Goal: Communication & Community: Answer question/provide support

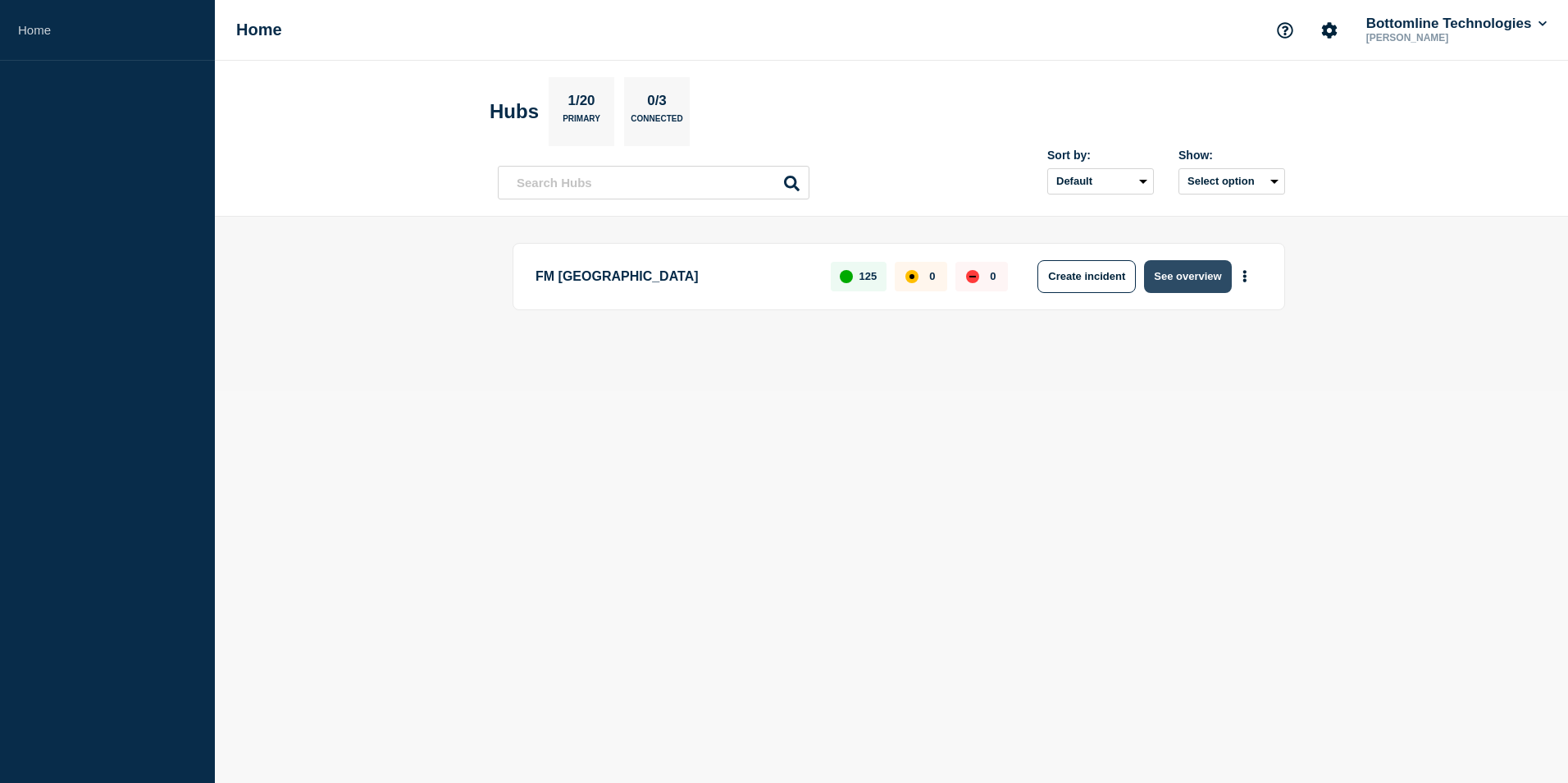
click at [1186, 272] on button "See overview" at bounding box center [1187, 276] width 87 height 32
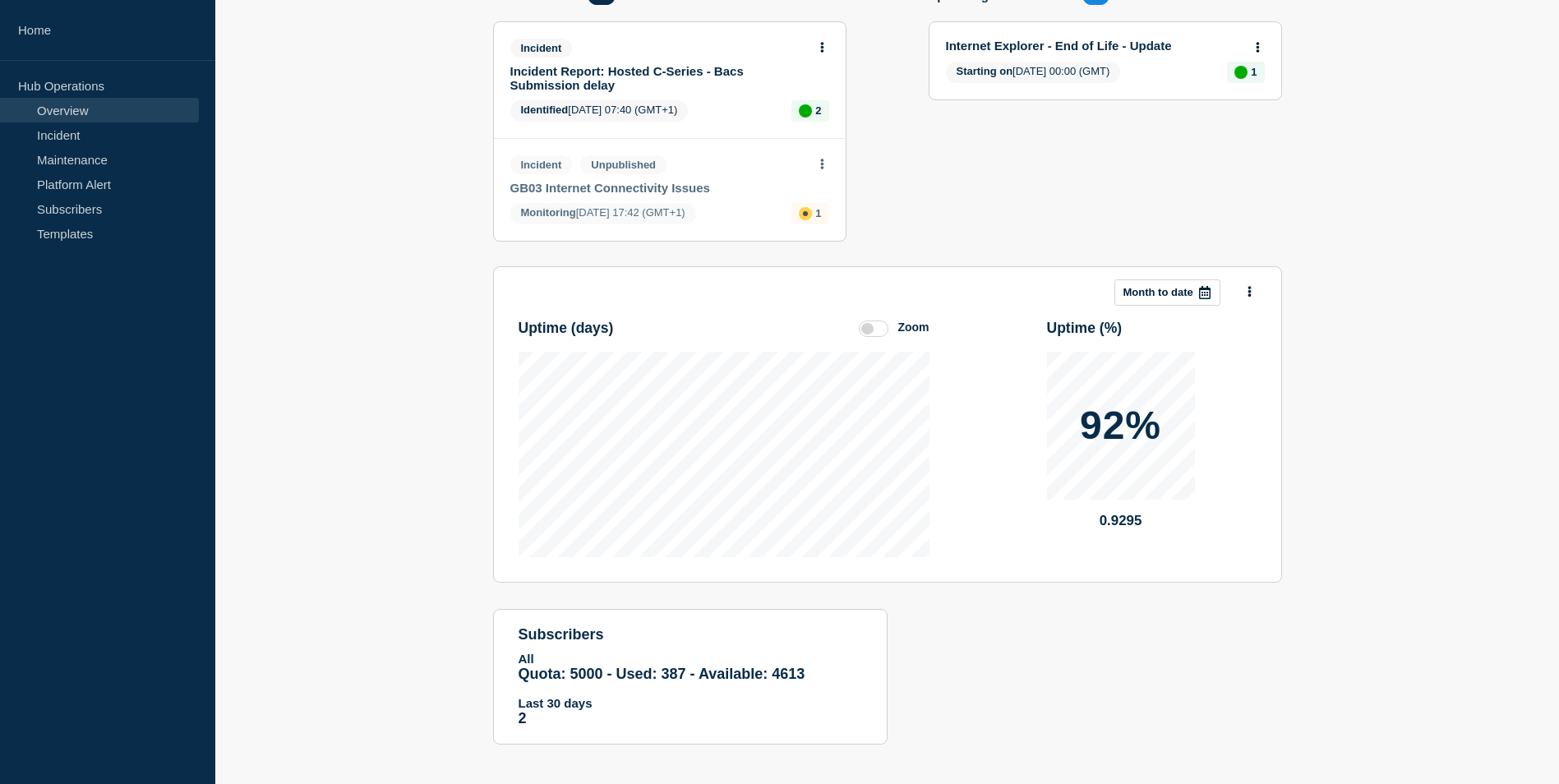
scroll to position [226, 0]
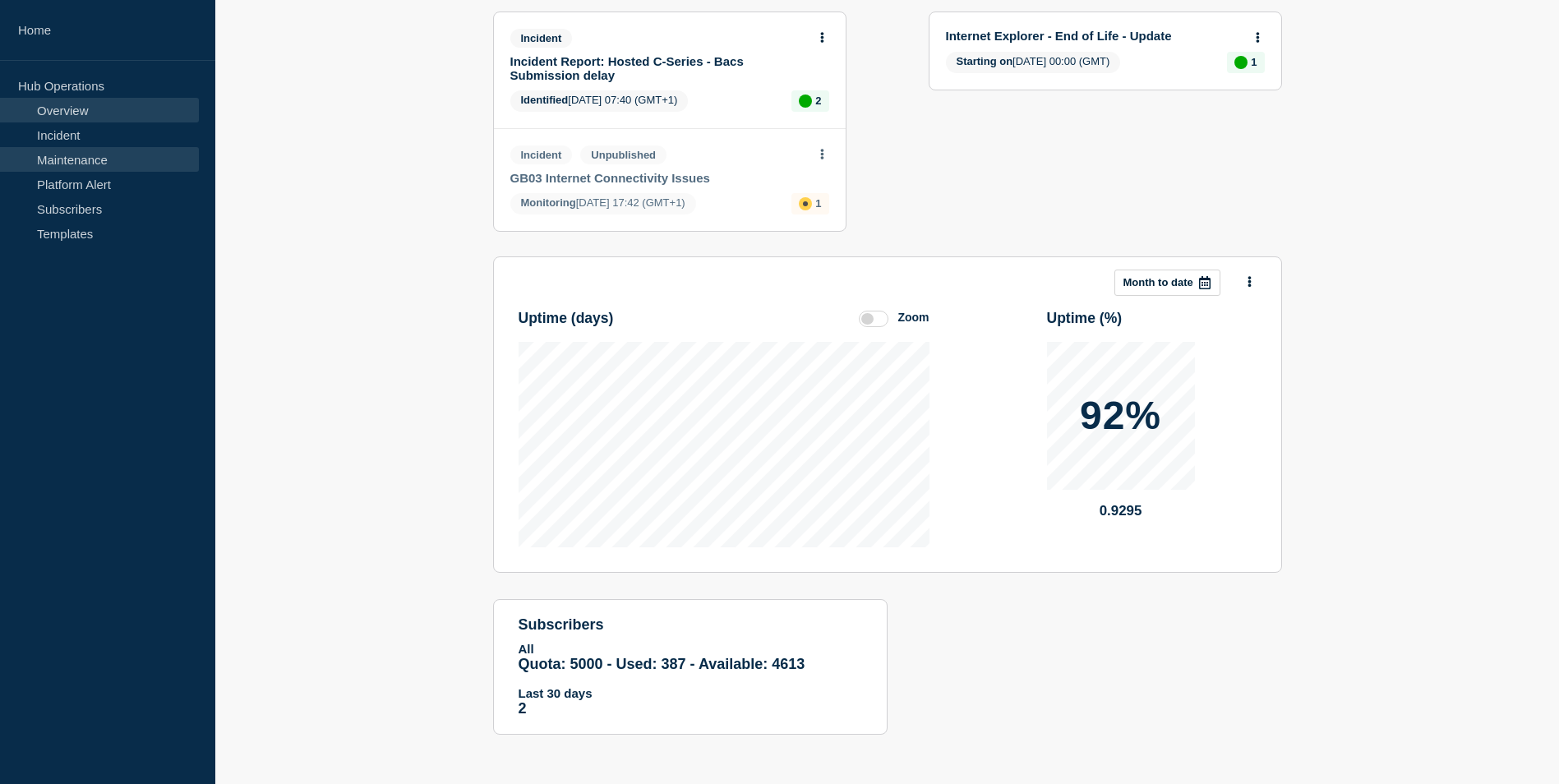
click at [110, 164] on link "Maintenance" at bounding box center [99, 159] width 199 height 24
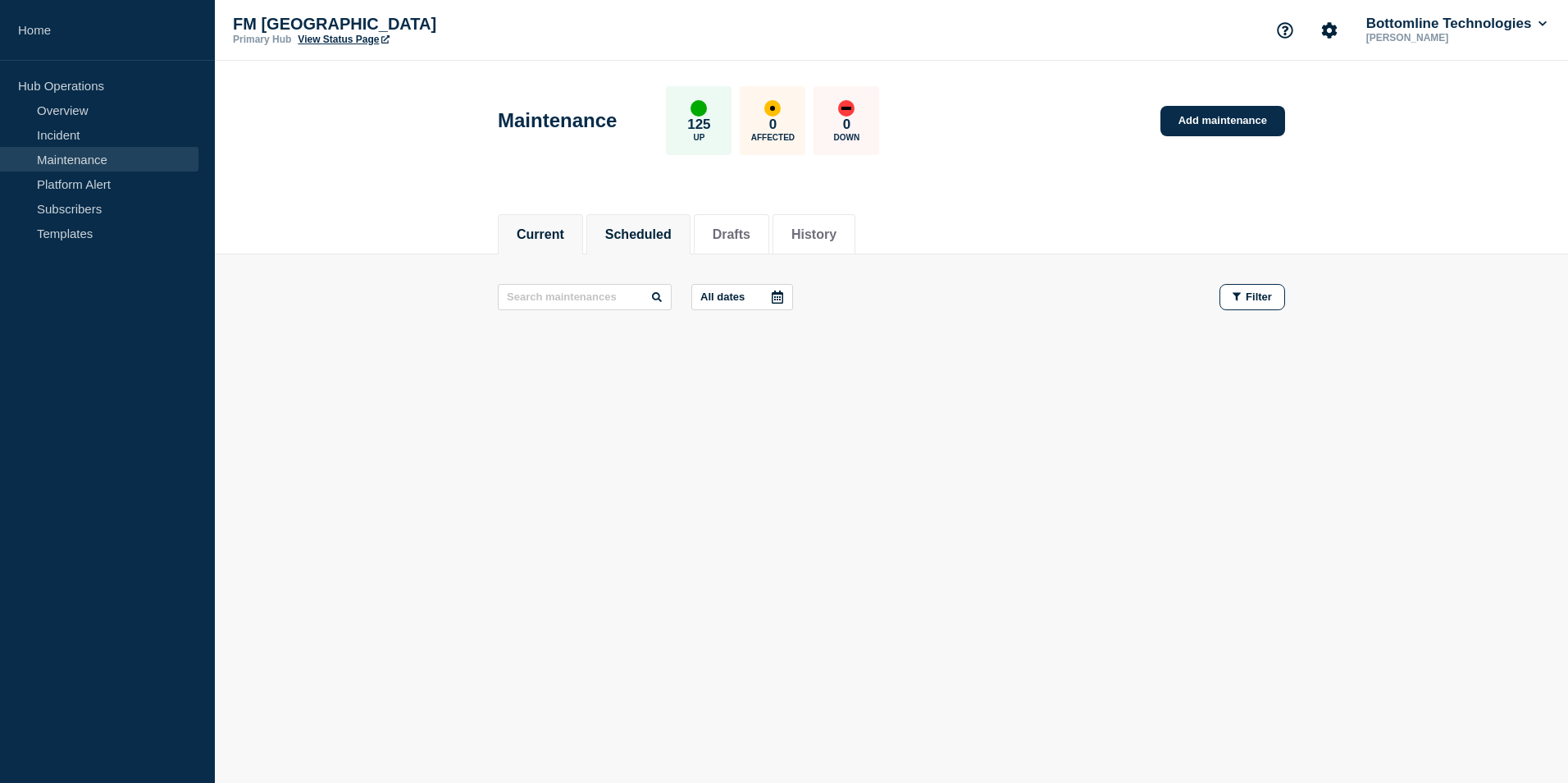
click at [661, 234] on button "Scheduled" at bounding box center [638, 235] width 67 height 14
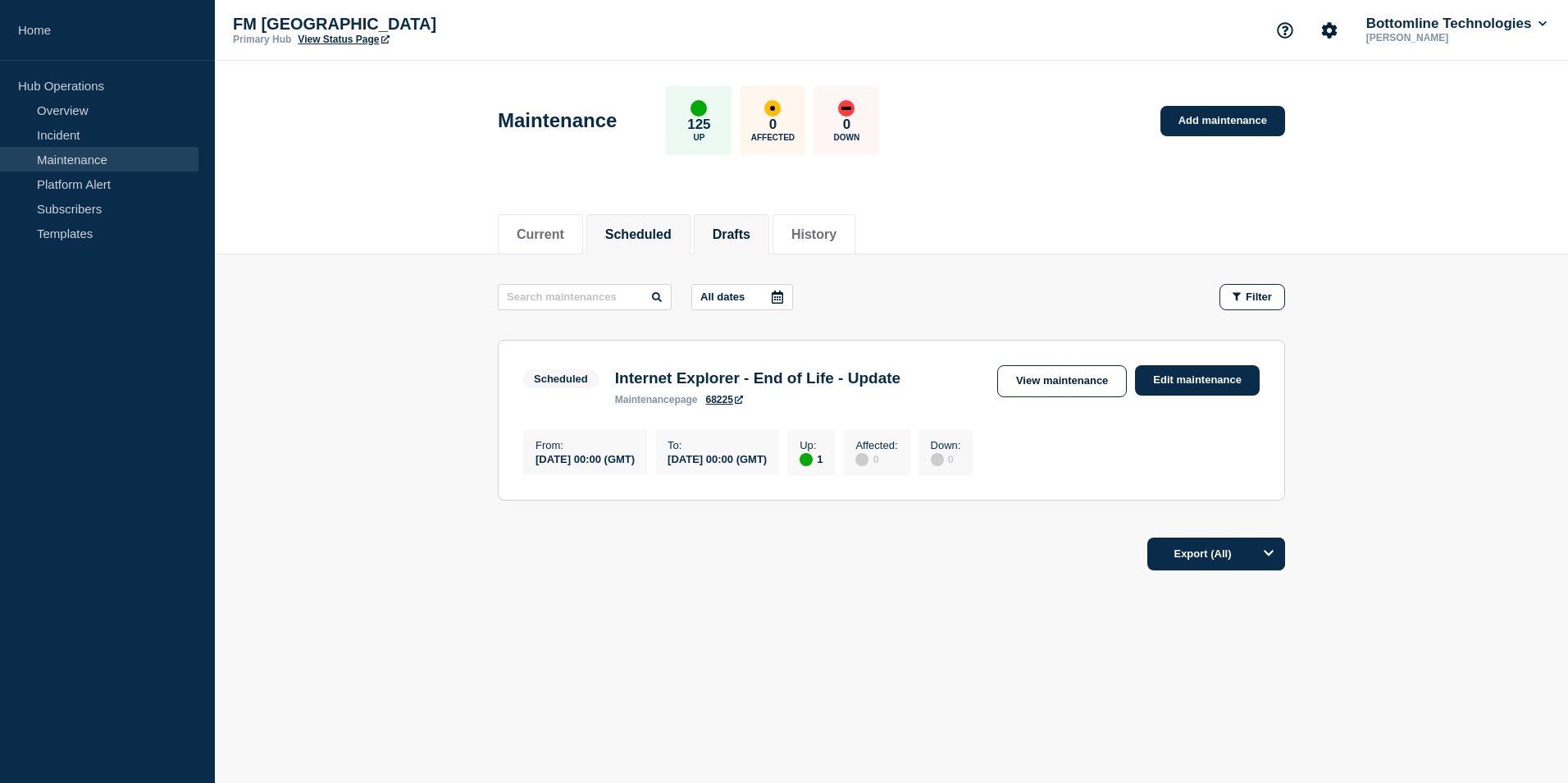
click at [729, 227] on button "Drafts" at bounding box center [731, 235] width 38 height 14
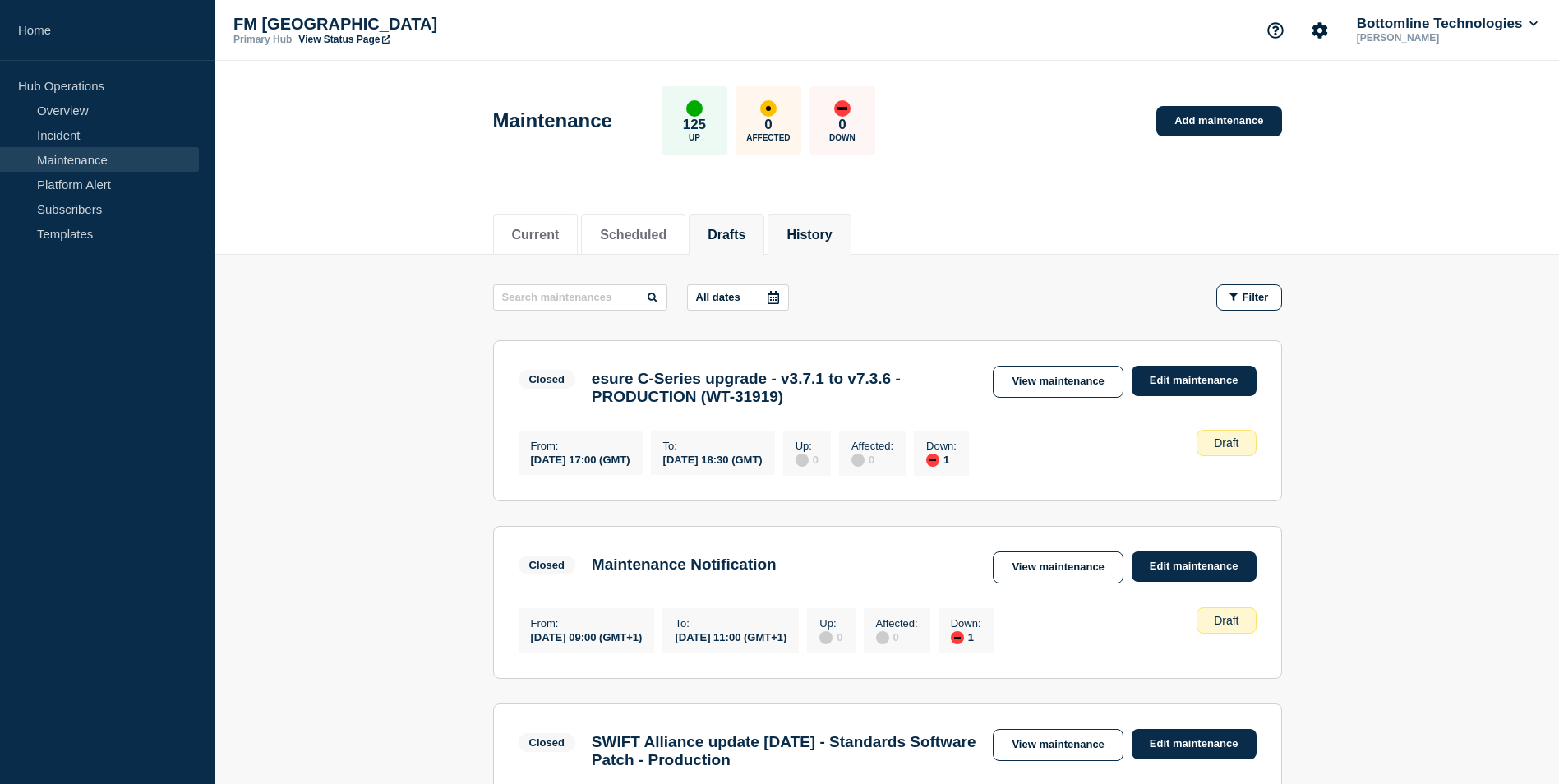
click at [820, 233] on button "History" at bounding box center [809, 235] width 45 height 14
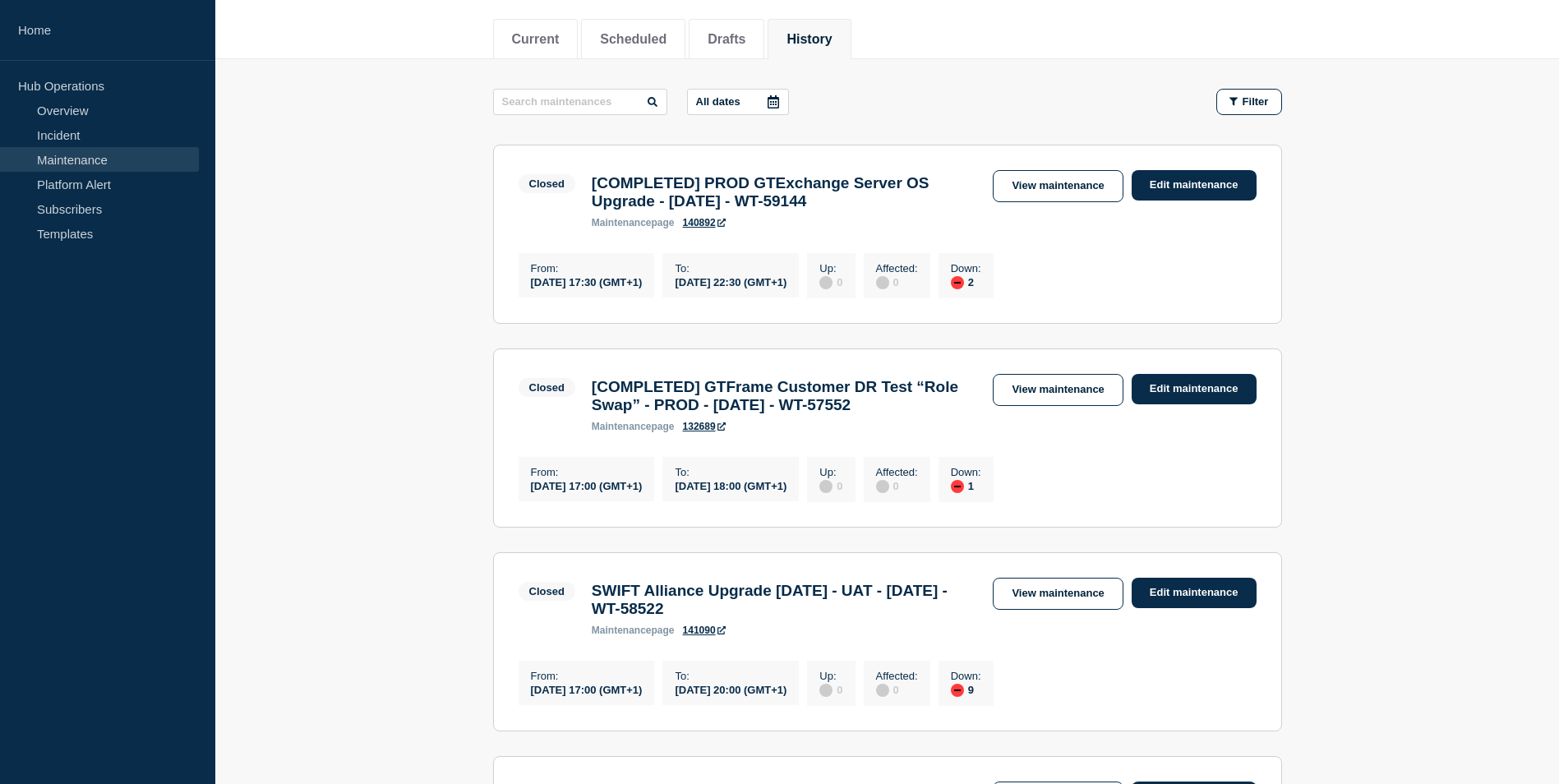
scroll to position [247, 0]
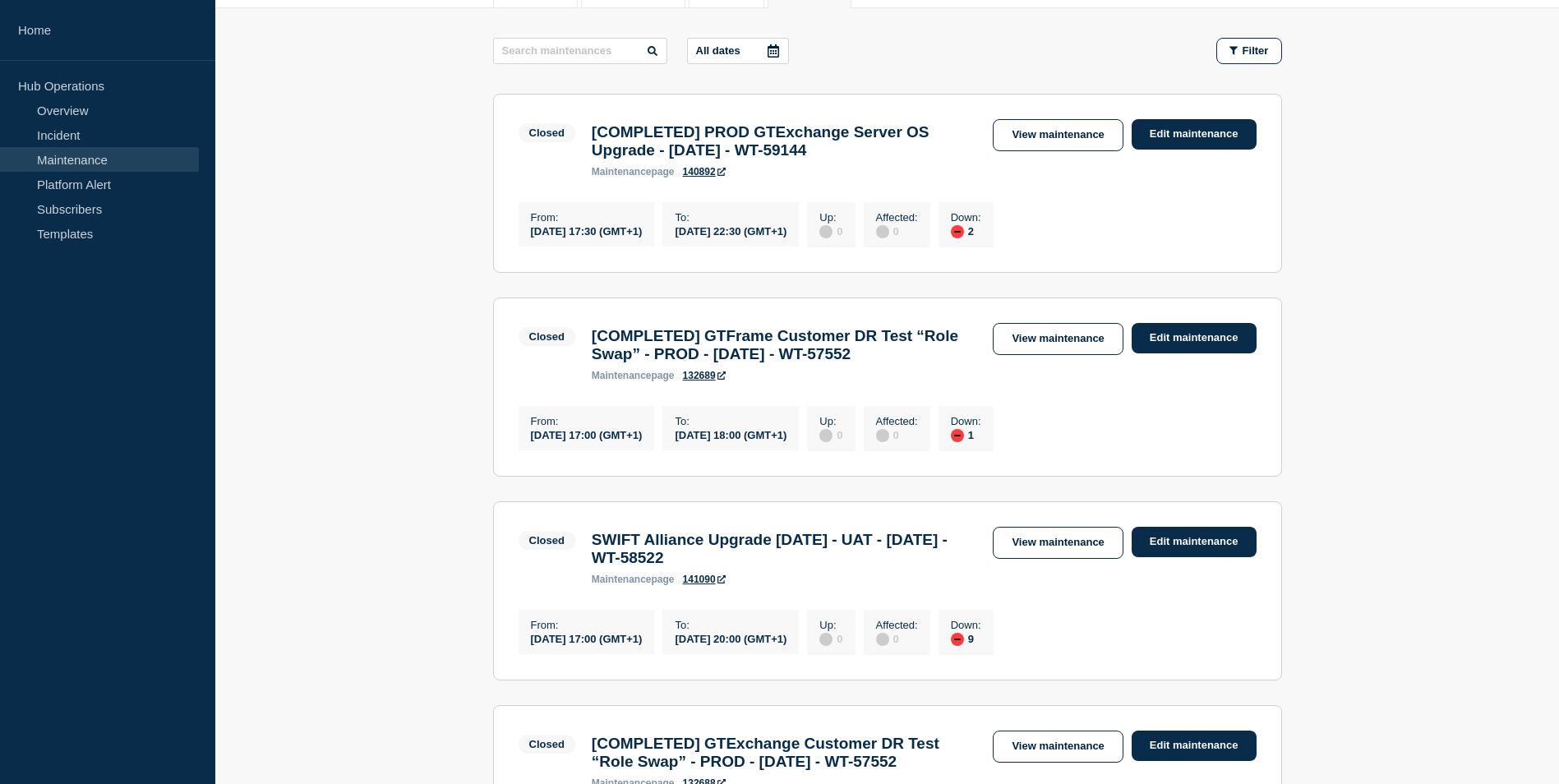
drag, startPoint x: 795, startPoint y: 153, endPoint x: 570, endPoint y: 135, distance: 225.7
click at [570, 135] on div "Closed [COMPLETED] PROD GTExchange Server OS Upgrade - [DATE] - WT-59144 mainte…" at bounding box center [752, 148] width 467 height 59
click at [1053, 138] on link "View maintenance" at bounding box center [1058, 135] width 130 height 32
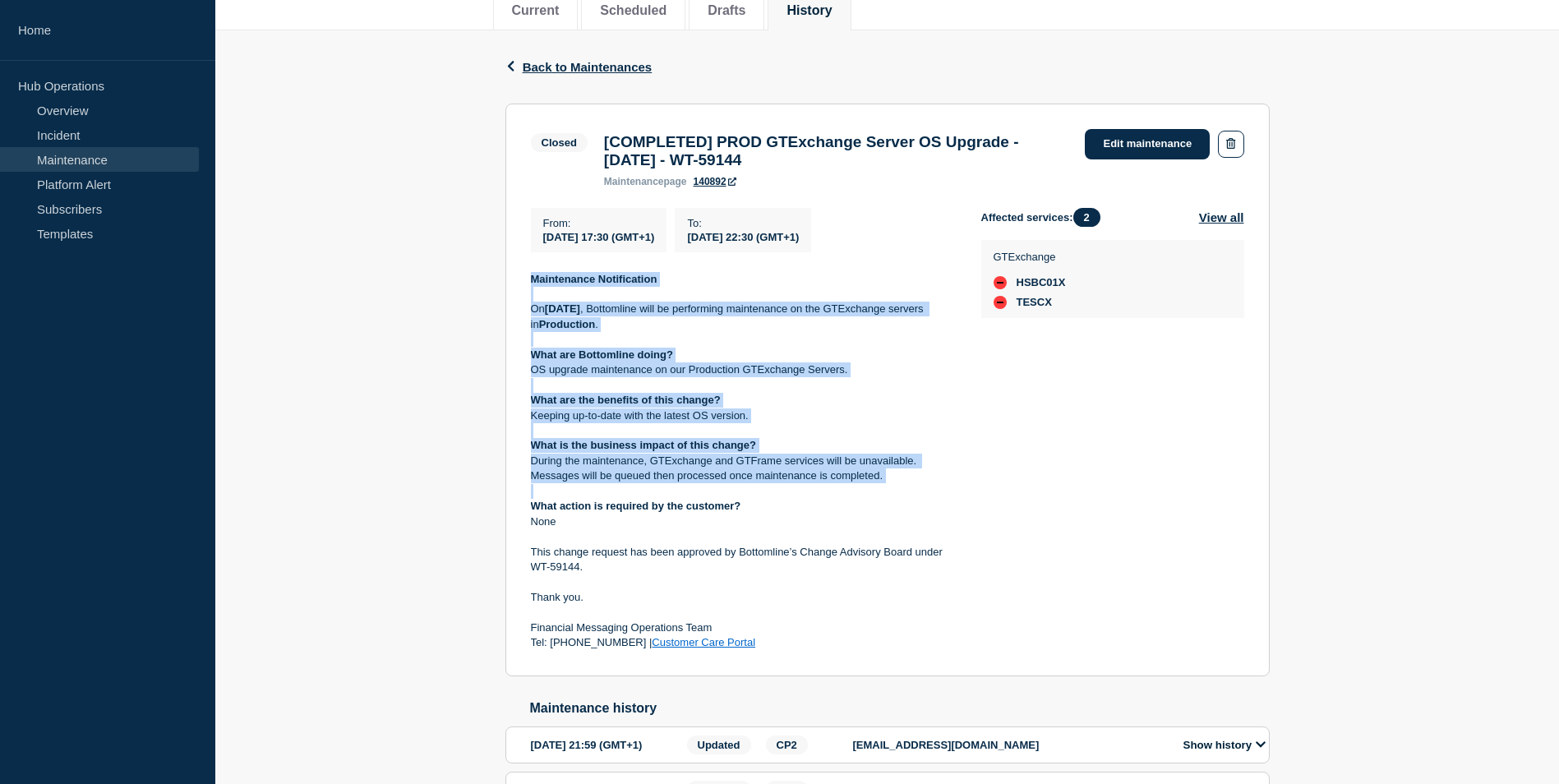
scroll to position [411, 0]
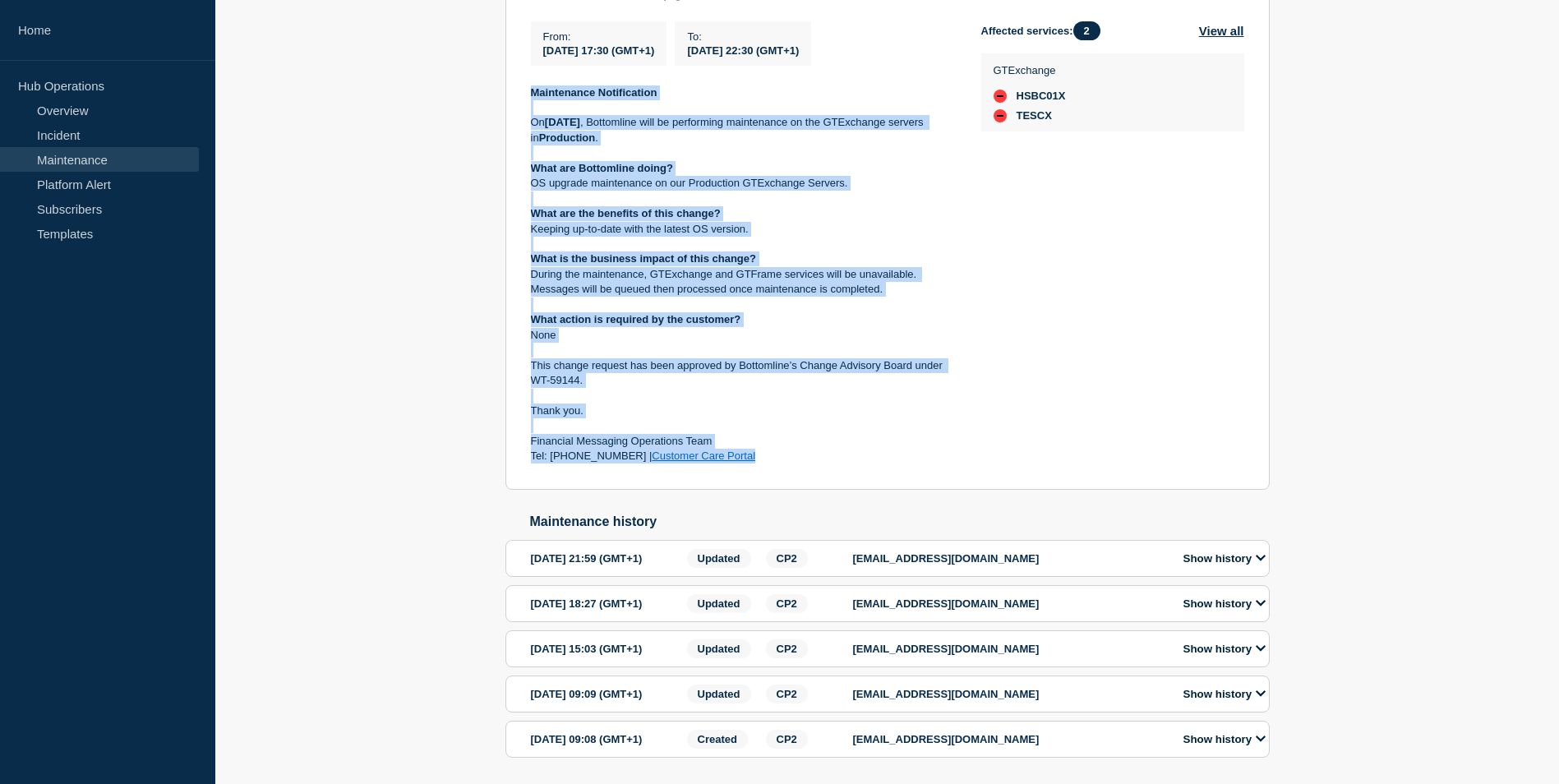
drag, startPoint x: 533, startPoint y: 350, endPoint x: 795, endPoint y: 460, distance: 284.2
click at [795, 460] on div "Maintenance Notification [DATE][DATE] , Bottomline will be performing maintenan…" at bounding box center [742, 275] width 424 height 378
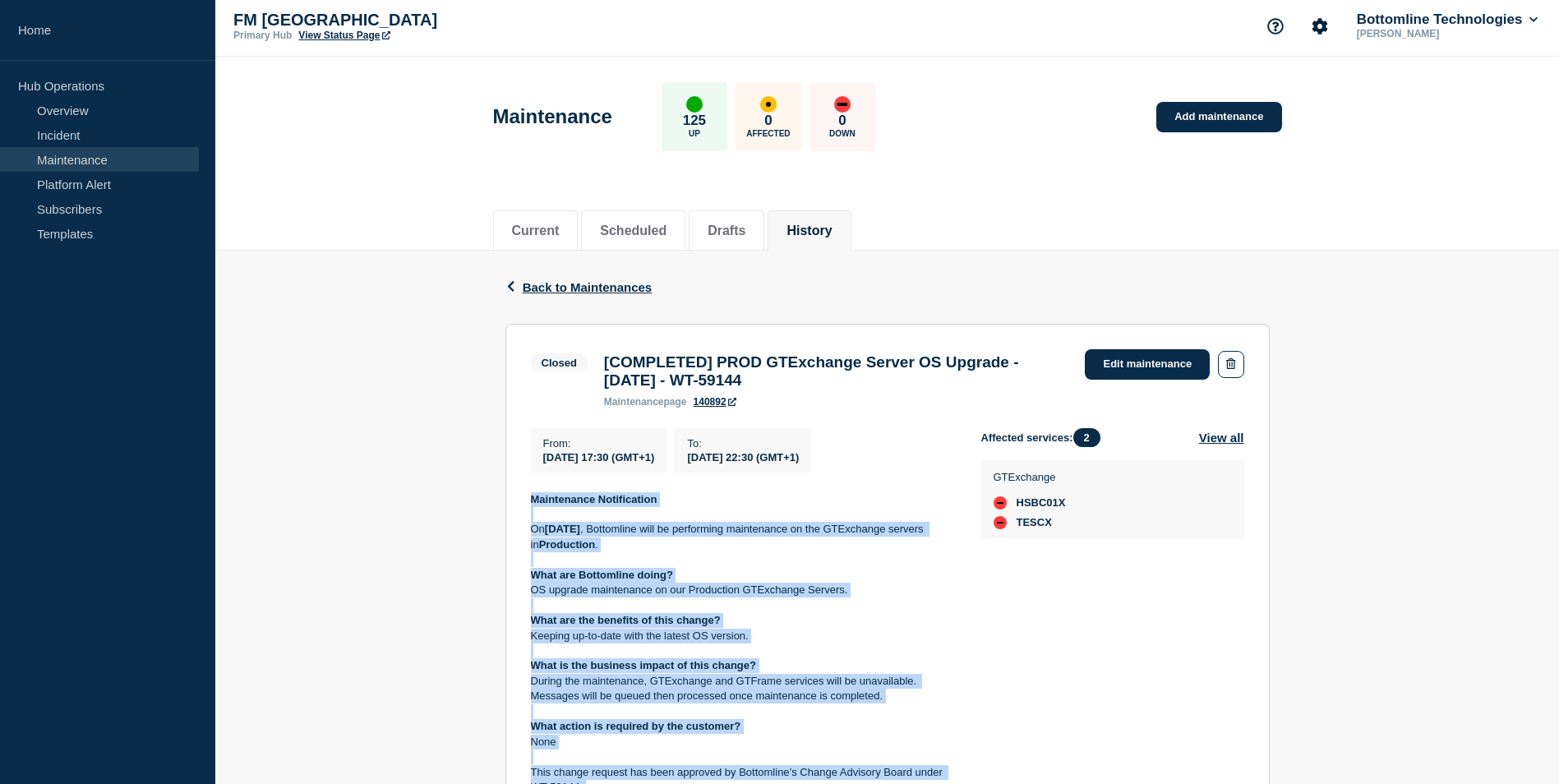
scroll to position [0, 0]
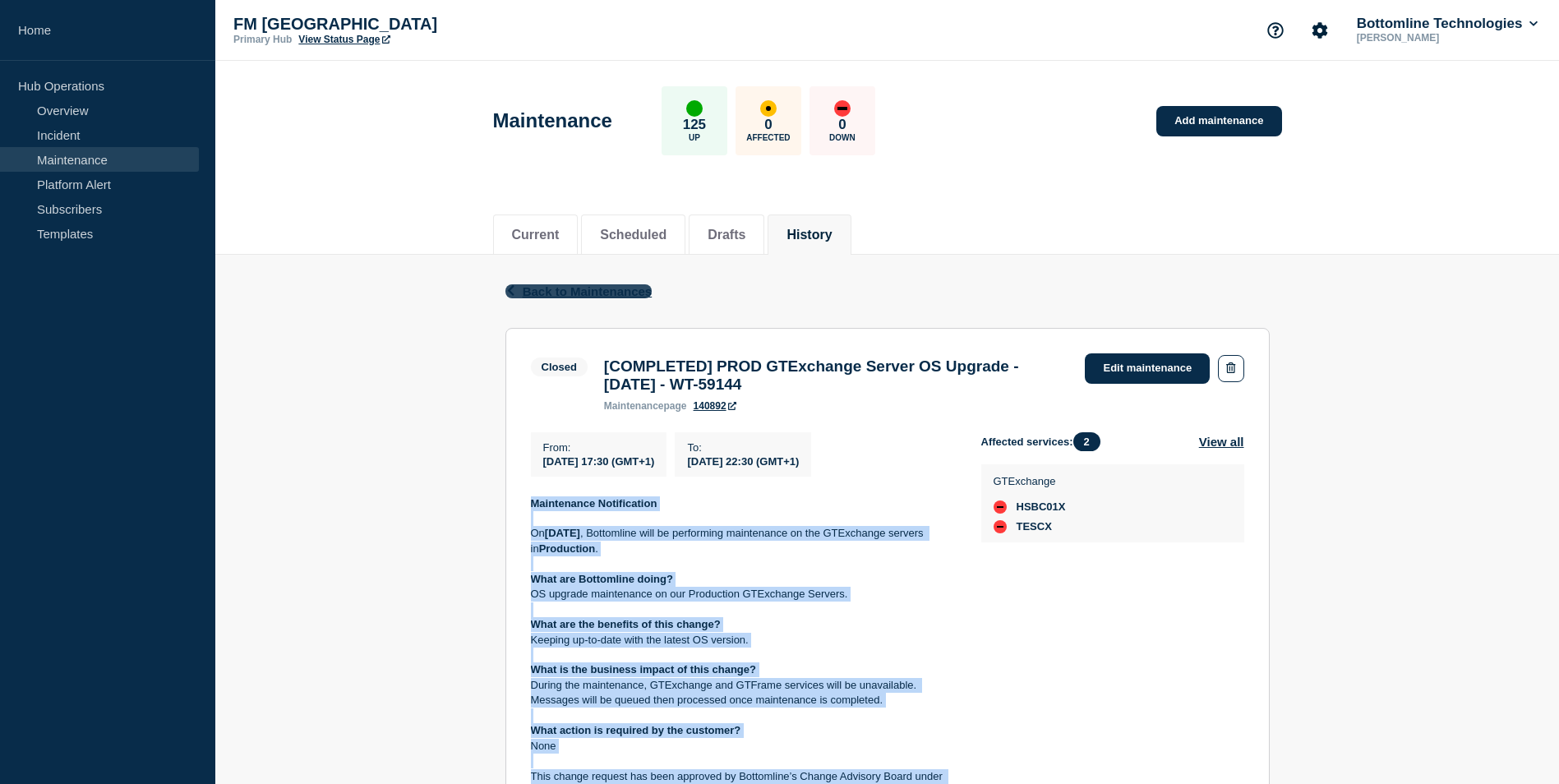
click at [583, 290] on span "Back to Maintenances" at bounding box center [587, 291] width 130 height 14
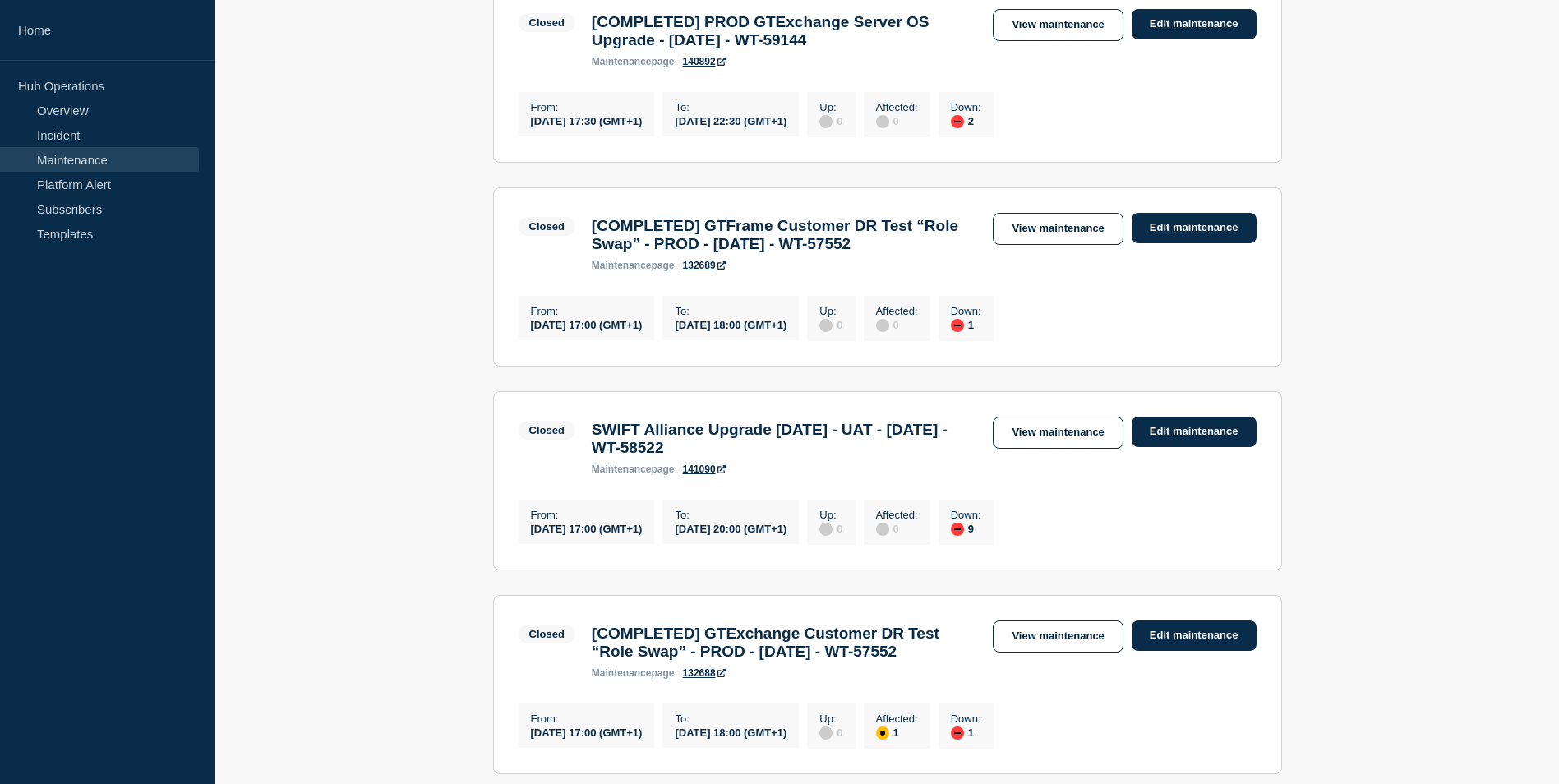
scroll to position [411, 0]
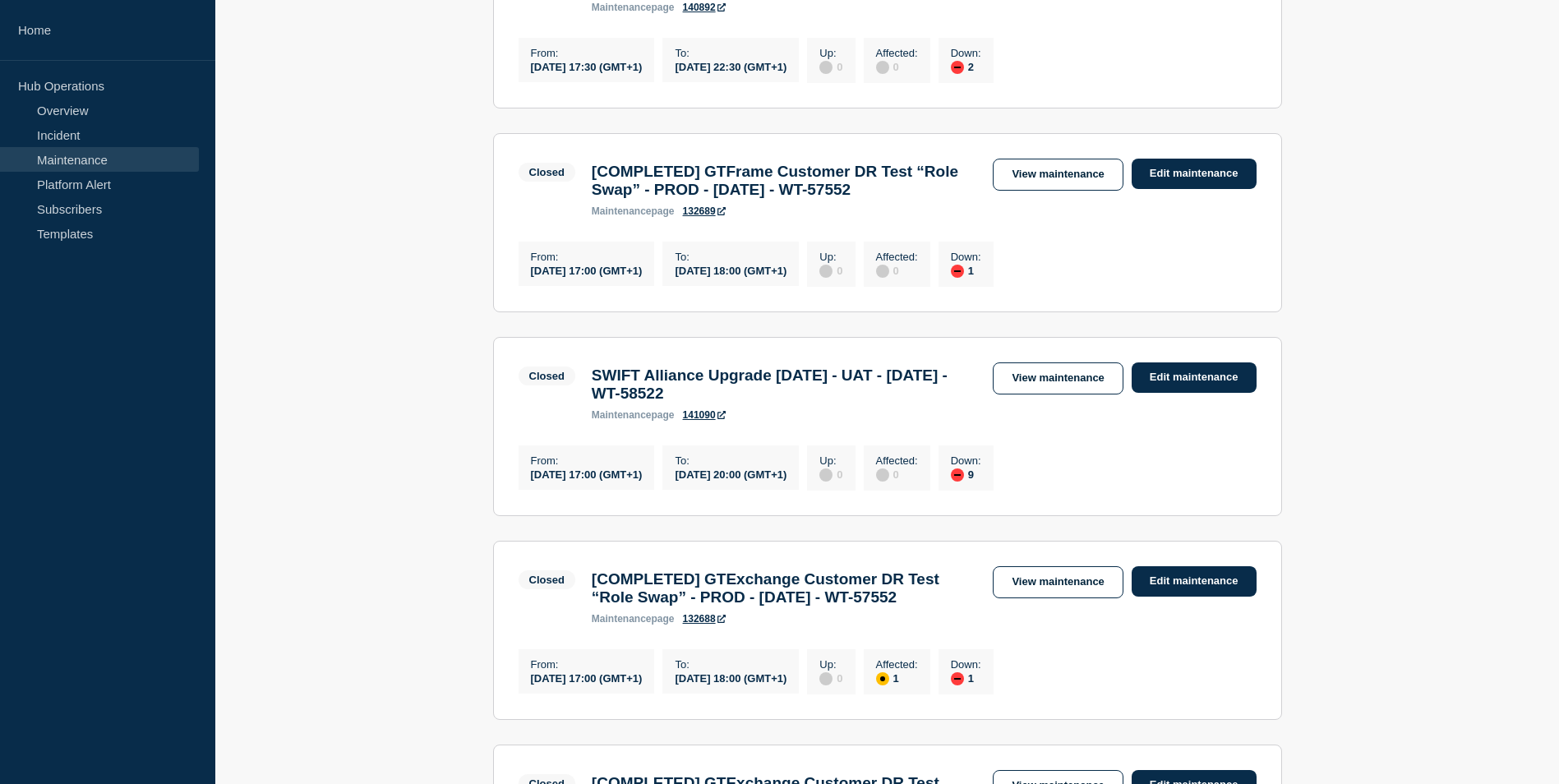
drag, startPoint x: 650, startPoint y: 225, endPoint x: 592, endPoint y: 185, distance: 70.5
click at [592, 185] on h3 "[COMPLETED] GTFrame Customer DR Test “Role Swap” - PROD - [DATE] - WT-57552" at bounding box center [784, 181] width 386 height 36
copy h3 "[COMPLETED] GTFrame Customer DR Test “Role Swap” - PROD - [DATE] - WT-57552"
click at [1079, 182] on link "View maintenance" at bounding box center [1058, 174] width 130 height 32
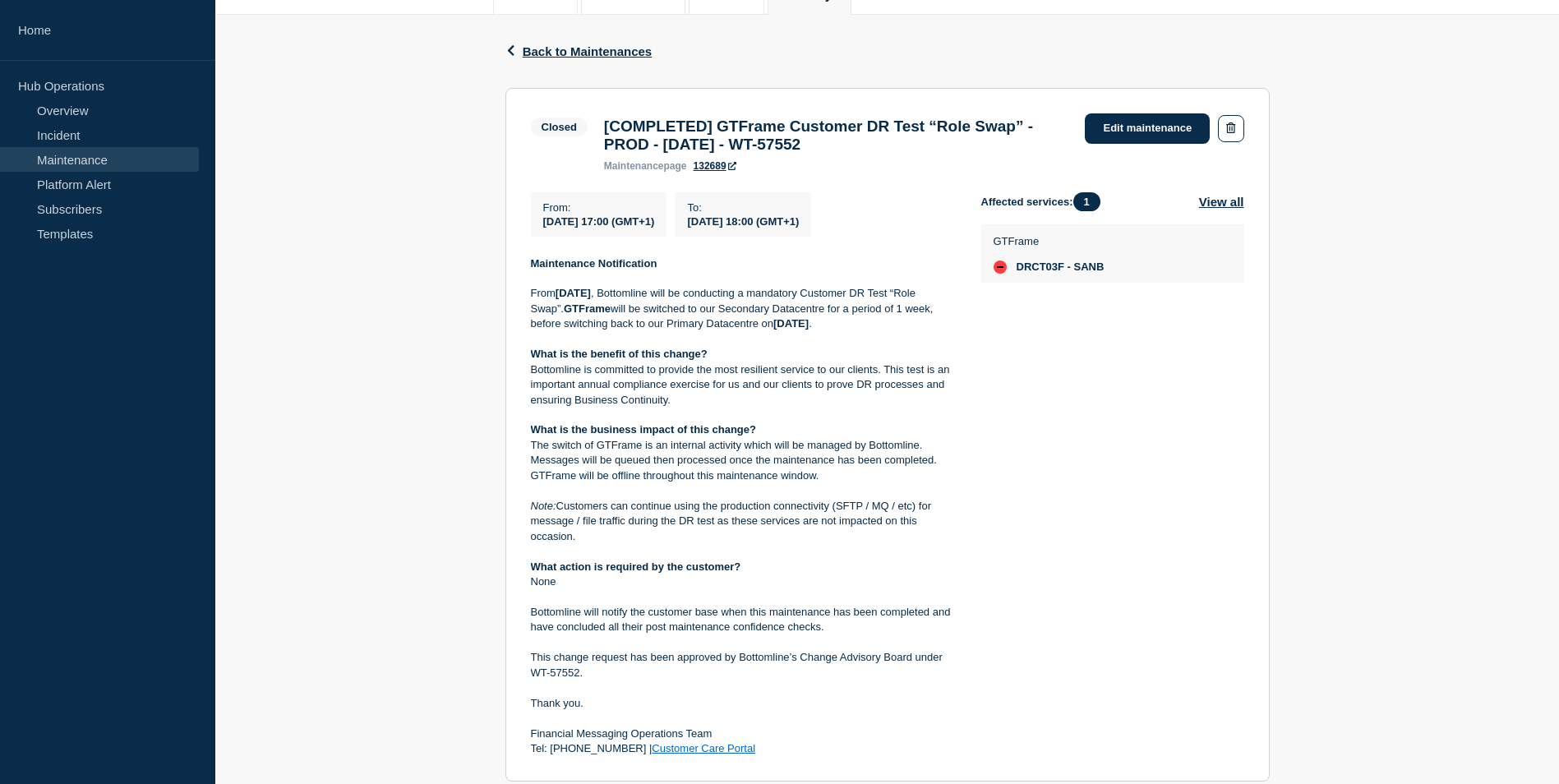
scroll to position [247, 0]
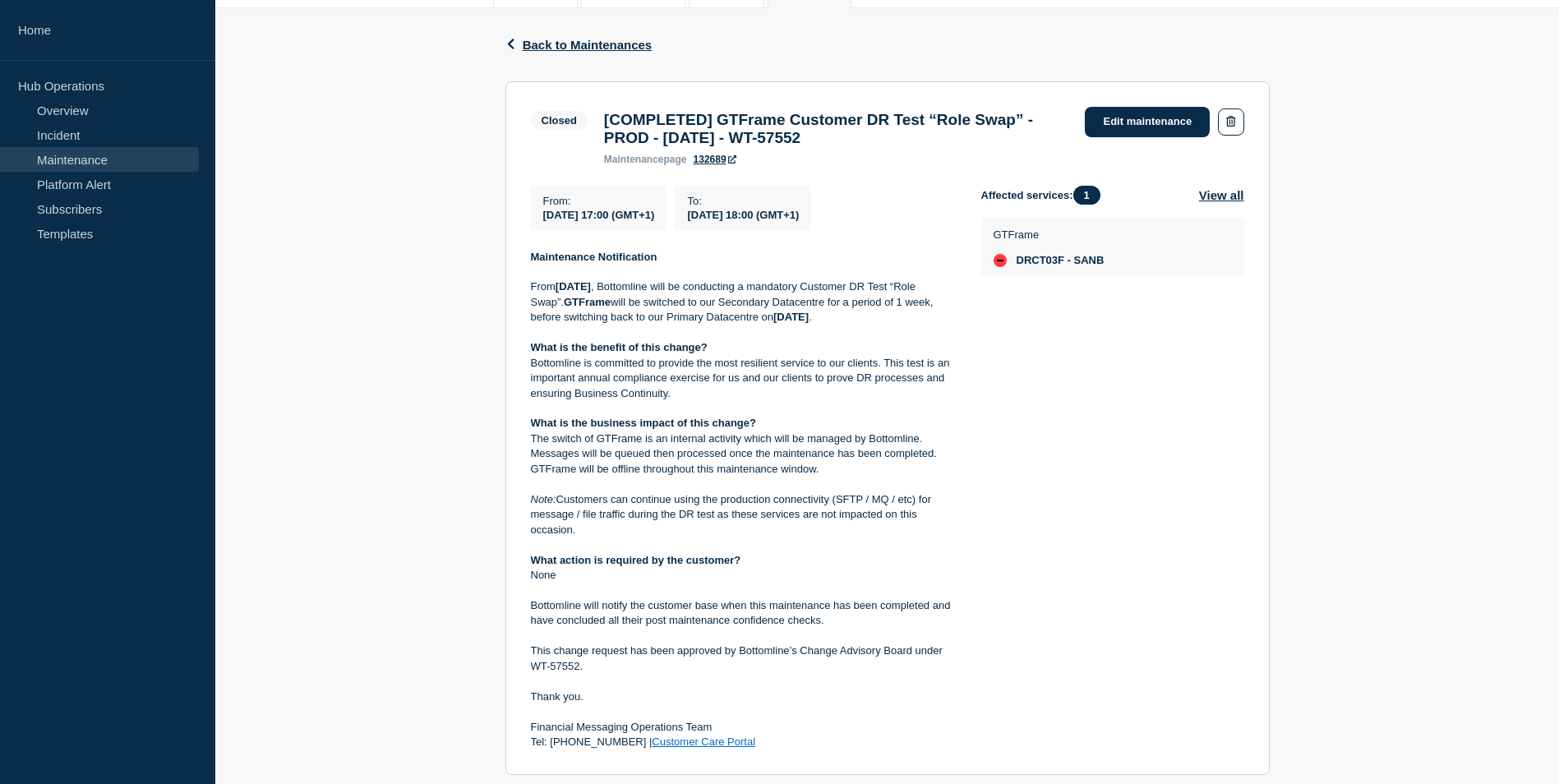
click at [535, 263] on strong "Maintenance Notification" at bounding box center [594, 257] width 127 height 13
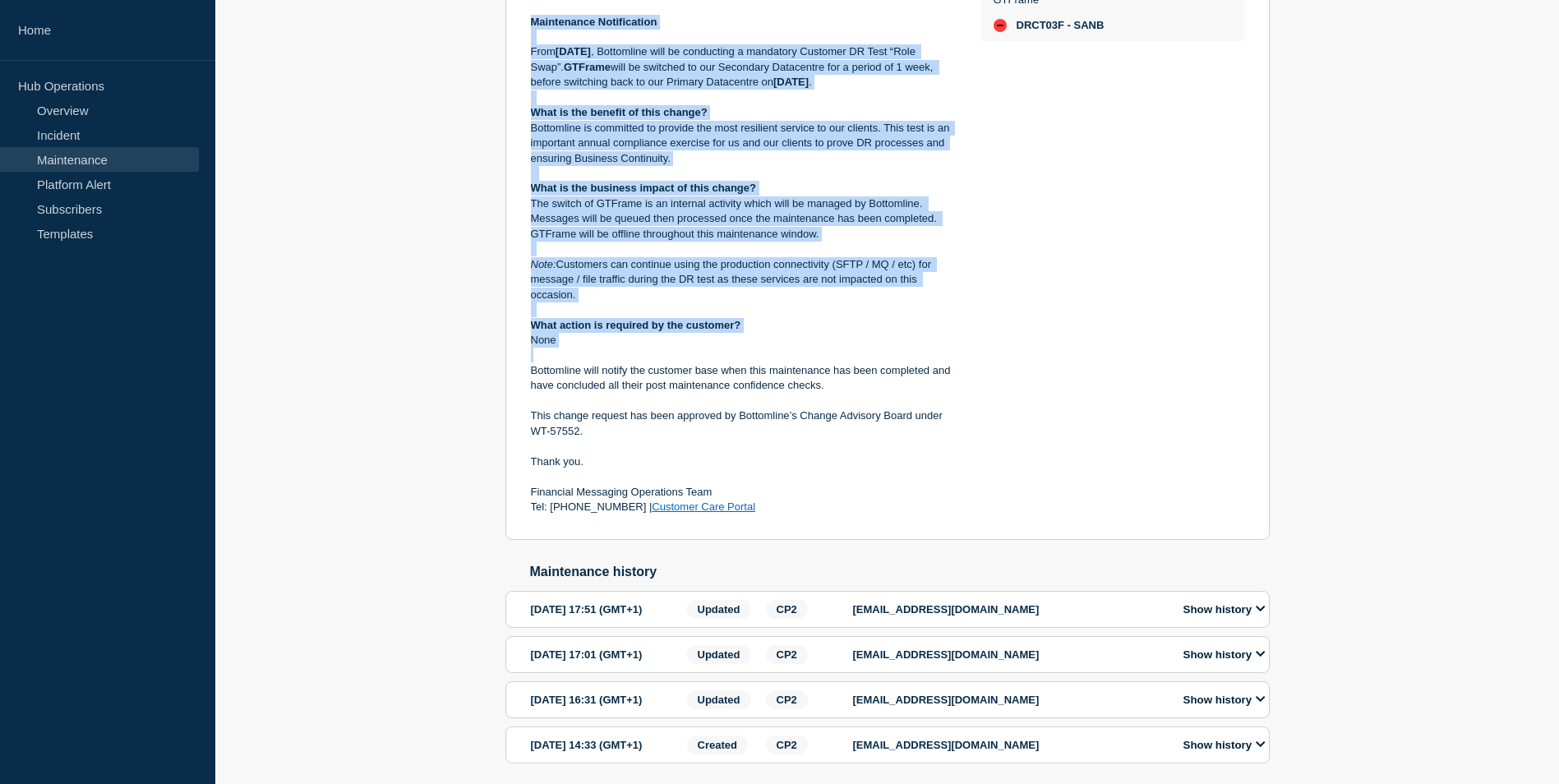
scroll to position [575, 0]
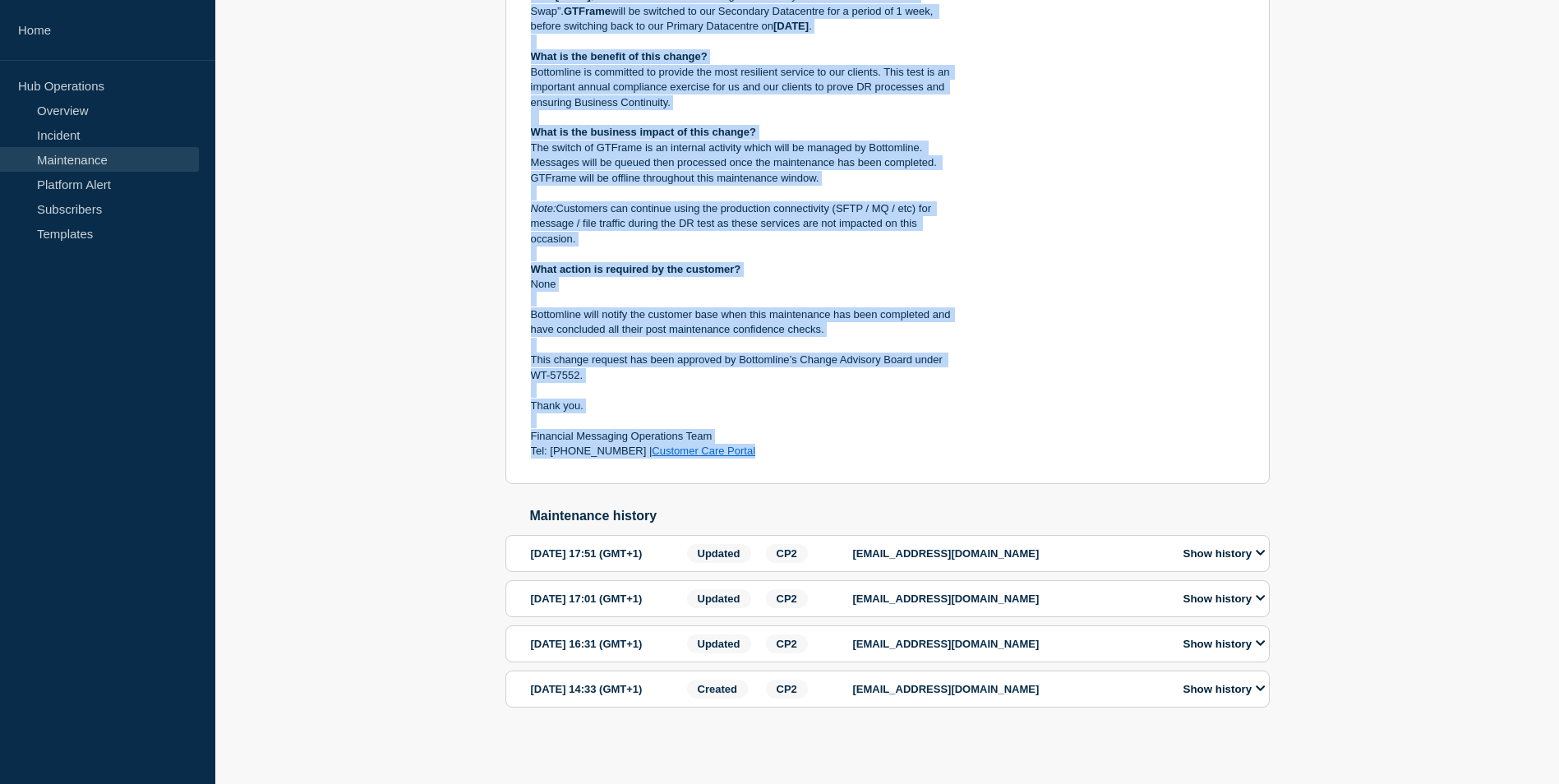
drag, startPoint x: 531, startPoint y: 266, endPoint x: 783, endPoint y: 440, distance: 306.2
click at [783, 440] on div "Maintenance Notification From [DATE] , Bottomline will be conducting a mandator…" at bounding box center [742, 210] width 424 height 500
copy div "Loremipsumd Sitametconse Adip Elitsedd 34ei Temporinc , Utlaboreet dolo ma aliq…"
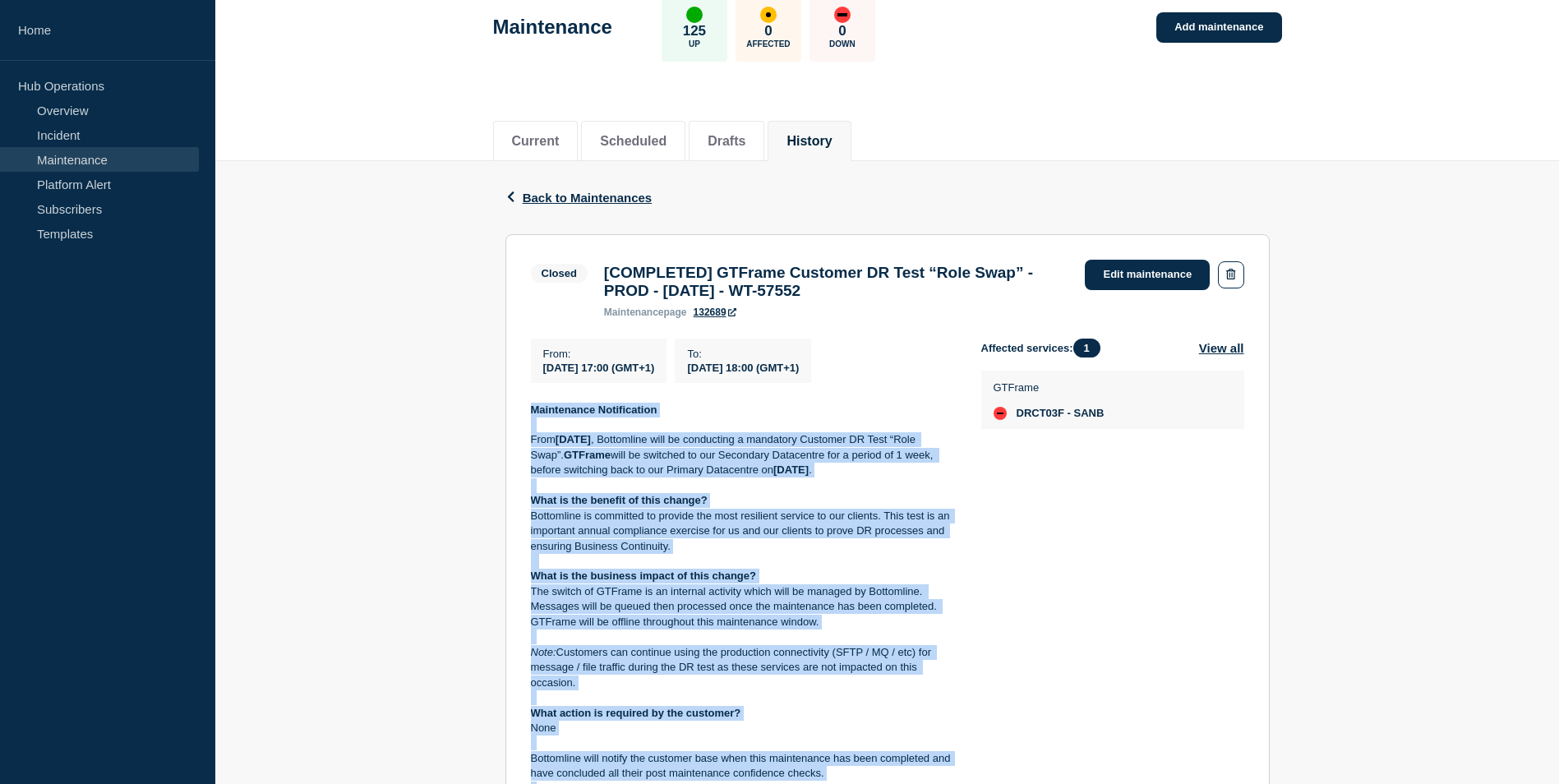
scroll to position [0, 0]
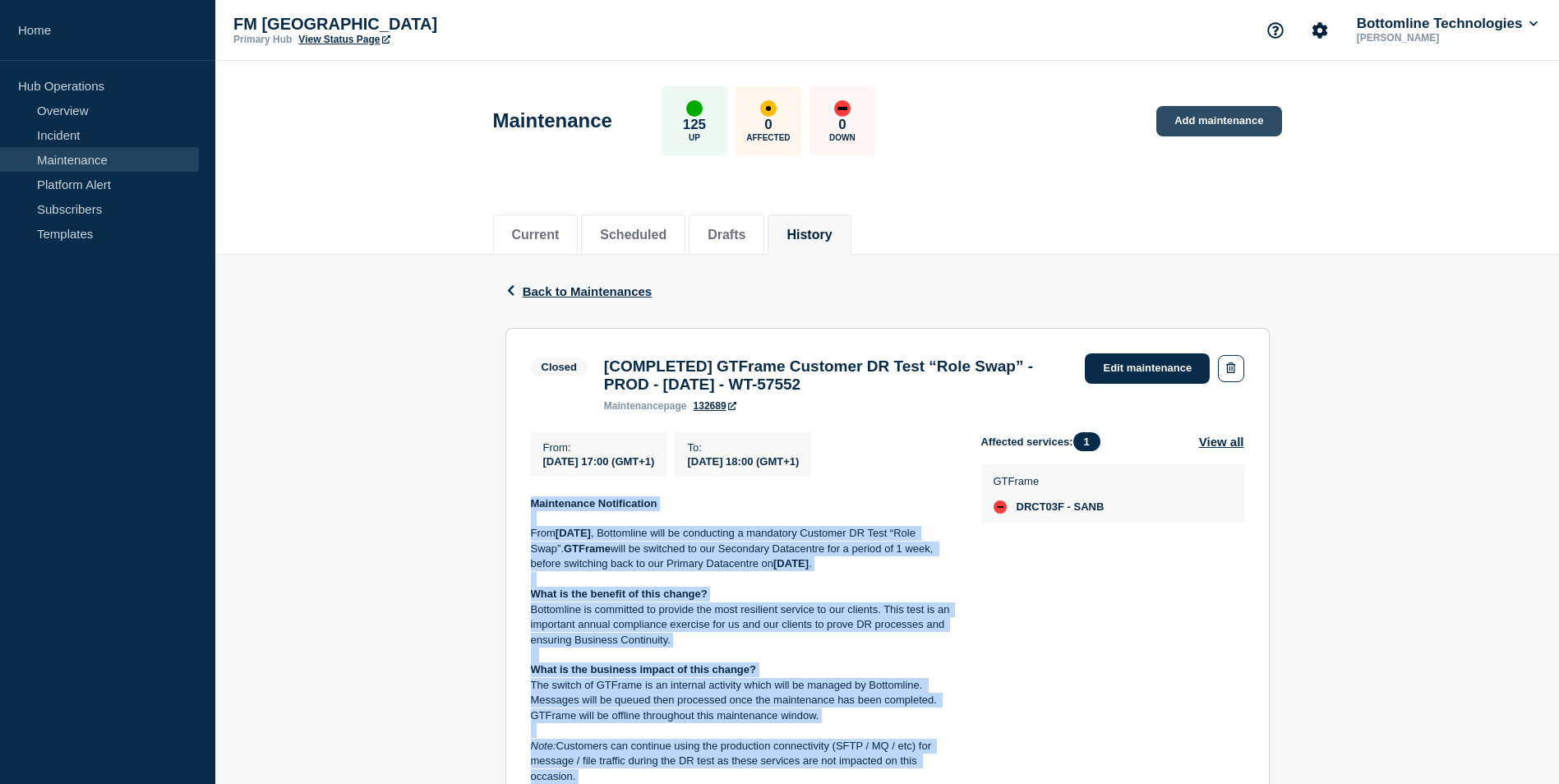
click at [1220, 126] on link "Add maintenance" at bounding box center [1219, 121] width 125 height 31
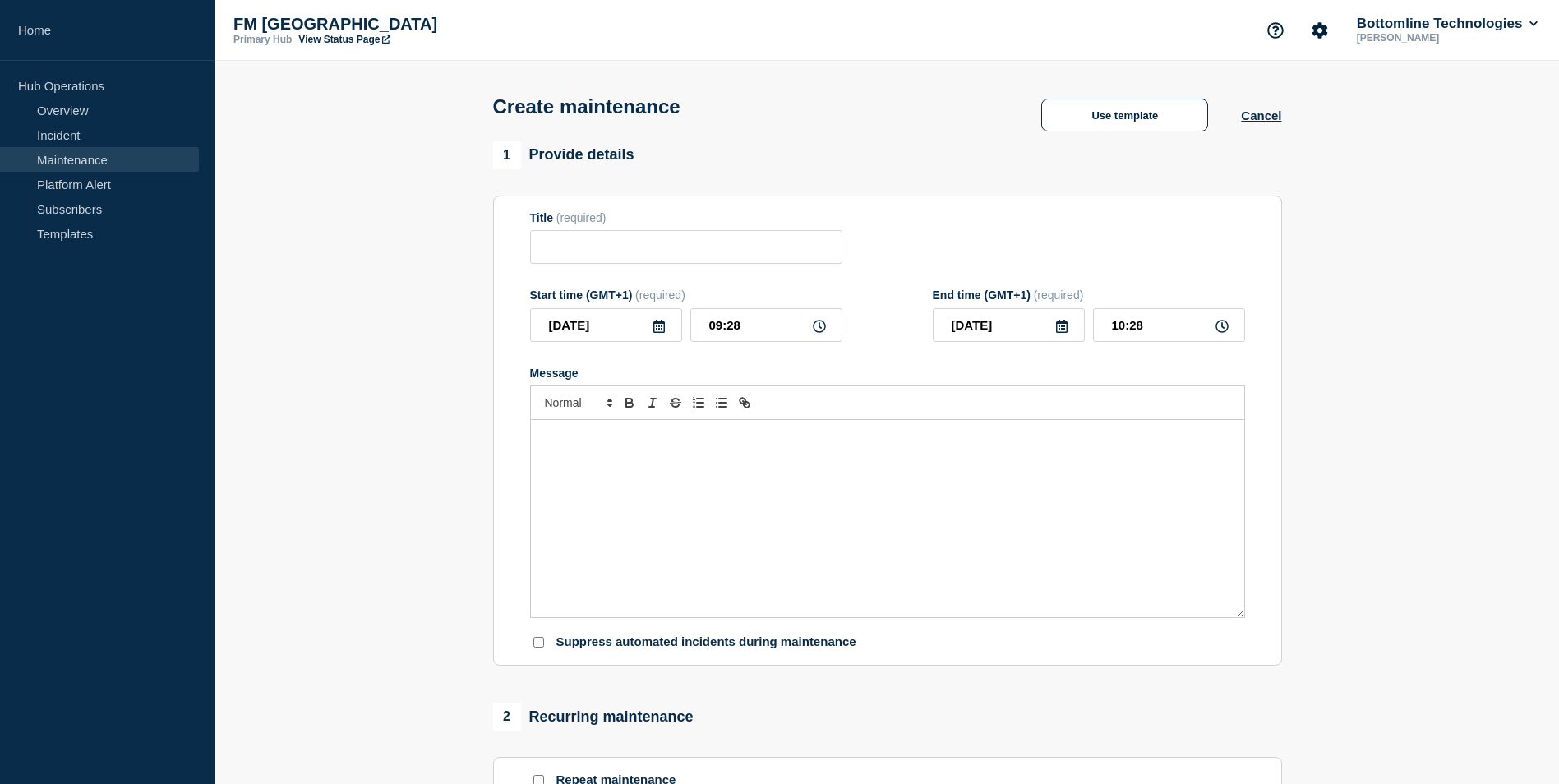
click at [693, 462] on div "Message" at bounding box center [887, 518] width 713 height 197
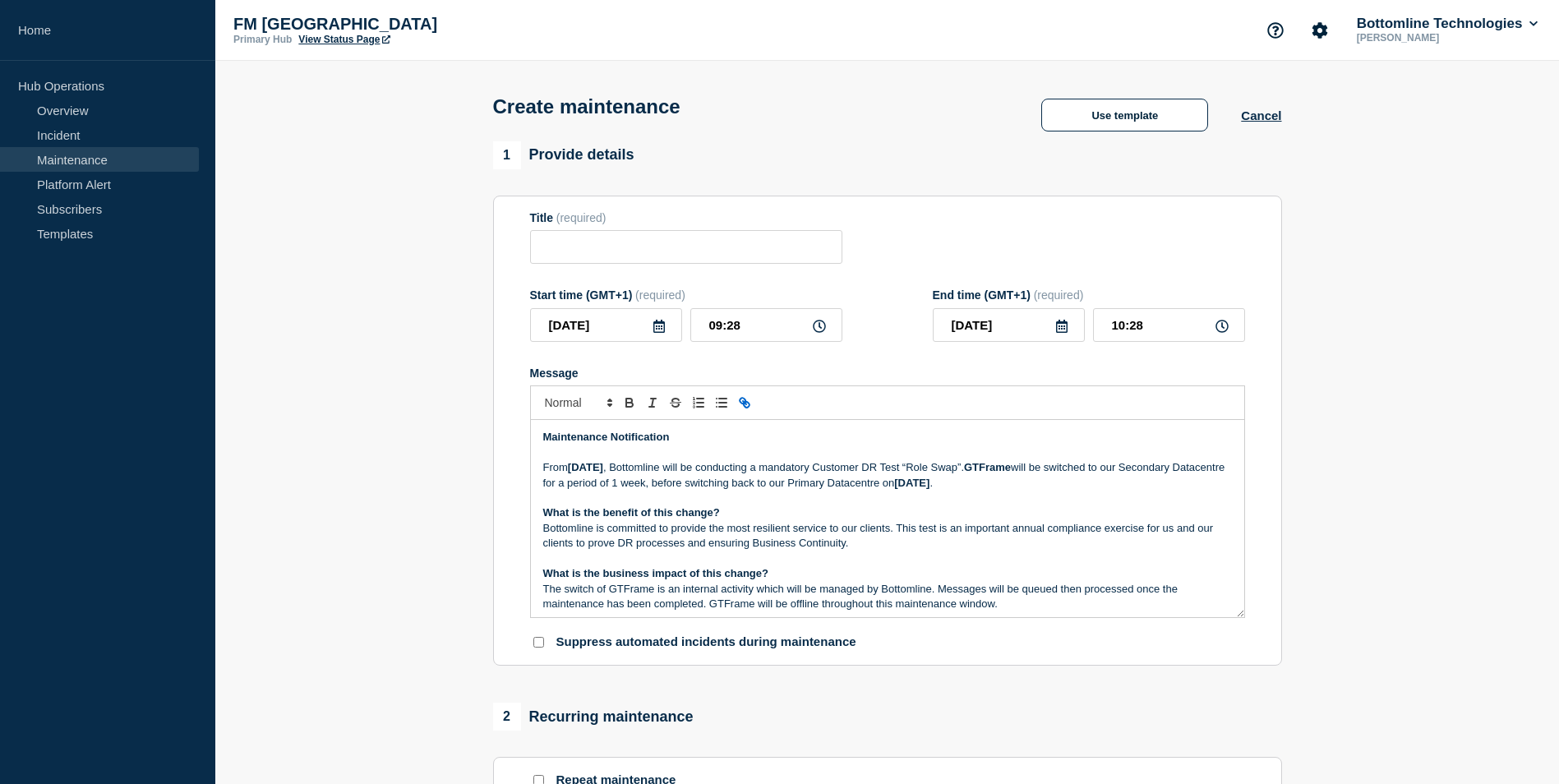
scroll to position [235, 0]
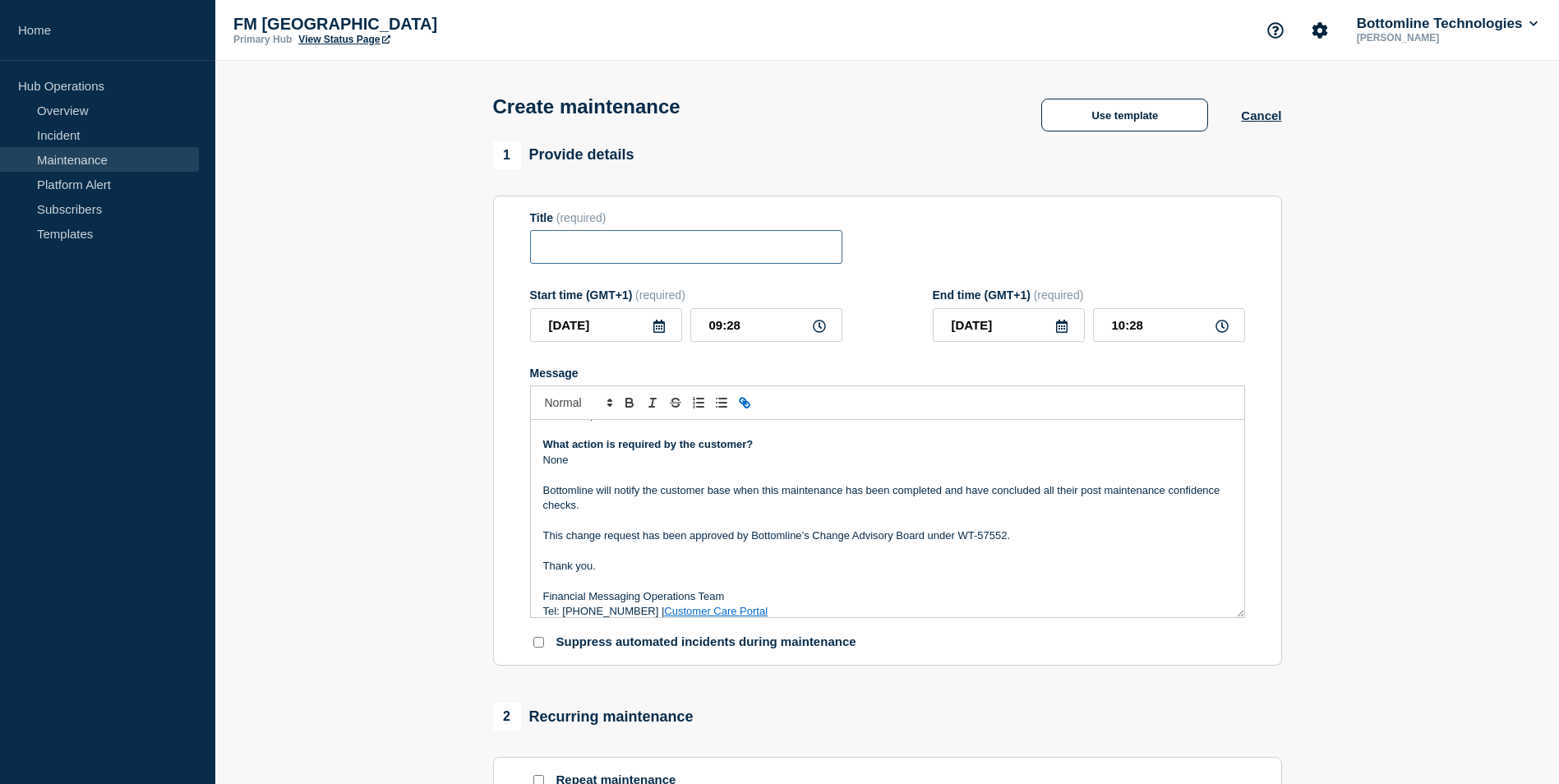
click at [612, 259] on input "Title" at bounding box center [687, 247] width 313 height 33
paste input "[COMPLETED] GTFrame Customer DR Test “Role Swap” - PROD - [DATE] - WT-57552"
drag, startPoint x: 579, startPoint y: 249, endPoint x: 333, endPoint y: 234, distance: 246.5
click at [333, 234] on section "1 Provide details Title (required) [COMPLETED] GTFrame Customer DR Test “Role S…" at bounding box center [887, 711] width 1344 height 1140
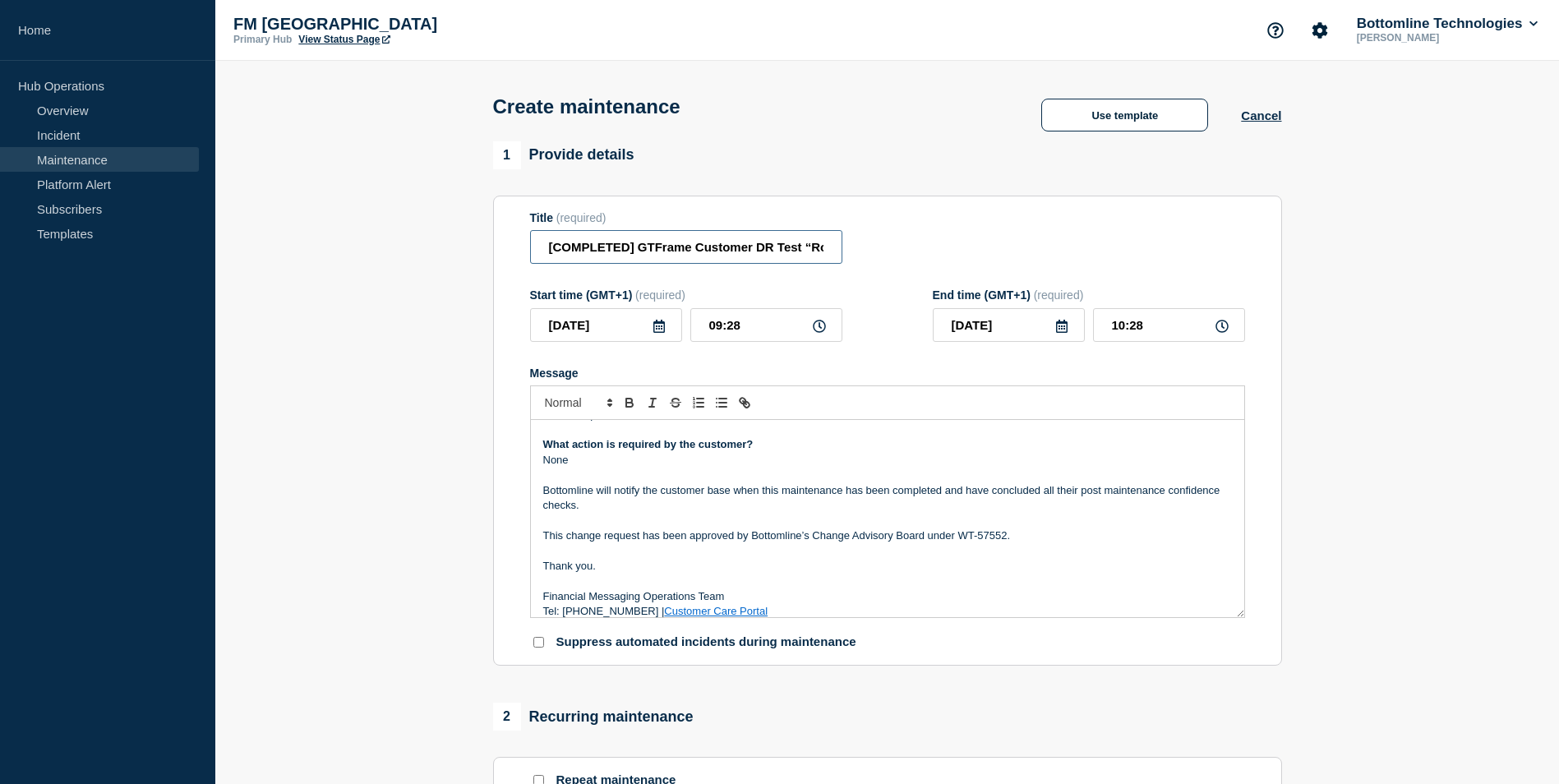
click at [636, 248] on input "[COMPLETED] GTFrame Customer DR Test “Role Swap” - PROD - [DATE] - WT-57552" at bounding box center [687, 247] width 313 height 33
click at [640, 250] on input "[COMPLETED] GTFrame Customer DR Test “Role Swap” - PROD - [DATE] - WT-57552" at bounding box center [687, 247] width 313 height 33
click at [639, 254] on input "[COMPLETED] GTFrame Customer DR Test “Role Swap” - PROD - [DATE] - WT-57552" at bounding box center [687, 247] width 313 height 33
drag, startPoint x: 745, startPoint y: 251, endPoint x: 843, endPoint y: 252, distance: 98.0
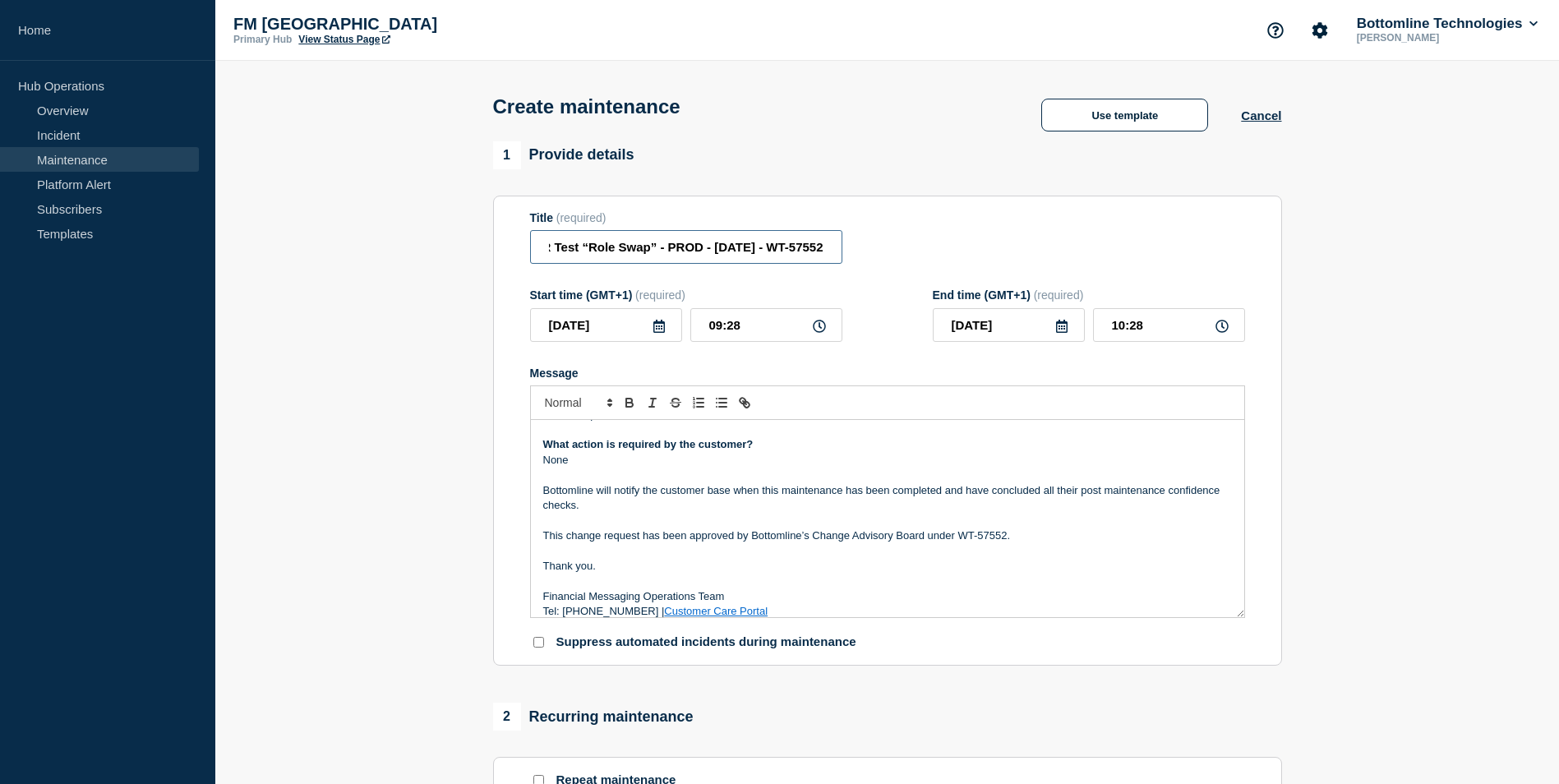
click at [843, 252] on div "Title (required) GTFrame Customer DR Test “Role Swap” - PROD - [DATE] - WT-57552" at bounding box center [888, 238] width 715 height 53
click at [695, 250] on input "GTFrame Customer DR Test “Role Swap” - PROD - [DATE] - WT-57552" at bounding box center [687, 247] width 313 height 33
click at [772, 247] on input "GTFrame Customer DR Test “Role Swap” - PROD - [DATE] - WT-57552" at bounding box center [687, 247] width 313 height 33
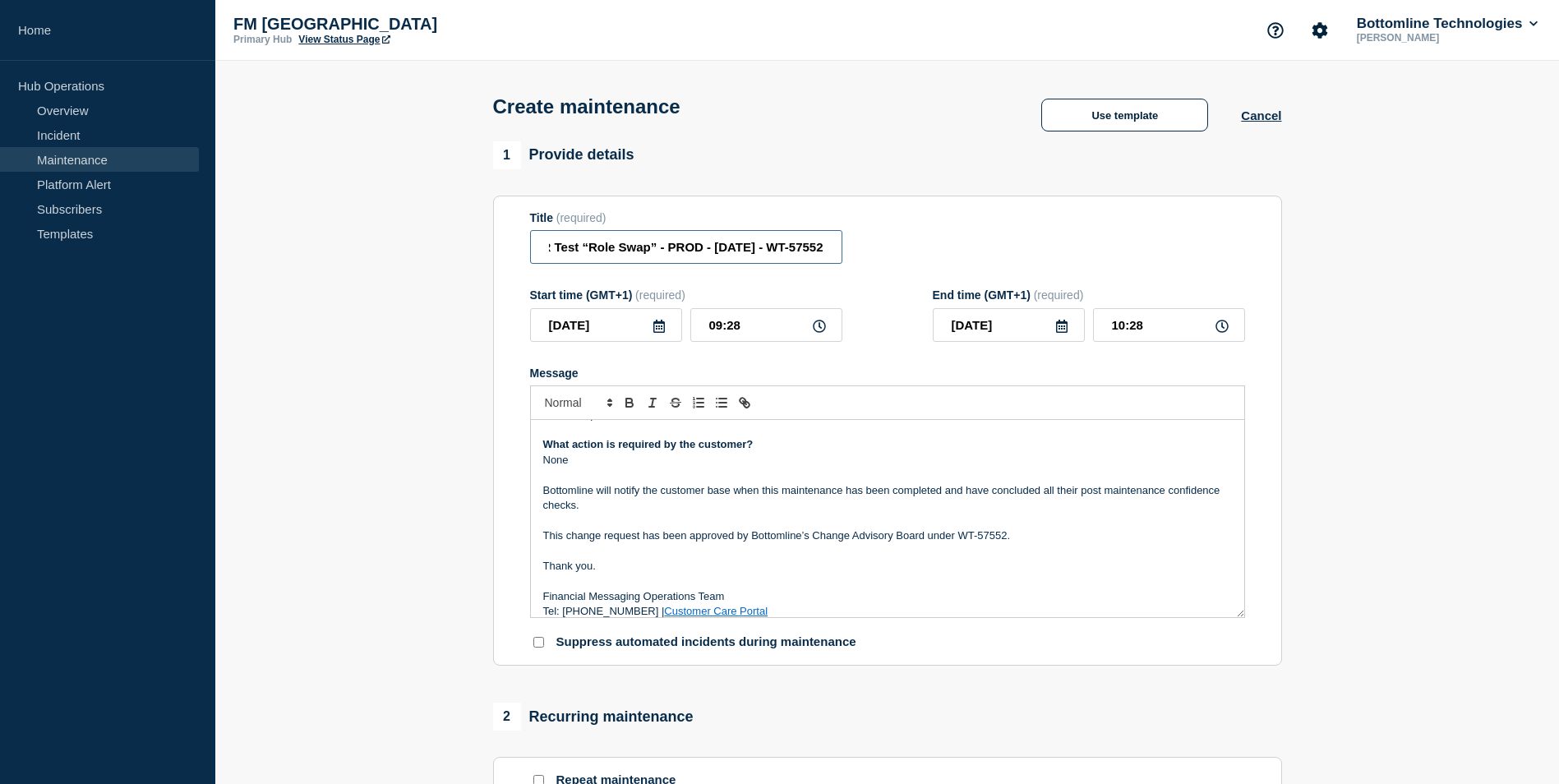
drag, startPoint x: 754, startPoint y: 250, endPoint x: 1112, endPoint y: 251, distance: 358.0
click at [1115, 251] on div "Title (required) GTFrame Customer DR Test “Role Swap” - PROD - [DATE] - WT-57552" at bounding box center [888, 238] width 715 height 53
click at [812, 249] on input "GTFrame Customer DR Test “Role Swap” - PROD - [DATE] - WT-57552" at bounding box center [687, 247] width 313 height 33
drag, startPoint x: 775, startPoint y: 249, endPoint x: 895, endPoint y: 248, distance: 120.0
click at [894, 248] on div "Title (required) GTFrame Customer DR Test “Role Swap” - PROD - [DATE] - WT-57552" at bounding box center [888, 238] width 715 height 53
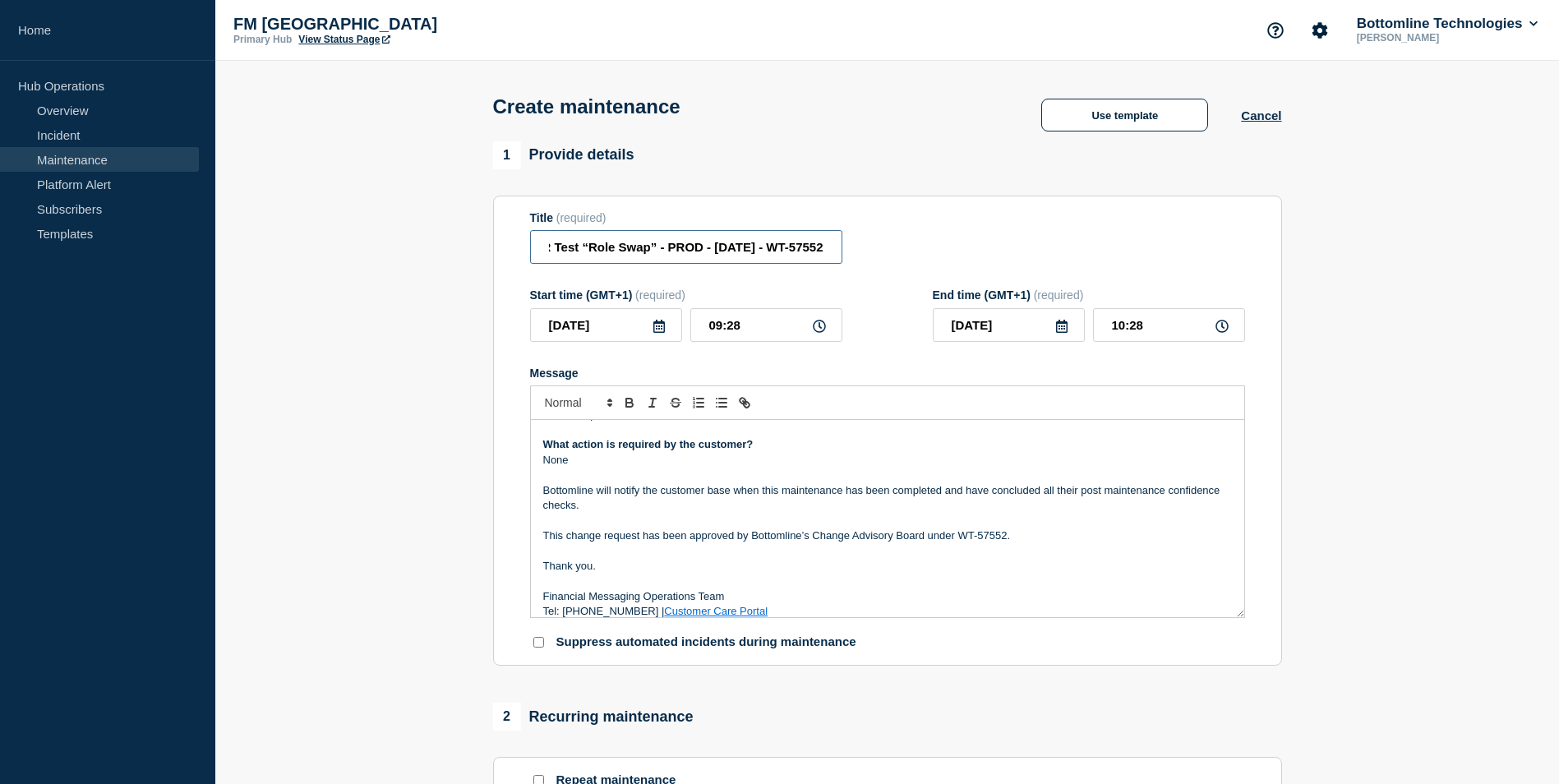
paste input "6"
type input "GTFrame Customer DR Test “Role Swap” - PROD - [DATE] - WT-57556"
drag, startPoint x: 1005, startPoint y: 537, endPoint x: 962, endPoint y: 541, distance: 43.2
click at [962, 541] on p "This change request has been approved by Bottomline’s Change Advisory Board und…" at bounding box center [888, 536] width 689 height 14
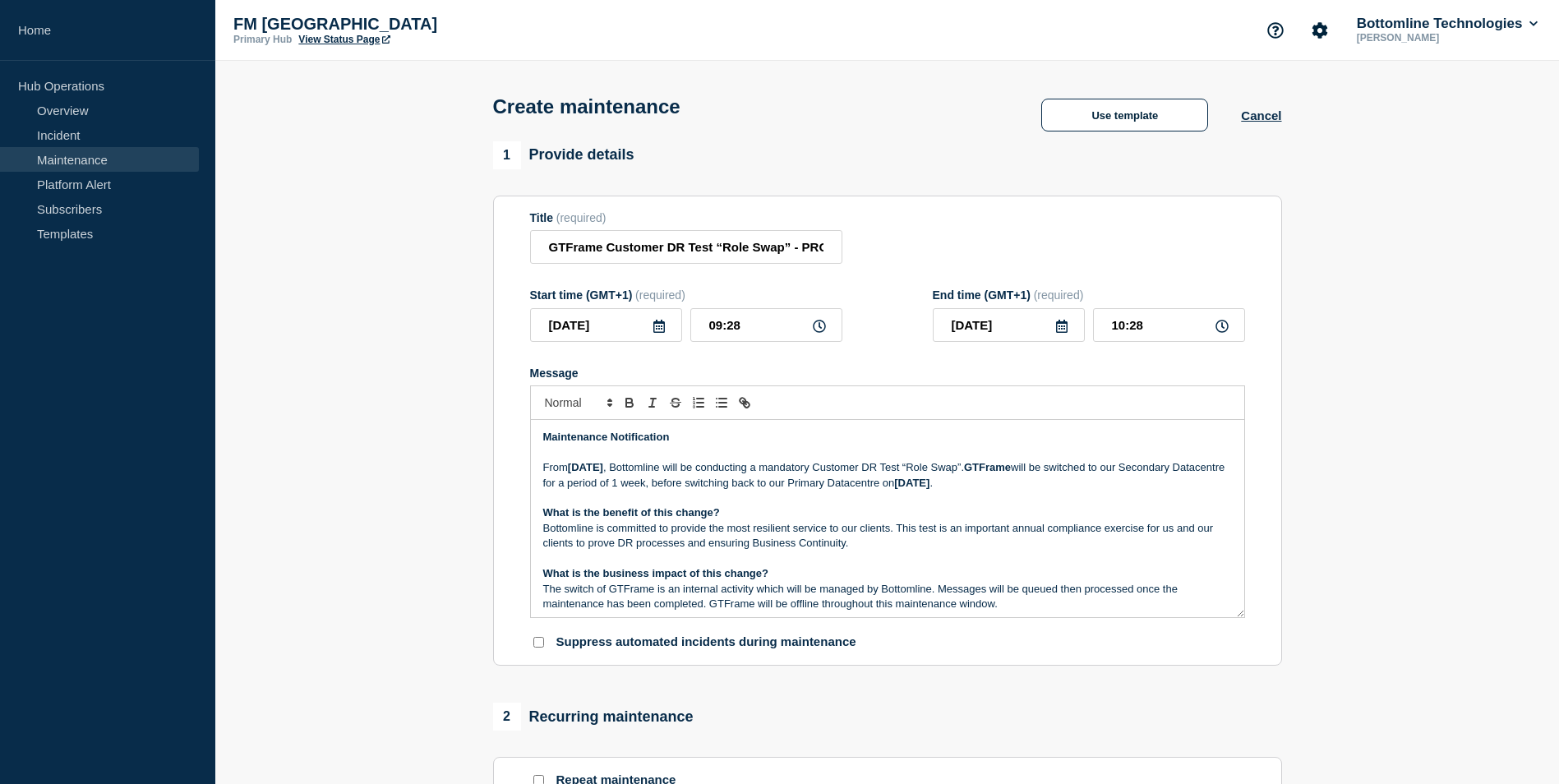
drag, startPoint x: 549, startPoint y: 458, endPoint x: 580, endPoint y: 471, distance: 33.6
click at [549, 458] on p "Message" at bounding box center [888, 453] width 689 height 14
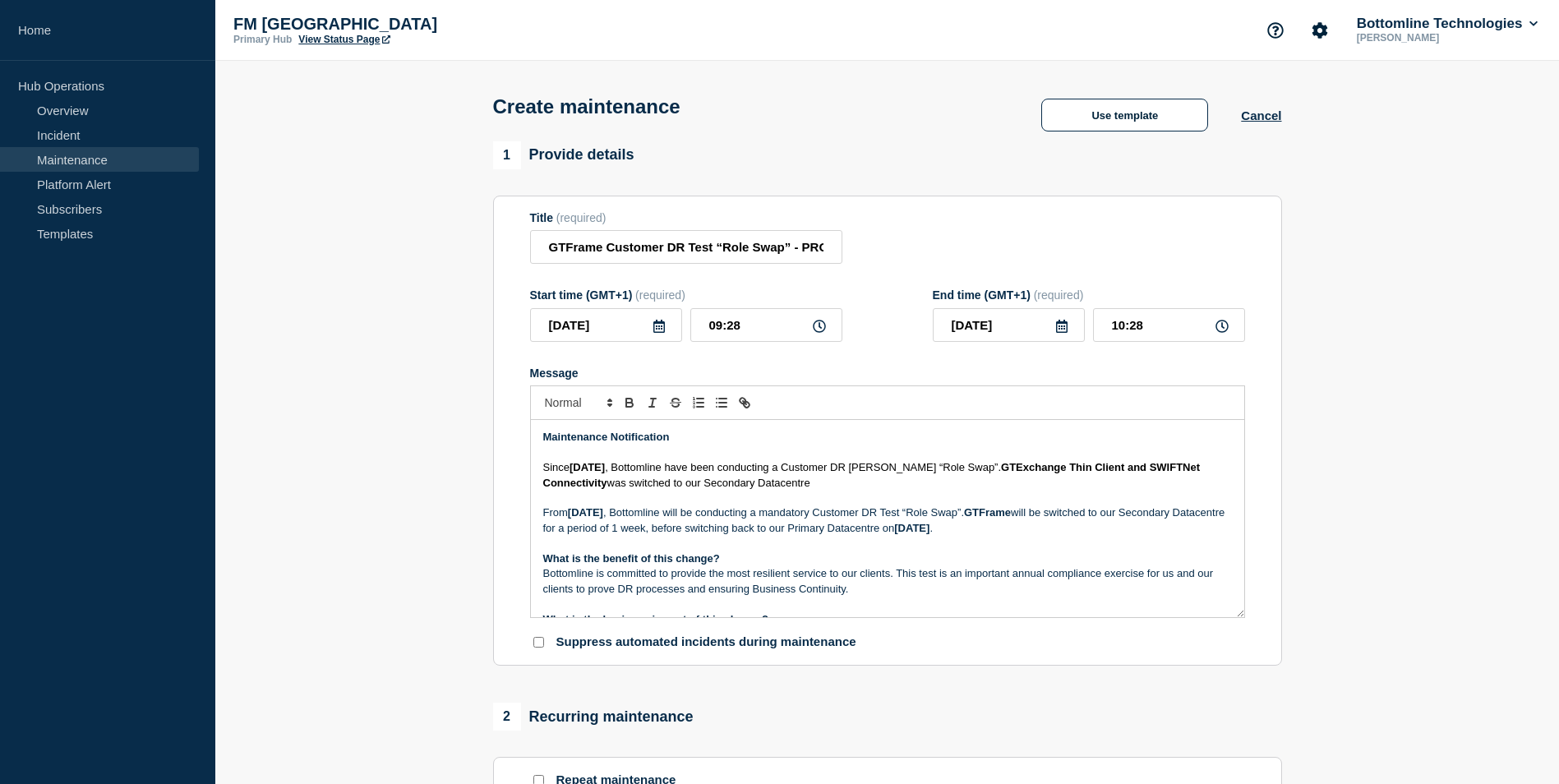
drag, startPoint x: 699, startPoint y: 516, endPoint x: 575, endPoint y: 510, distance: 124.1
click at [575, 510] on p "From [DATE] , Bottomline will be conducting a mandatory Customer DR [PERSON_NAM…" at bounding box center [888, 520] width 689 height 31
click at [552, 516] on p "From [DATE] , Bottomline will be conducting a mandatory Customer DR [PERSON_NAM…" at bounding box center [888, 520] width 689 height 31
drag, startPoint x: 775, startPoint y: 471, endPoint x: 730, endPoint y: 467, distance: 45.2
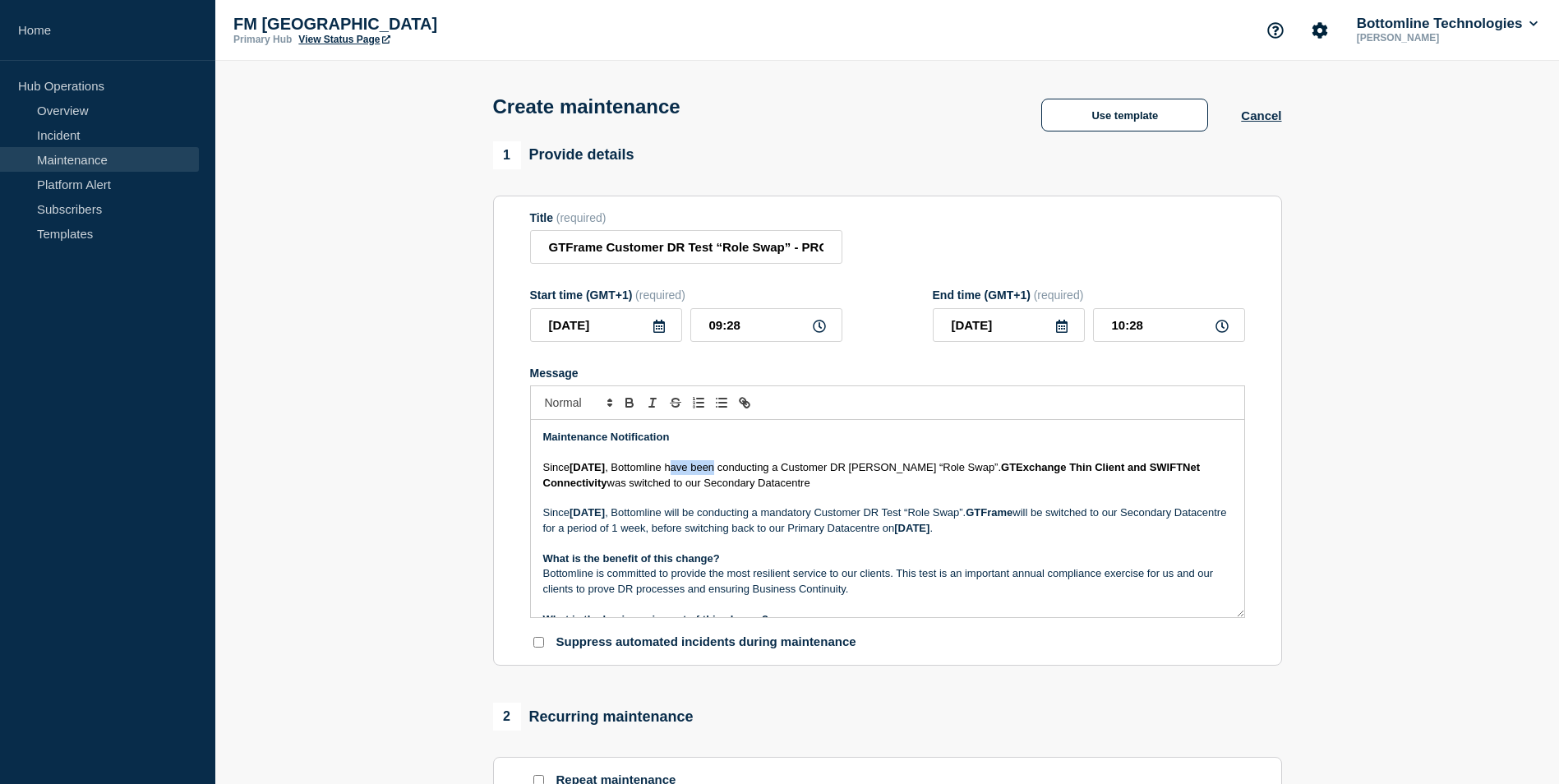
click at [730, 467] on span ", Bottomline have been conducting a Customer DR [PERSON_NAME] “Role Swap”." at bounding box center [803, 467] width 396 height 13
click at [768, 514] on p "[DATE][DATE] , Bottomline will be conducting a mandatory Customer DR Test “Role…" at bounding box center [888, 520] width 689 height 31
click at [1144, 512] on p "[DATE][DATE] , Bottomline have been conducting a mandatory Customer DR Test “Ro…" at bounding box center [888, 520] width 689 height 31
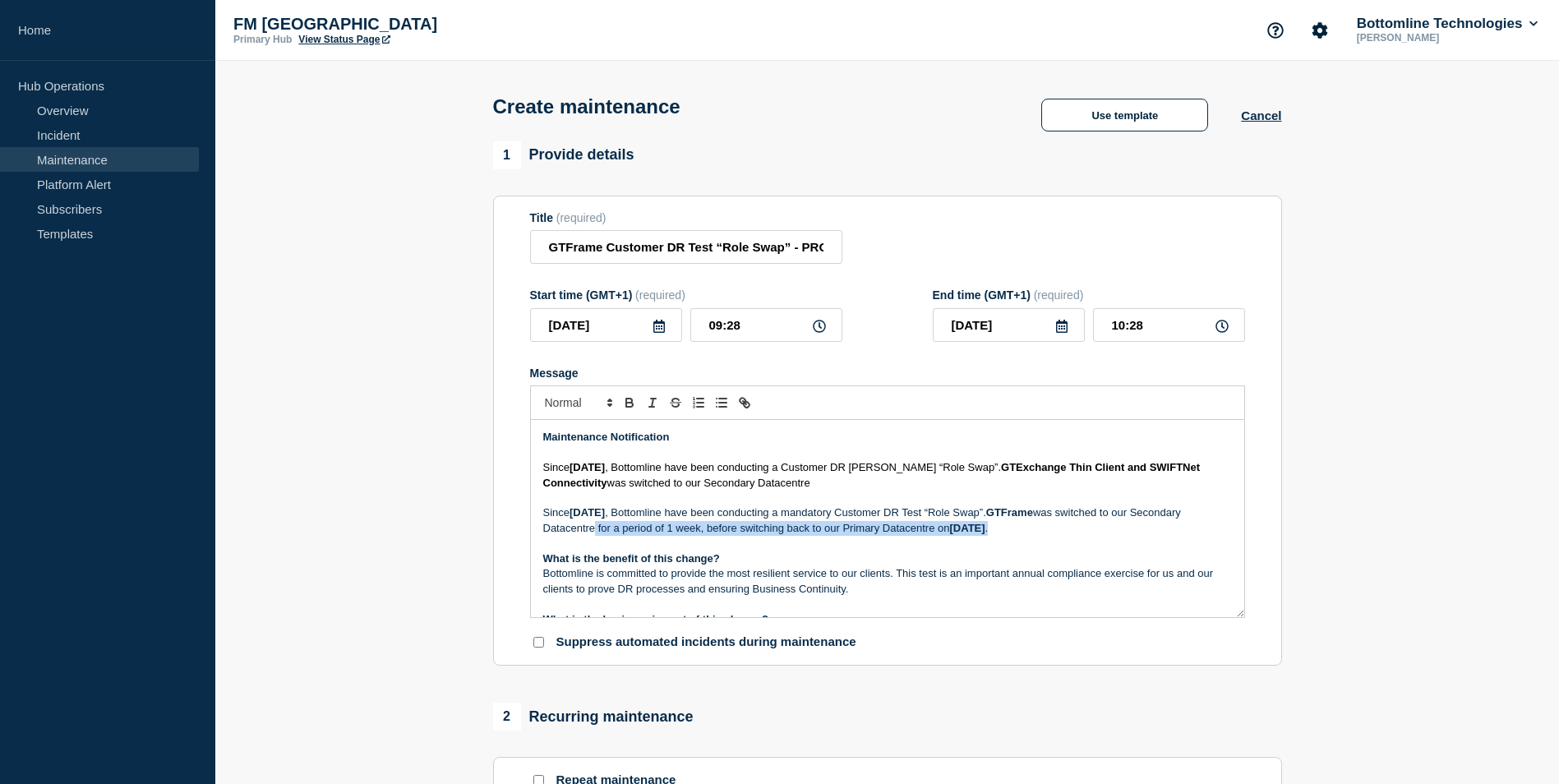
drag, startPoint x: 1161, startPoint y: 529, endPoint x: 667, endPoint y: 536, distance: 494.0
click at [667, 536] on p "[DATE][DATE] , Bottomline have been conducting a mandatory Customer DR Test “Ro…" at bounding box center [888, 520] width 689 height 31
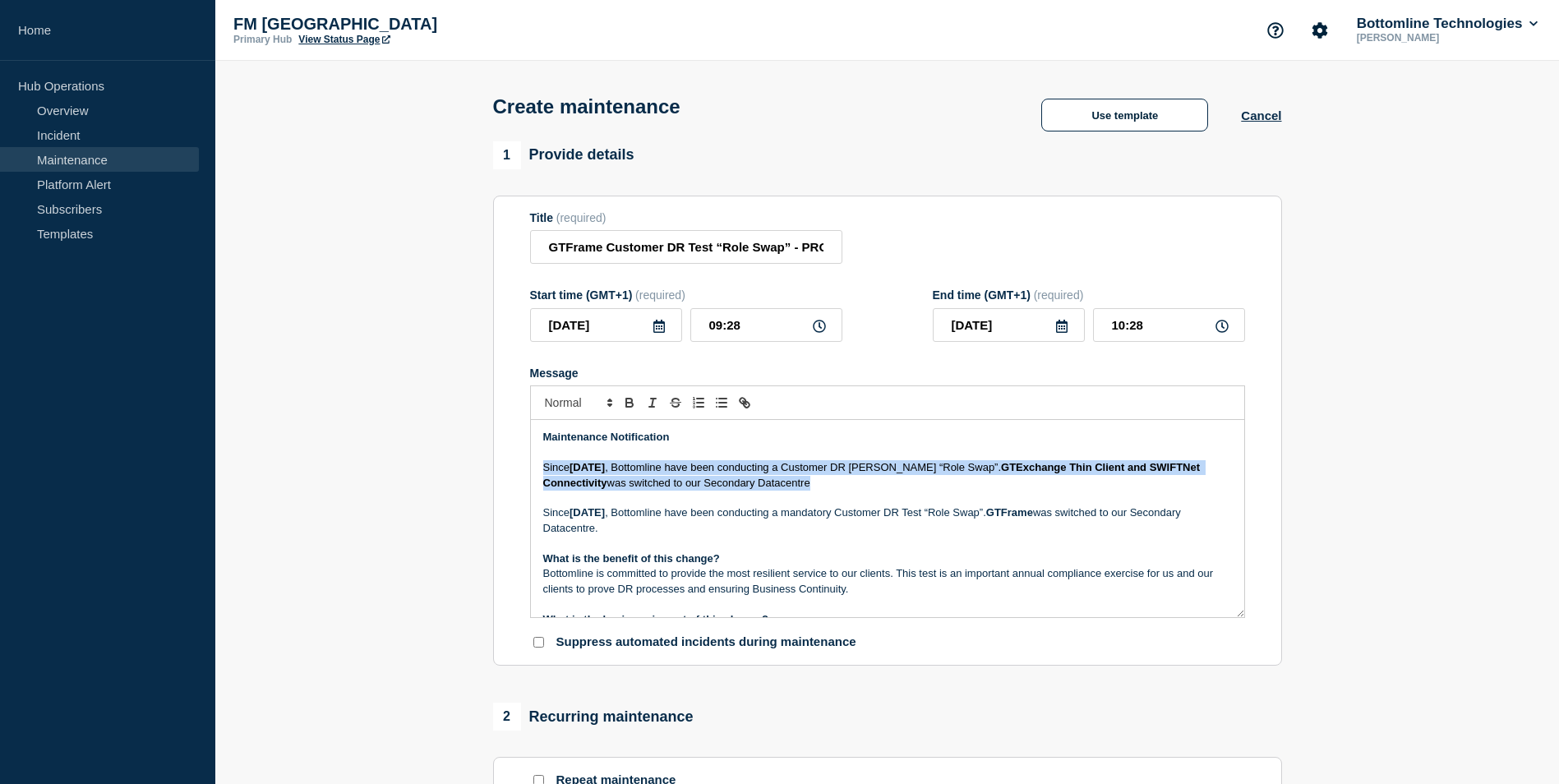
drag, startPoint x: 838, startPoint y: 487, endPoint x: 528, endPoint y: 467, distance: 310.6
click at [528, 467] on section "Title (required) GTFrame Customer DR Test “Role Swap” - PROD - [DATE] - WT-5755…" at bounding box center [888, 430] width 789 height 471
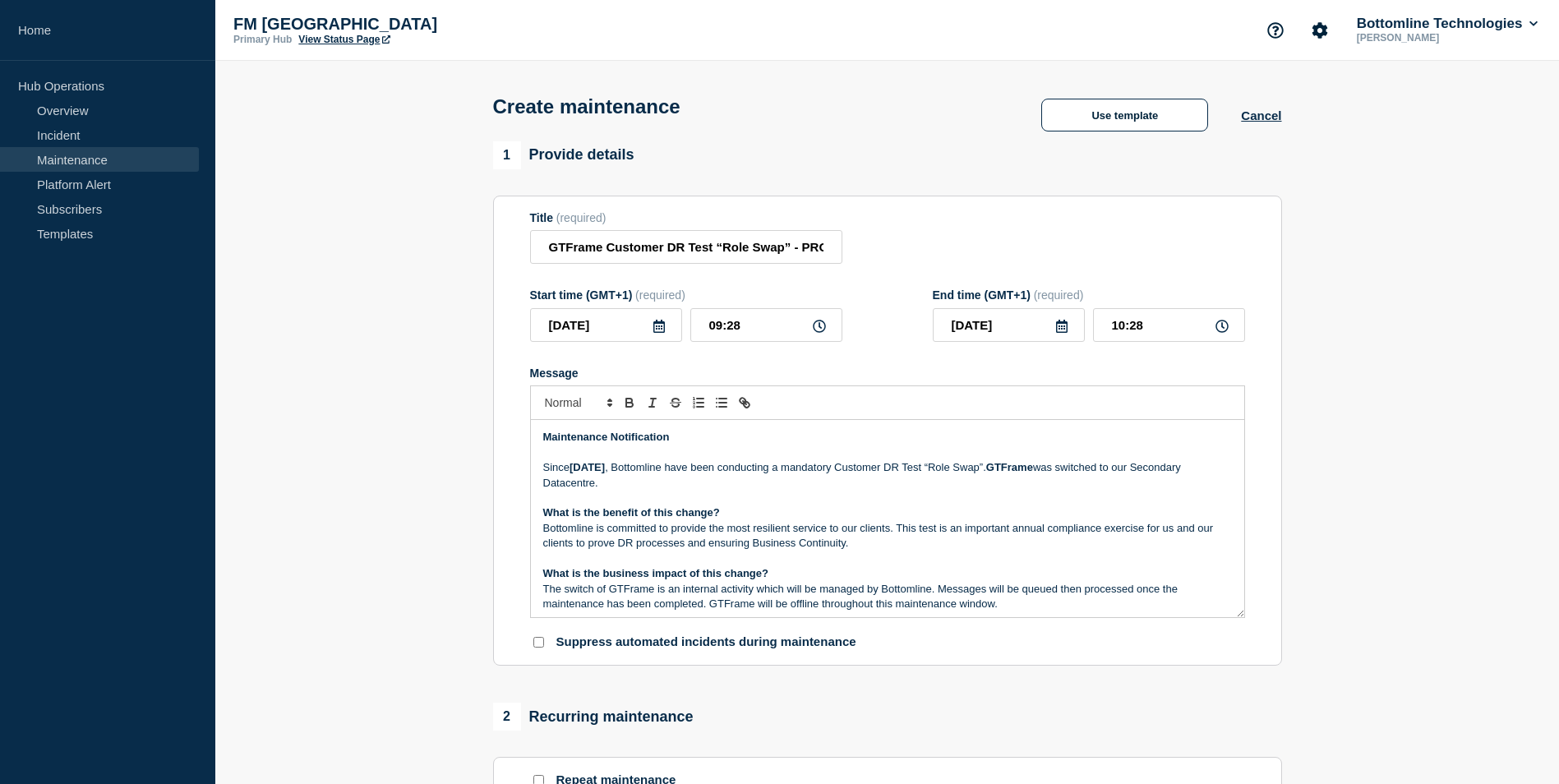
click at [741, 483] on p "[DATE][DATE] , Bottomline have been conducting a mandatory Customer DR Test “Ro…" at bounding box center [888, 475] width 689 height 31
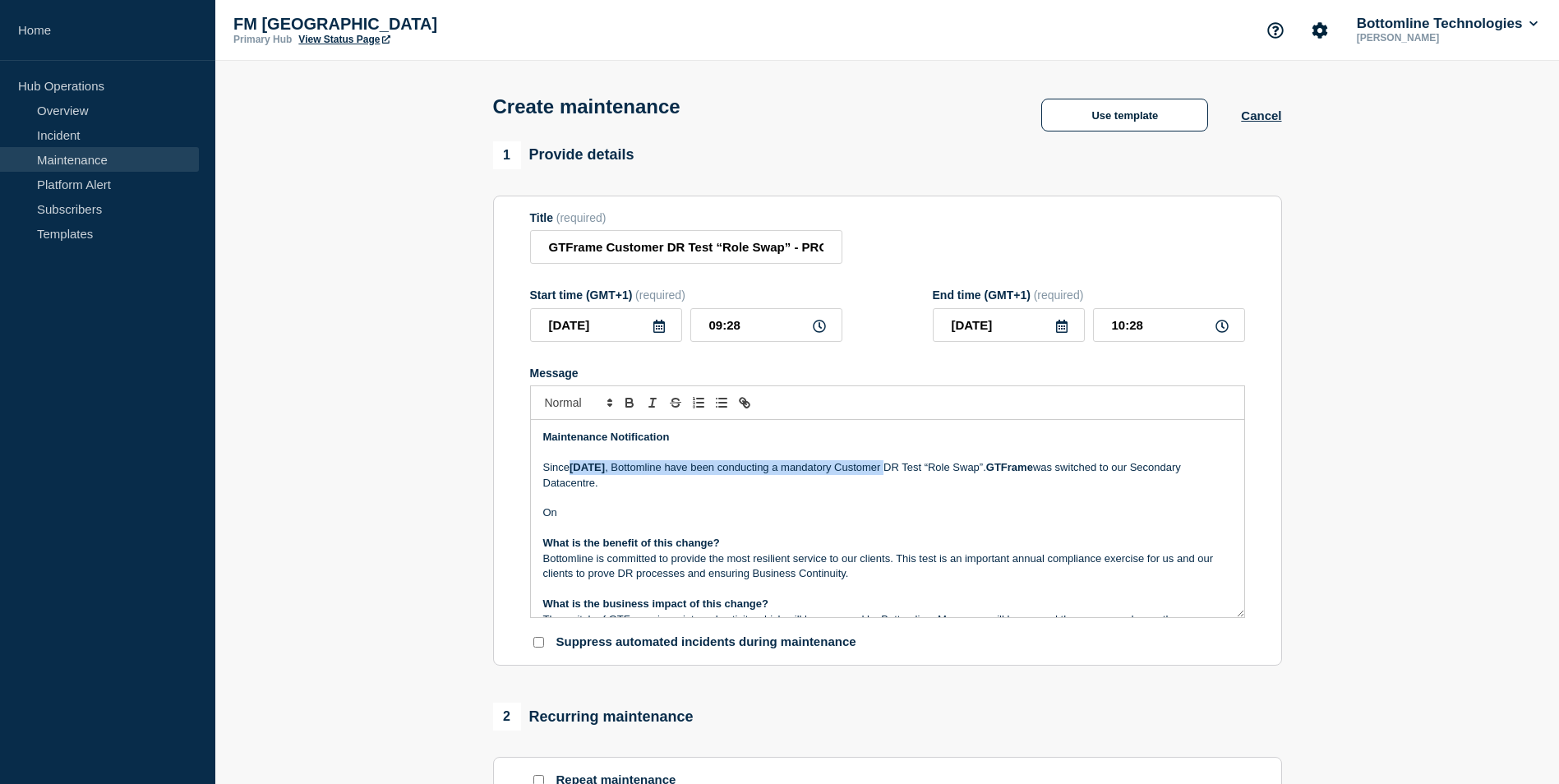
drag, startPoint x: 570, startPoint y: 469, endPoint x: 981, endPoint y: 473, distance: 411.0
click at [981, 473] on p "[DATE][DATE] , Bottomline have been conducting a mandatory Customer DR Test “Ro…" at bounding box center [888, 475] width 689 height 31
copy p "[DATE] , Bottomline have been conducting a mandatory Customer"
click at [662, 519] on p "On" at bounding box center [888, 512] width 689 height 14
drag, startPoint x: 615, startPoint y: 513, endPoint x: 646, endPoint y: 552, distance: 49.8
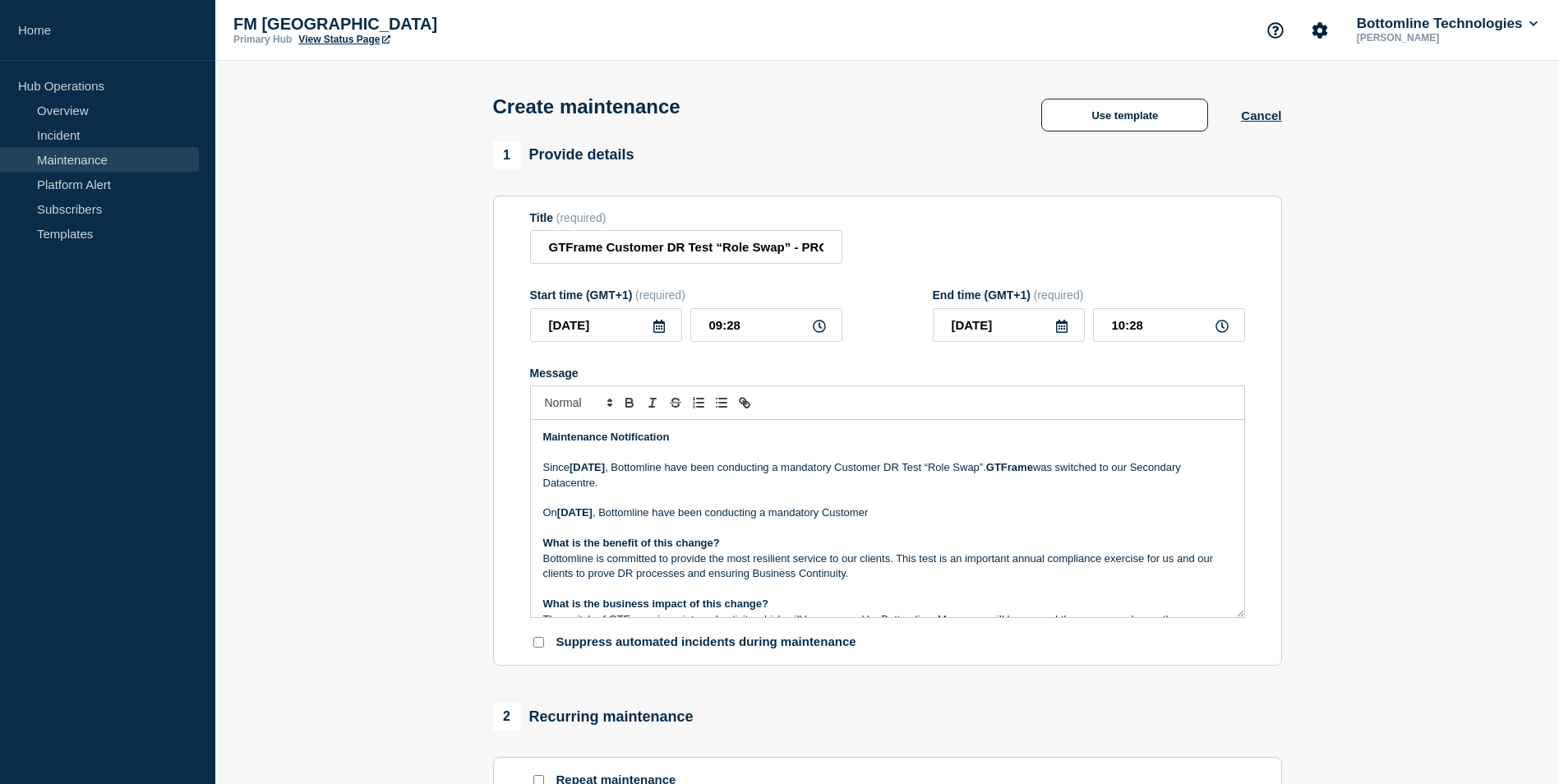
click at [593, 512] on strong "[DATE]" at bounding box center [575, 512] width 35 height 13
click at [749, 513] on p "[DATE][DATE] , Bottomline have been conducting a mandatory Customer" at bounding box center [888, 512] width 689 height 14
click at [869, 513] on p "[DATE][DATE] , Bottomline will be switching back to our have been conducting a …" at bounding box center [888, 512] width 689 height 14
click at [658, 331] on icon at bounding box center [659, 326] width 12 height 14
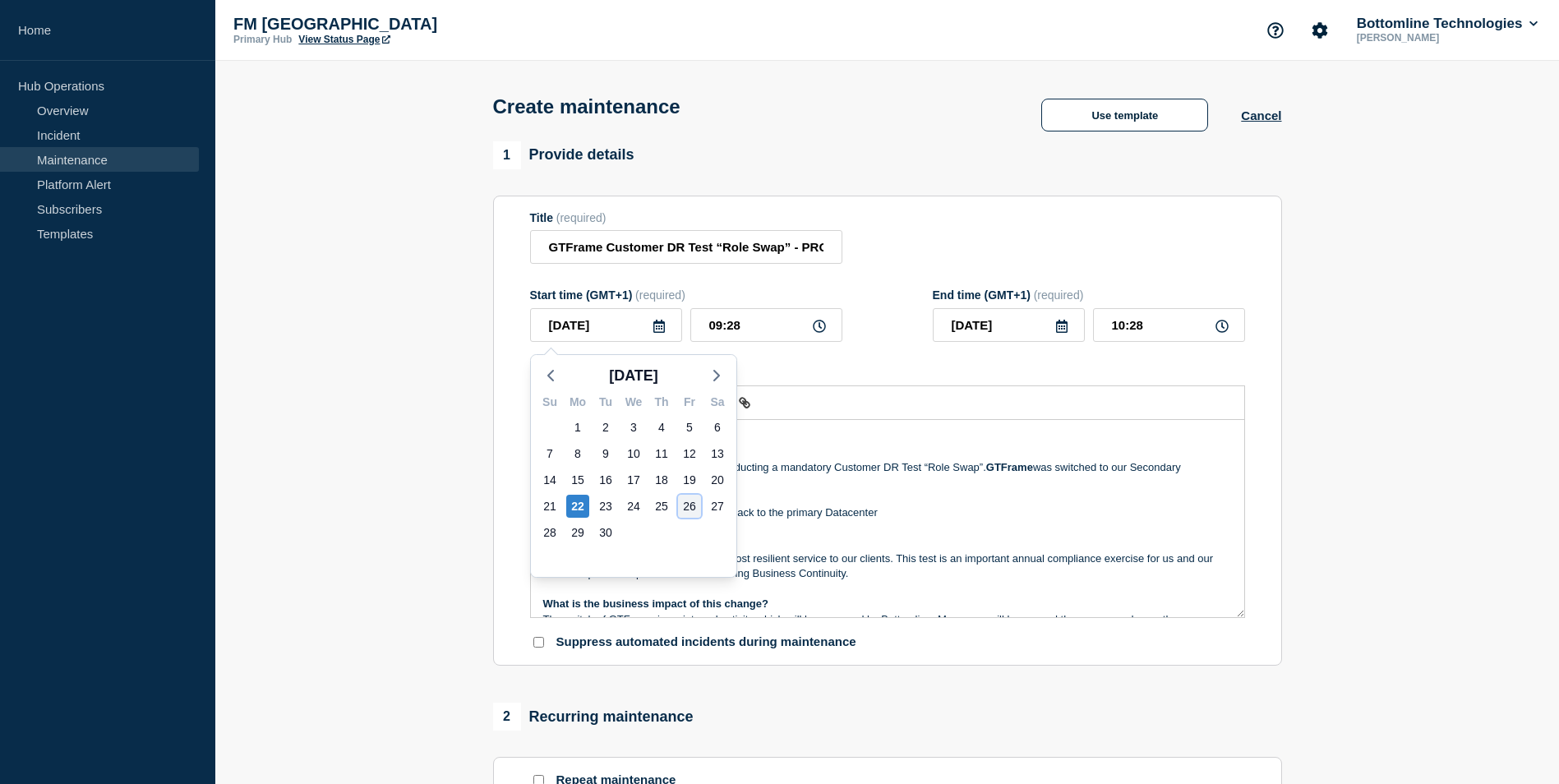
click at [688, 506] on div "26" at bounding box center [689, 505] width 23 height 23
type input "[DATE]"
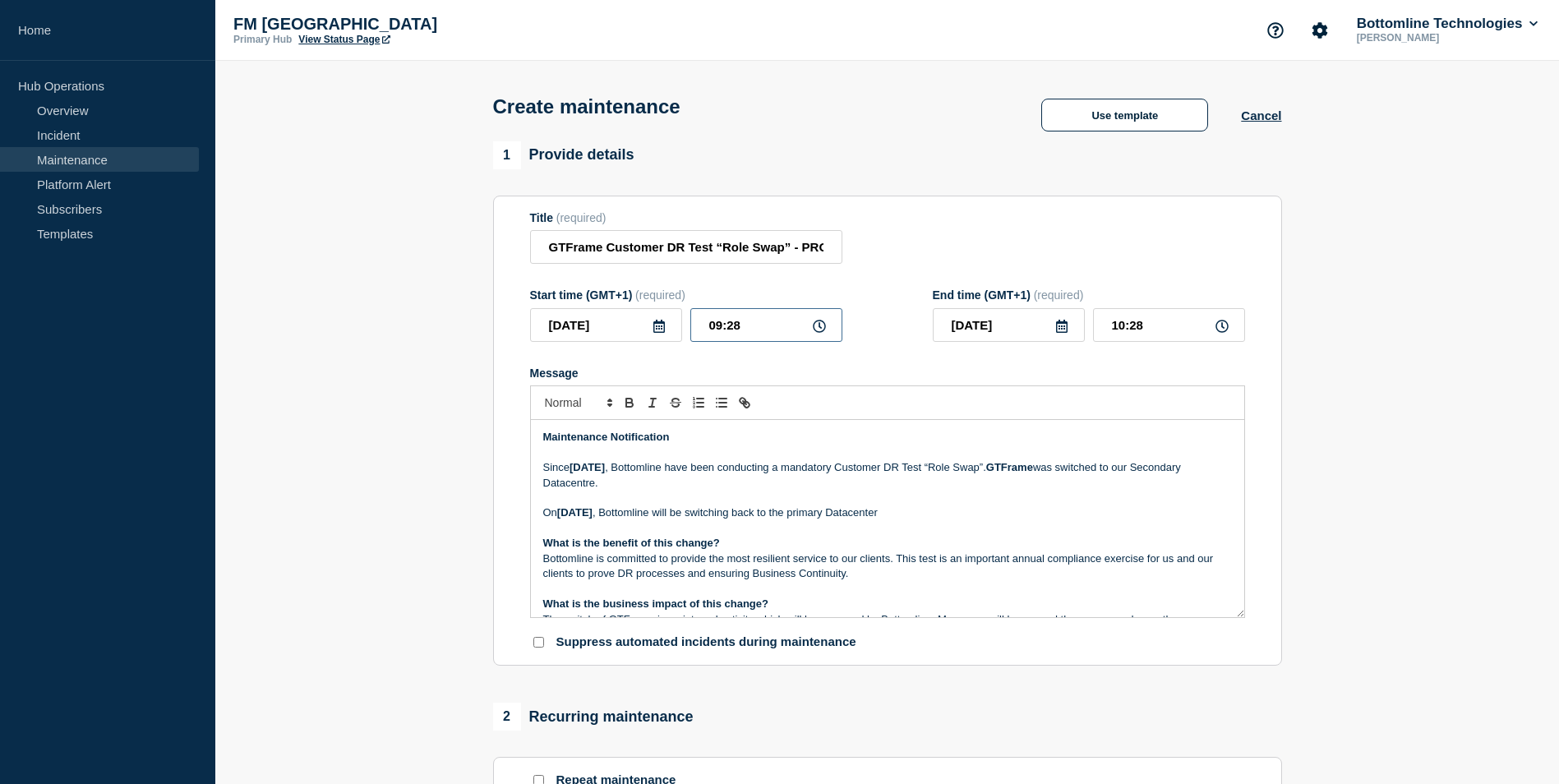
click at [704, 330] on input "09:28" at bounding box center [766, 324] width 152 height 33
type input "20:28"
type input "21:28"
type input "20:08"
type input "21:08"
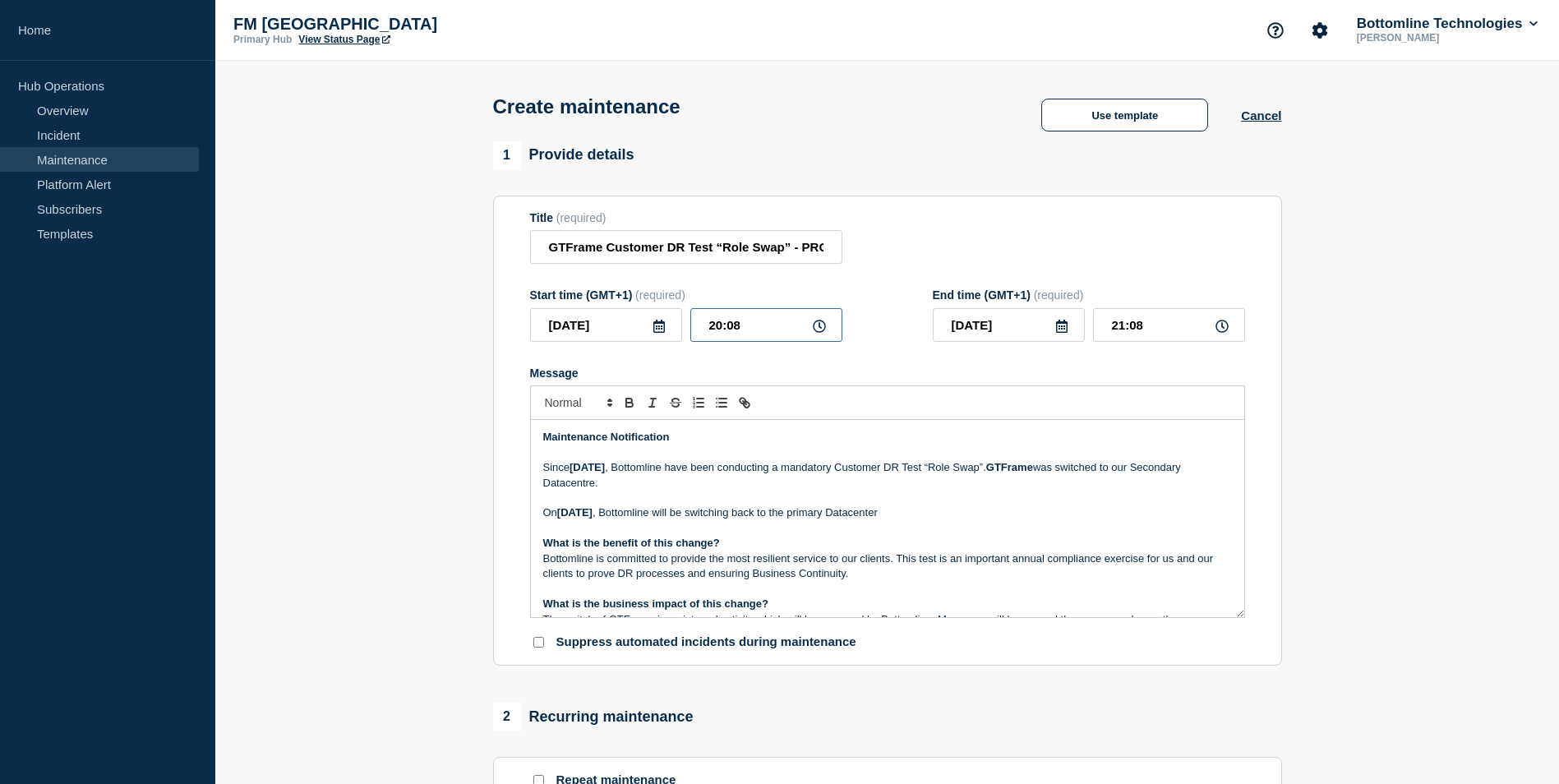
type input "20:00"
type input "21:00"
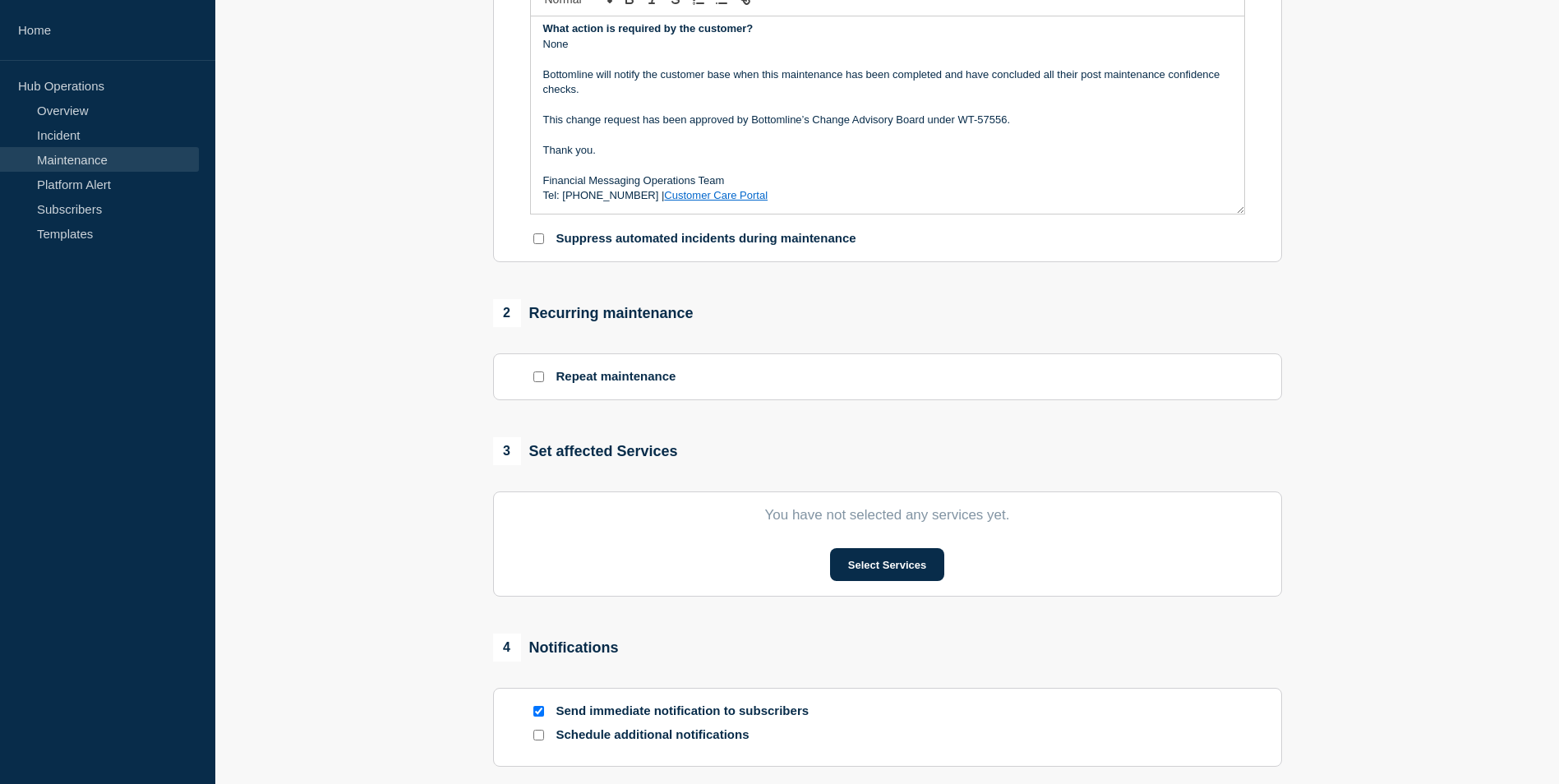
scroll to position [411, 0]
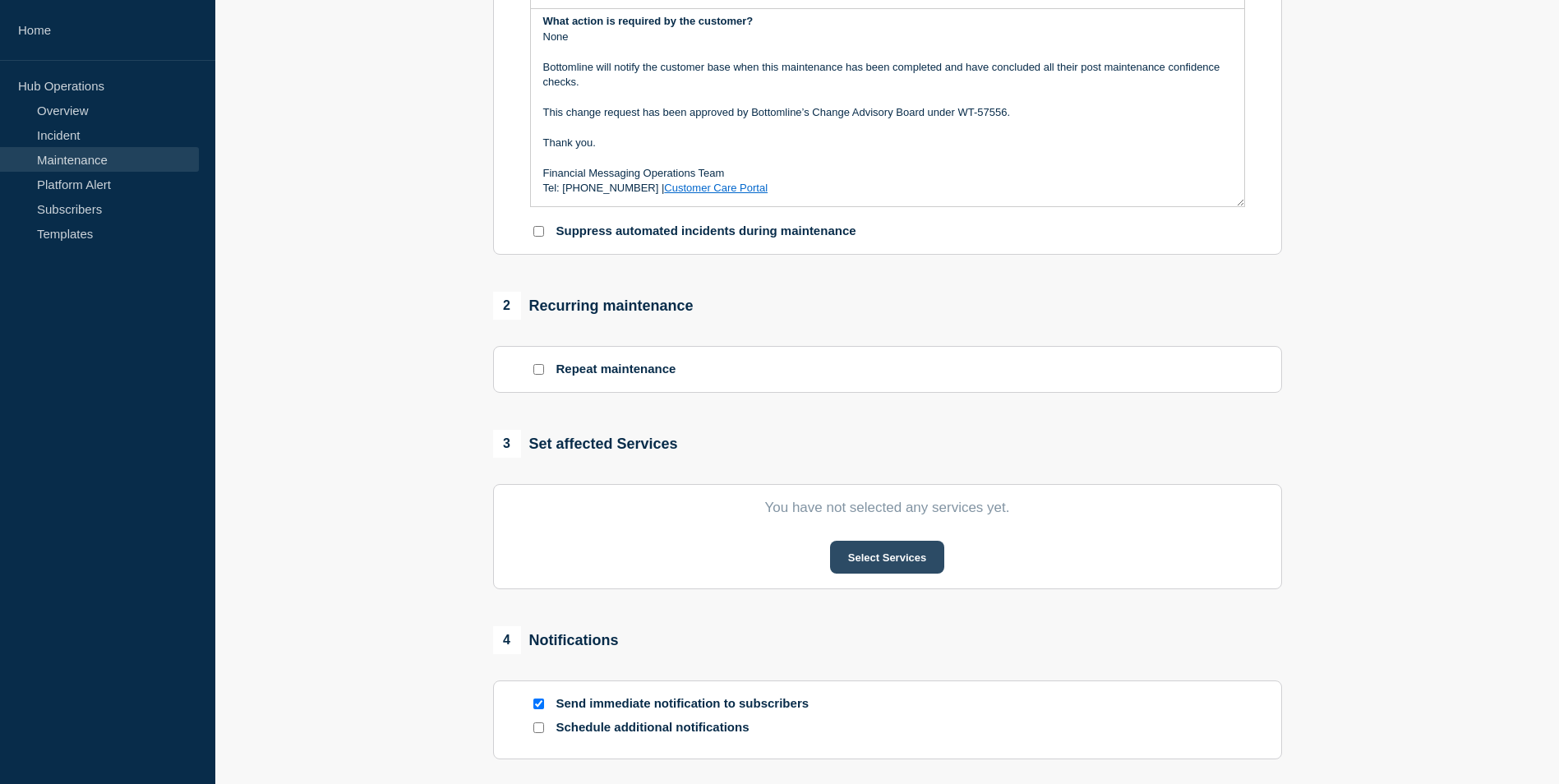
click at [910, 566] on button "Select Services" at bounding box center [887, 556] width 114 height 33
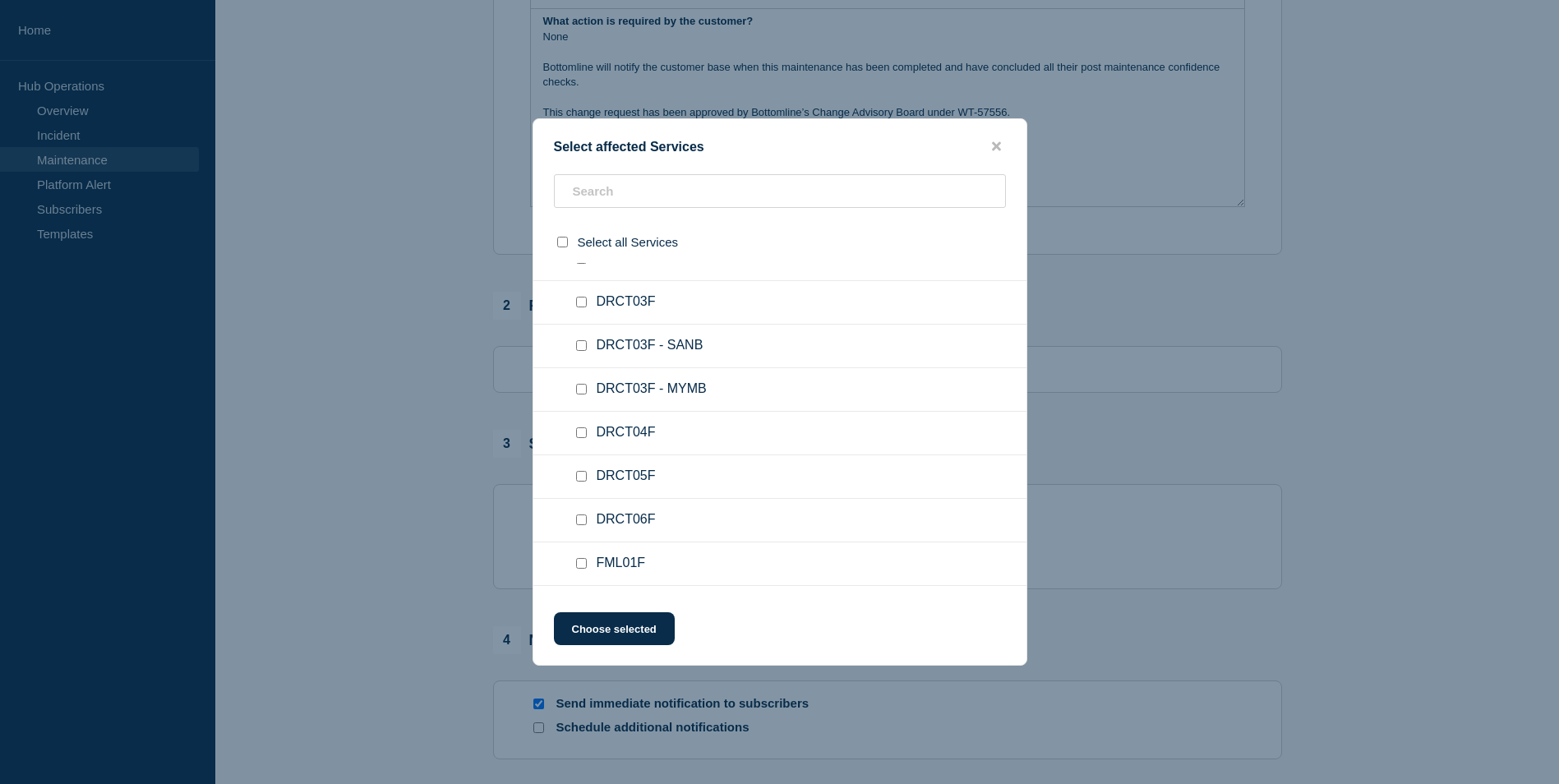
scroll to position [2053, 0]
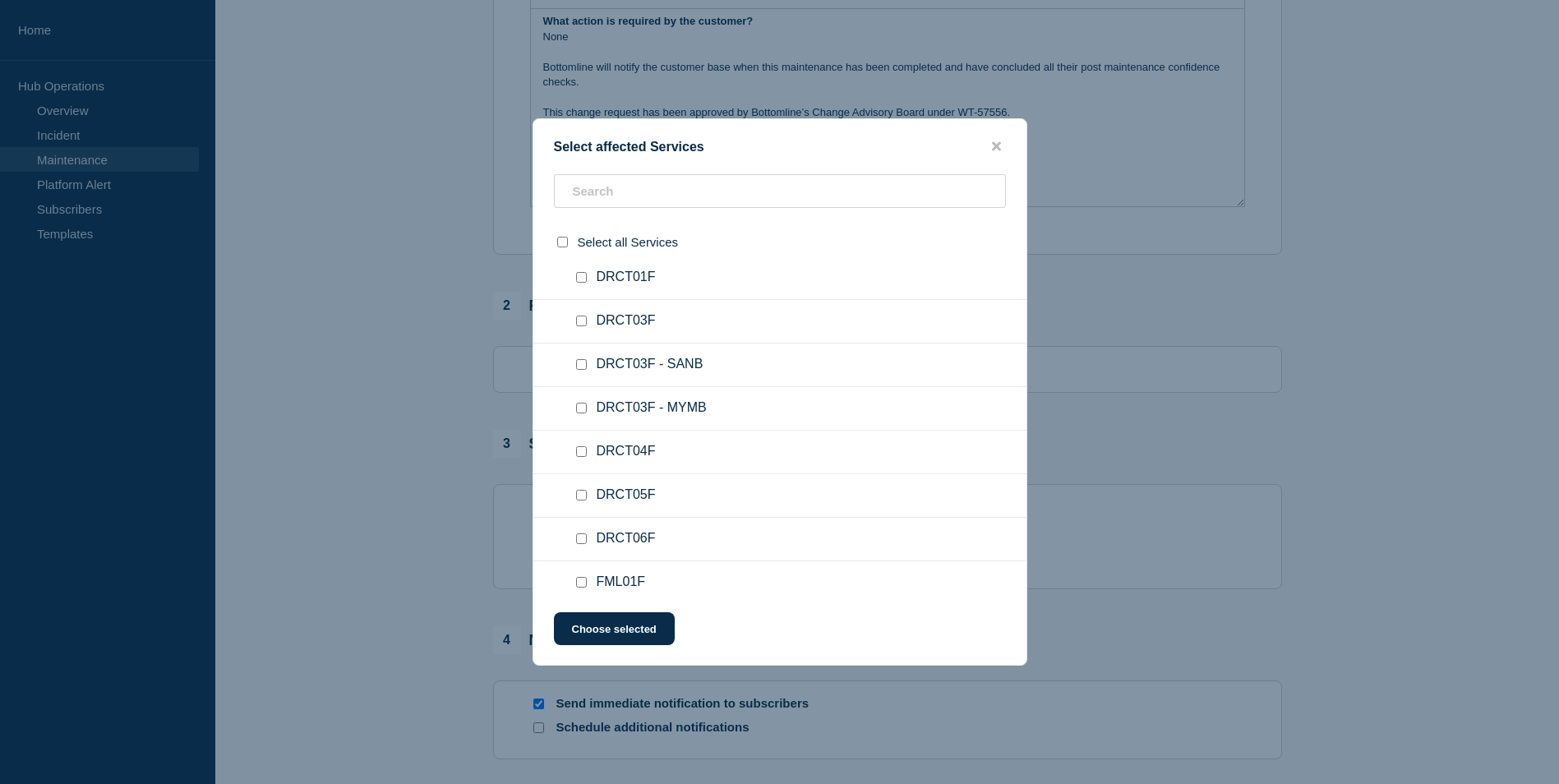
click at [582, 364] on input "DRCT03F - SANB checkbox" at bounding box center [581, 364] width 11 height 11
checkbox input "true"
click at [641, 630] on button "Choose selected" at bounding box center [615, 628] width 121 height 33
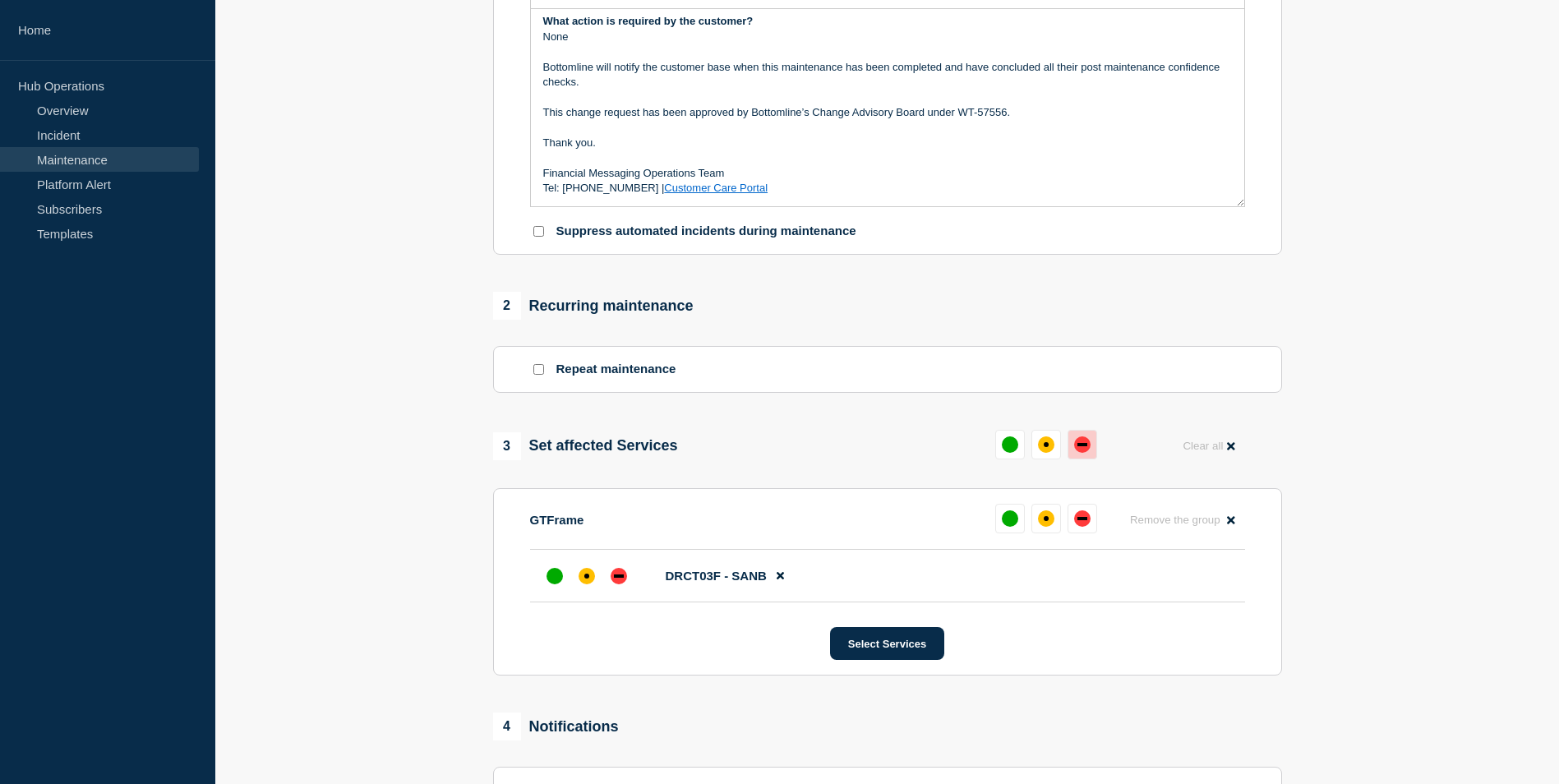
click at [1079, 446] on div "down" at bounding box center [1082, 444] width 10 height 4
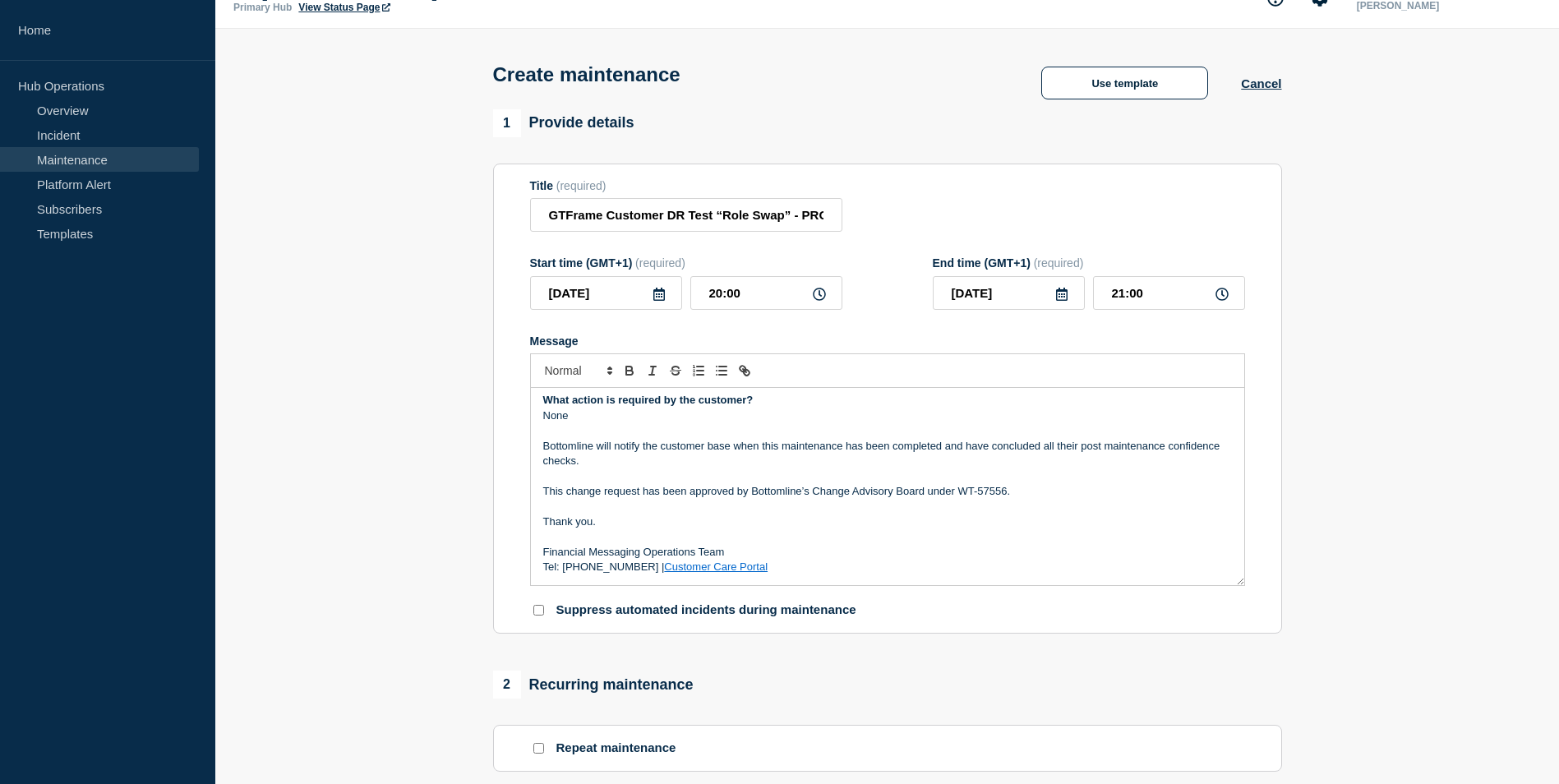
scroll to position [0, 0]
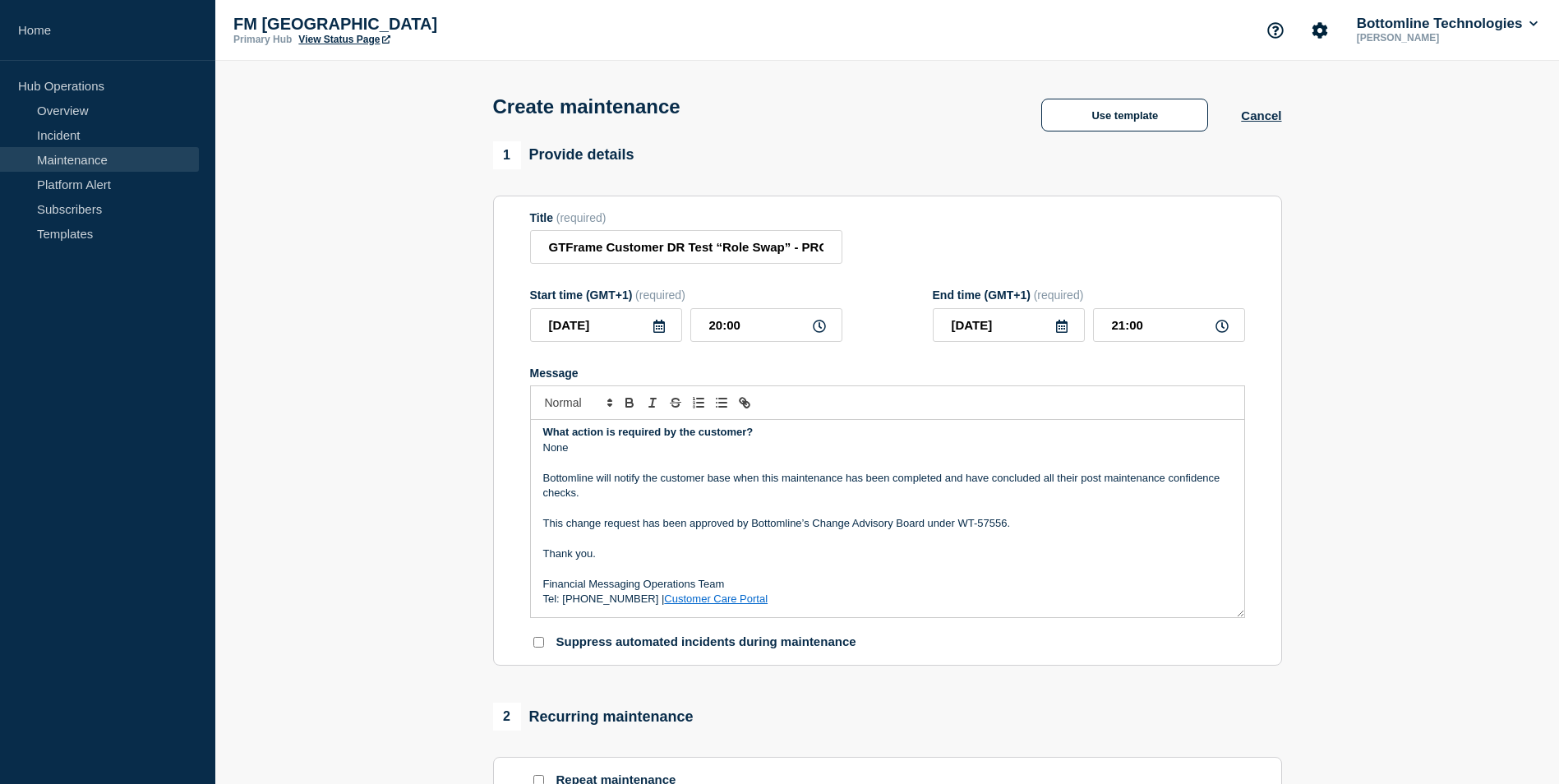
drag, startPoint x: 1245, startPoint y: 543, endPoint x: 1247, endPoint y: 443, distance: 100.0
click at [1247, 443] on section "Title (required) GTFrame Customer DR Test “Role Swap” - PROD - [DATE] - WT-5755…" at bounding box center [888, 430] width 789 height 471
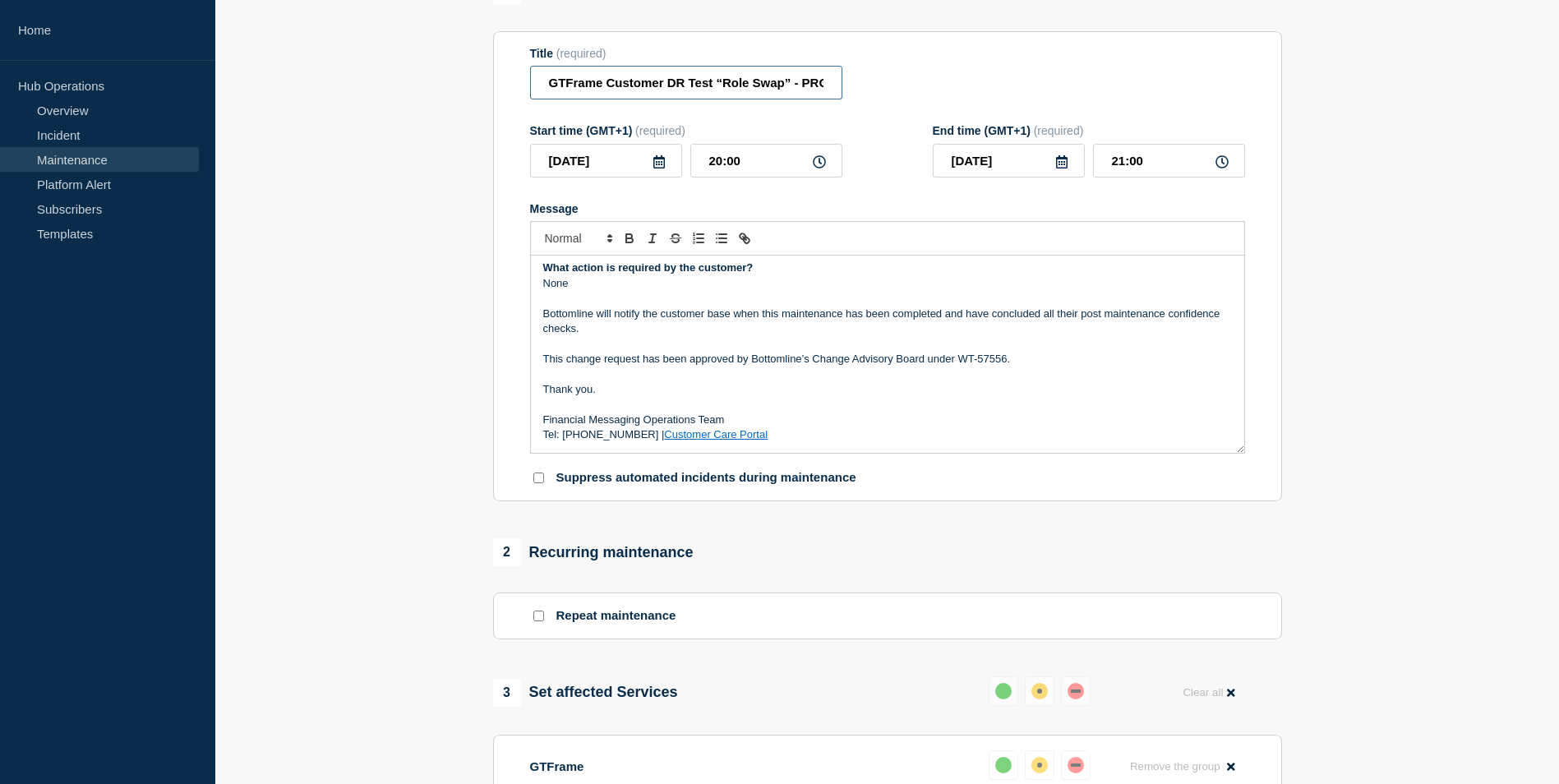
scroll to position [0, 166]
drag, startPoint x: 771, startPoint y: 86, endPoint x: 1094, endPoint y: 81, distance: 323.0
click at [1094, 81] on div "Title (required) GTFrame Customer DR Test “Role Swap” - PROD - [DATE] - WT-57556" at bounding box center [888, 73] width 715 height 53
click at [1451, 452] on section "1 Provide details Title (required) GTFrame Customer DR Test “Role Swap” - PROD …" at bounding box center [887, 591] width 1344 height 1227
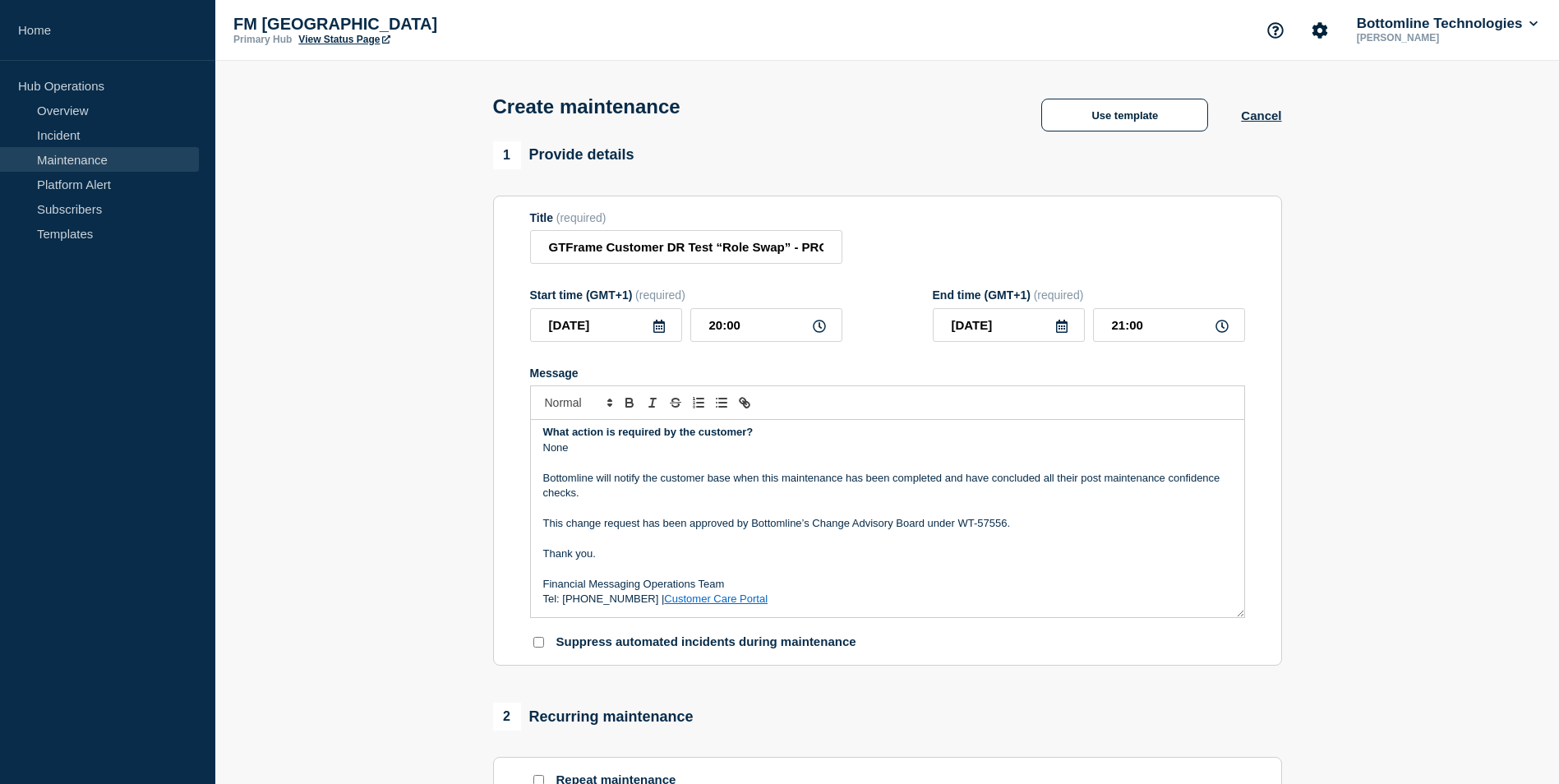
scroll to position [735, 0]
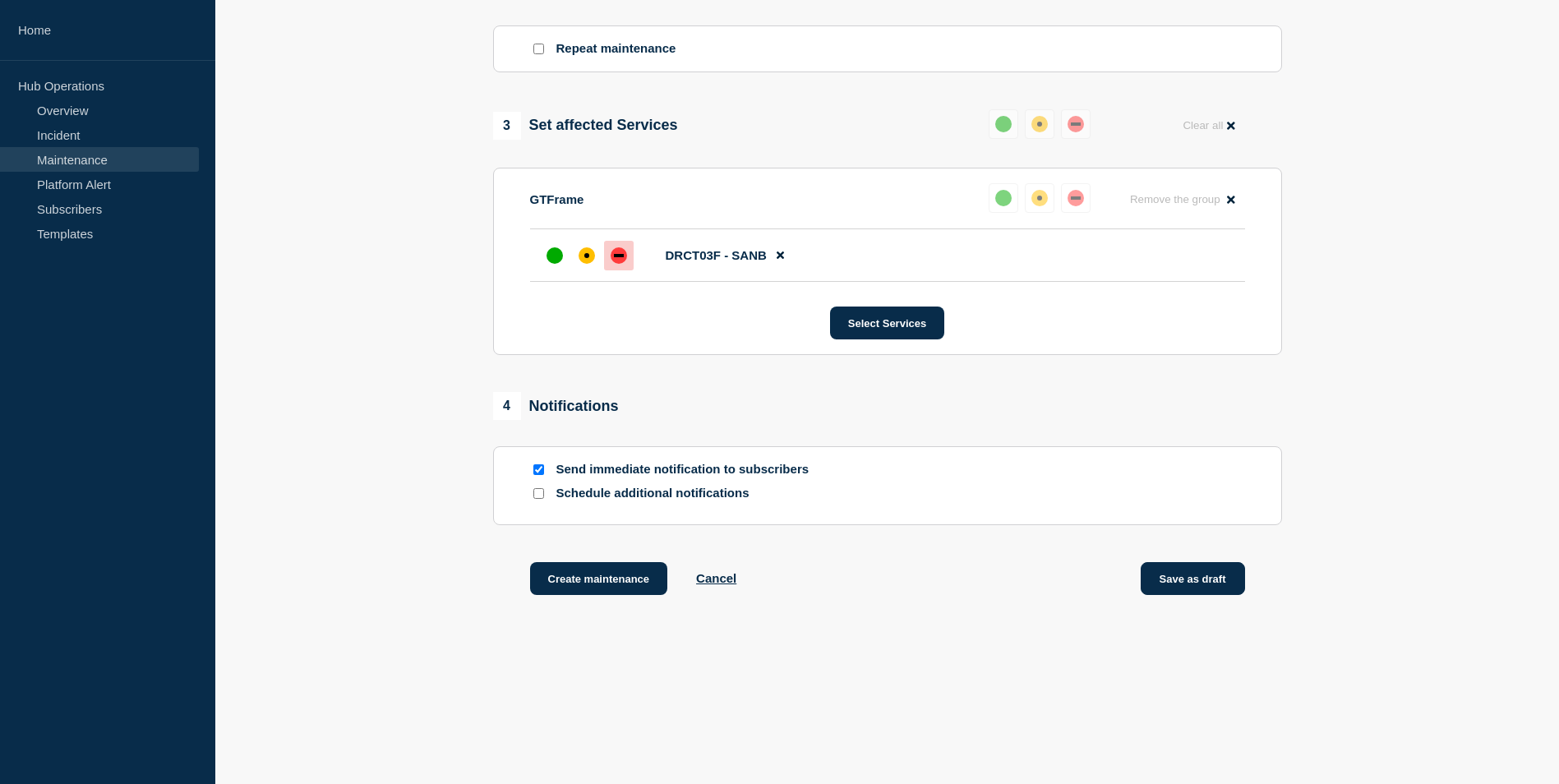
click at [1197, 582] on button "Save as draft" at bounding box center [1192, 578] width 104 height 33
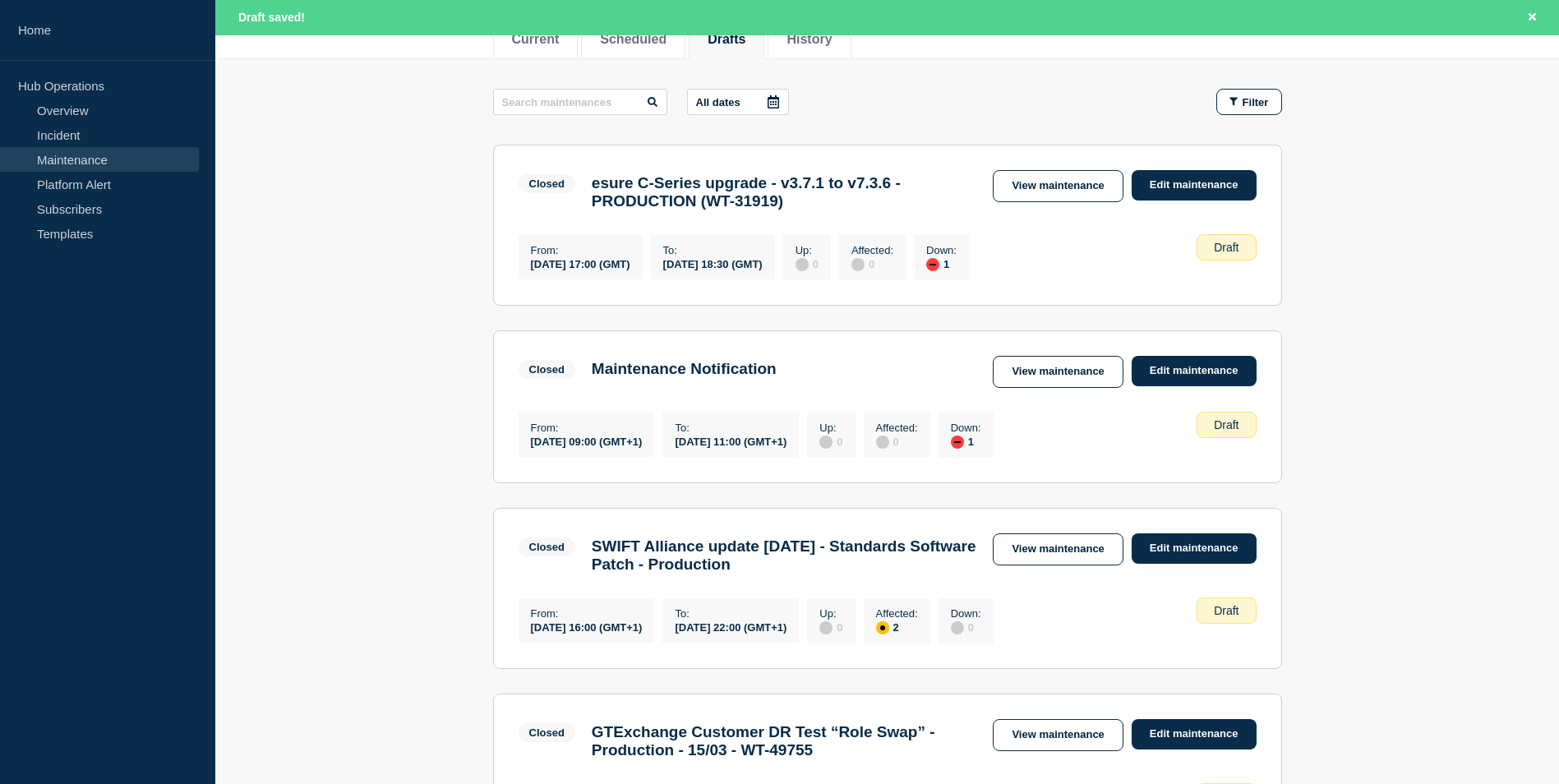
scroll to position [183, 0]
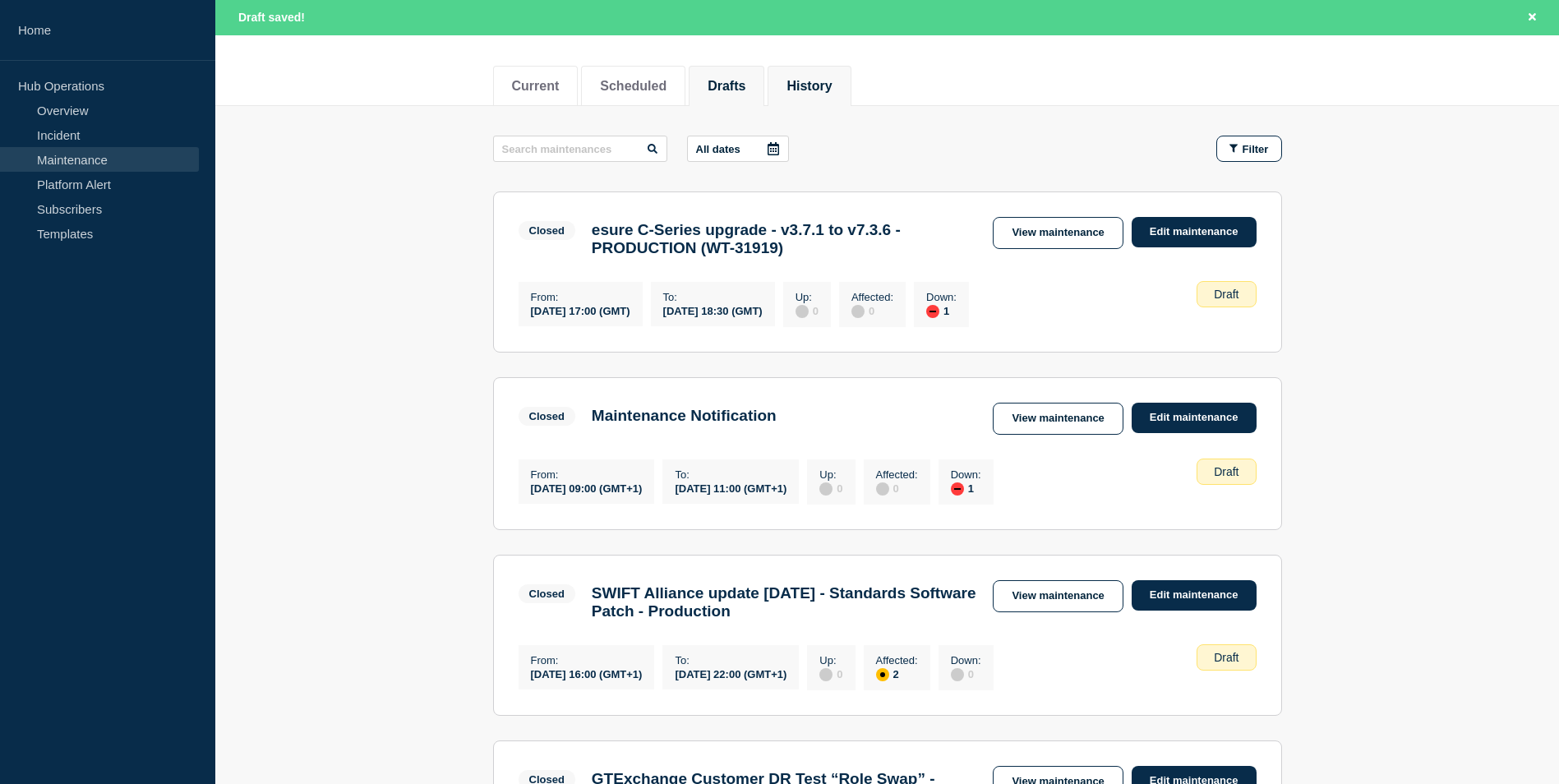
click at [831, 81] on button "History" at bounding box center [809, 86] width 45 height 14
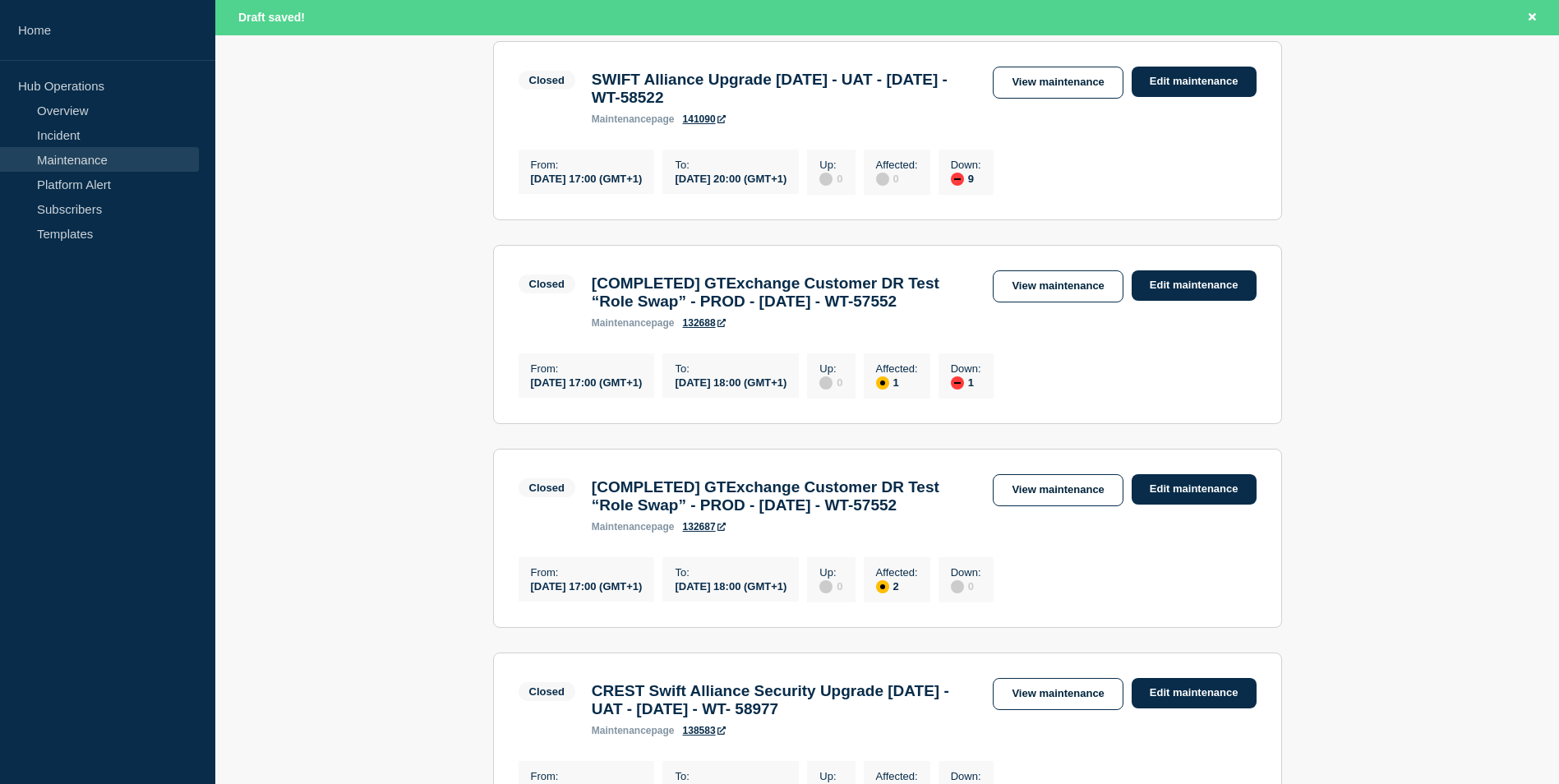
scroll to position [758, 0]
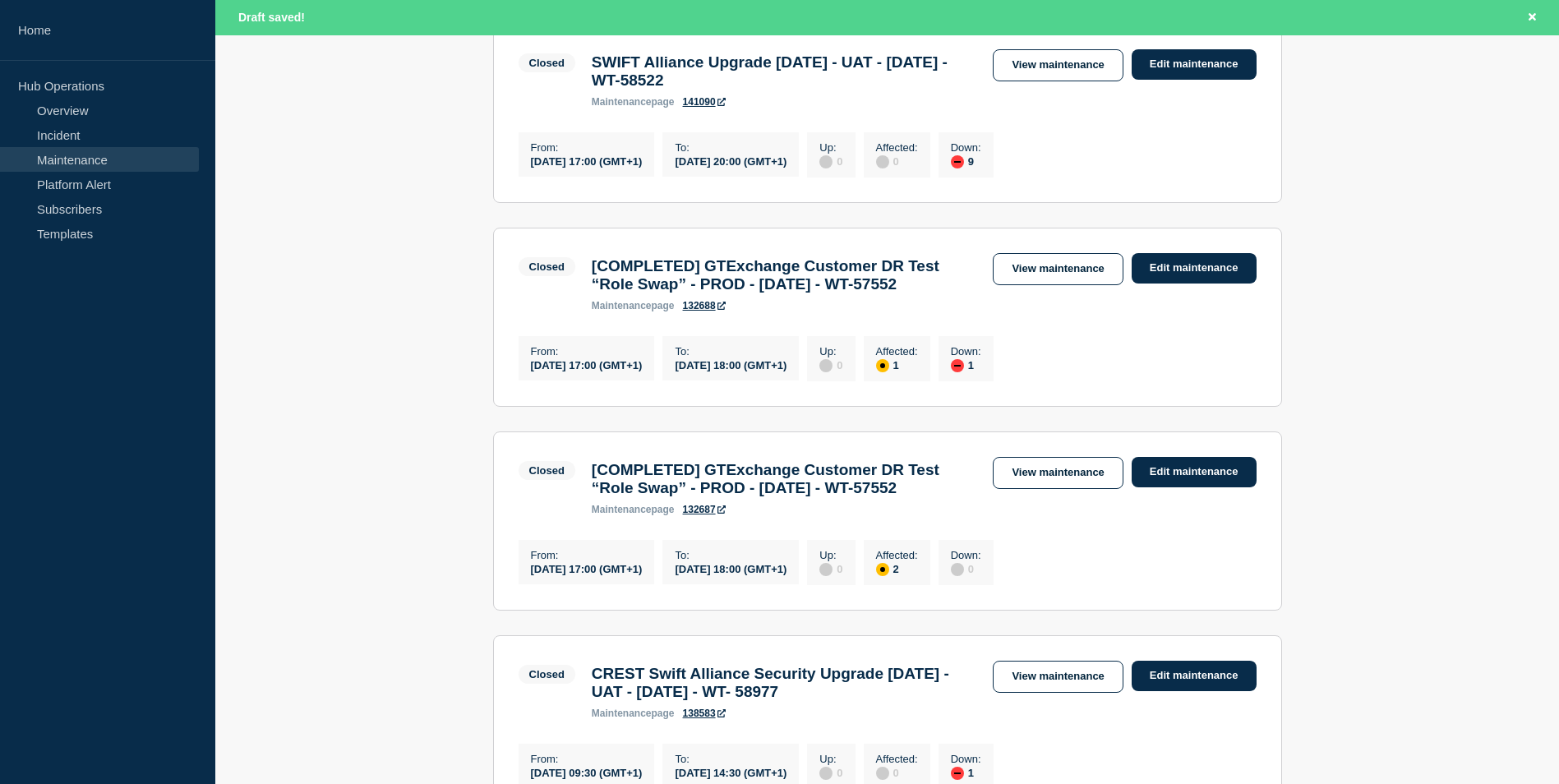
drag, startPoint x: 651, startPoint y: 363, endPoint x: 591, endPoint y: 322, distance: 72.7
click at [592, 294] on h3 "[COMPLETED] GTExchange Customer DR Test “Role Swap” - PROD - [DATE] - WT-57552" at bounding box center [784, 275] width 386 height 36
copy h3 "[COMPLETED] GTExchange Customer DR Test “Role Swap” - PROD - [DATE] - WT-57552"
click at [1073, 285] on link "View maintenance" at bounding box center [1058, 268] width 130 height 32
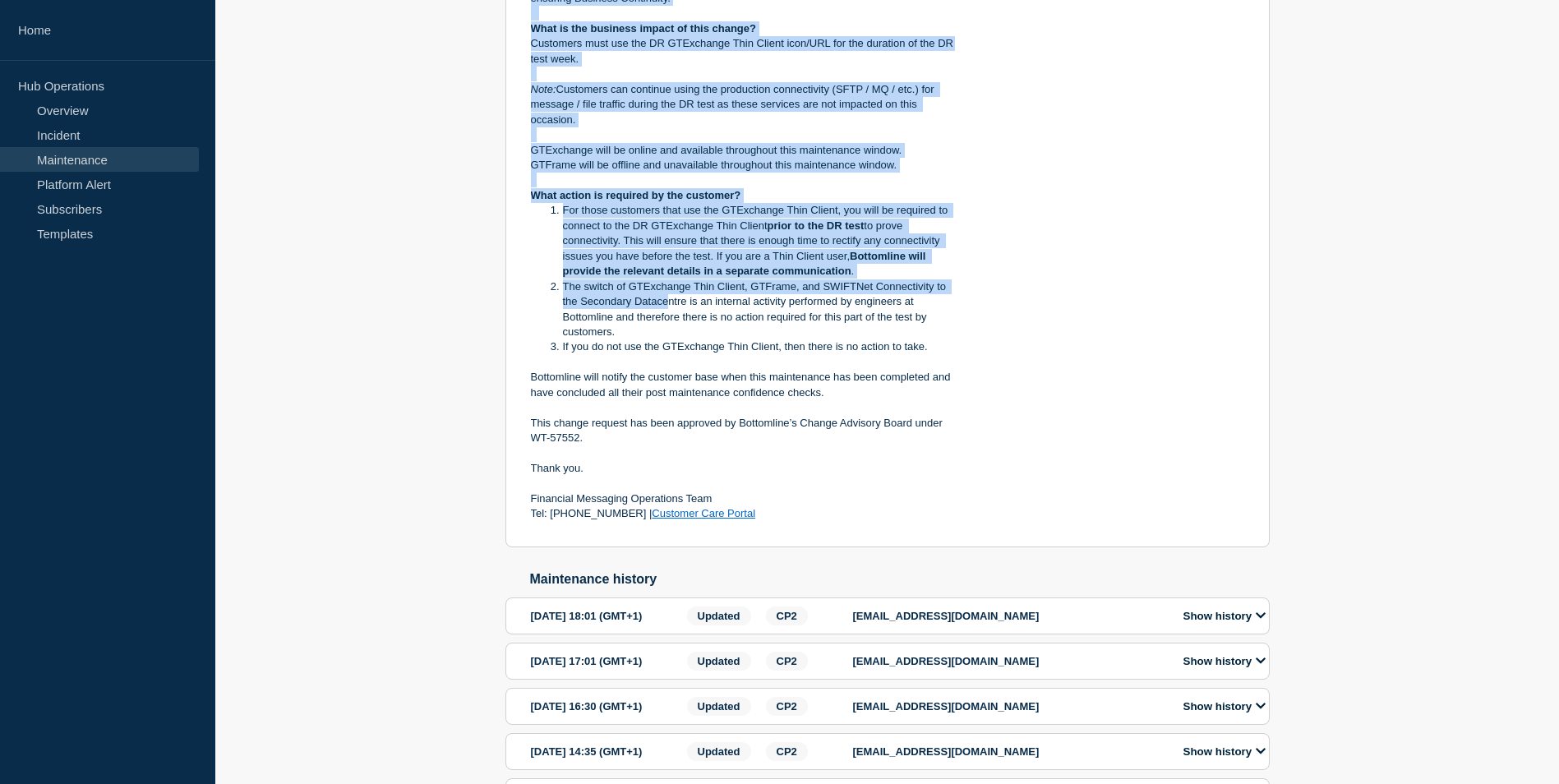
scroll to position [658, 0]
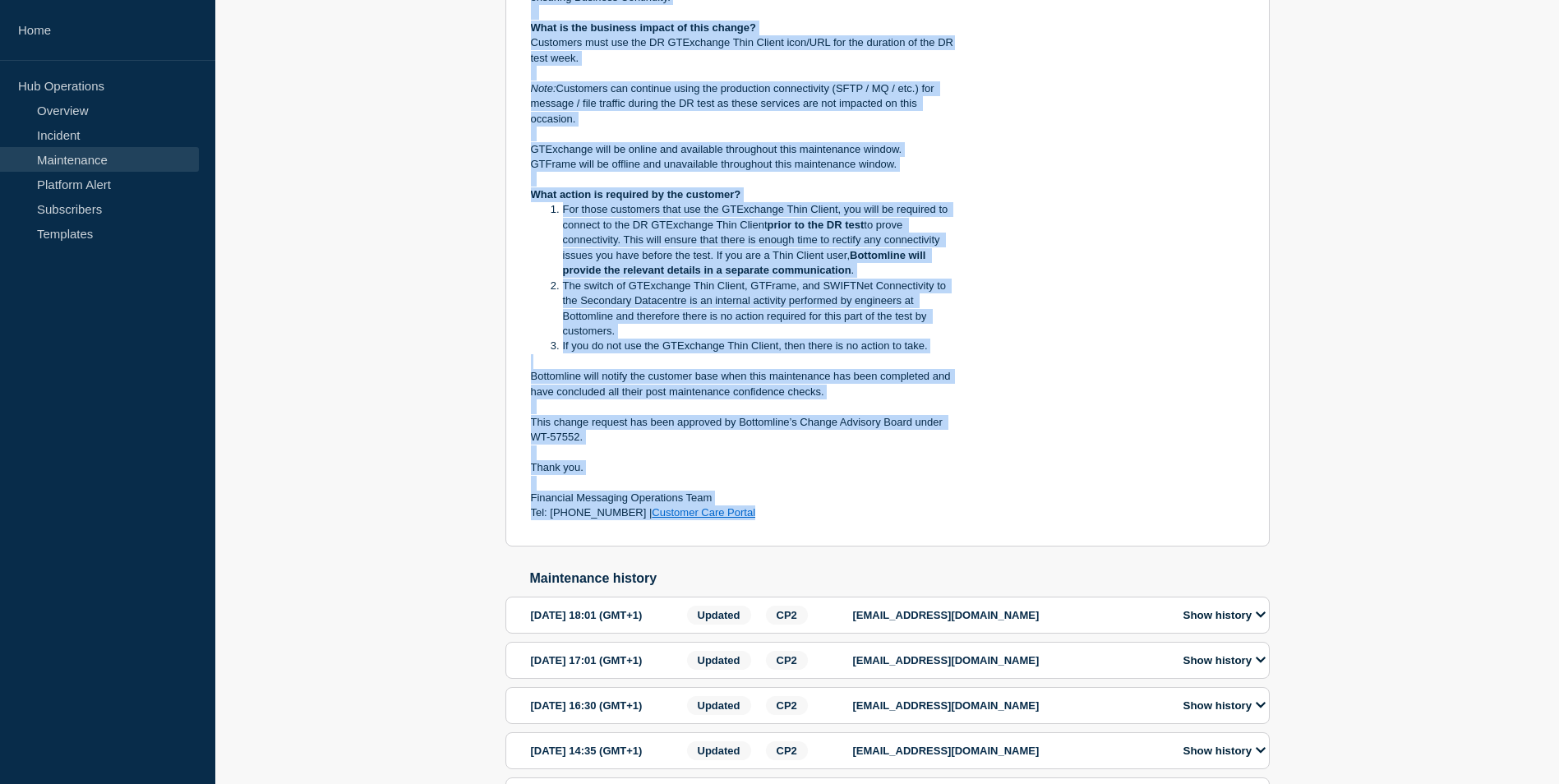
drag, startPoint x: 532, startPoint y: 266, endPoint x: 762, endPoint y: 532, distance: 351.6
click at [762, 521] on div "Maintenance Notification From [DATE] , Bottomline will be conducting a mandator…" at bounding box center [742, 180] width 424 height 682
copy div "Loremipsumd Sitametconse Adip Elitsedd 55ei Temporinc , Utlaboreet dolo ma aliq…"
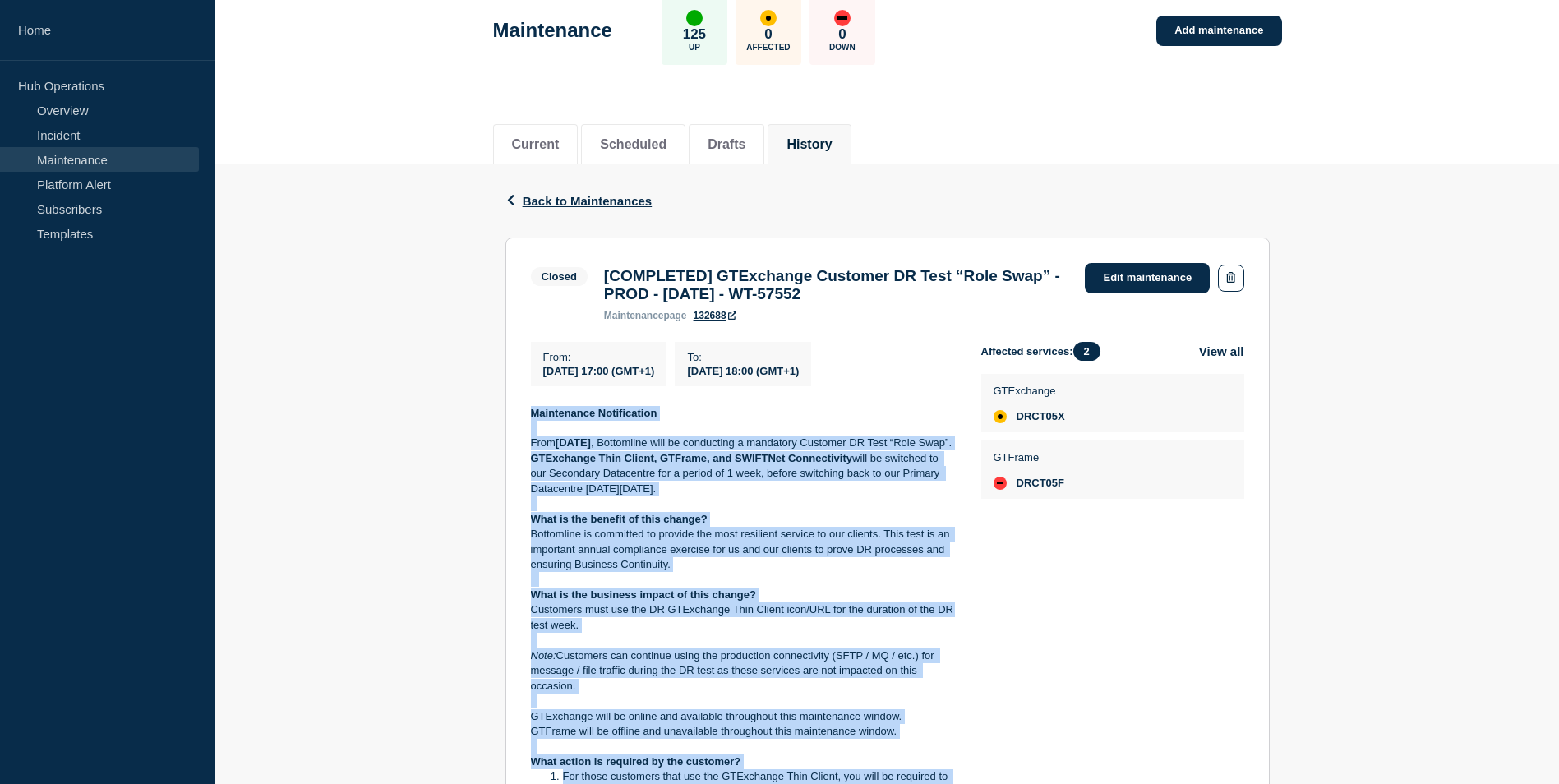
scroll to position [0, 0]
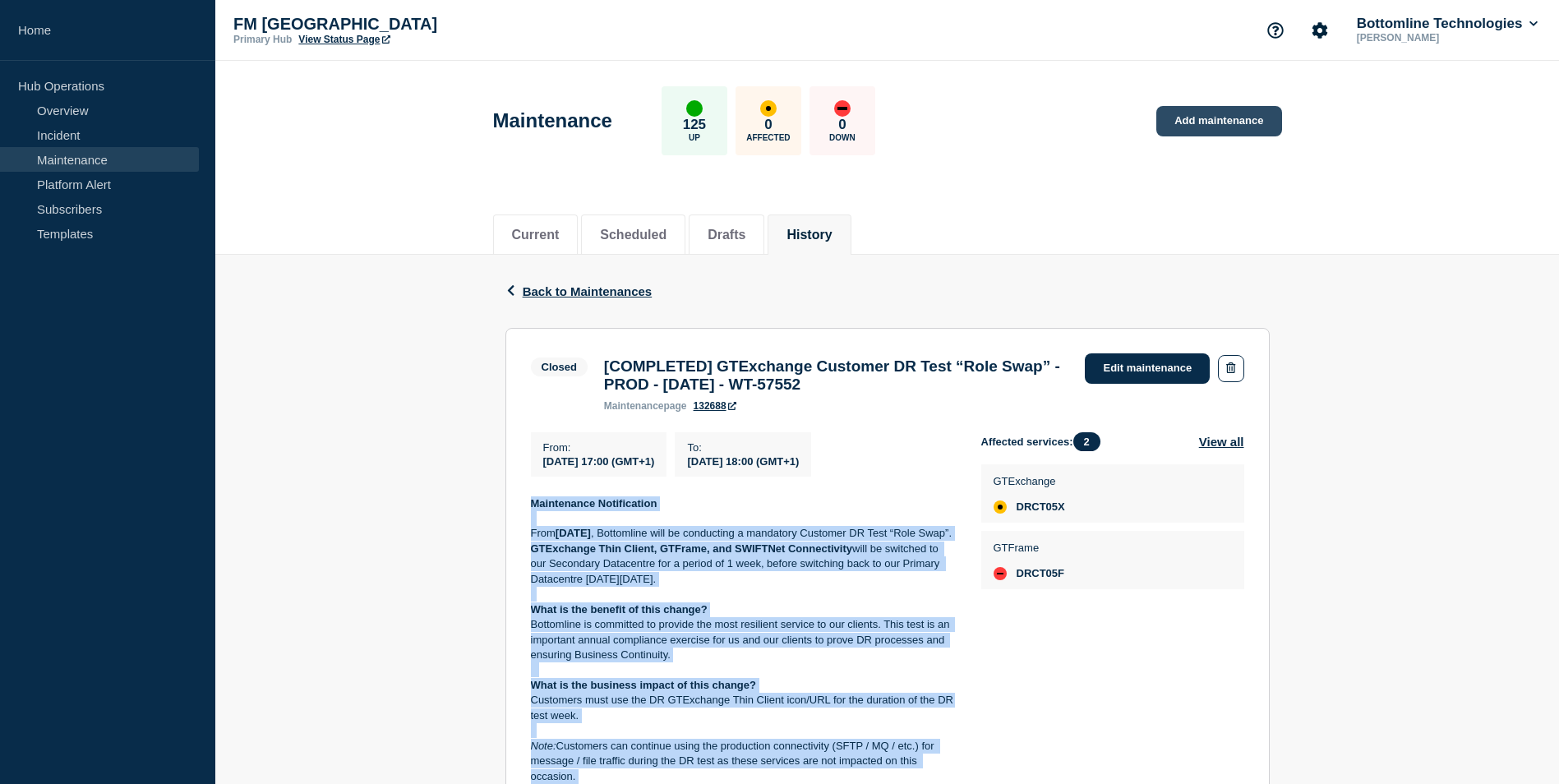
click at [1218, 122] on link "Add maintenance" at bounding box center [1219, 121] width 125 height 31
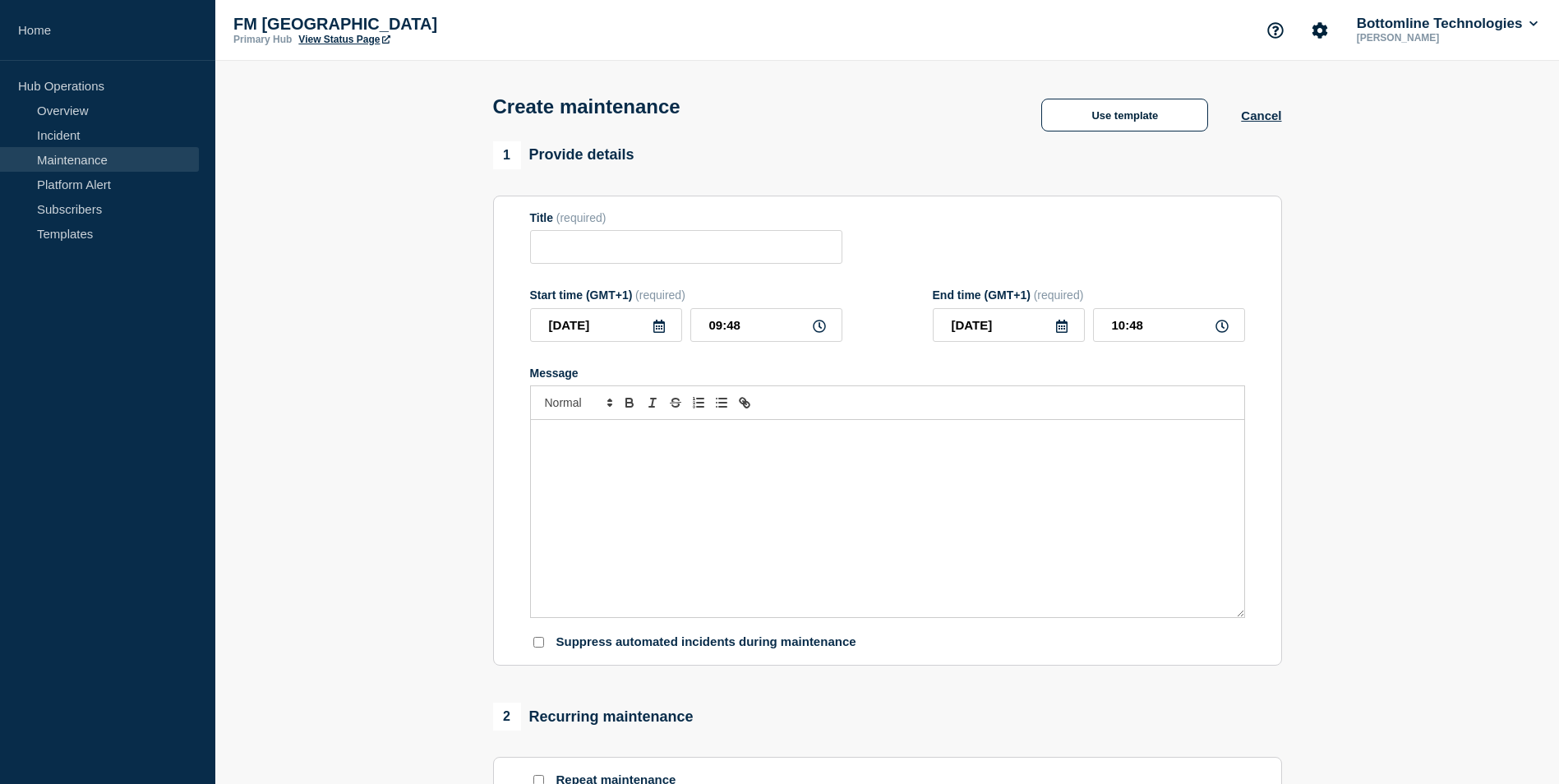
click at [706, 528] on div "Message" at bounding box center [887, 518] width 713 height 197
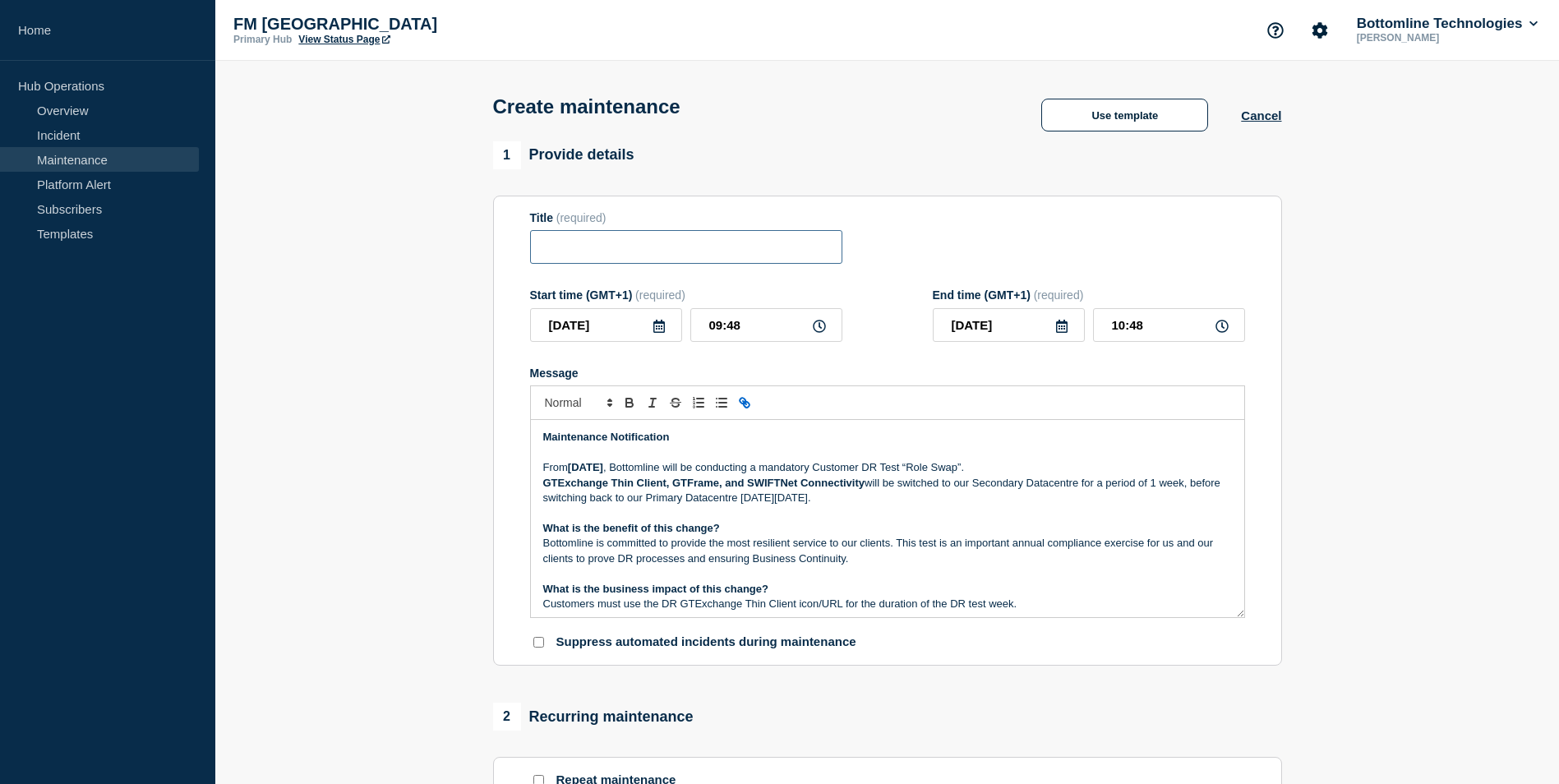
drag, startPoint x: 614, startPoint y: 249, endPoint x: 628, endPoint y: 251, distance: 14.1
click at [614, 249] on input "Title" at bounding box center [687, 247] width 313 height 33
paste input "GTExchange Customer DR Test “Role Swap” - PROD - [DATE] -"
click at [749, 249] on input "GTExchange Customer DR Test “Role Swap” - PROD - [DATE] -" at bounding box center [687, 247] width 313 height 33
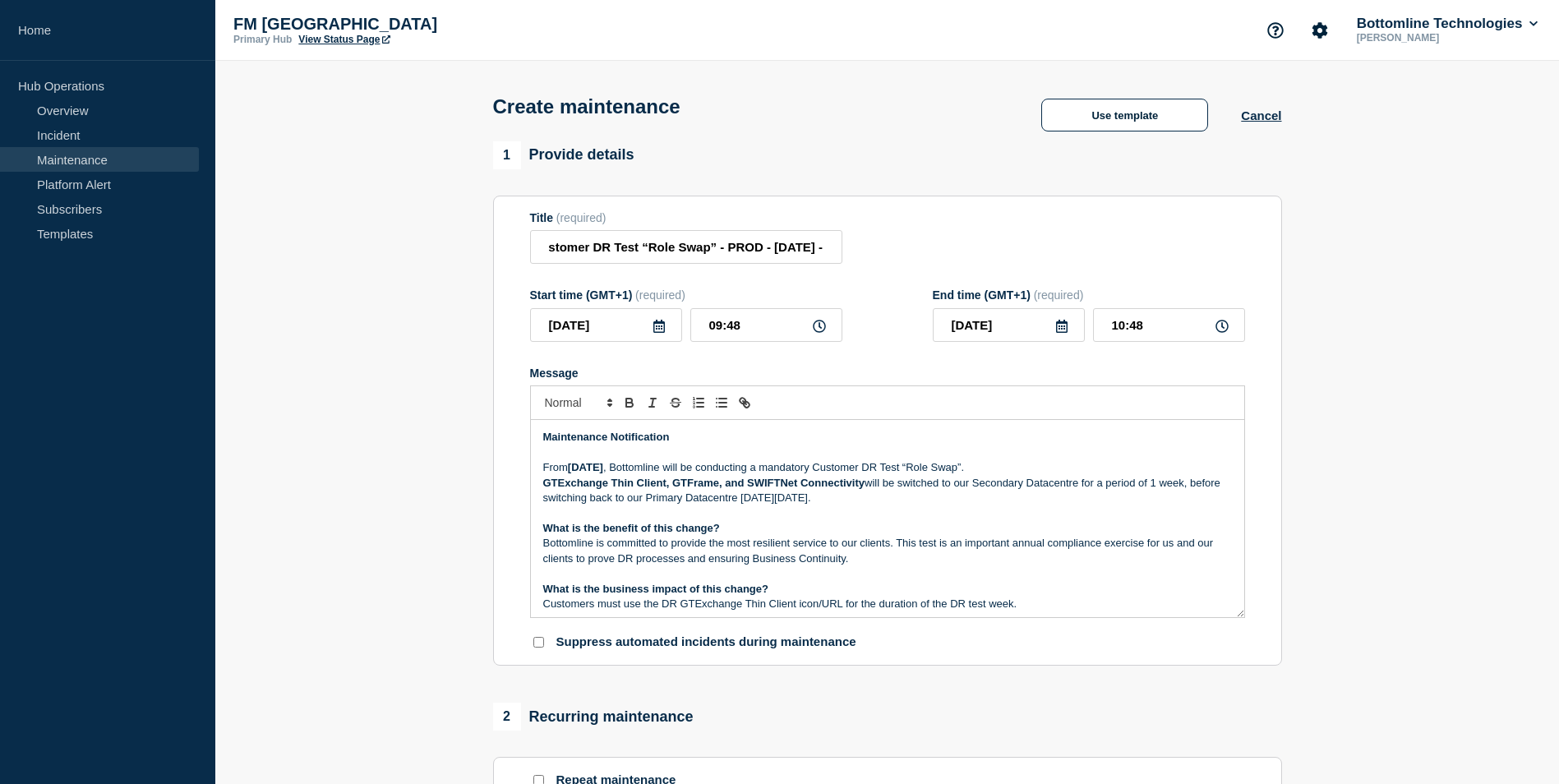
scroll to position [0, 0]
drag, startPoint x: 781, startPoint y: 249, endPoint x: 794, endPoint y: 248, distance: 13.0
click at [782, 249] on input "GTExchange Customer DR Test “Role Swap” - PROD - [DATE] -" at bounding box center [687, 247] width 313 height 33
drag, startPoint x: 794, startPoint y: 248, endPoint x: 1004, endPoint y: 248, distance: 210.0
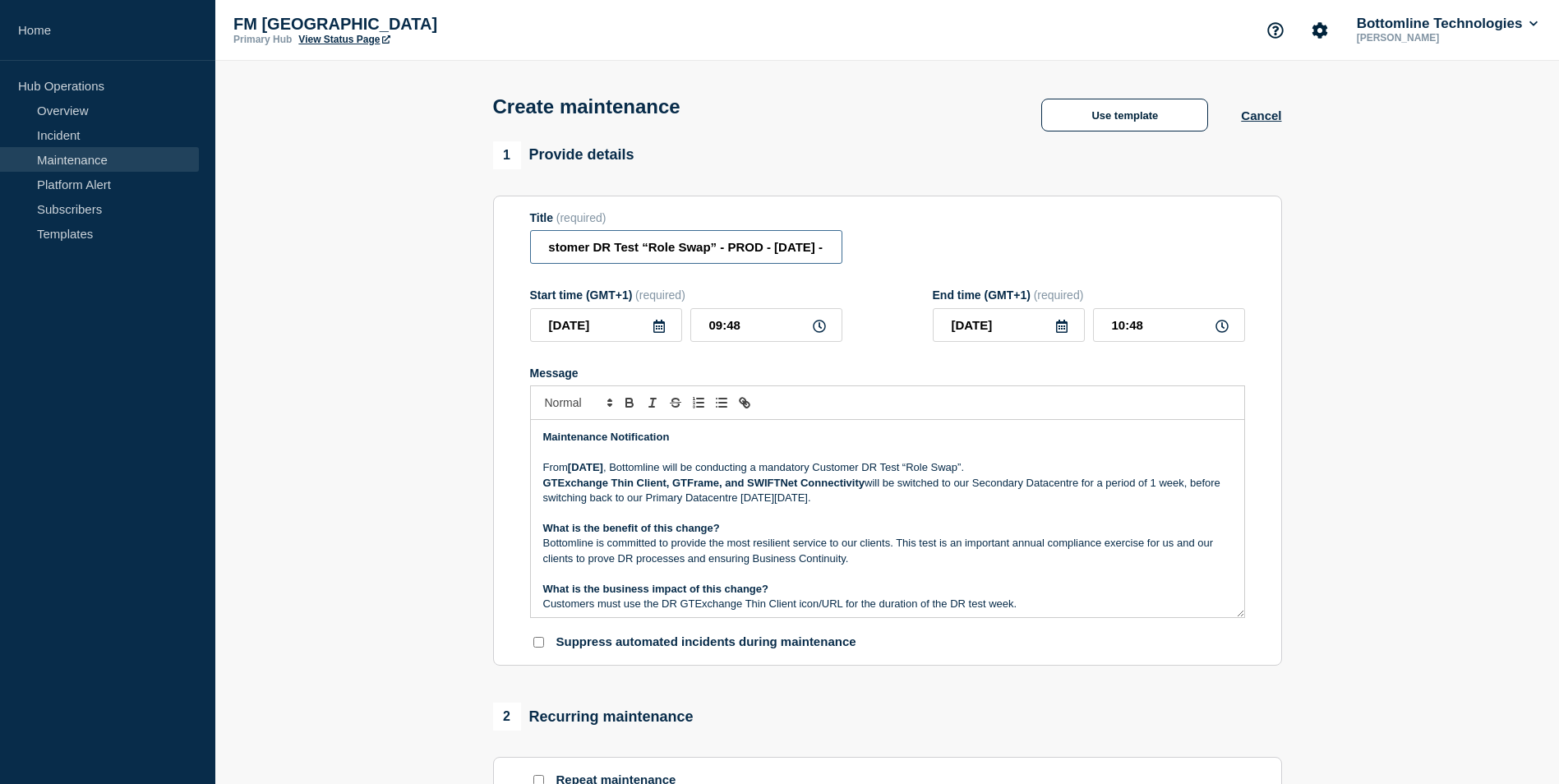
click at [1004, 248] on div "Title (required) GTExchange Customer DR Test “Role Swap” - PROD - [DATE] -" at bounding box center [888, 238] width 715 height 53
click at [805, 249] on input "GTExchange Customer DR Test “Role Swap” - PROD - [DATE] -" at bounding box center [687, 247] width 313 height 33
click at [830, 248] on input "GTExchange Customer DR Test “Role Swap” - PROD - [DATE] -" at bounding box center [687, 247] width 313 height 33
paste input "WT-57556"
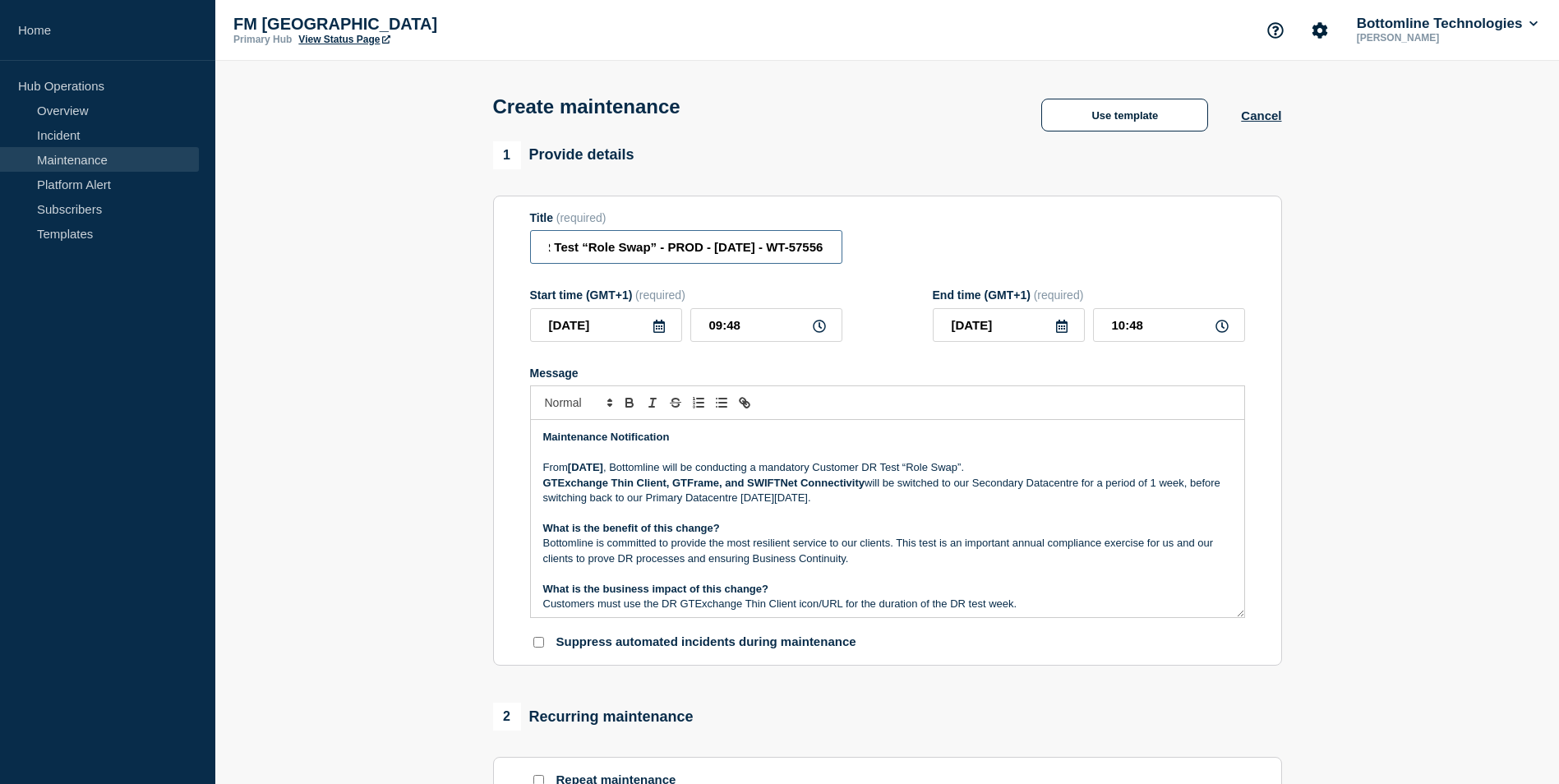
type input "GTExchange Customer DR Test “Role Swap” - PROD - [DATE] - WT-57556"
click at [660, 329] on icon at bounding box center [659, 326] width 14 height 14
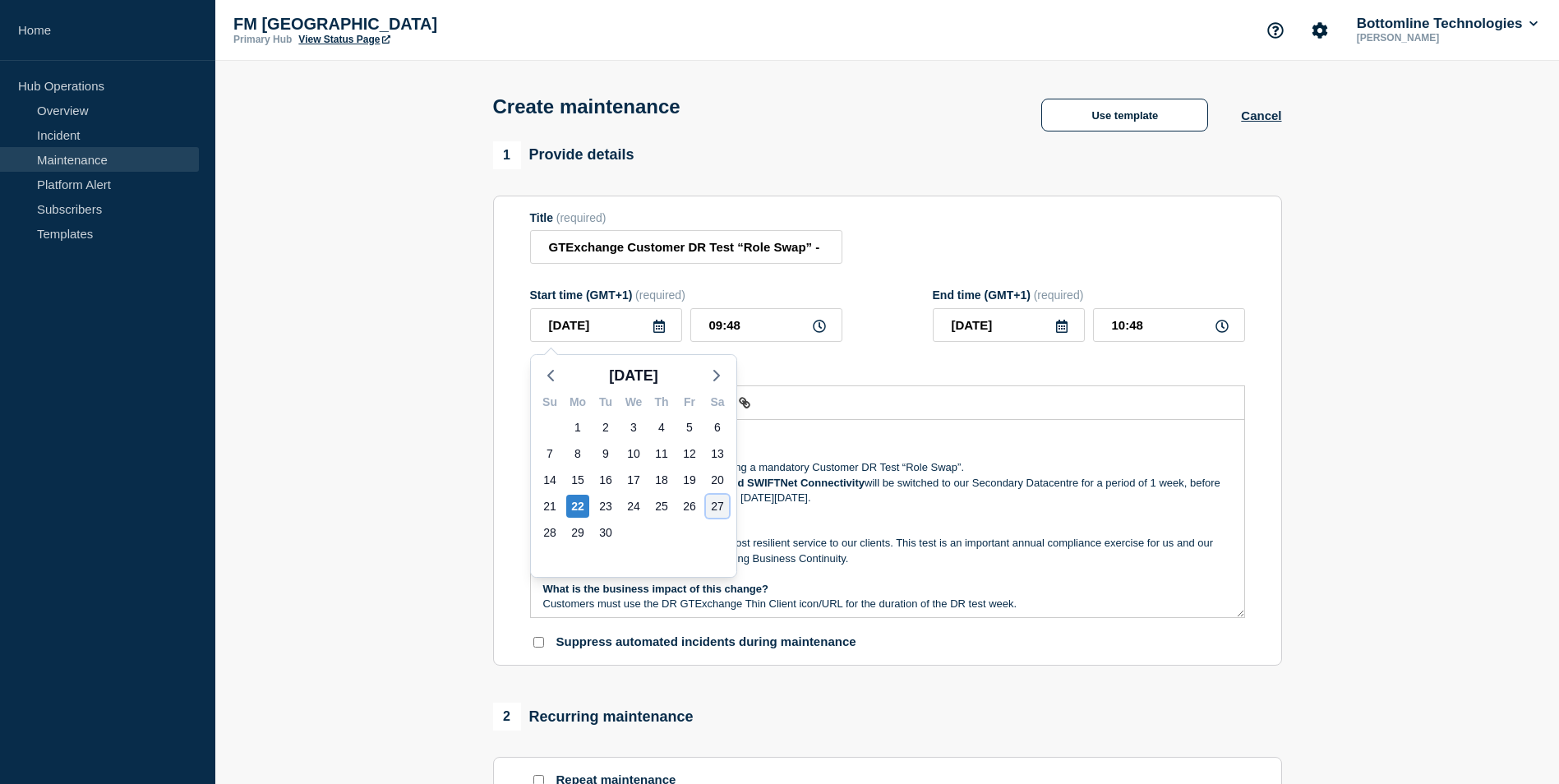
click at [718, 508] on div "27" at bounding box center [717, 505] width 23 height 23
type input "[DATE]"
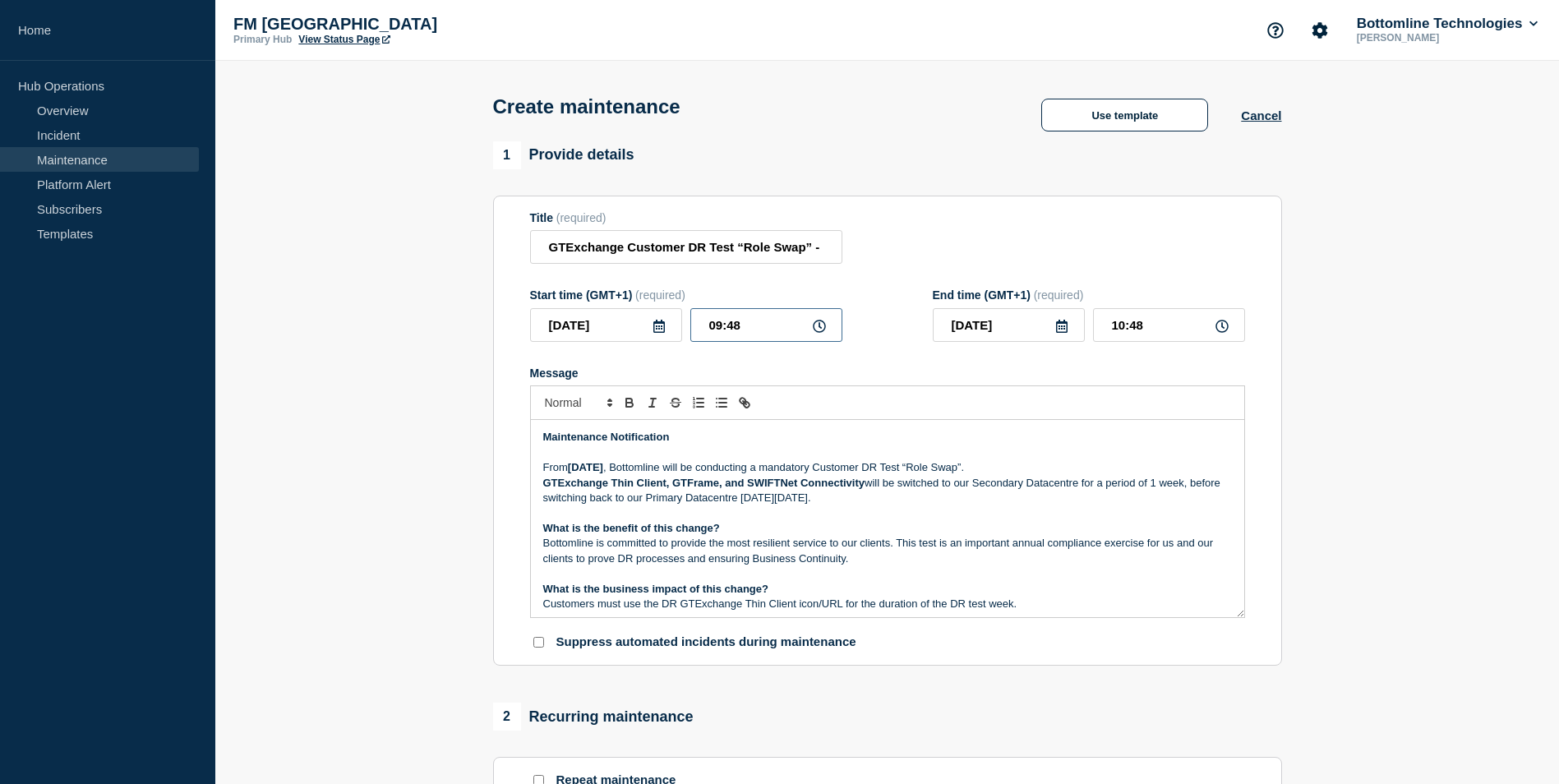
click at [709, 322] on input "09:48" at bounding box center [766, 324] width 152 height 33
type input "20:48"
type input "21:48"
type input "20:08"
type input "21:08"
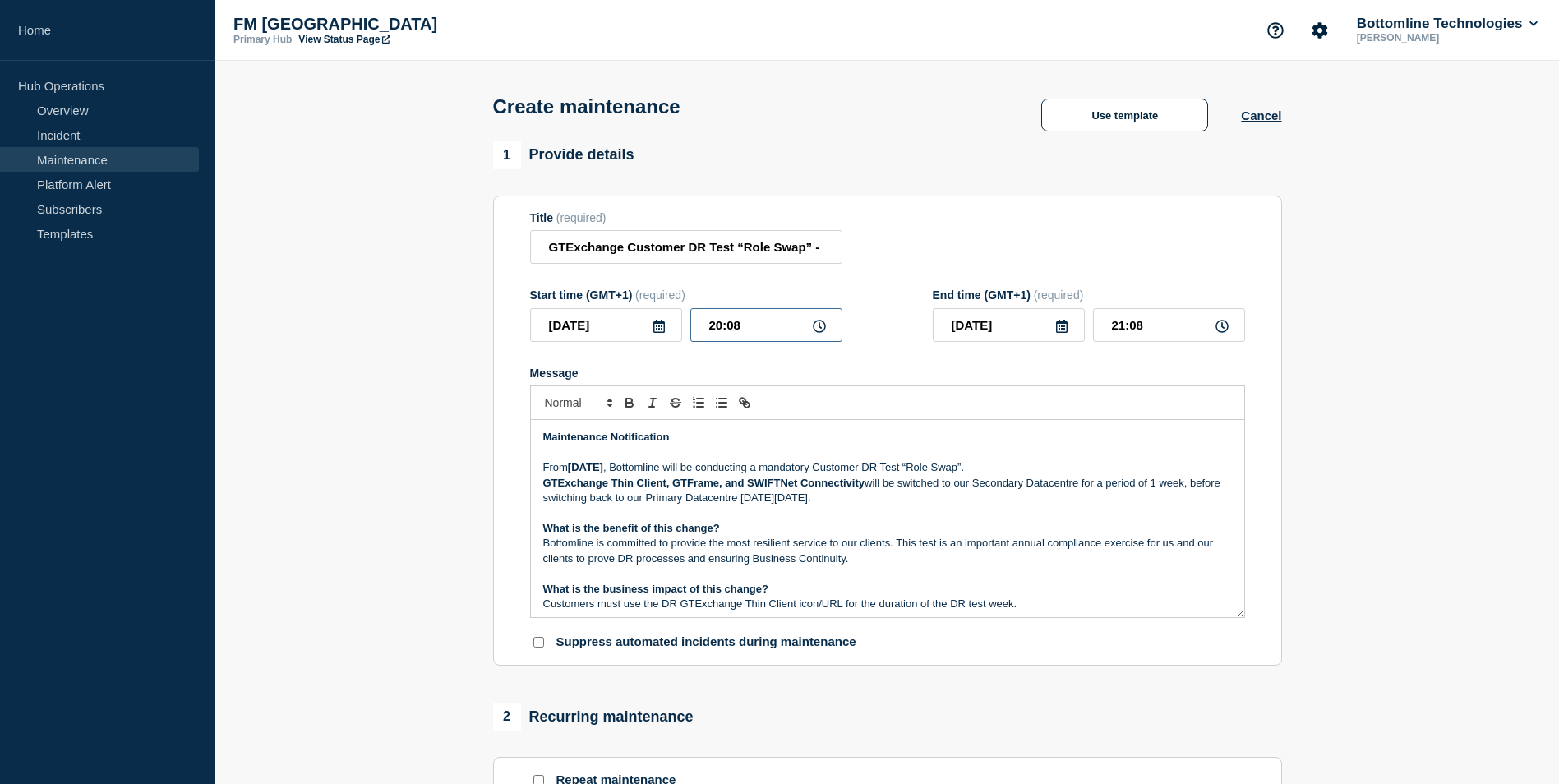
type input "20:00"
type input "21:00"
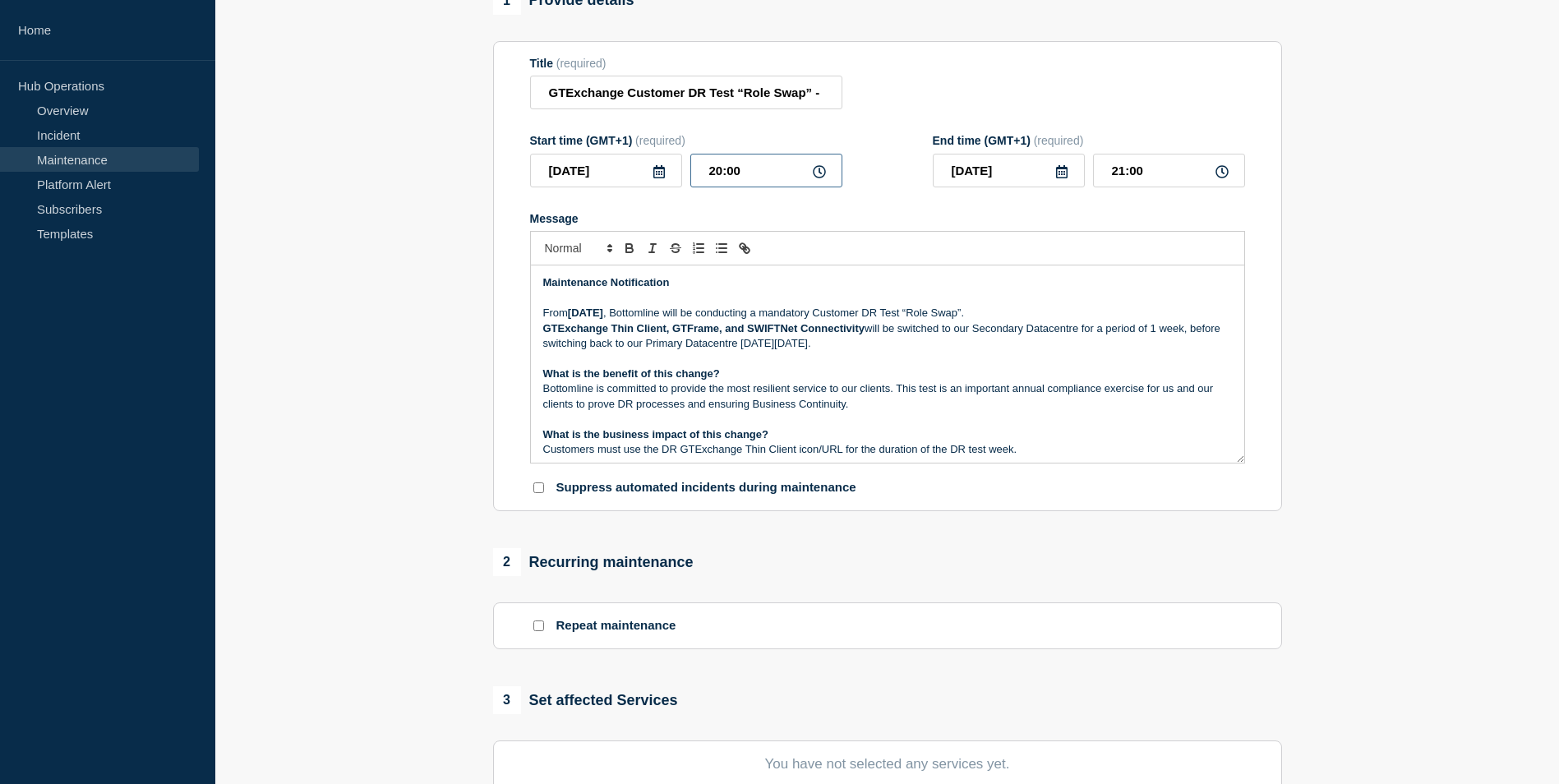
scroll to position [164, 0]
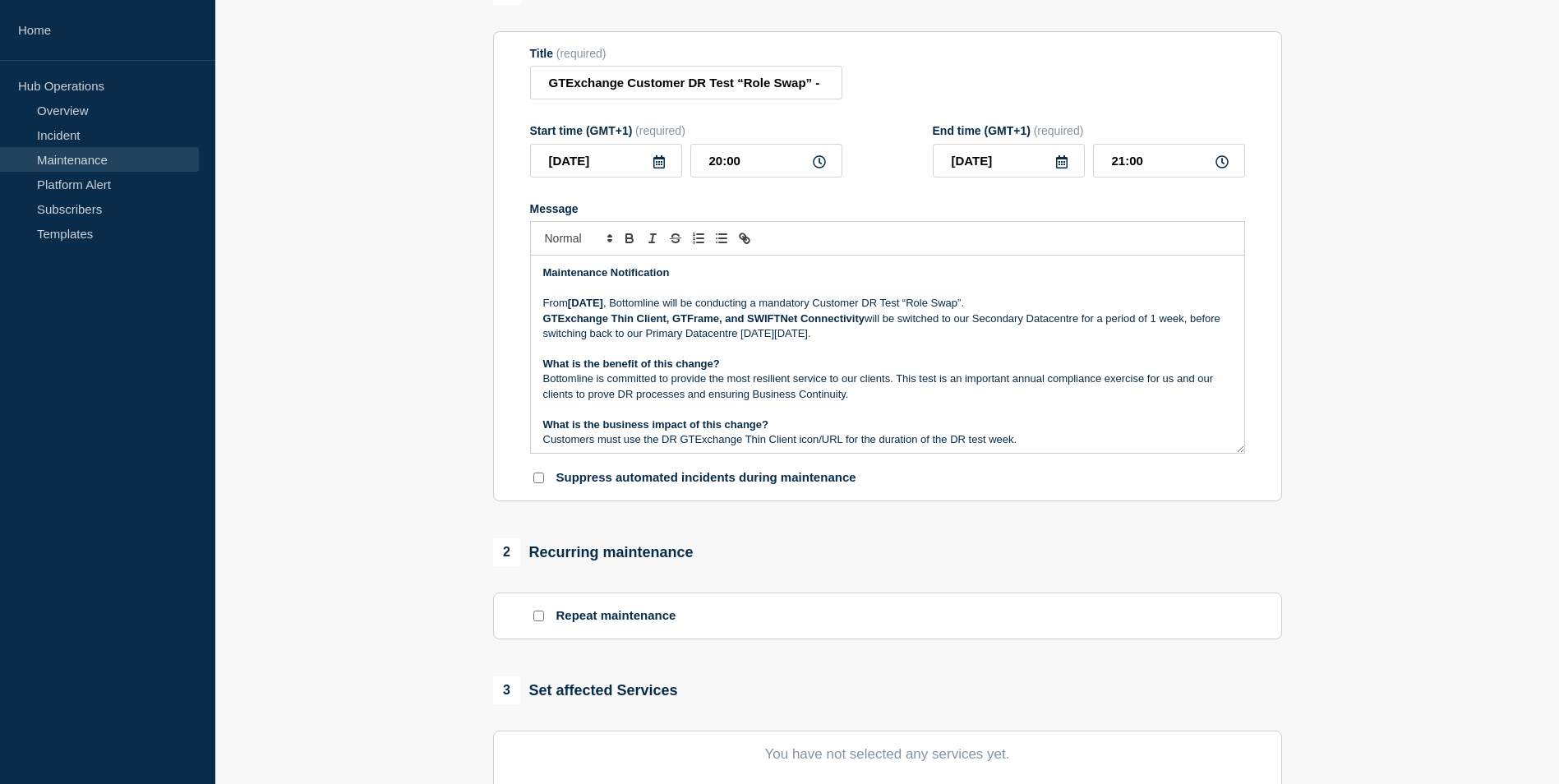
click at [561, 300] on p "From [DATE] , Bottomline will be conducting a mandatory Customer DR [PERSON_NAM…" at bounding box center [888, 303] width 689 height 14
click at [773, 304] on p "[DATE][DATE] , Bottomline will be conducting a mandatory Customer DR Test “Role…" at bounding box center [888, 303] width 689 height 14
click at [873, 318] on p "GTExchange Thin Client, GTFrame, and SWIFTNet Connectivity will be switched to …" at bounding box center [888, 327] width 689 height 31
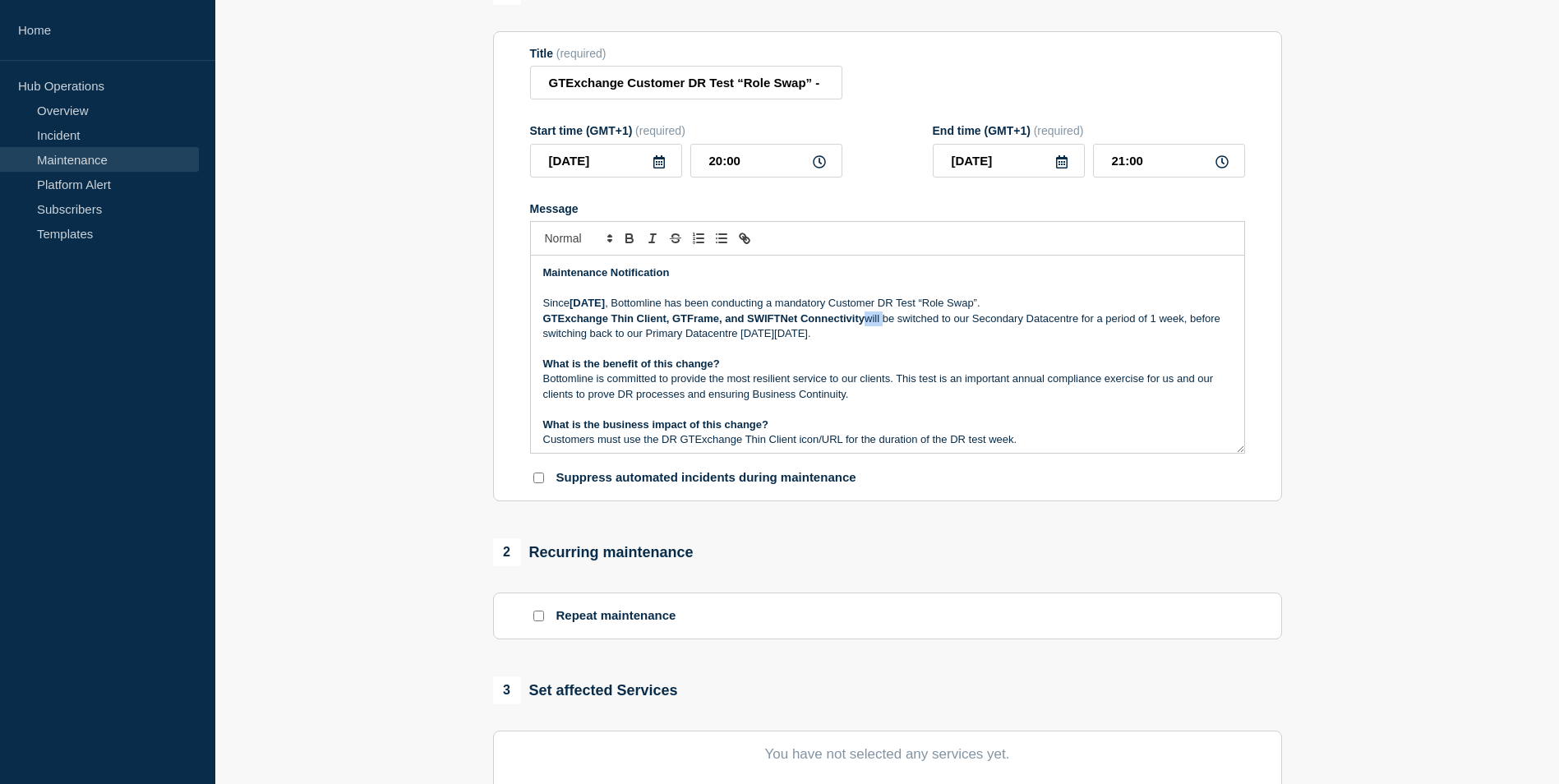
click at [873, 318] on p "GTExchange Thin Client, GTFrame, and SWIFTNet Connectivity will be switched to …" at bounding box center [888, 327] width 689 height 31
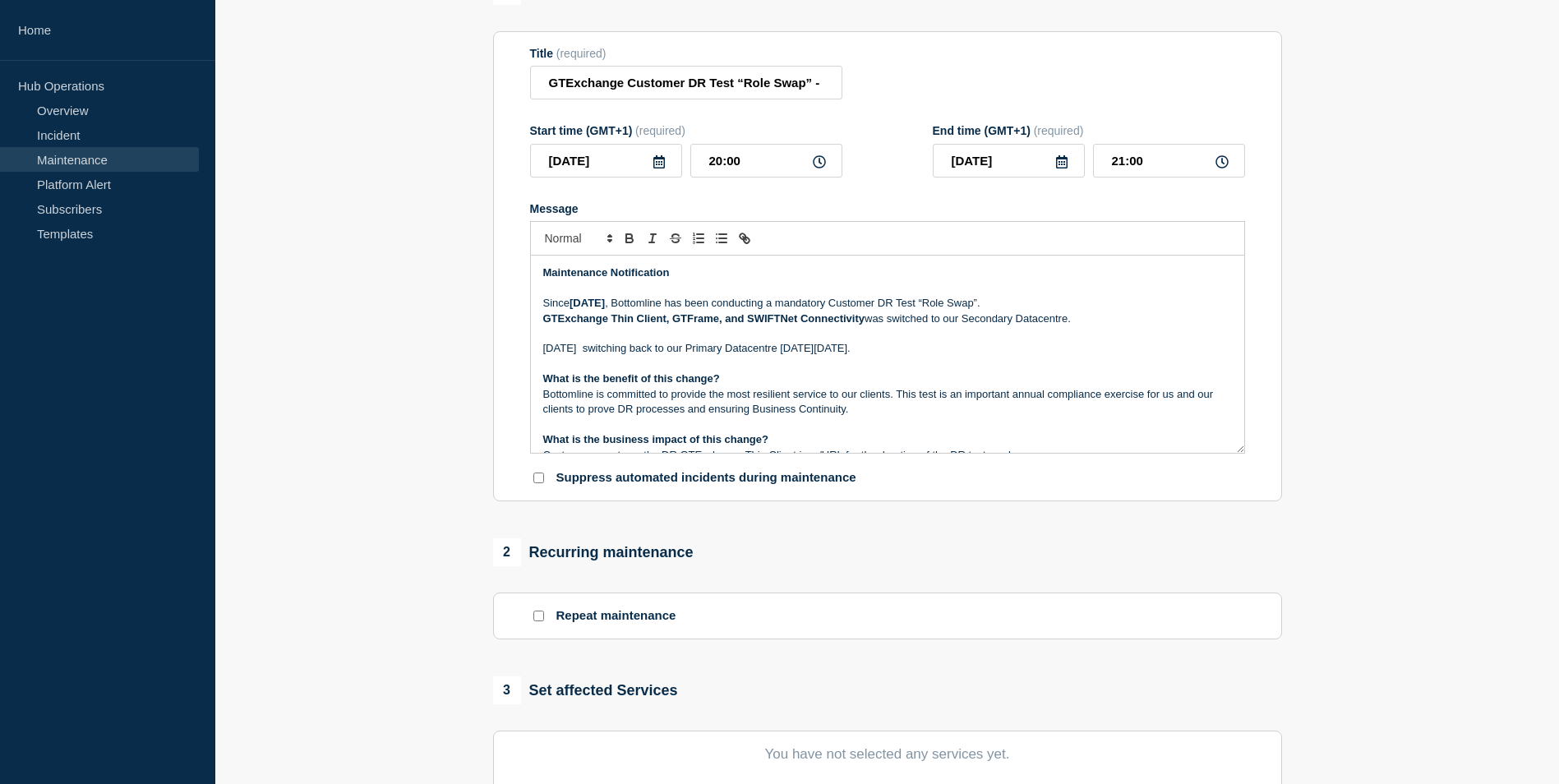
drag, startPoint x: 701, startPoint y: 303, endPoint x: 572, endPoint y: 302, distance: 129.0
click at [572, 302] on p "[DATE][DATE] , Bottomline has been conducting a mandatory Customer DR Test “Rol…" at bounding box center [888, 303] width 689 height 14
copy strong "[DATE]"
click at [579, 355] on p "[DATE] switching back to our Primary Datacentre [DATE][DATE]." at bounding box center [888, 348] width 689 height 14
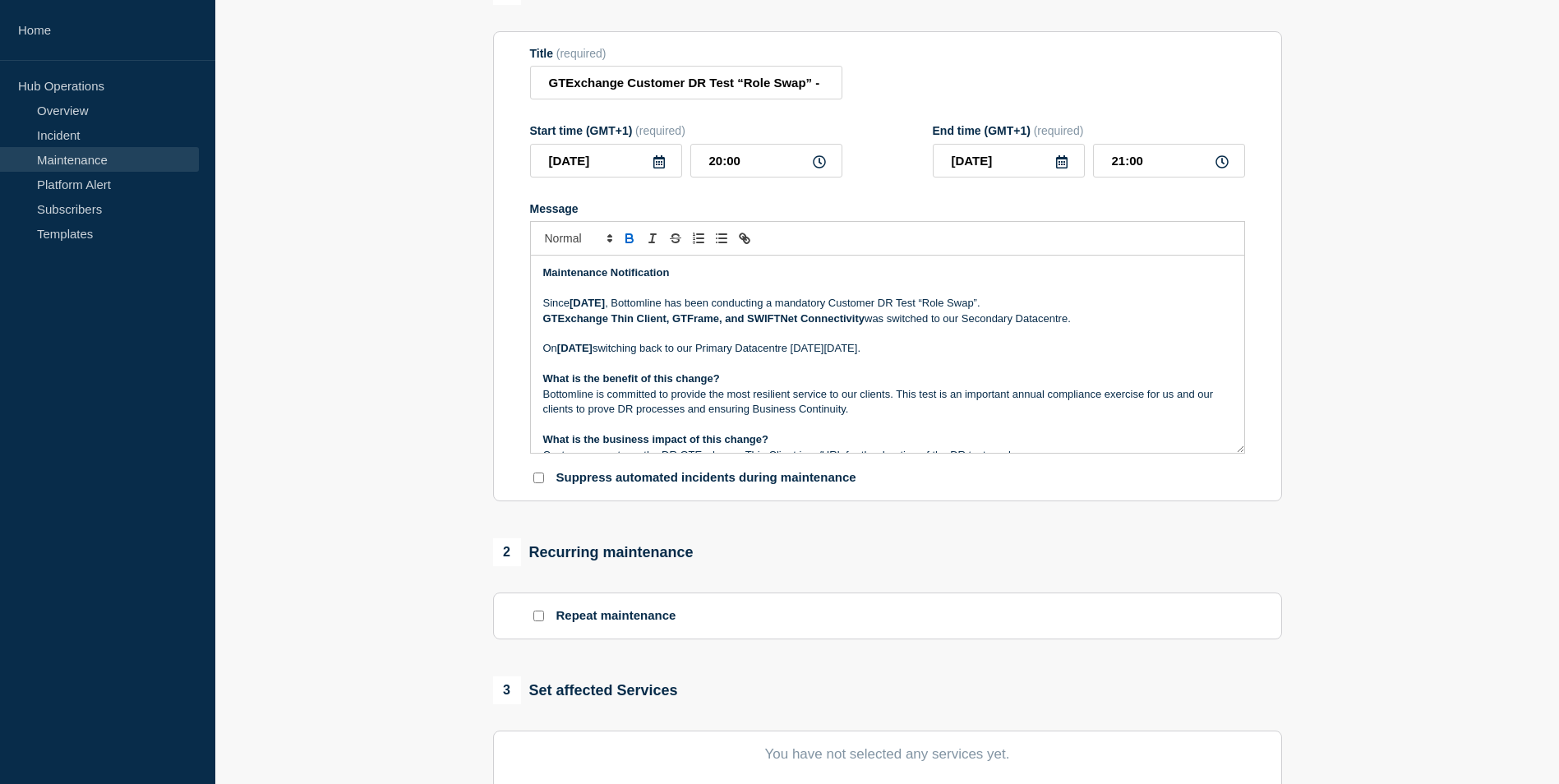
click at [593, 350] on strong "[DATE]" at bounding box center [575, 348] width 35 height 13
click at [693, 349] on p "[DATE][DATE] switching back to our Primary Datacentre [DATE][DATE]." at bounding box center [888, 348] width 689 height 14
click at [745, 354] on p "[DATE][DATE] Bottomline witching back to our Primary Datacentre [DATE][DATE]." at bounding box center [888, 348] width 689 height 14
drag, startPoint x: 1111, startPoint y: 354, endPoint x: 972, endPoint y: 350, distance: 139.1
click at [972, 350] on p "[DATE][DATE] Bottomline will be switching back to our Primary Datacentre [DATE]…" at bounding box center [888, 348] width 689 height 14
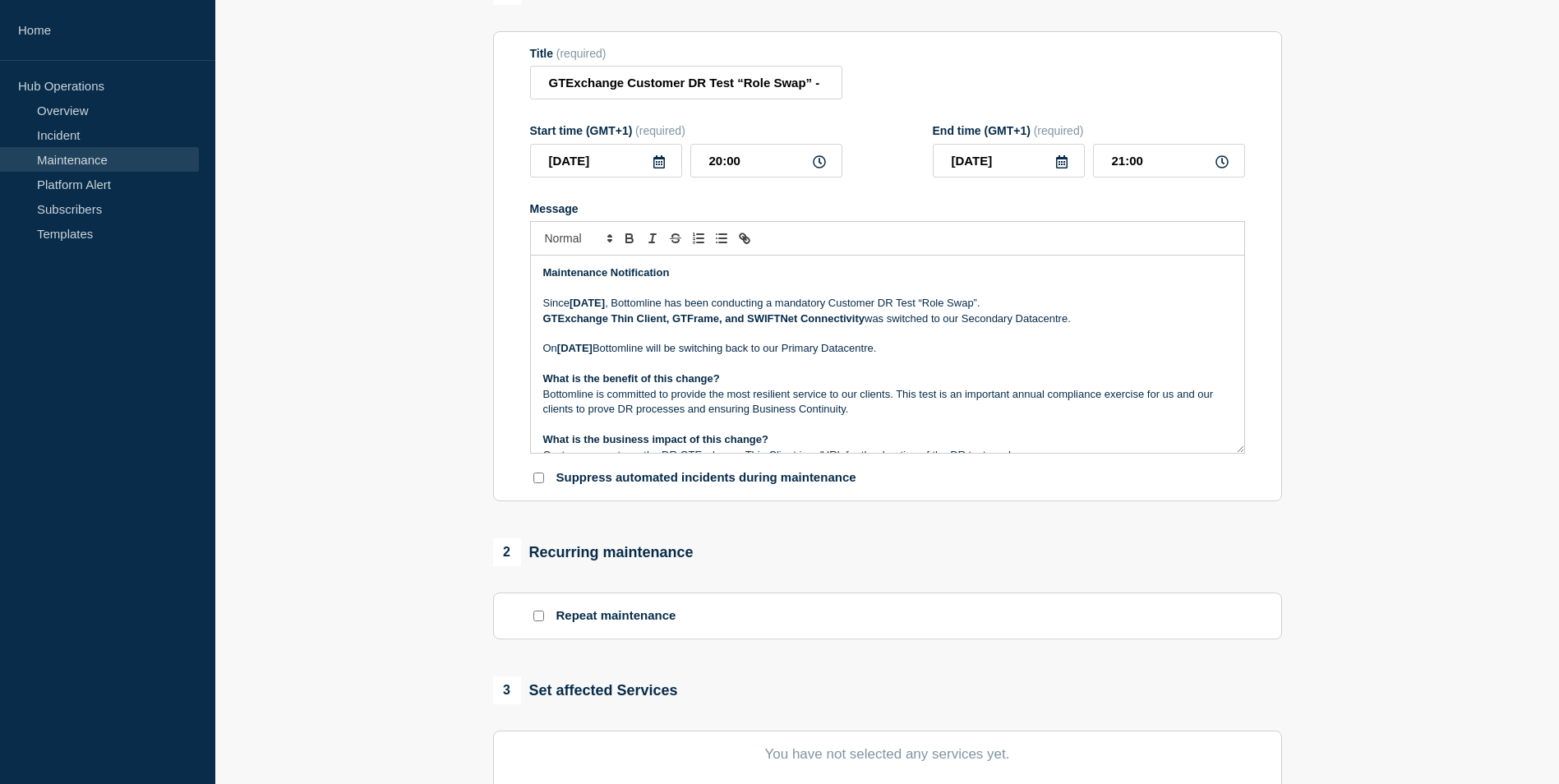
click at [1109, 362] on p "Message" at bounding box center [888, 364] width 689 height 14
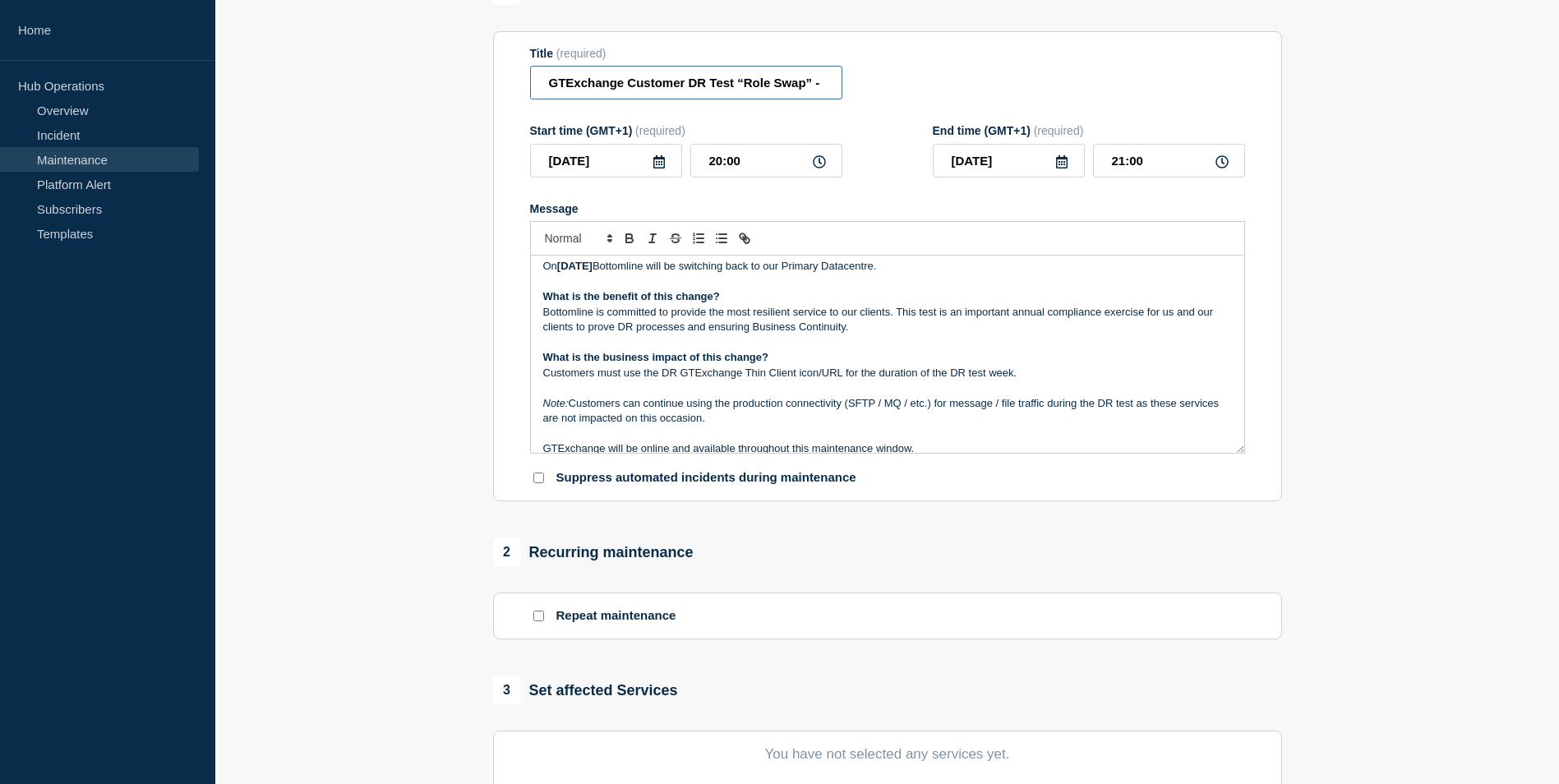
scroll to position [0, 187]
drag, startPoint x: 793, startPoint y: 89, endPoint x: 1024, endPoint y: 89, distance: 231.0
click at [1024, 89] on div "Title (required) GTExchange Customer DR Test “Role Swap” - PROD - [DATE] - WT-5…" at bounding box center [888, 73] width 715 height 53
click at [779, 89] on input "GTExchange Customer DR Test “Role Swap” - PROD - [DATE] - WT-57556" at bounding box center [687, 82] width 313 height 33
drag, startPoint x: 769, startPoint y: 86, endPoint x: 907, endPoint y: 86, distance: 138.0
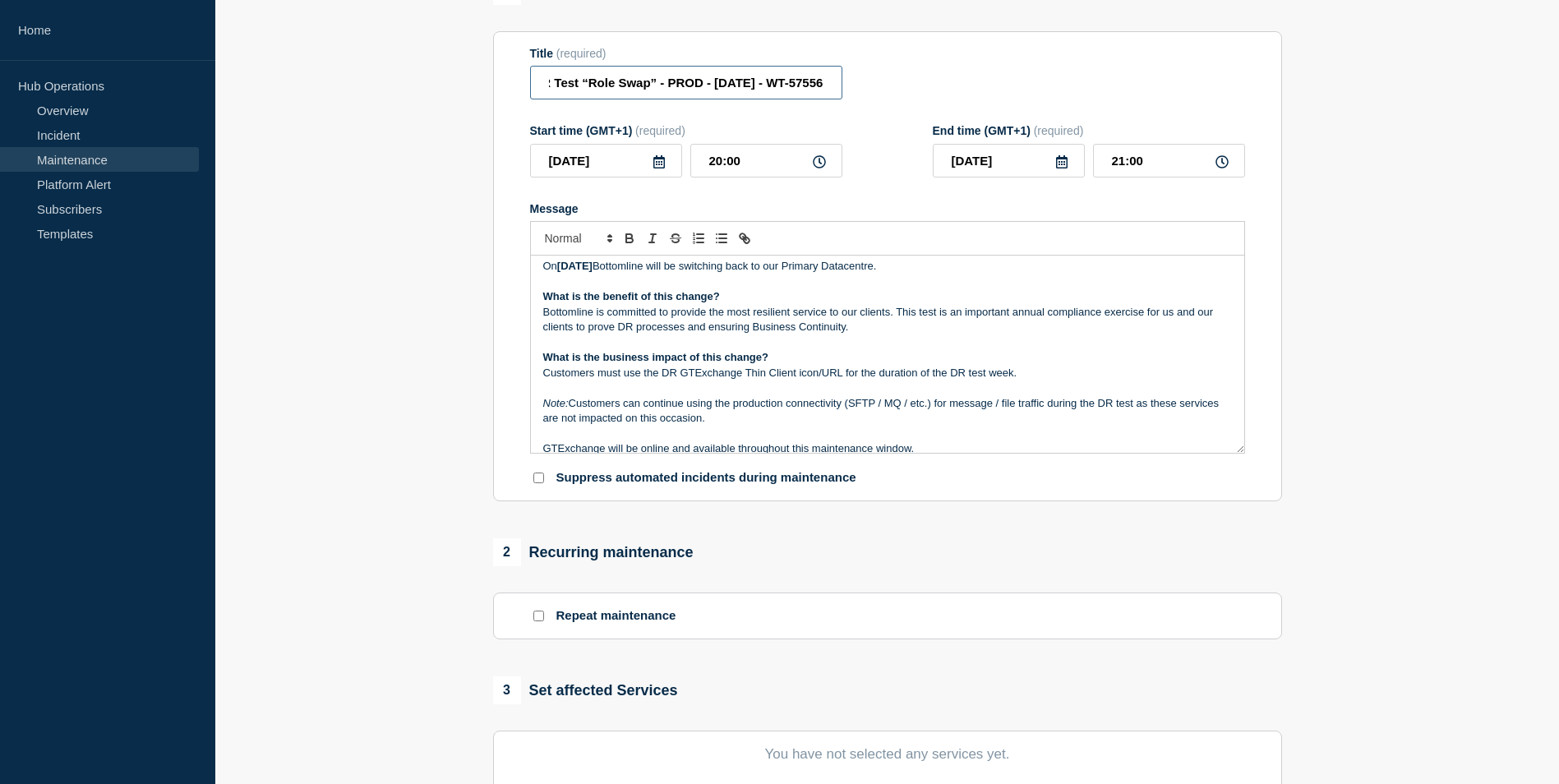
click at [907, 86] on div "Title (required) GTExchange Customer DR Test “Role Swap” - PROD - [DATE] - WT-5…" at bounding box center [888, 73] width 715 height 53
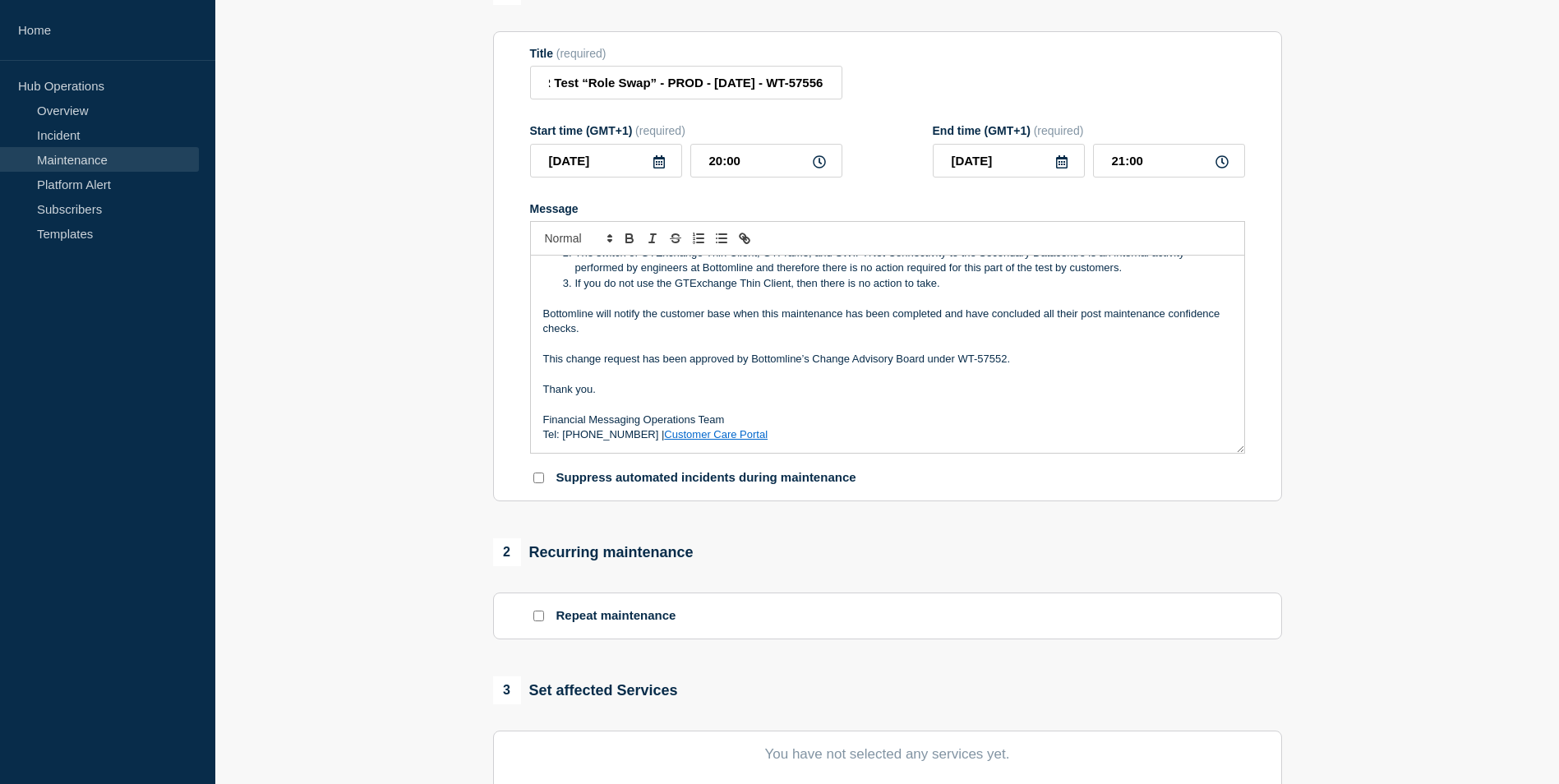
scroll to position [0, 0]
drag, startPoint x: 962, startPoint y: 359, endPoint x: 1005, endPoint y: 358, distance: 43.0
click at [1005, 358] on p "This change request has been approved by Bottomline’s Change Advisory Board und…" at bounding box center [888, 359] width 689 height 14
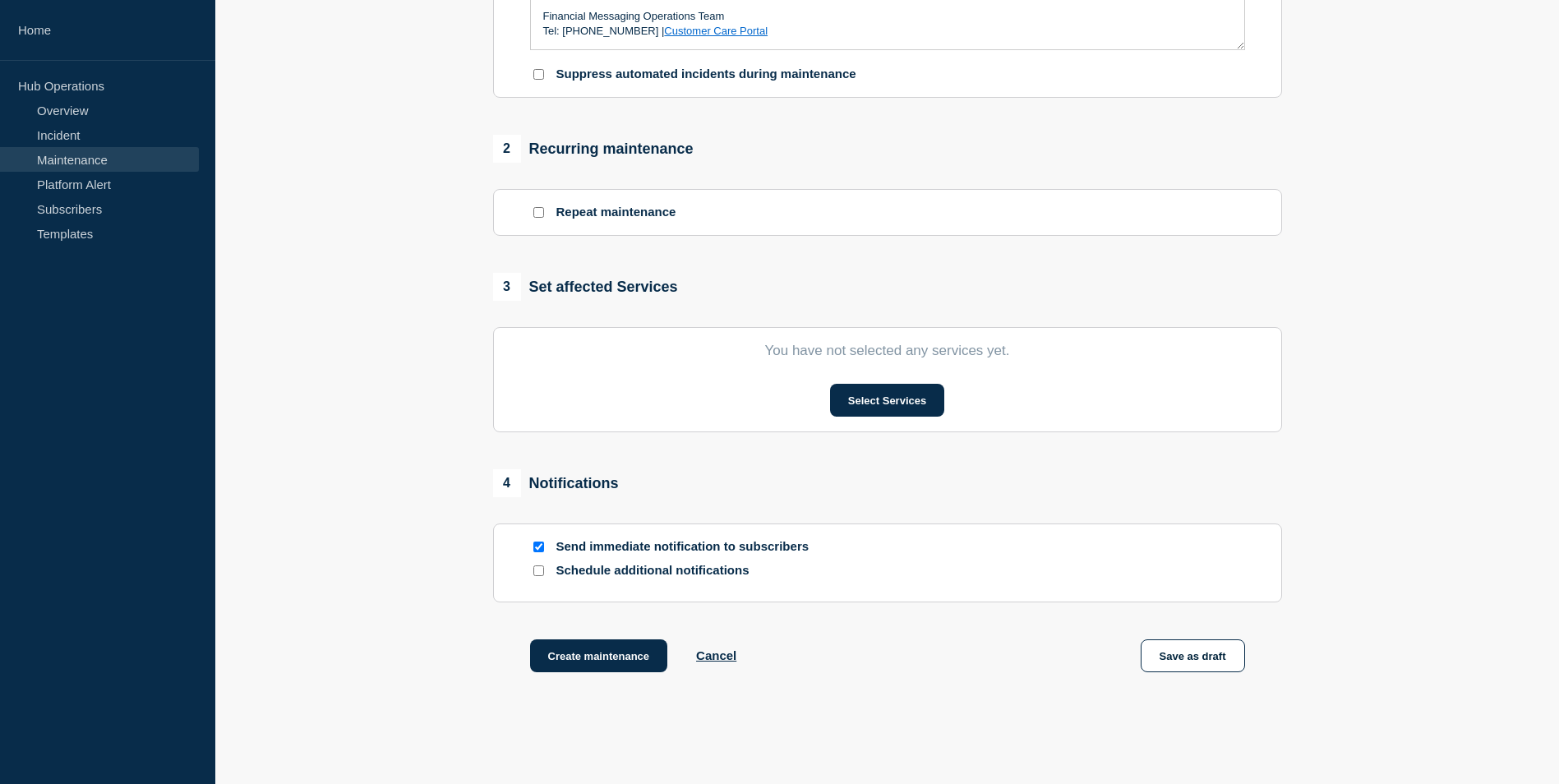
scroll to position [575, 0]
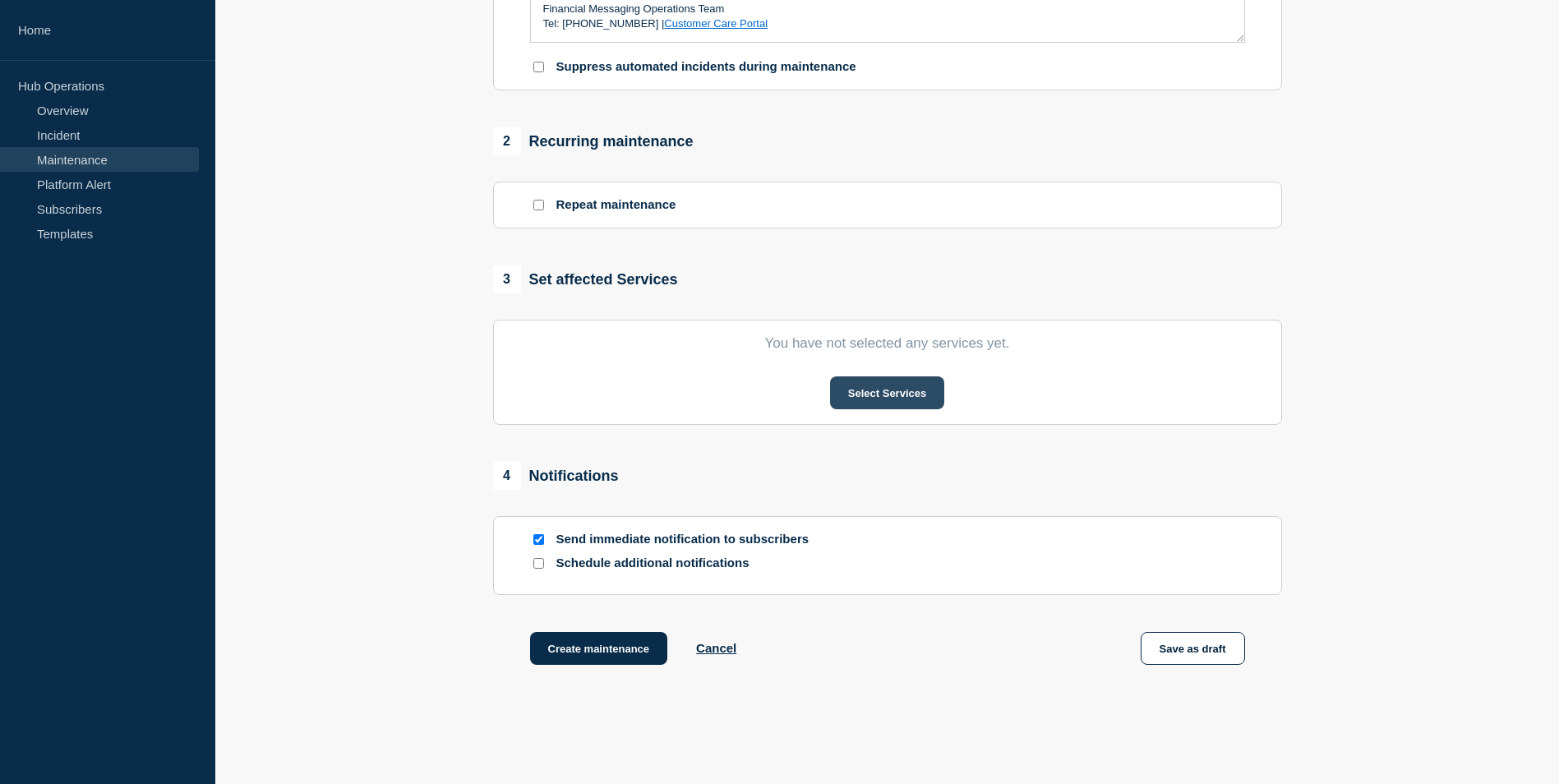
click at [912, 395] on button "Select Services" at bounding box center [887, 393] width 114 height 33
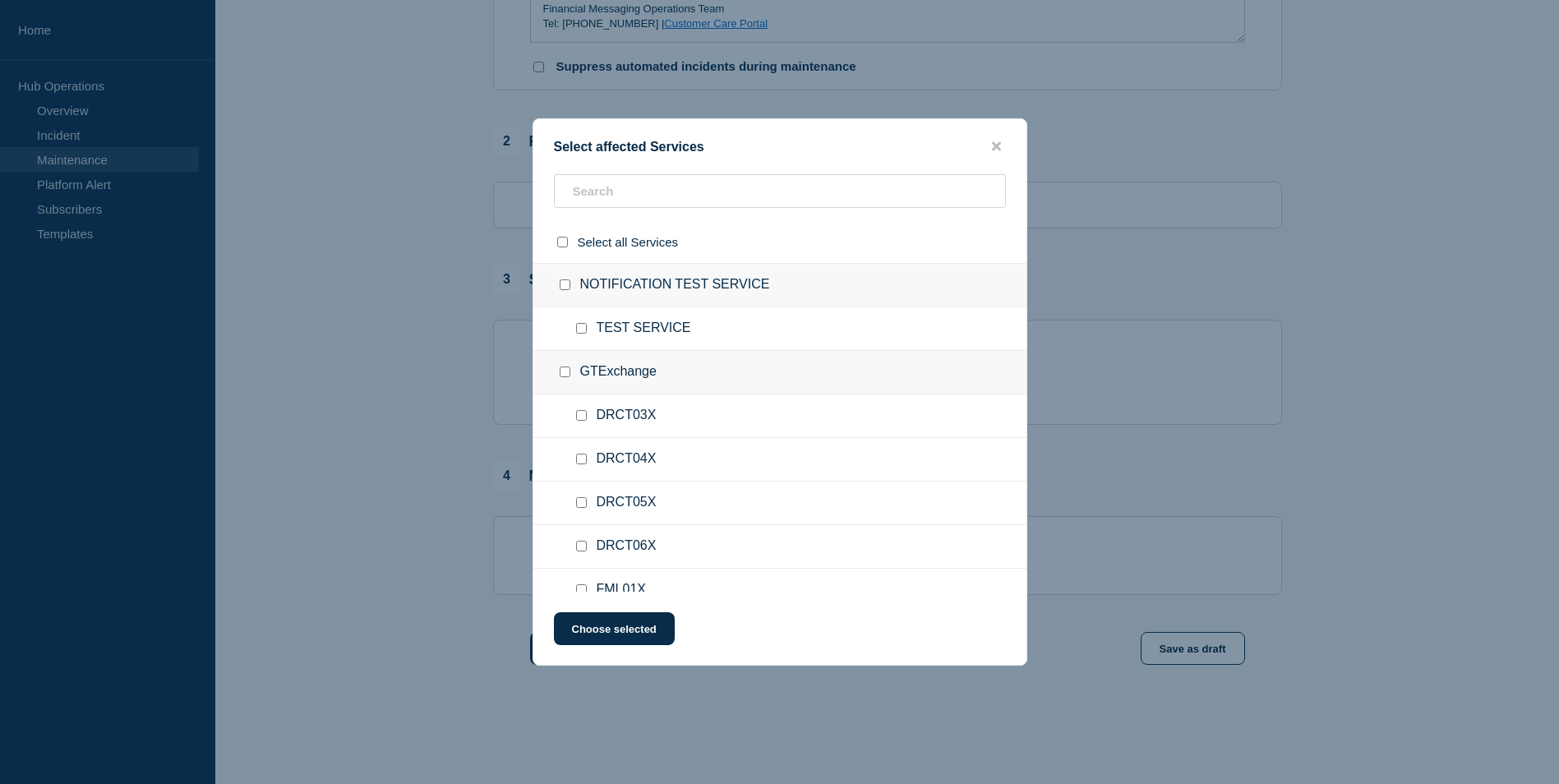
click at [582, 416] on input "DRCT03X checkbox" at bounding box center [581, 415] width 11 height 11
checkbox input "true"
click at [584, 459] on input "DRCT04X checkbox" at bounding box center [581, 459] width 11 height 11
checkbox input "true"
click at [634, 629] on button "Choose selected" at bounding box center [615, 628] width 121 height 33
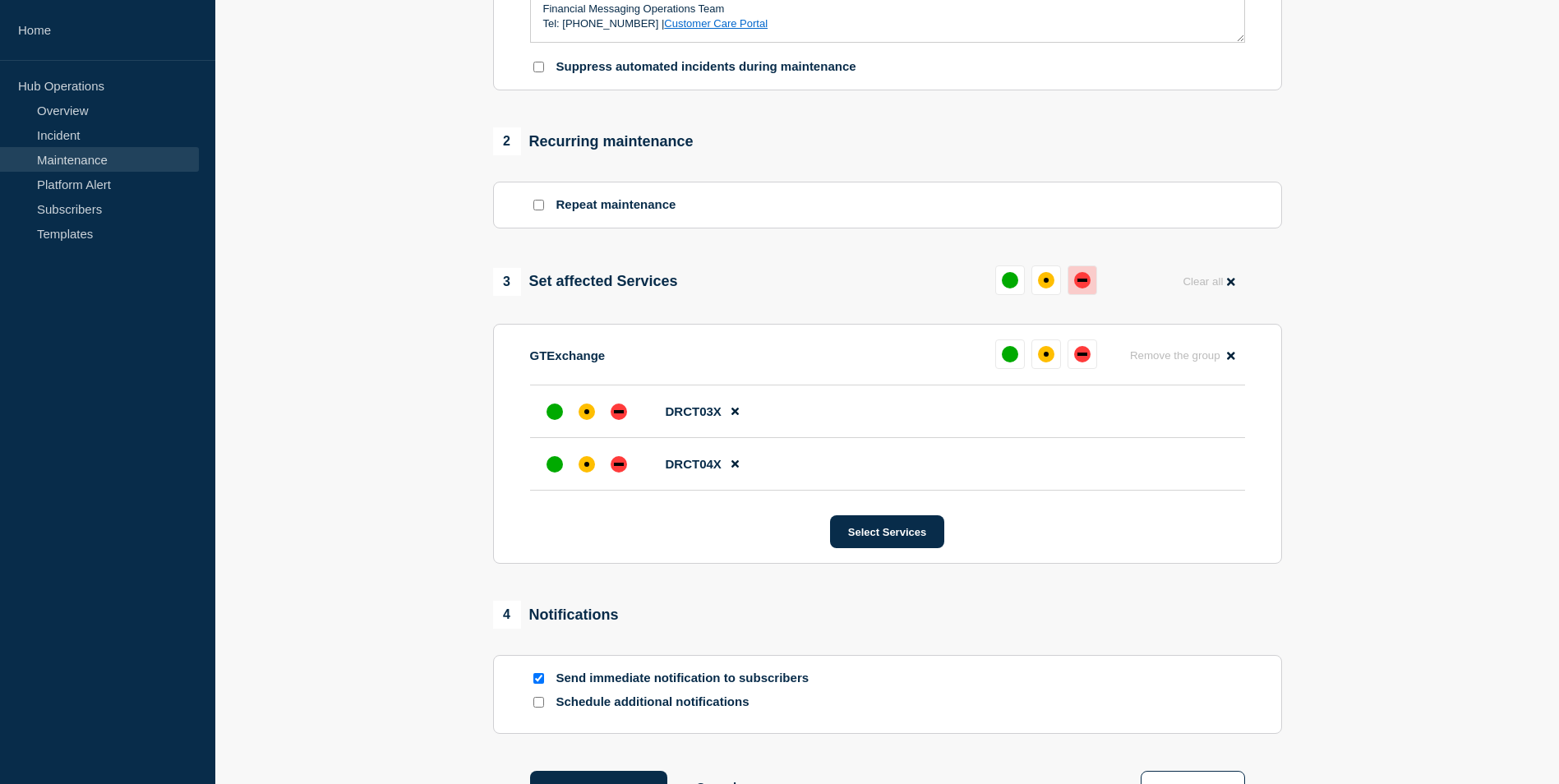
click at [1081, 278] on div "down" at bounding box center [1083, 280] width 16 height 16
click at [1038, 283] on div "affected" at bounding box center [1039, 279] width 5 height 5
click at [1033, 285] on div "affected" at bounding box center [1039, 280] width 16 height 16
click at [1042, 359] on div "affected" at bounding box center [1039, 354] width 16 height 16
click at [1043, 285] on div "affected" at bounding box center [1039, 280] width 16 height 16
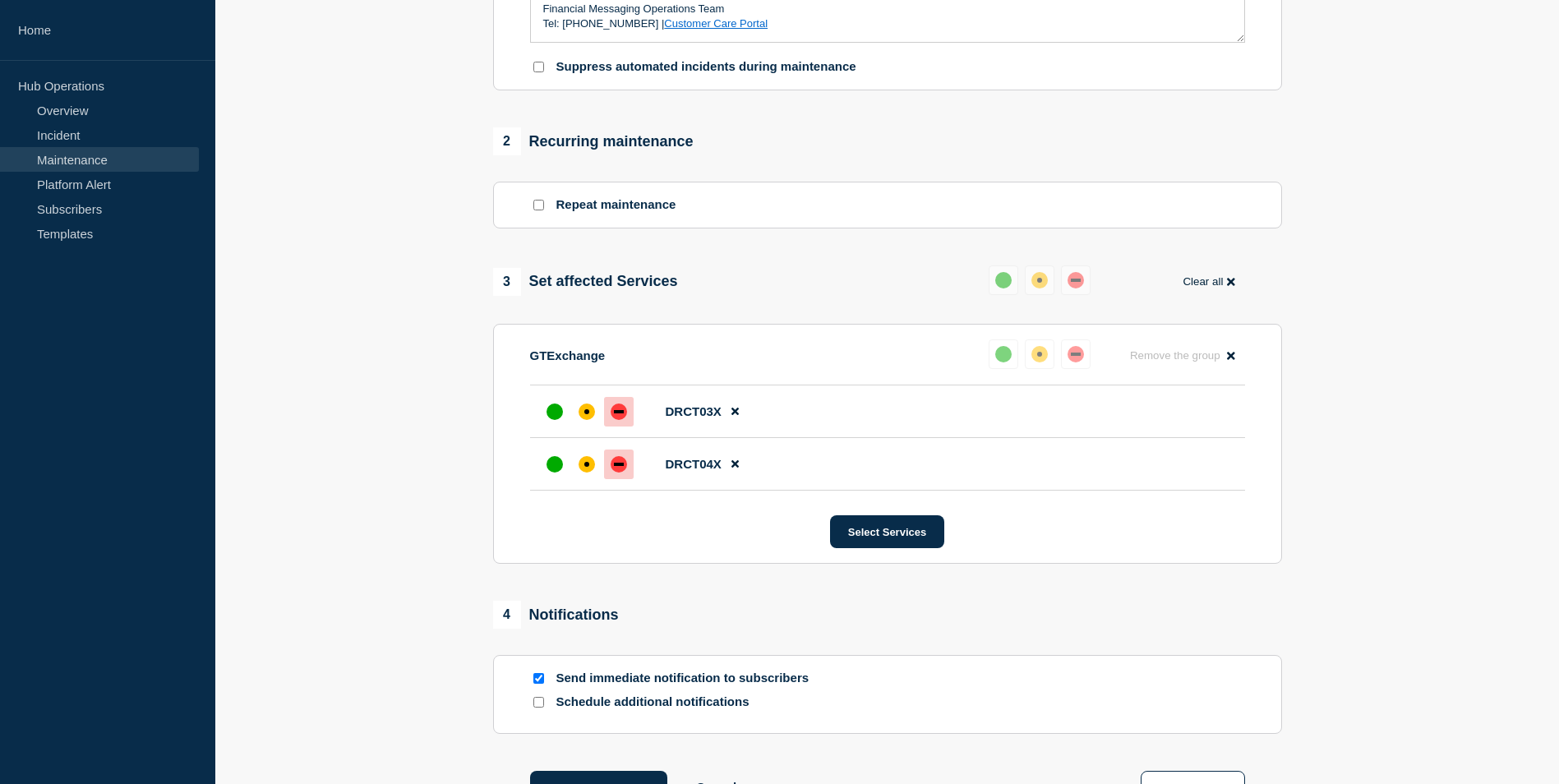
click at [1231, 285] on icon at bounding box center [1231, 282] width 7 height 7
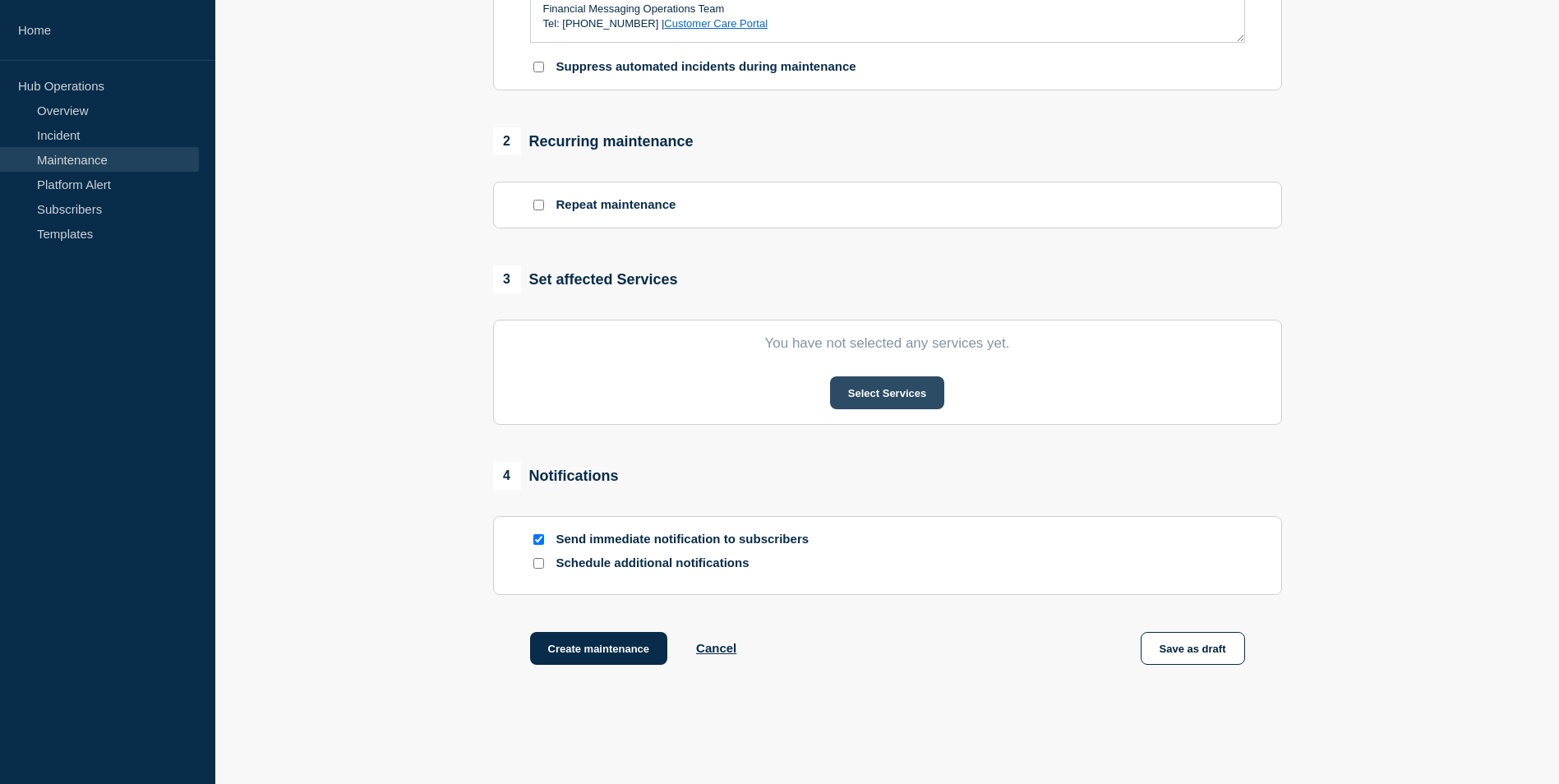
click at [888, 400] on button "Select Services" at bounding box center [887, 393] width 114 height 33
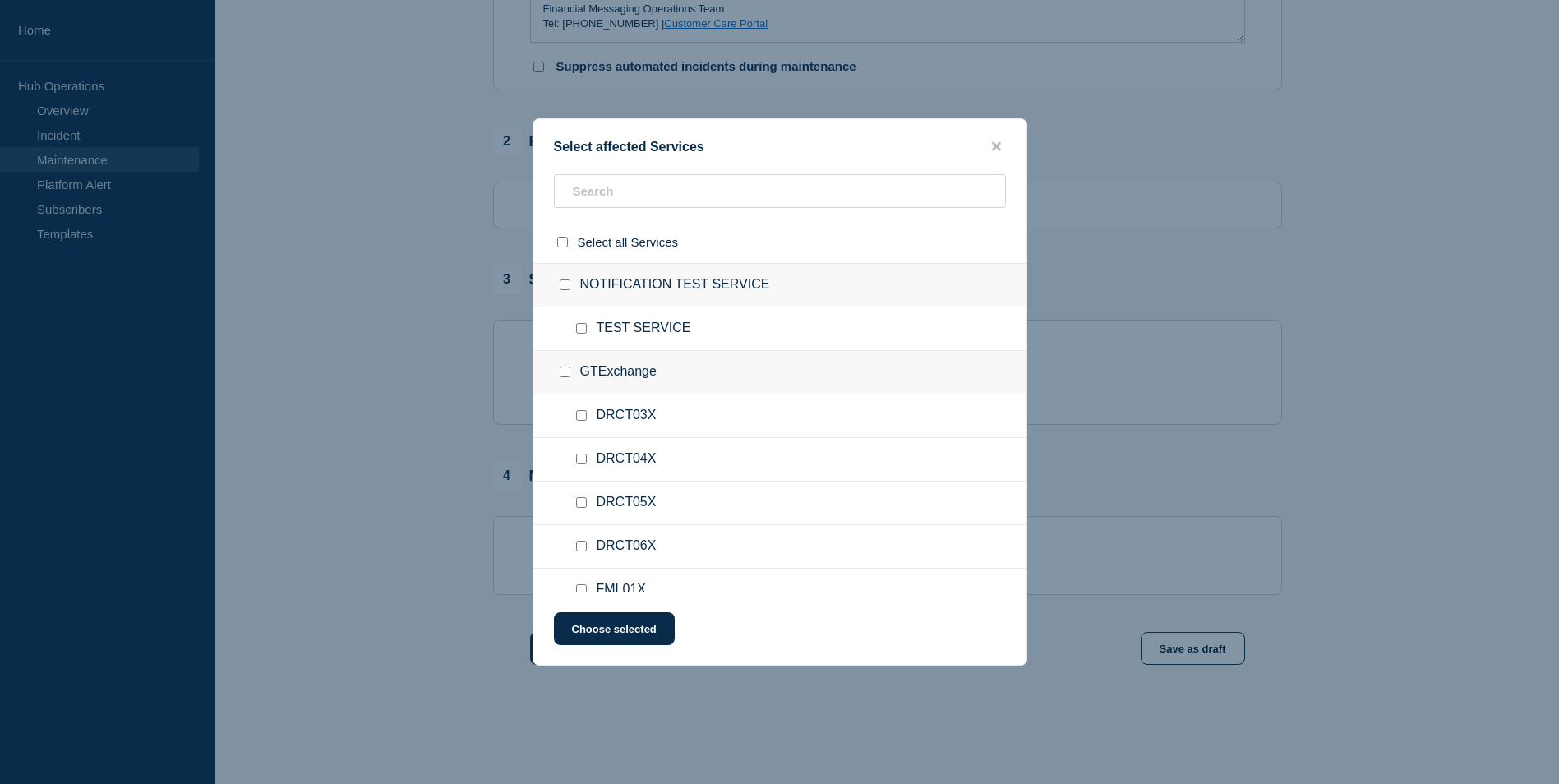
drag, startPoint x: 580, startPoint y: 415, endPoint x: 583, endPoint y: 428, distance: 13.3
click at [581, 415] on input "DRCT03X checkbox" at bounding box center [581, 415] width 11 height 11
checkbox input "true"
click at [579, 459] on input "DRCT04X checkbox" at bounding box center [581, 459] width 11 height 11
checkbox input "true"
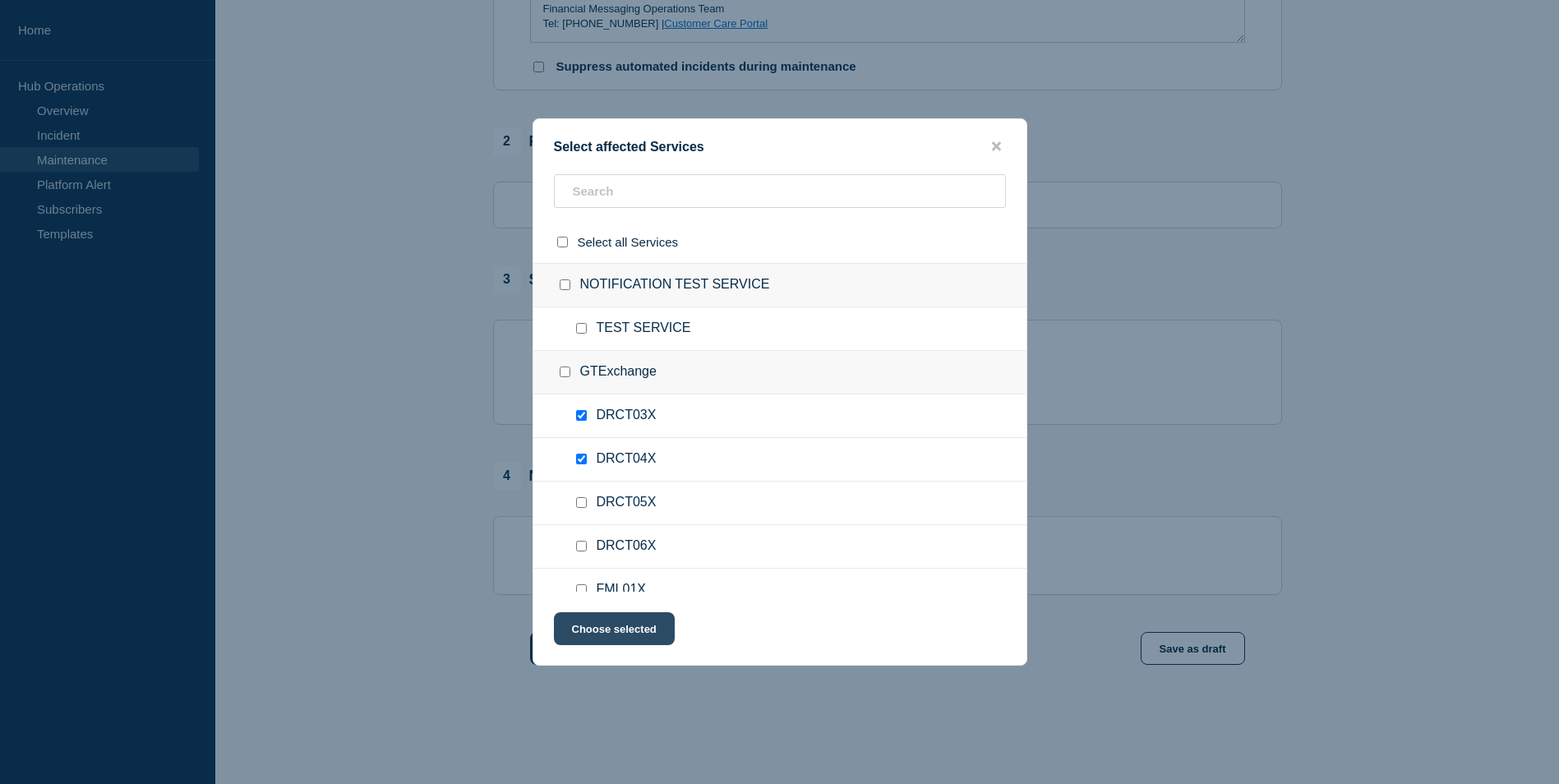
click at [630, 625] on button "Choose selected" at bounding box center [615, 628] width 121 height 33
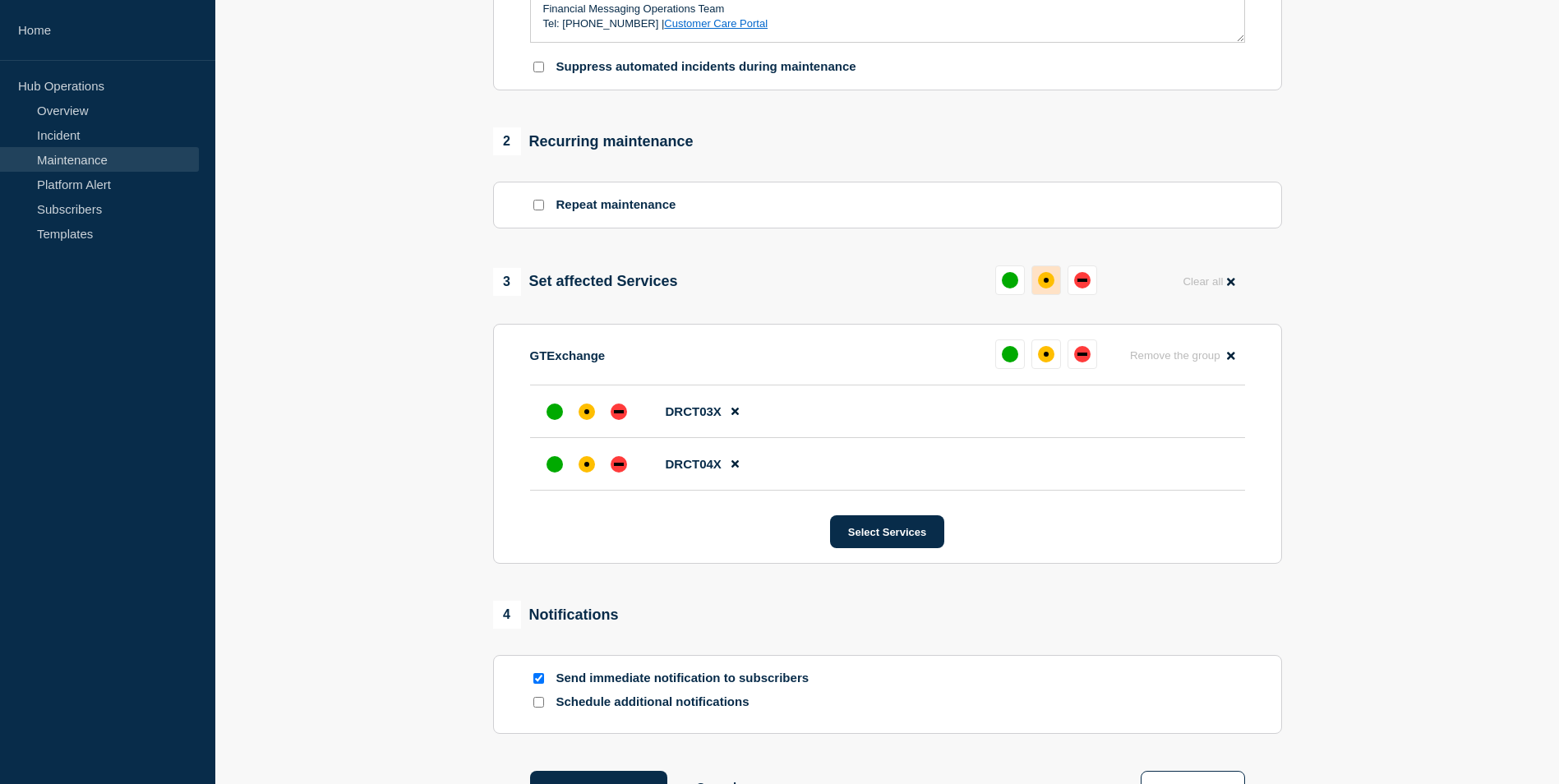
click at [1051, 281] on div "affected" at bounding box center [1047, 280] width 16 height 16
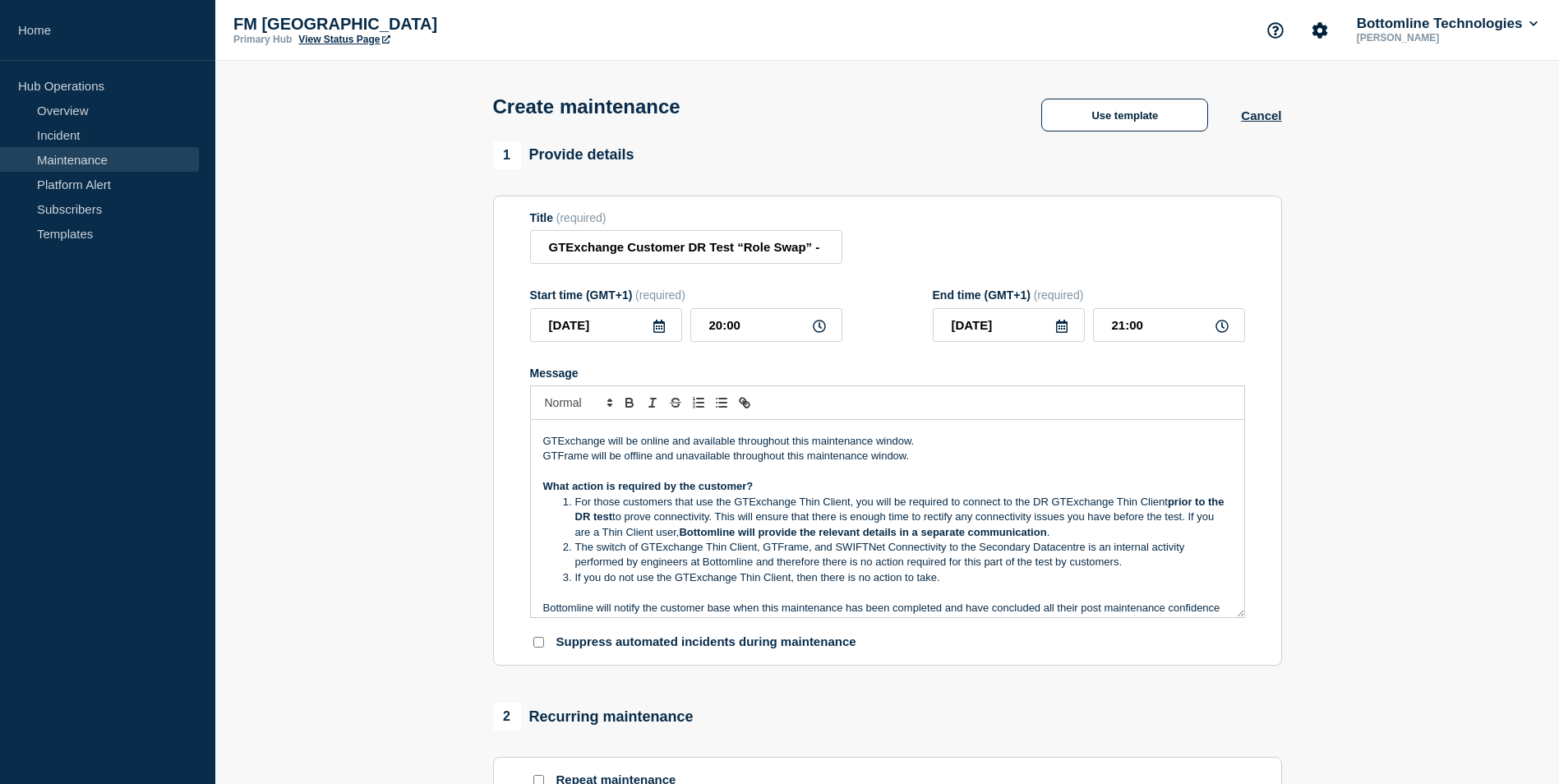
scroll to position [244, 0]
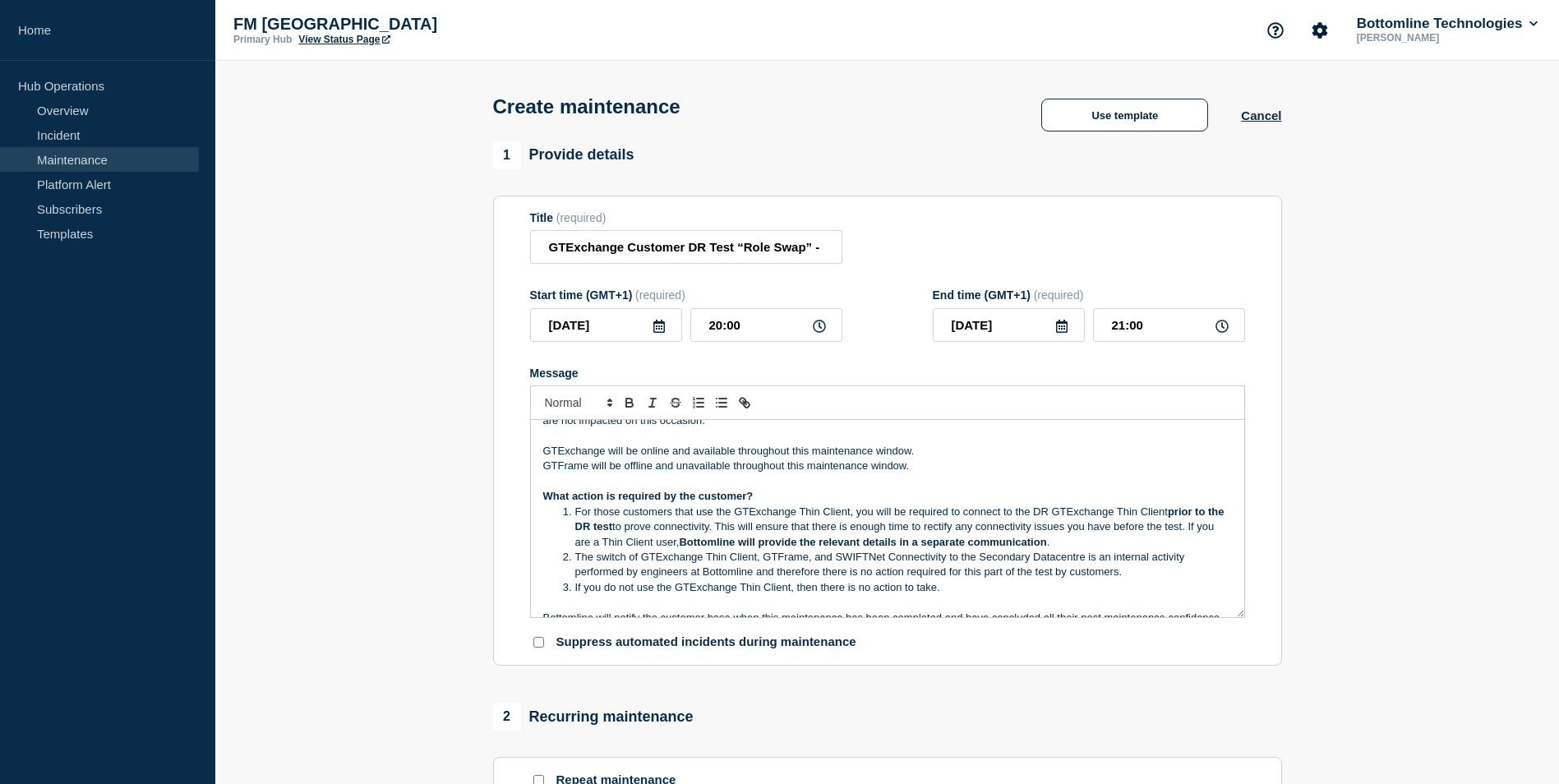
click at [894, 521] on li "For those customers that use the GTExchange Thin Client, you will be required t…" at bounding box center [895, 527] width 673 height 45
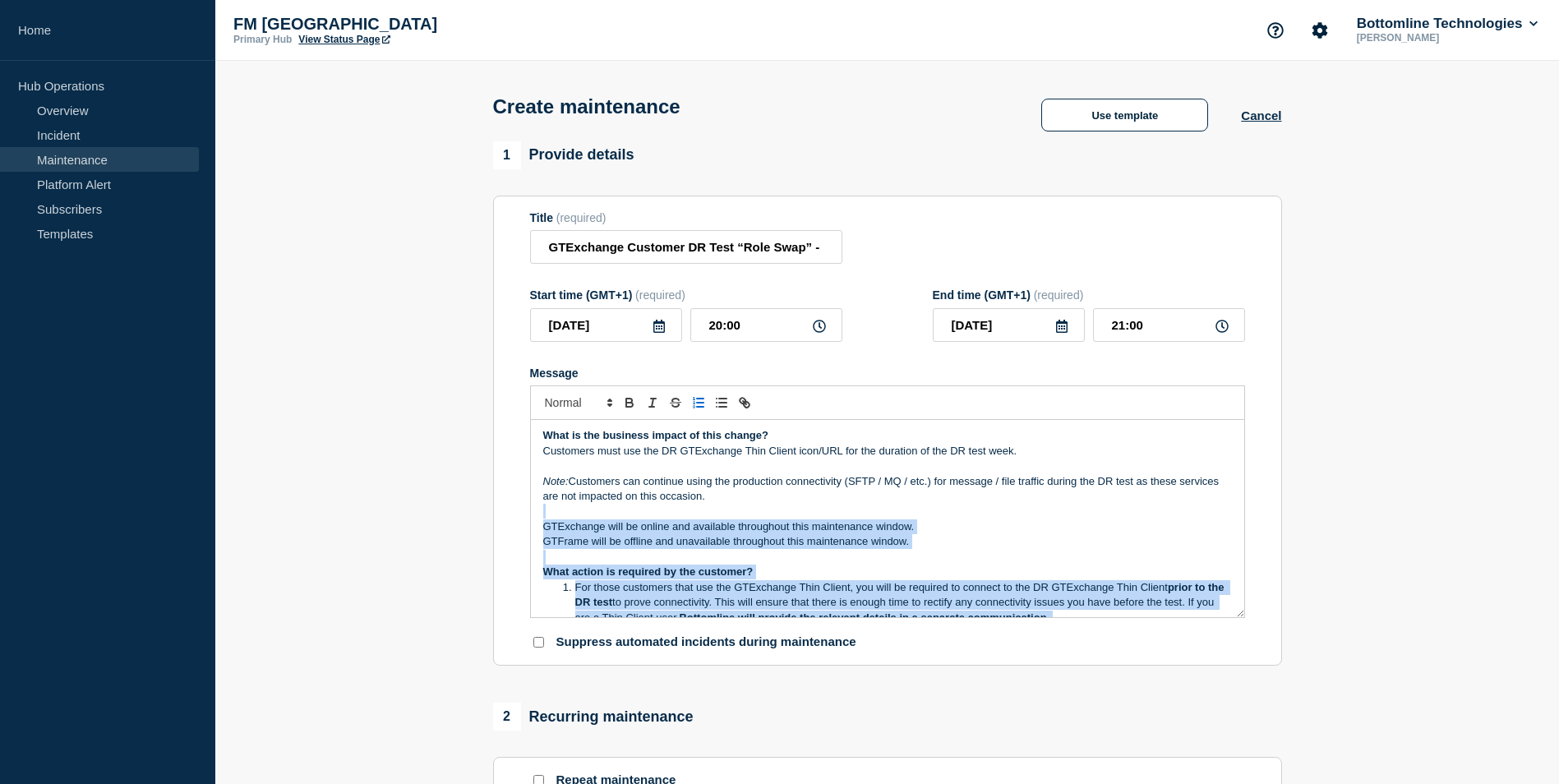
scroll to position [162, 0]
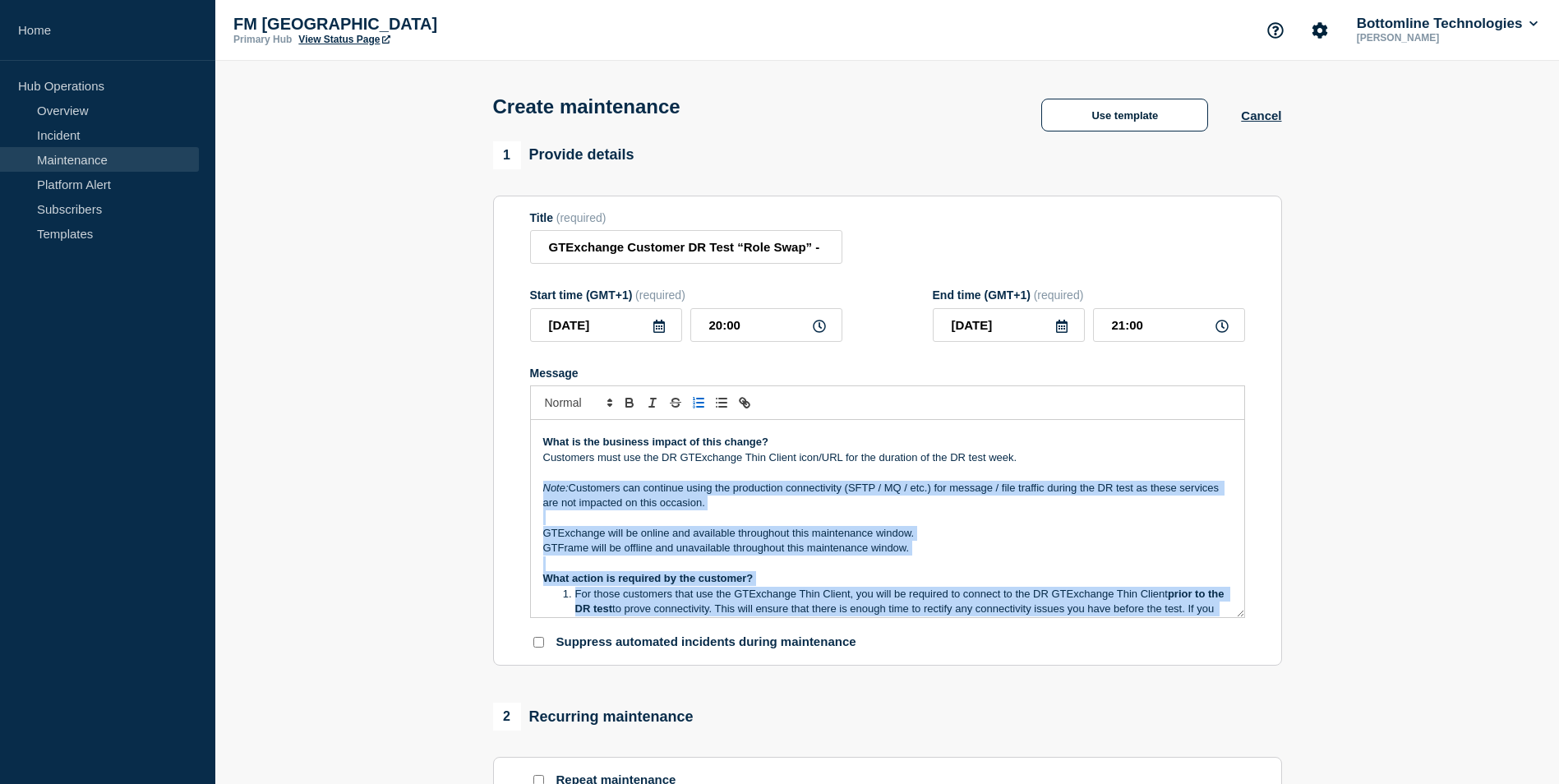
drag, startPoint x: 948, startPoint y: 496, endPoint x: 536, endPoint y: 490, distance: 412.0
click at [536, 490] on div "Maintenance Notification [DATE][DATE] , Bottomline has been conducting a mandat…" at bounding box center [887, 518] width 713 height 197
click at [754, 506] on p "Note: Customers can continue using the production connectivity (SFTP / MQ / etc…" at bounding box center [888, 496] width 689 height 31
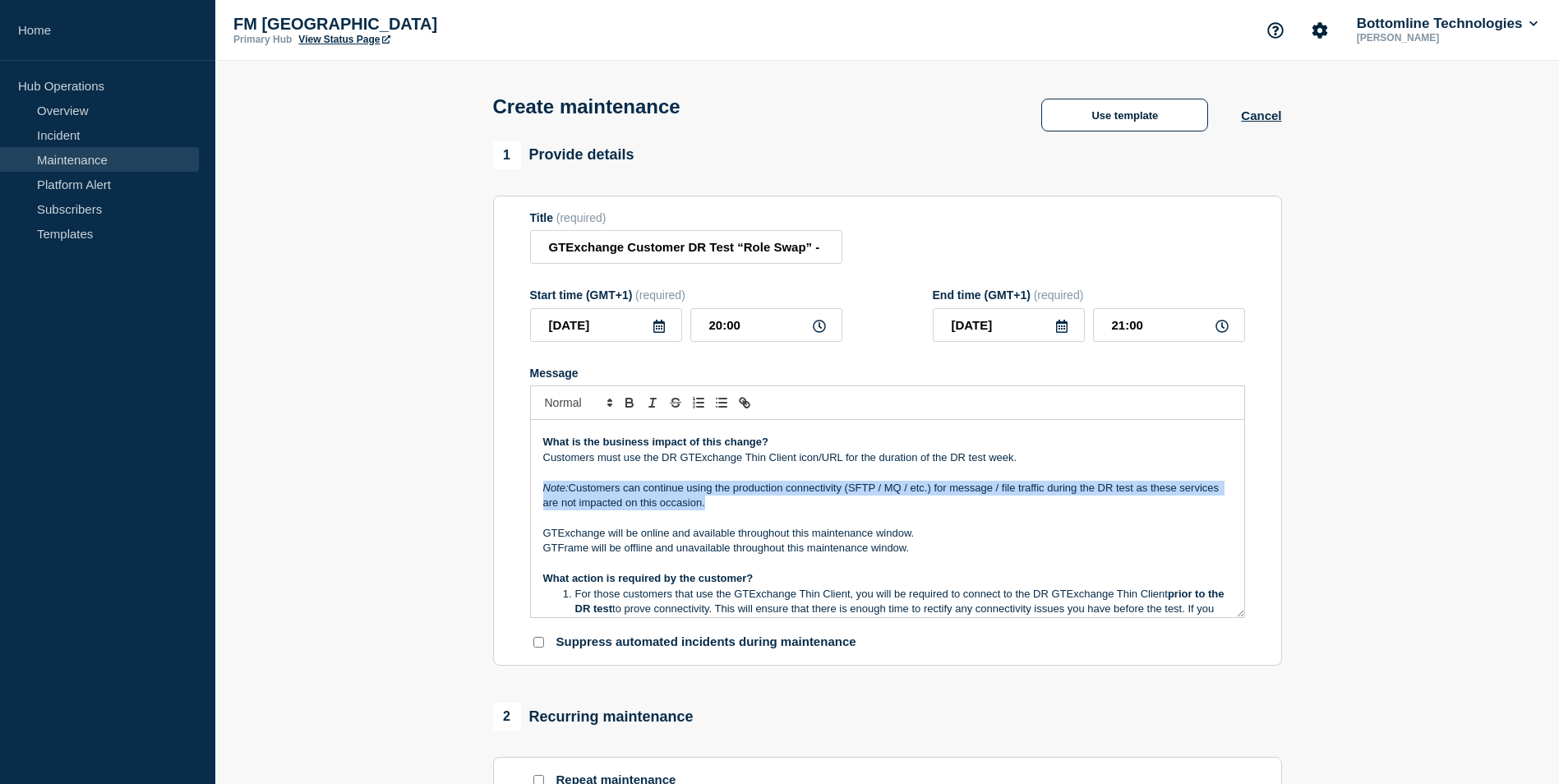
drag, startPoint x: 758, startPoint y: 501, endPoint x: 526, endPoint y: 491, distance: 232.2
click at [526, 491] on section "Title (required) GTExchange Customer DR Test “Role Swap” - PROD - [DATE] - WT-5…" at bounding box center [888, 430] width 789 height 471
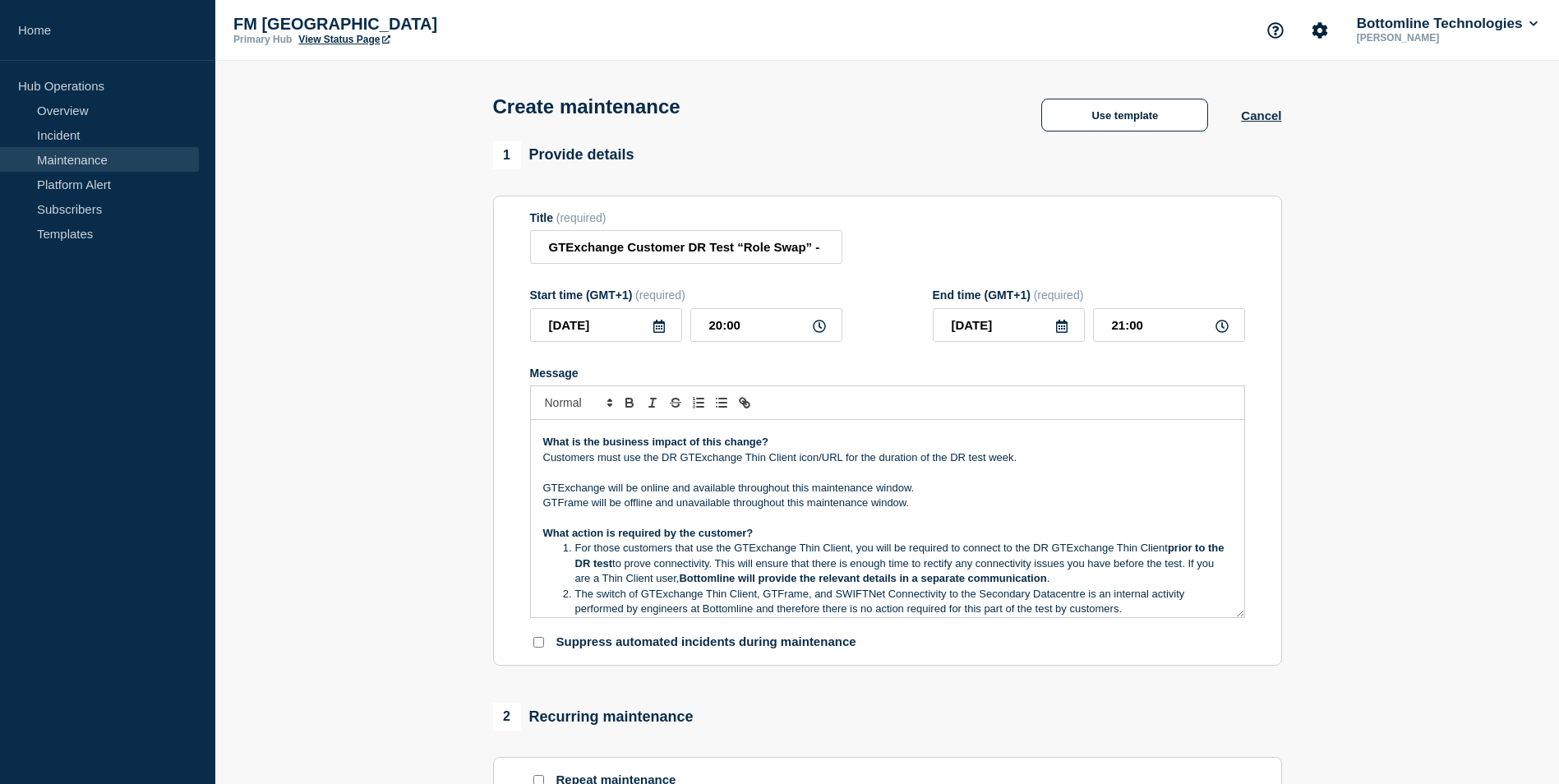
click at [667, 458] on p "Customers must use the DR GTExchange Thin Client icon/URL for the duration of t…" at bounding box center [888, 457] width 689 height 14
drag, startPoint x: 881, startPoint y: 459, endPoint x: 1046, endPoint y: 457, distance: 165.0
click at [1046, 457] on p "Customers must use the Production GTExchange Thin Client icon/URL for the durat…" at bounding box center [888, 457] width 689 height 14
click at [849, 507] on p "GTFrame will be offline and unavailable throughout this maintenance window." at bounding box center [888, 502] width 689 height 14
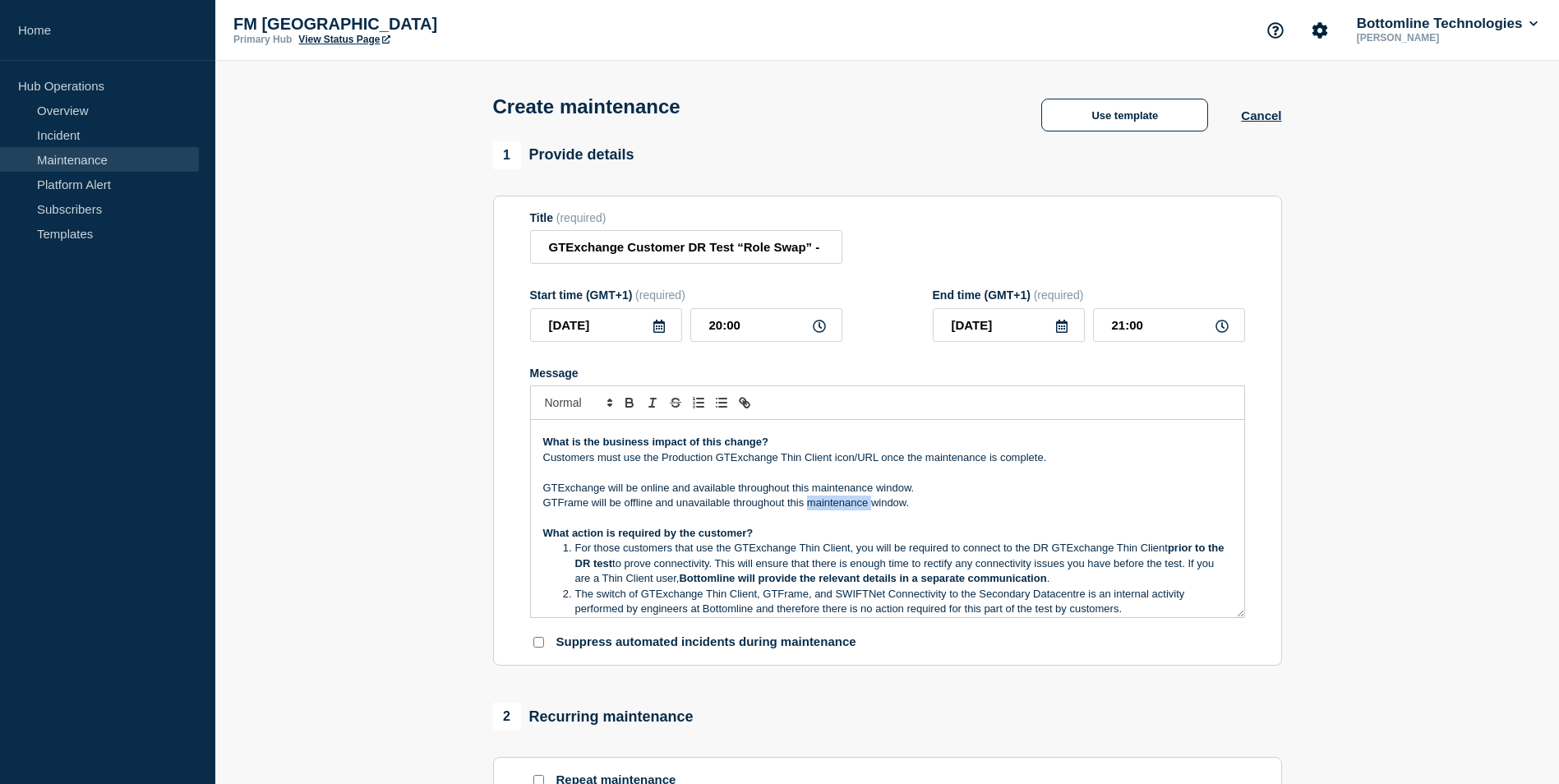
click at [849, 507] on p "GTFrame will be offline and unavailable throughout this maintenance window." at bounding box center [888, 502] width 689 height 14
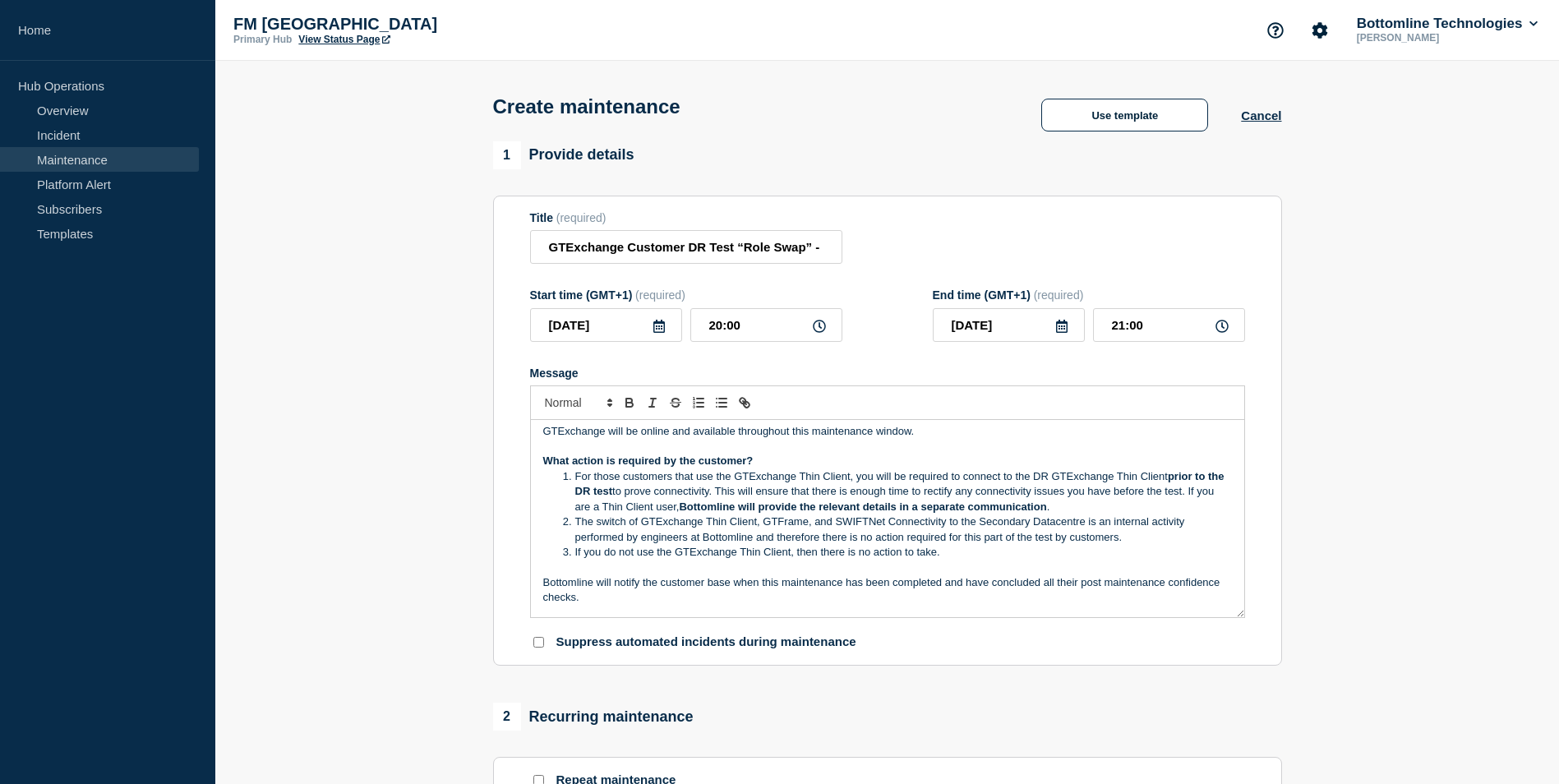
scroll to position [244, 0]
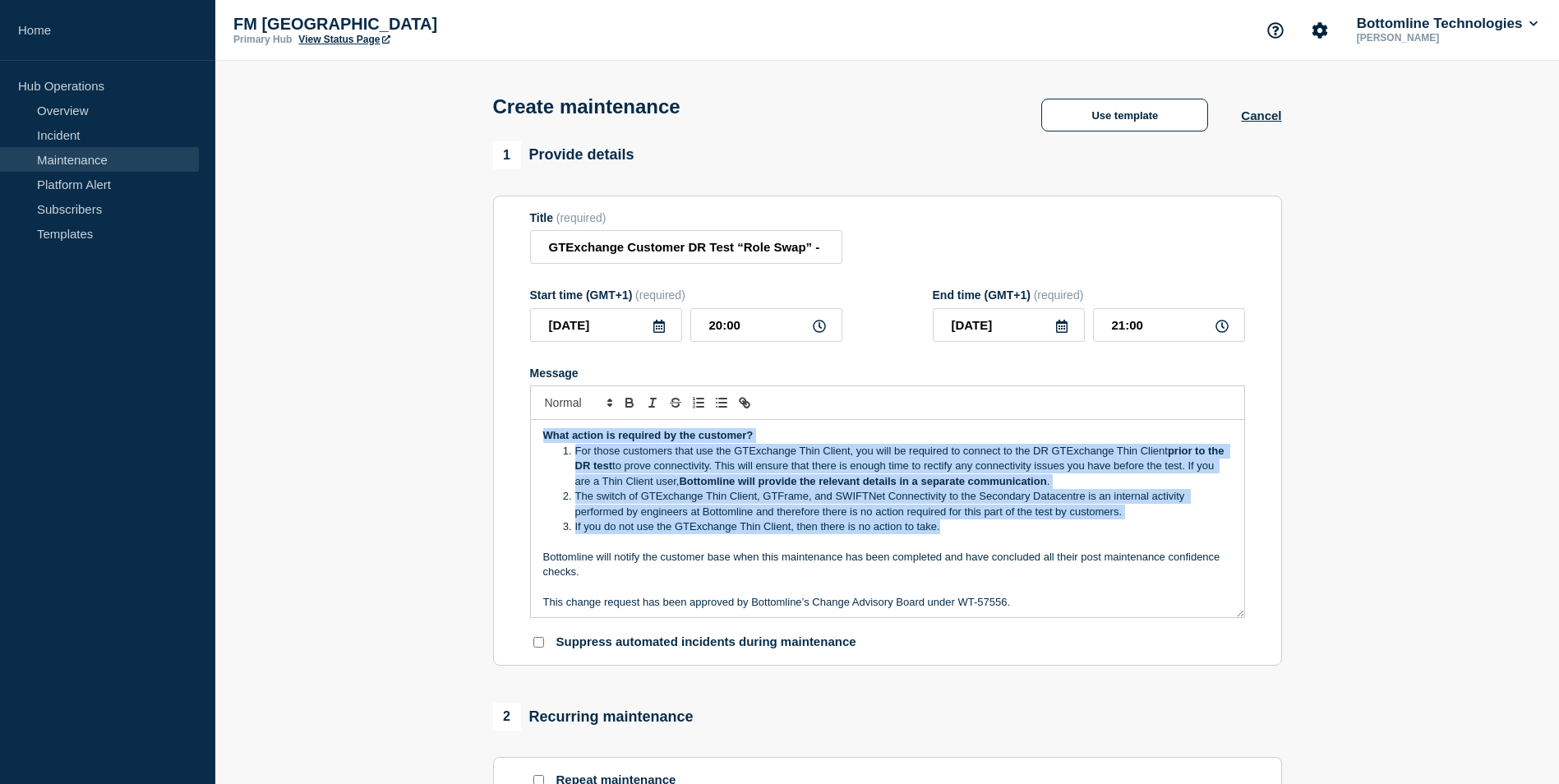
drag, startPoint x: 540, startPoint y: 437, endPoint x: 1090, endPoint y: 527, distance: 557.3
click at [1090, 527] on div "Maintenance Notification [DATE][DATE] , Bottomline has been conducting a mandat…" at bounding box center [887, 518] width 713 height 197
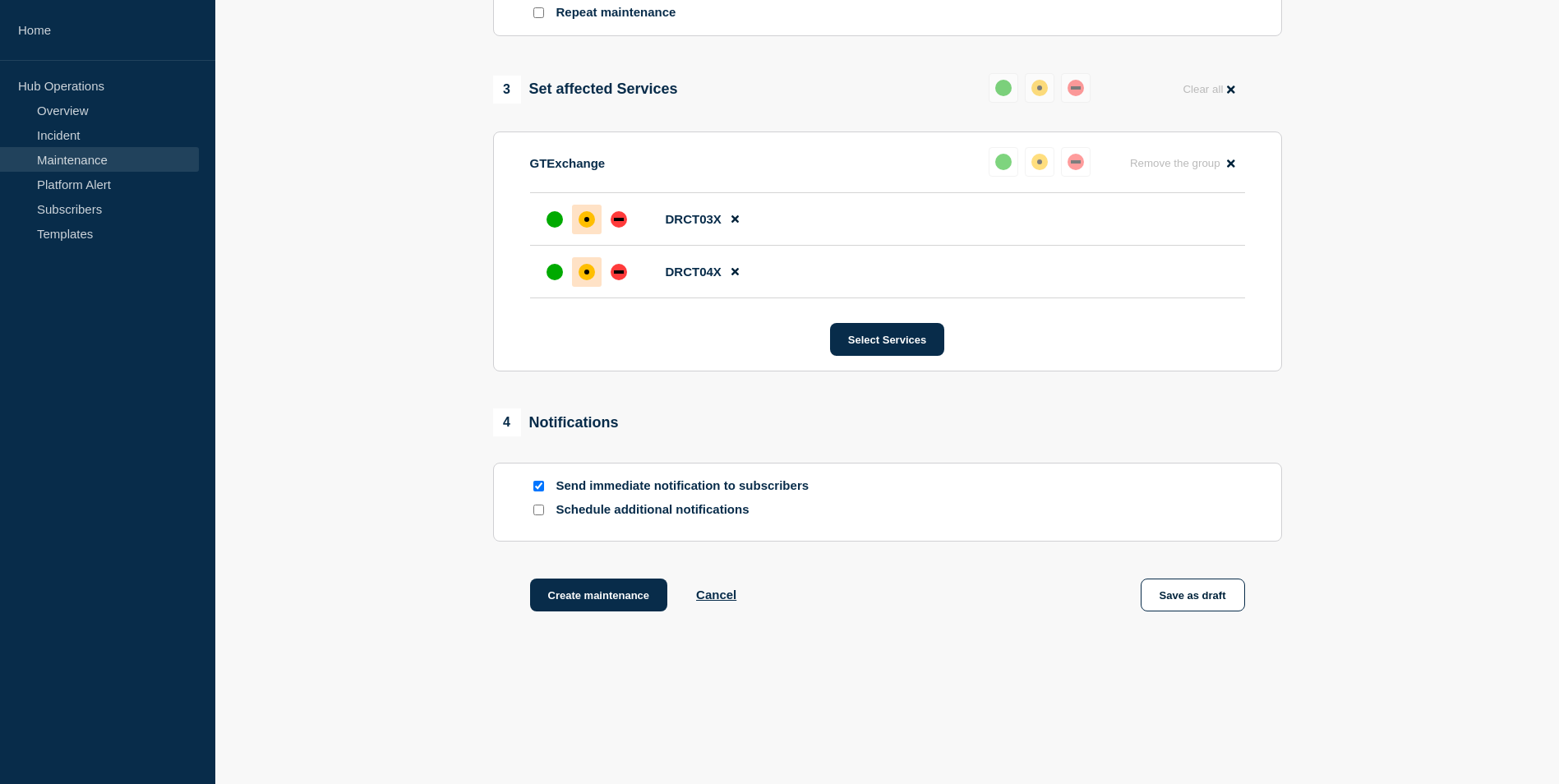
scroll to position [788, 0]
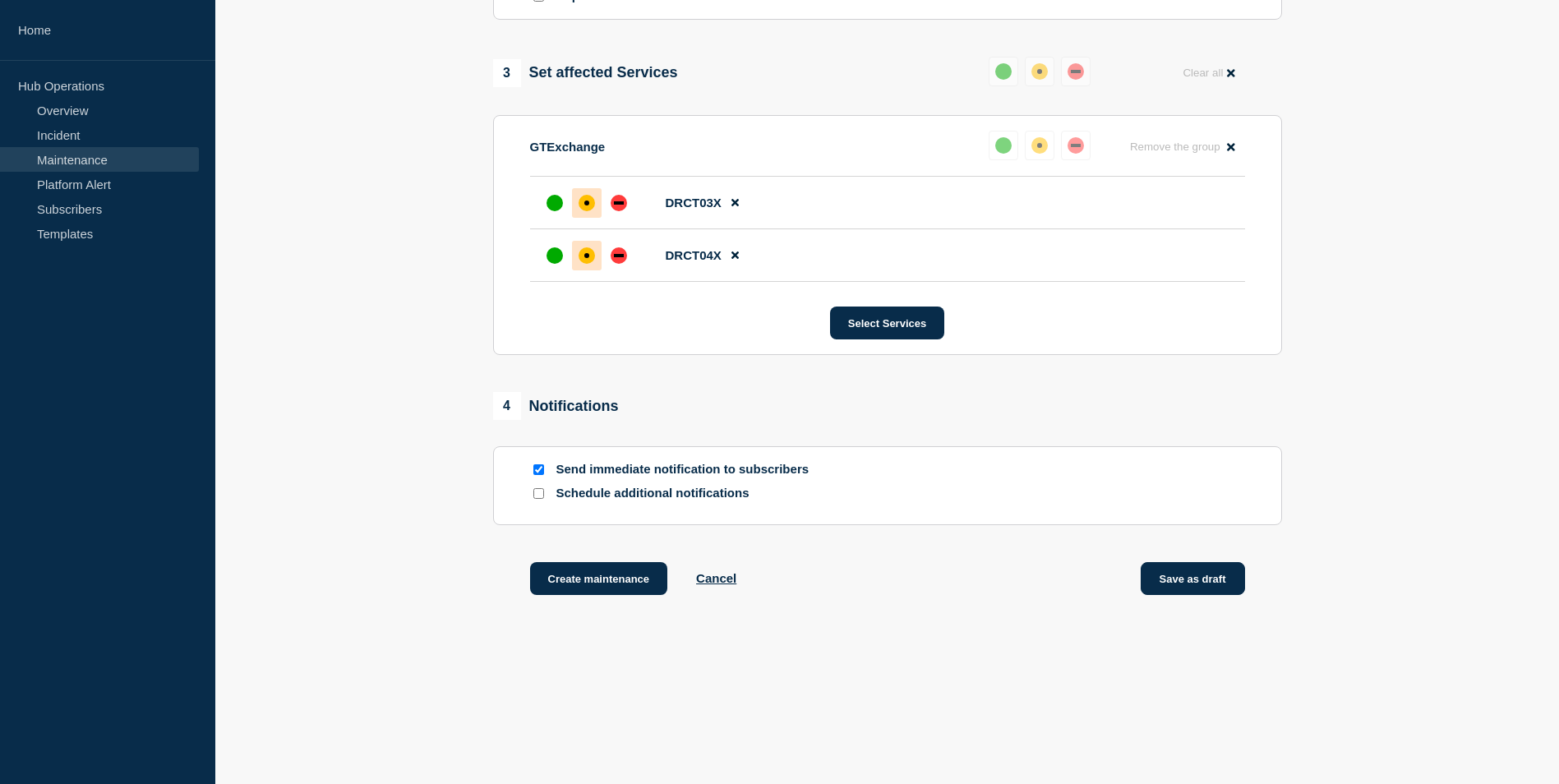
click at [1212, 573] on button "Save as draft" at bounding box center [1192, 578] width 104 height 33
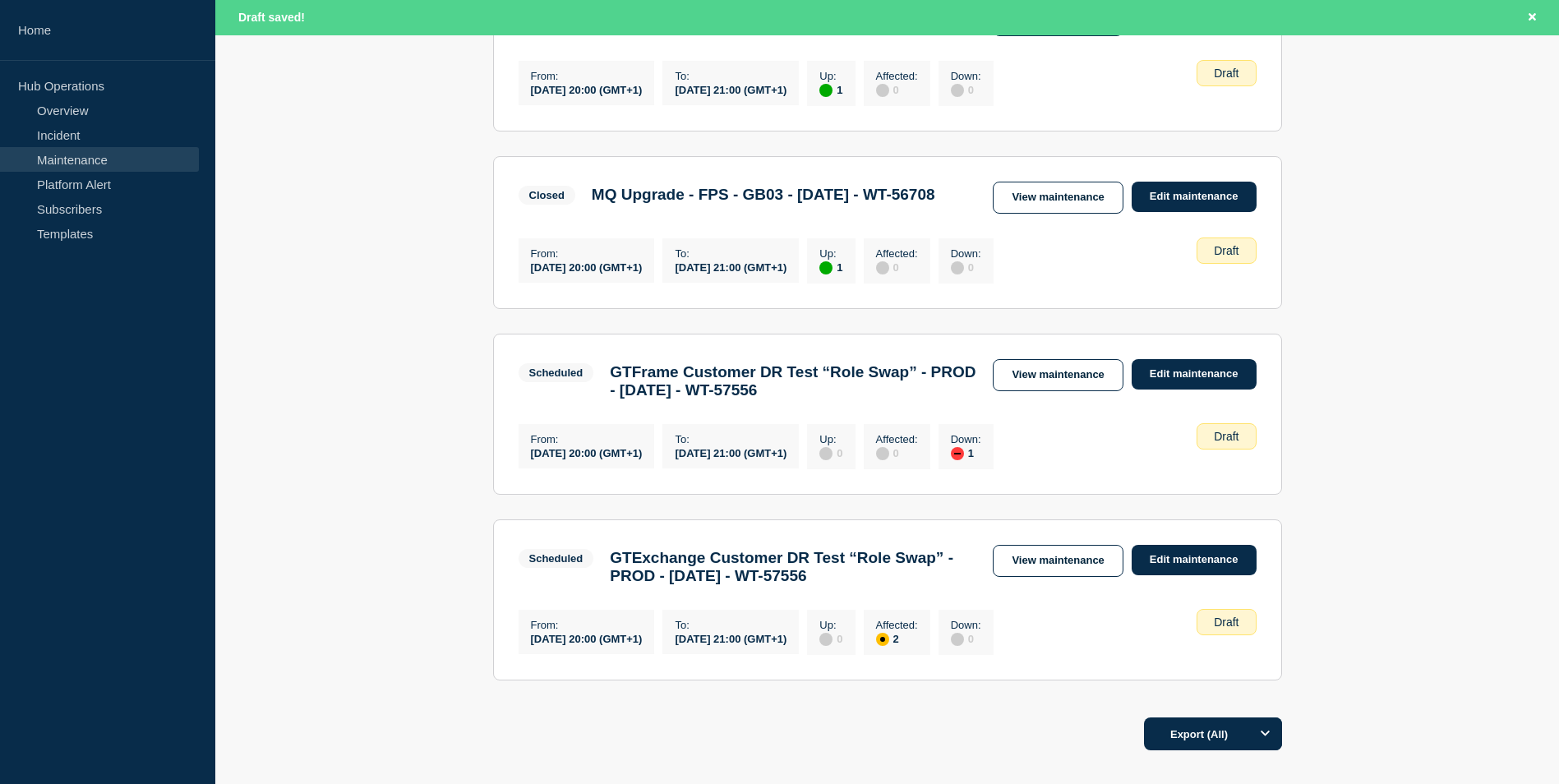
scroll to position [1528, 0]
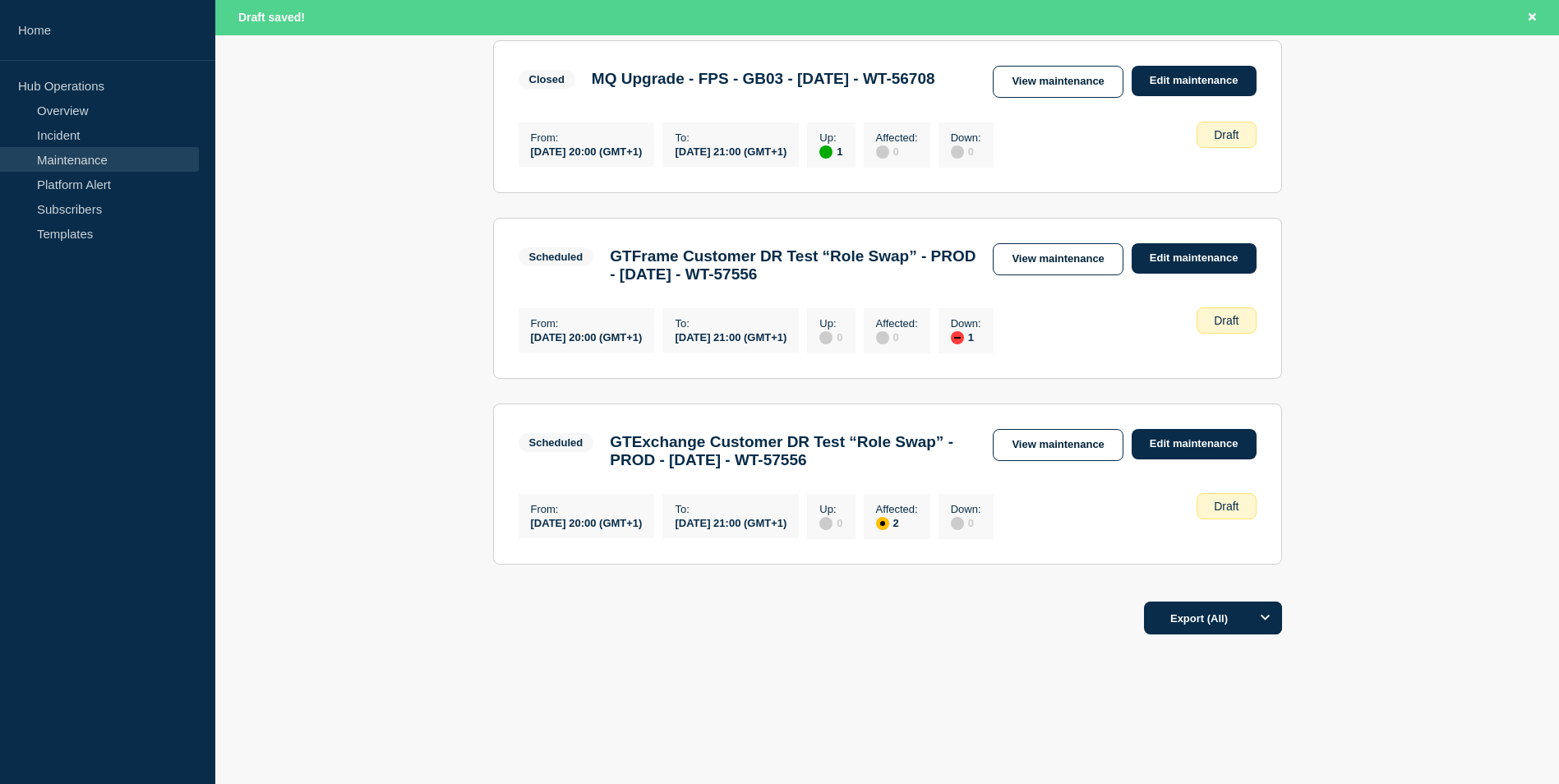
drag, startPoint x: 951, startPoint y: 456, endPoint x: 609, endPoint y: 432, distance: 342.8
click at [609, 433] on div "GTExchange Customer DR Test “Role Swap” - PROD - [DATE] - WT-57556" at bounding box center [794, 451] width 383 height 36
drag, startPoint x: 609, startPoint y: 432, endPoint x: 859, endPoint y: 453, distance: 250.9
click at [853, 453] on h3 "GTExchange Customer DR Test “Role Swap” - PROD - [DATE] - WT-57556" at bounding box center [794, 451] width 367 height 36
drag, startPoint x: 948, startPoint y: 455, endPoint x: 869, endPoint y: 457, distance: 79.0
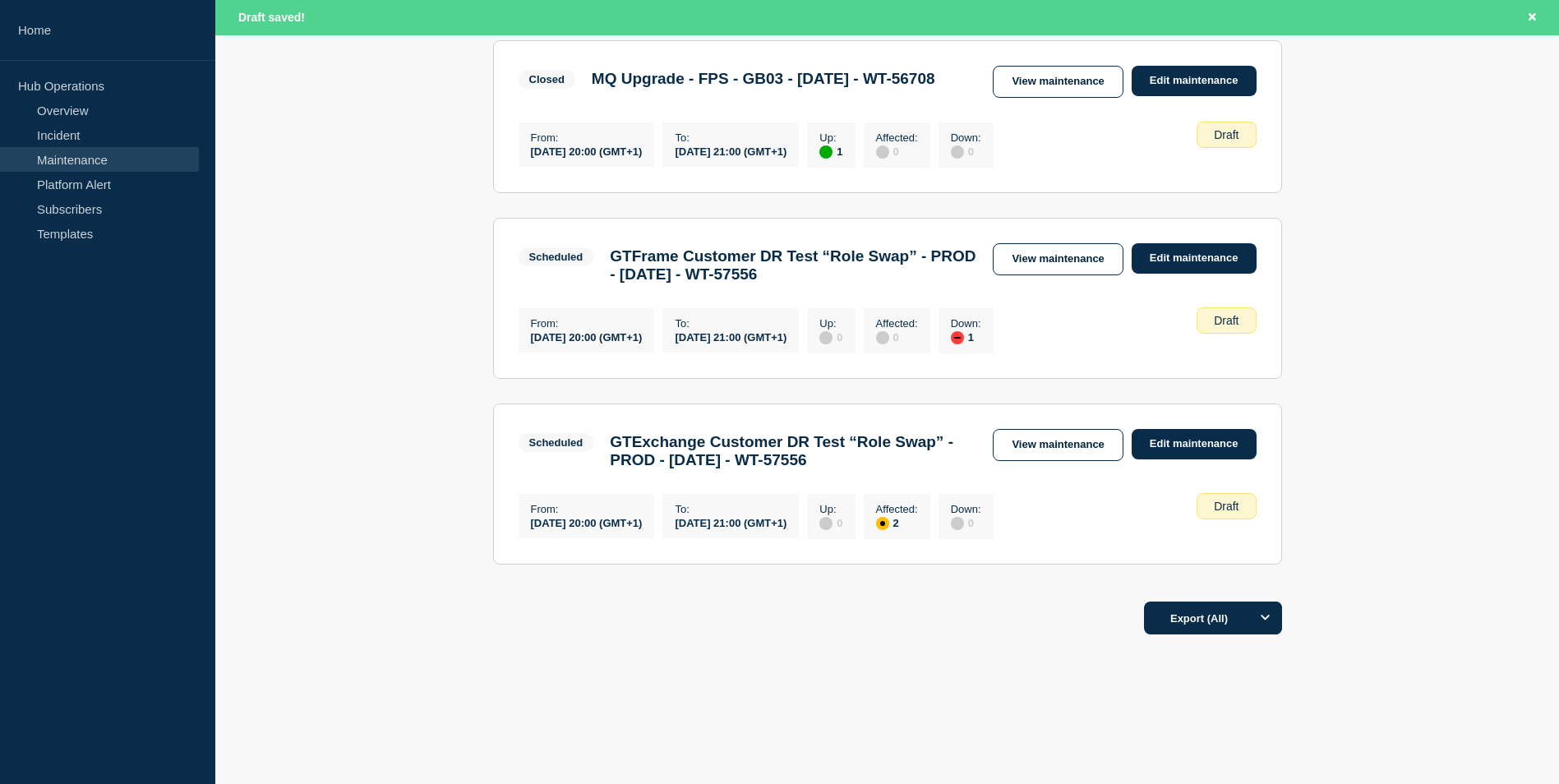
click at [869, 457] on h3 "GTExchange Customer DR Test “Role Swap” - PROD - [DATE] - WT-57556" at bounding box center [794, 451] width 367 height 36
copy h3 "WT-57556"
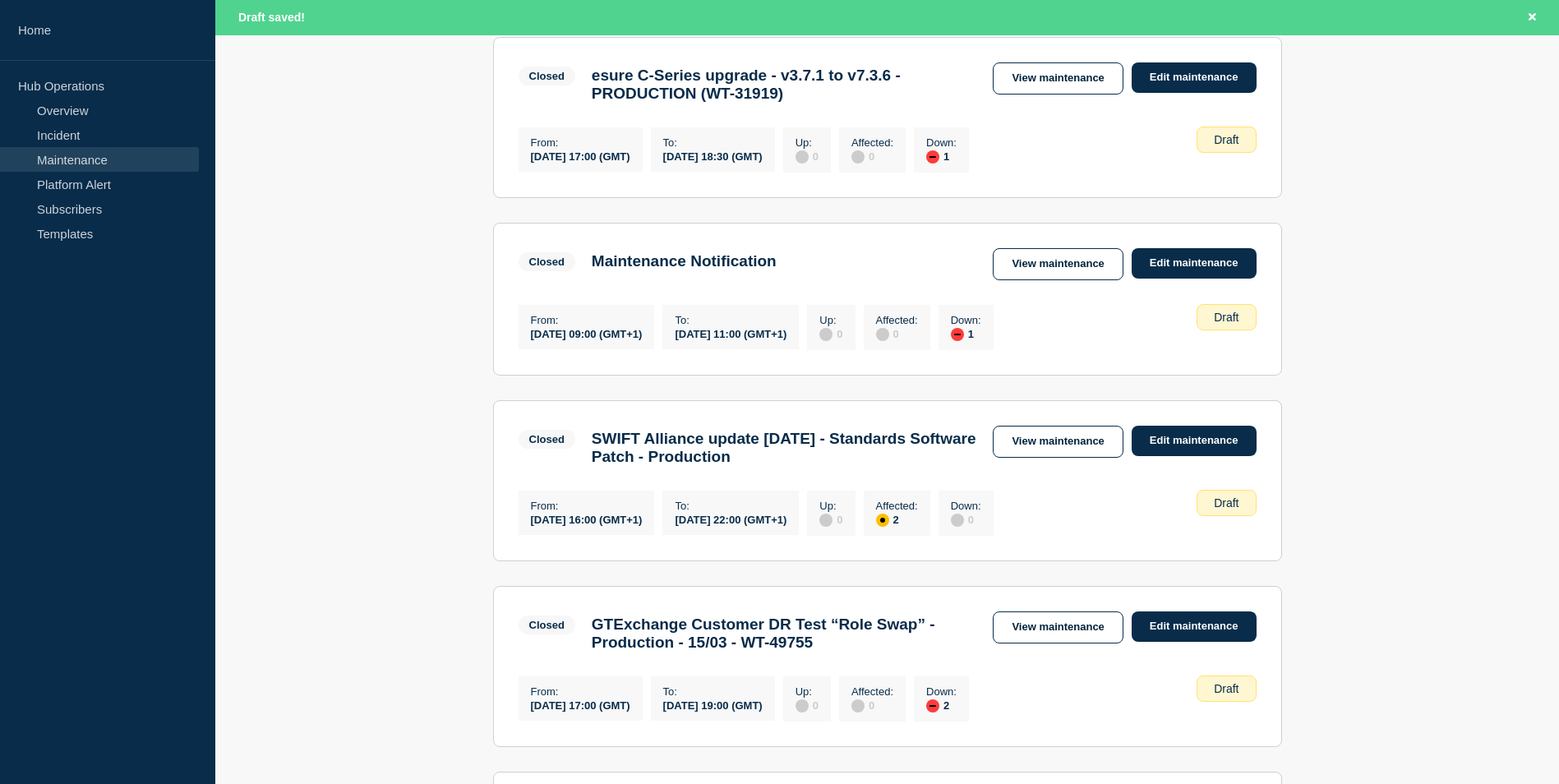
scroll to position [50, 0]
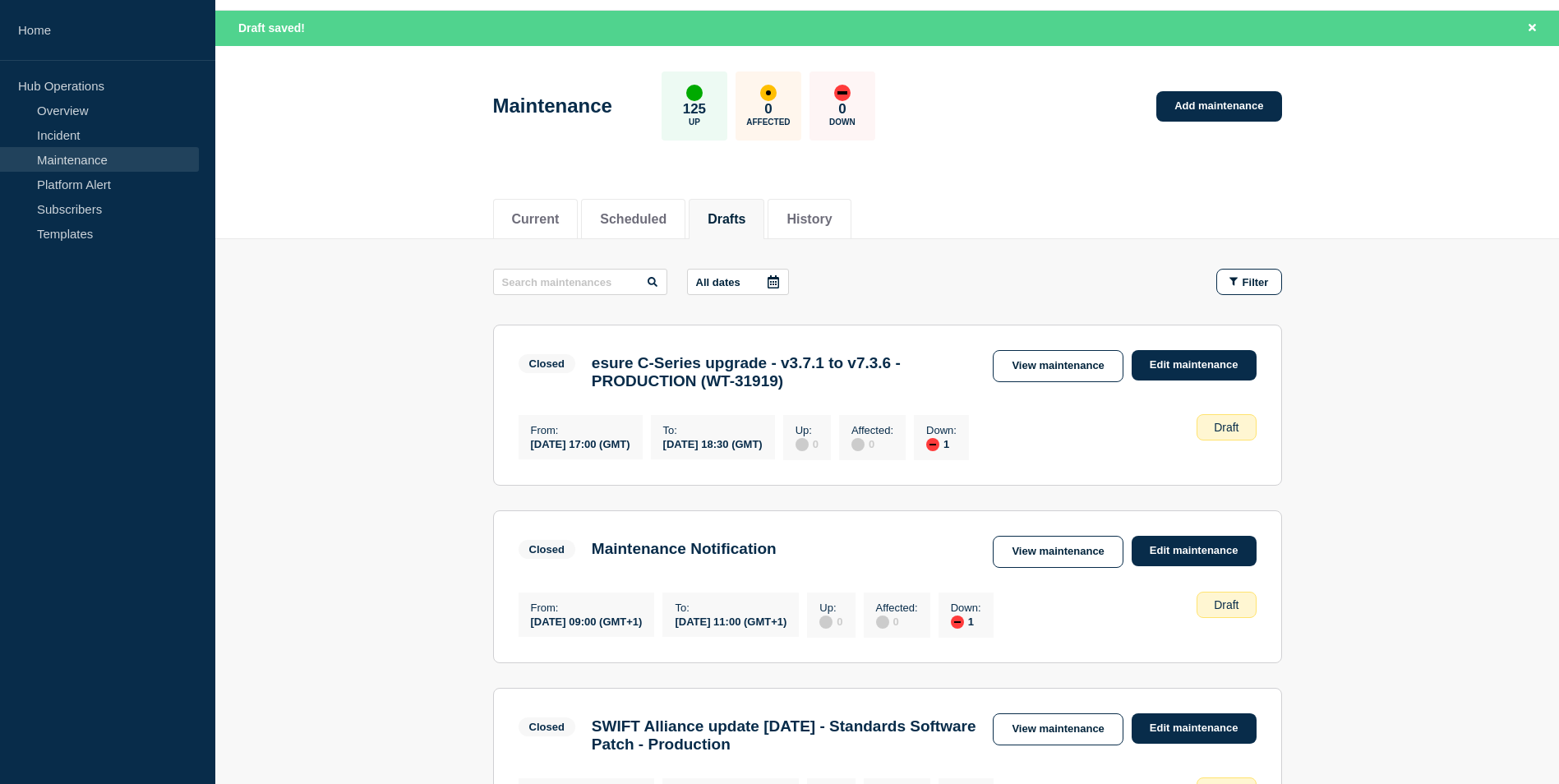
click at [76, 147] on link "Maintenance" at bounding box center [99, 159] width 199 height 24
click at [77, 140] on link "Incident" at bounding box center [99, 134] width 199 height 24
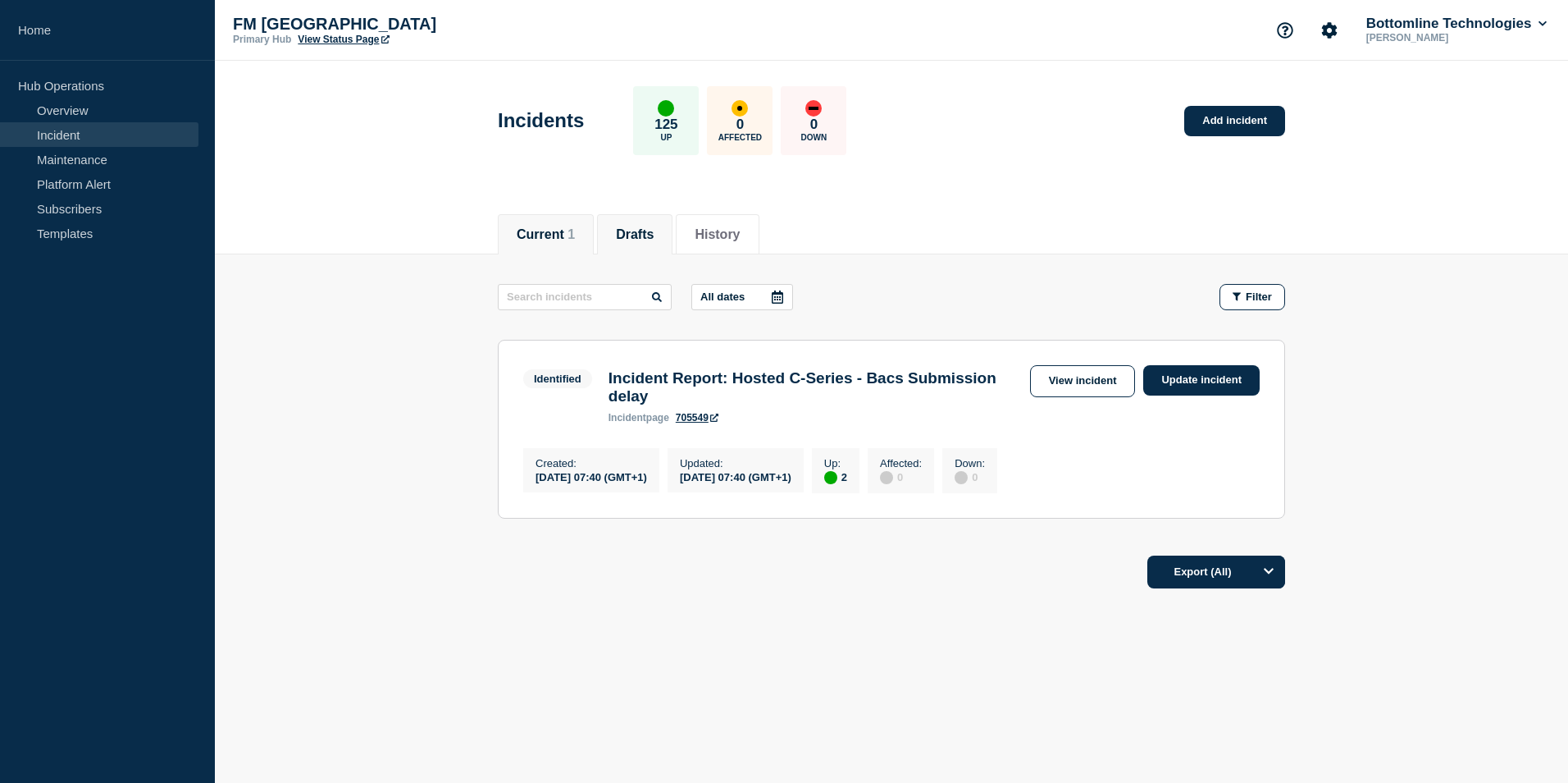
click at [654, 238] on button "Drafts" at bounding box center [635, 235] width 38 height 14
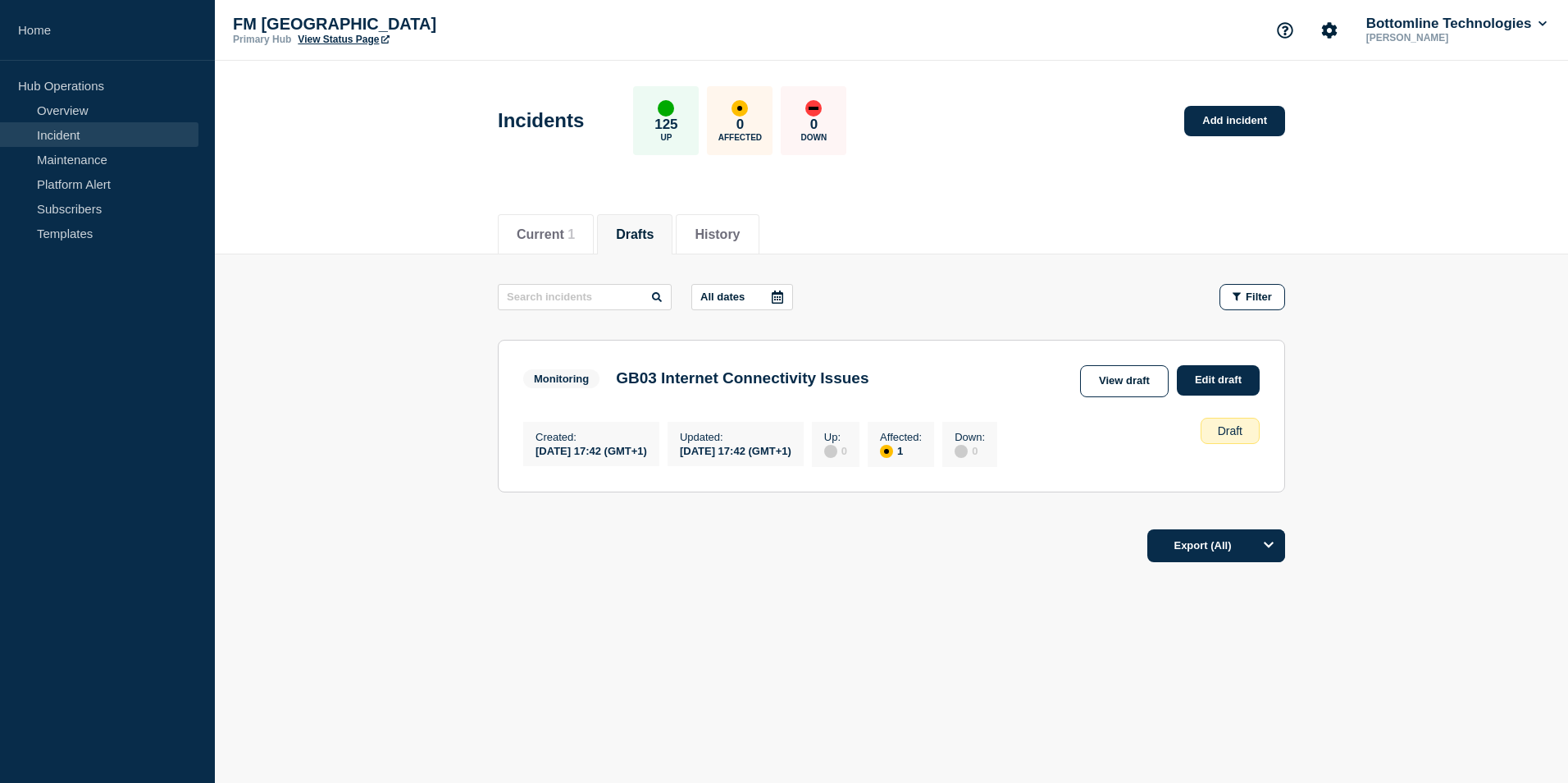
click at [1244, 138] on div "Incidents 125 Up 0 Affected 0 Down Add incident" at bounding box center [892, 115] width 824 height 100
click at [1245, 122] on link "Add incident" at bounding box center [1234, 121] width 101 height 31
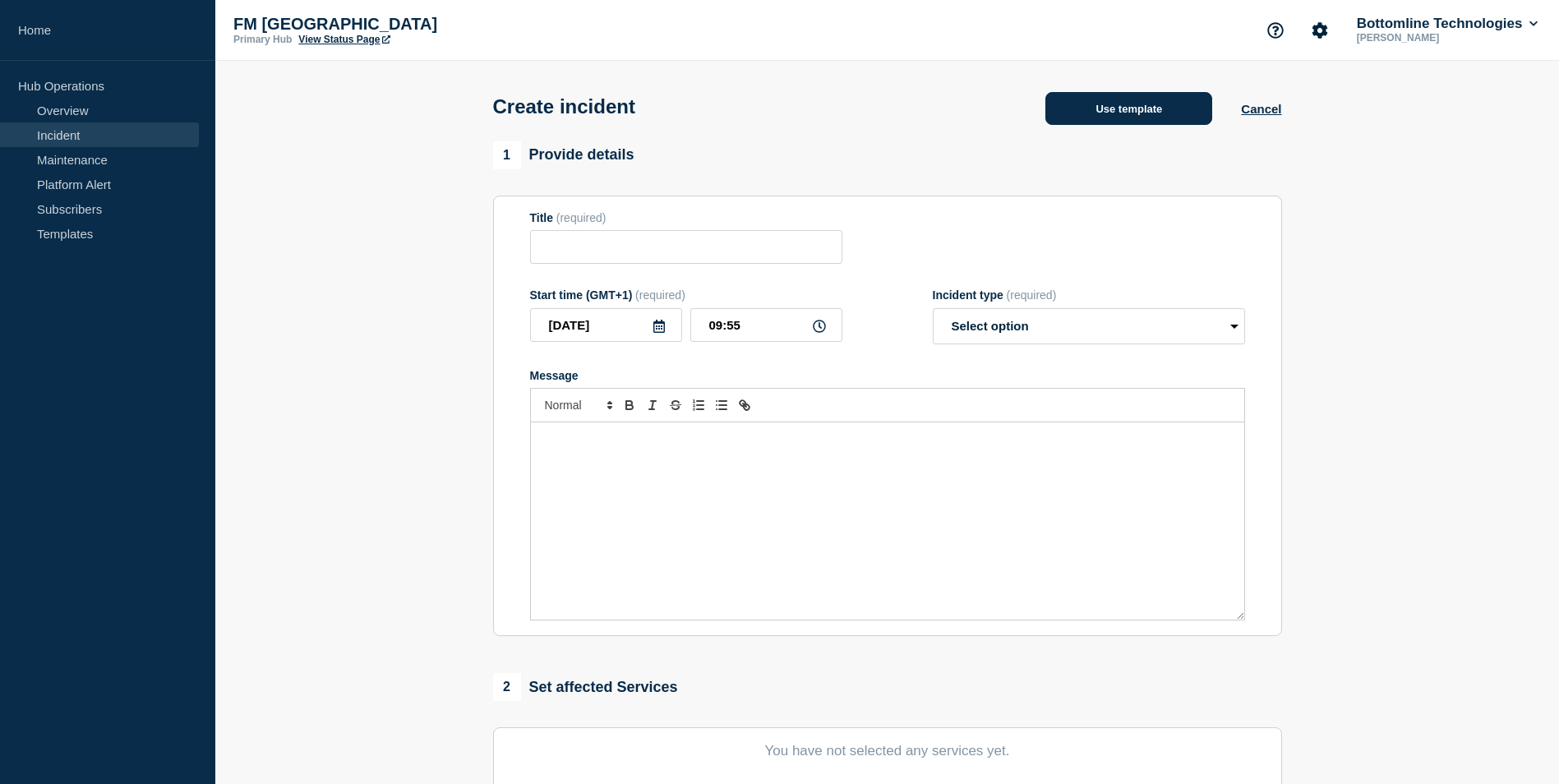
click at [1182, 109] on button "Use template" at bounding box center [1129, 108] width 167 height 33
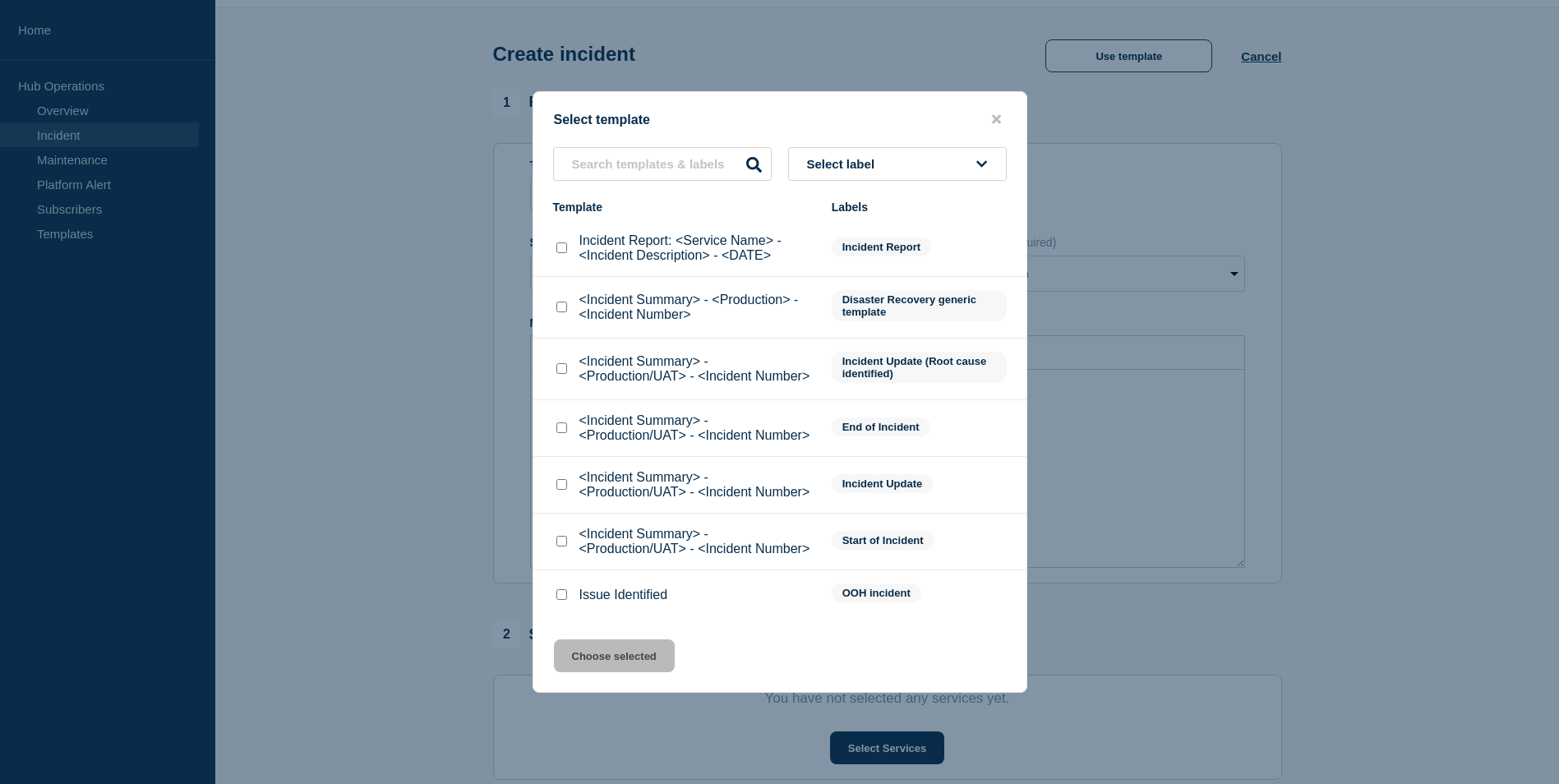
scroll to position [82, 0]
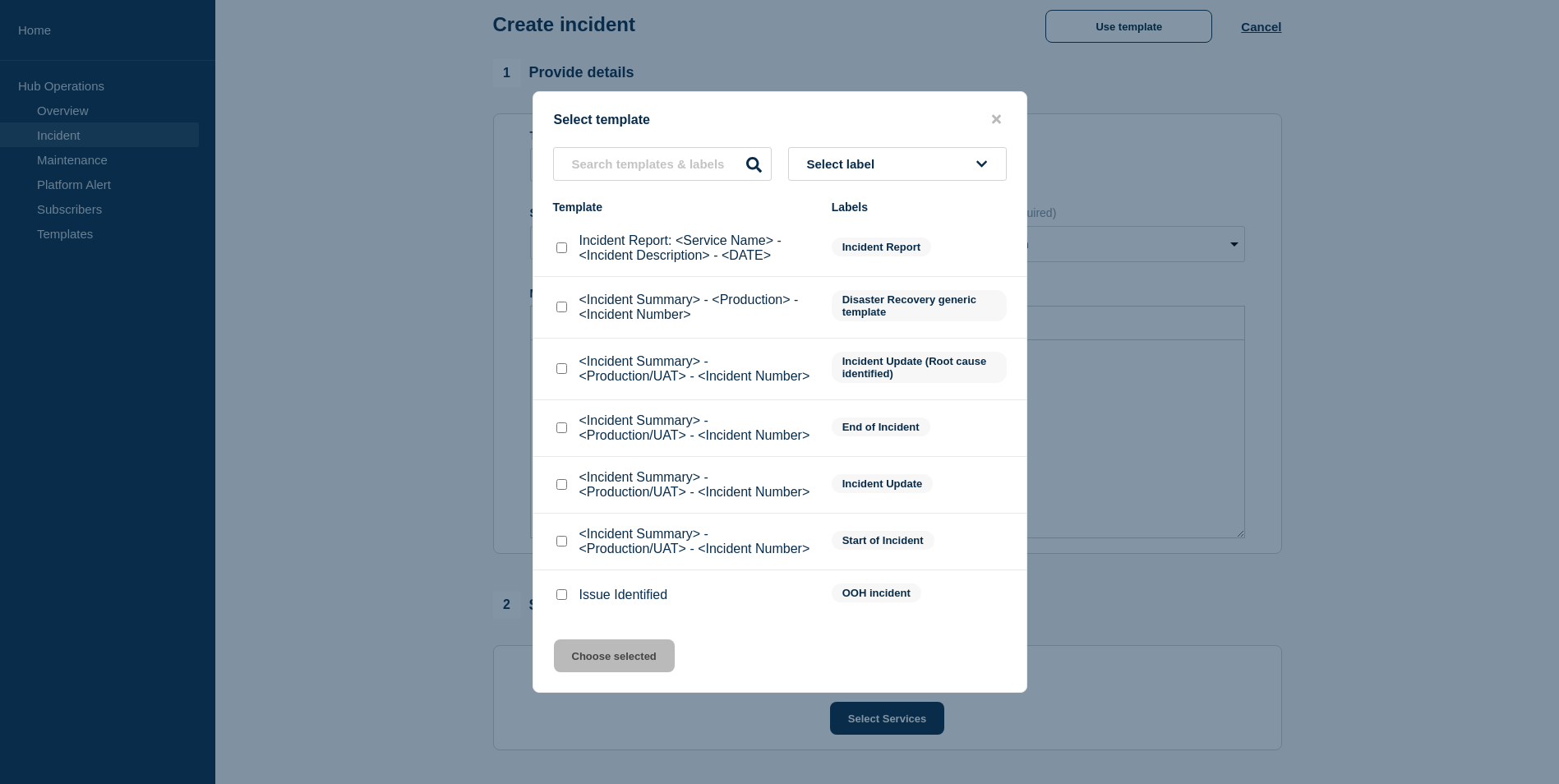
click at [563, 312] on input "<Incident Summary> - <Production> - <Incident Number> checkbox" at bounding box center [562, 307] width 11 height 11
checkbox input "true"
click at [624, 658] on button "Choose selected" at bounding box center [615, 656] width 121 height 33
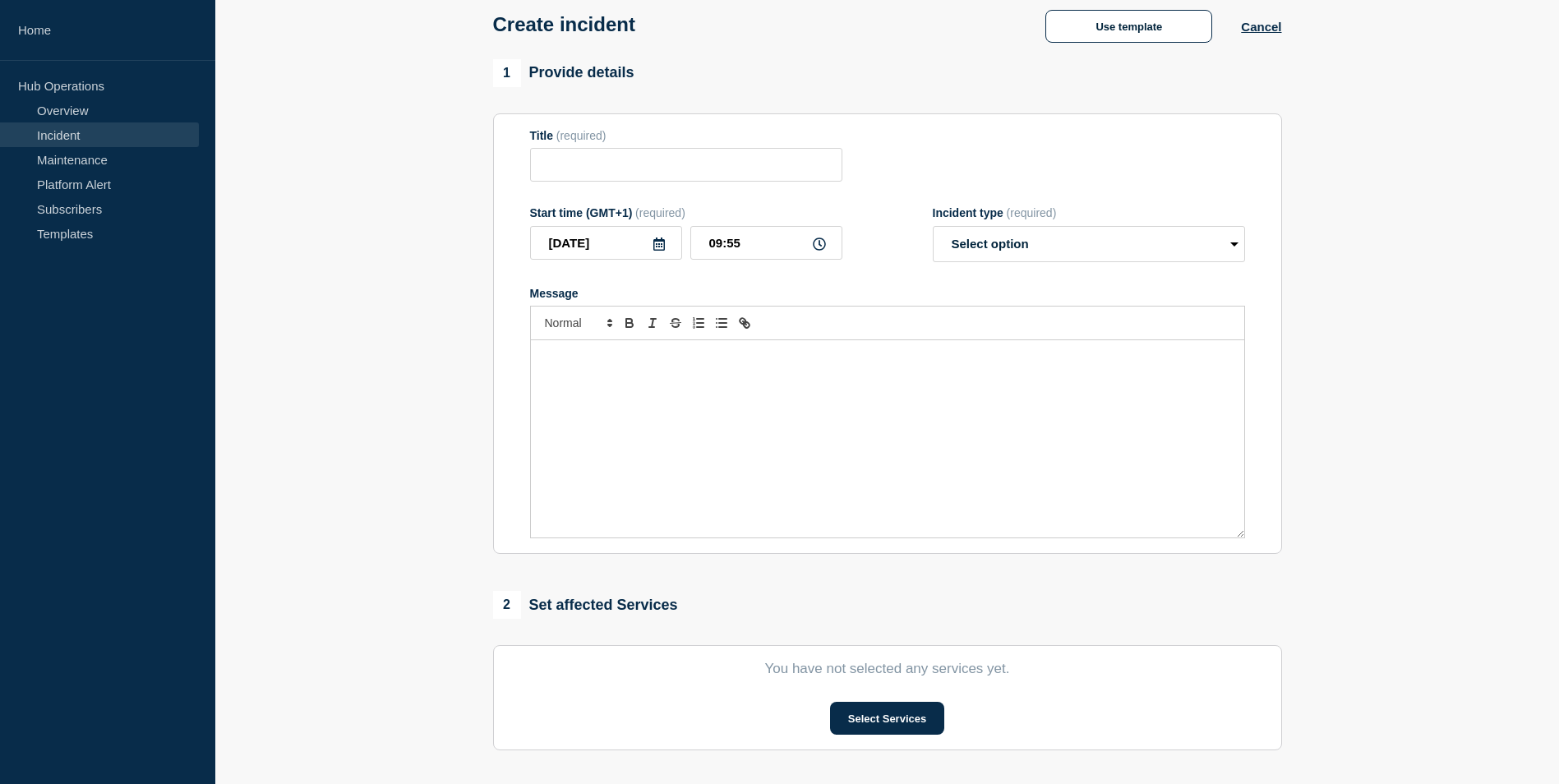
type input "<Incident Summary> - <Production> - <Incident Number>"
select select "investigating"
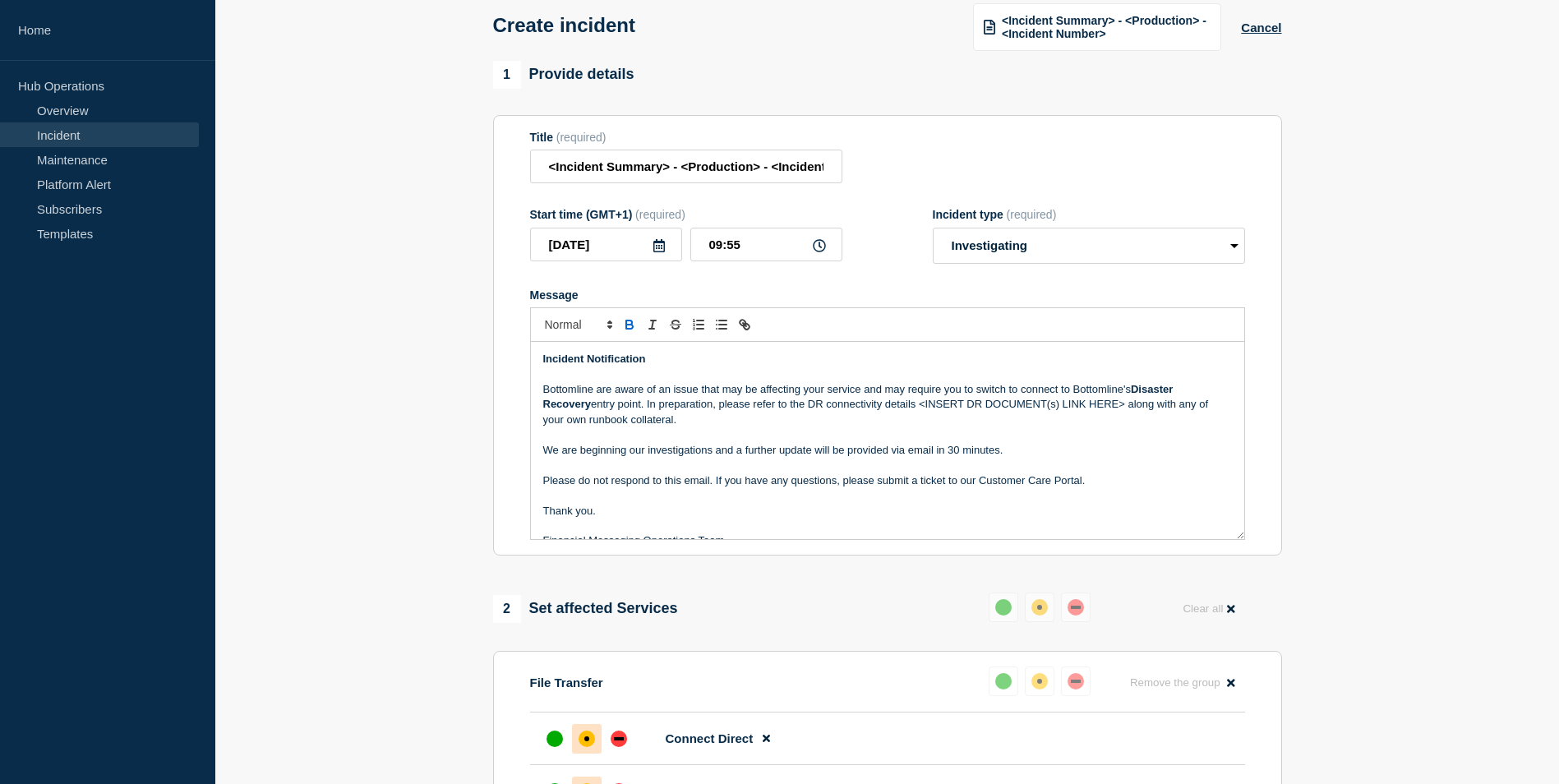
click at [718, 422] on p "Bottomline are aware of an issue that may be affecting your service and may req…" at bounding box center [888, 405] width 689 height 45
drag, startPoint x: 756, startPoint y: 167, endPoint x: 976, endPoint y: 161, distance: 220.1
click at [976, 161] on div "Title (required) <Incident Summary> - <Production> - <Incident Number>" at bounding box center [888, 157] width 715 height 53
click at [826, 386] on p "Bottomline are aware of an issue that may be affecting your service and may req…" at bounding box center [888, 405] width 689 height 45
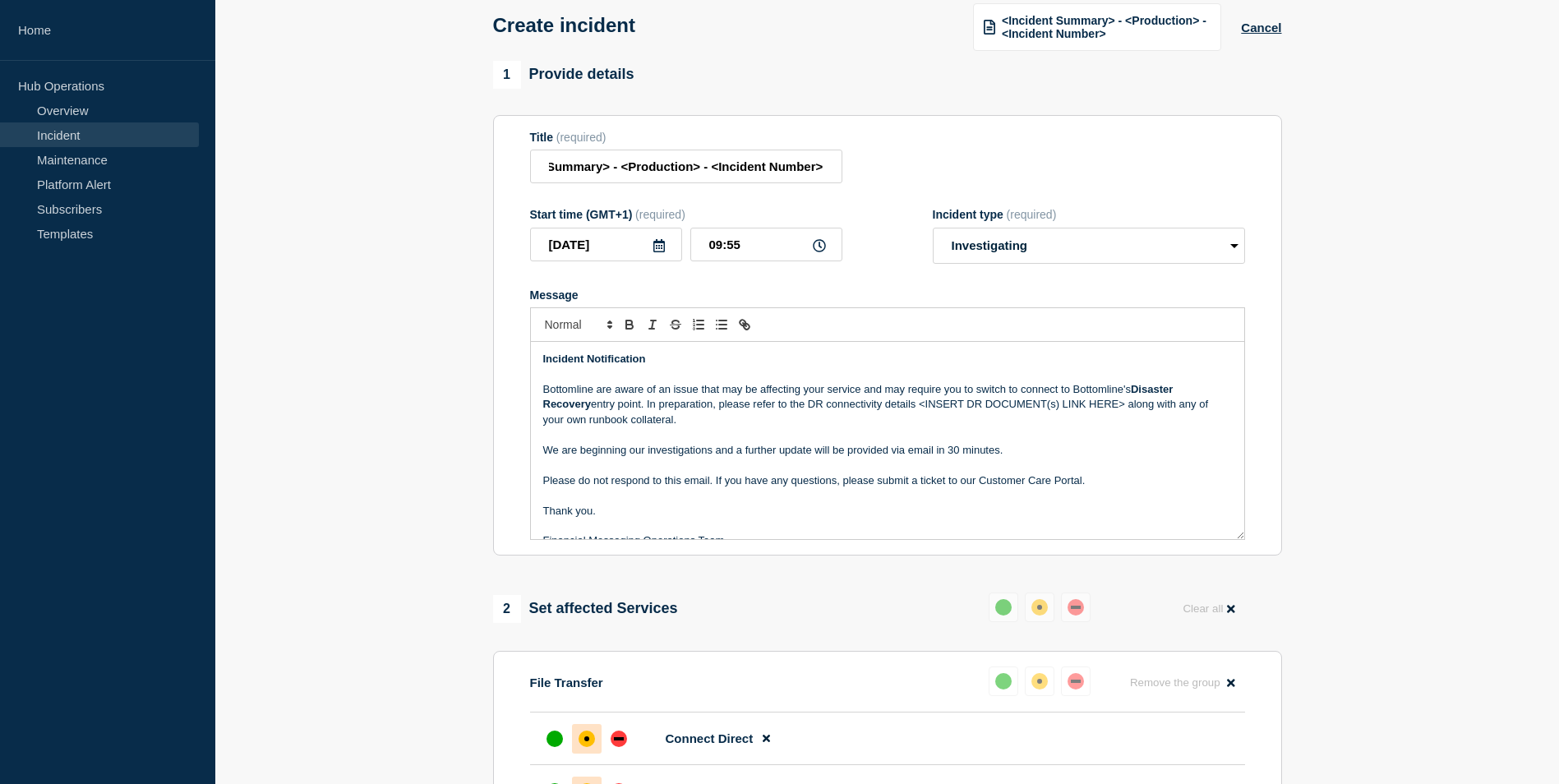
scroll to position [0, 0]
click at [1021, 406] on p "Bottomline are aware of an issue that may be affecting your GTX Thin Client ser…" at bounding box center [888, 405] width 689 height 45
drag, startPoint x: 640, startPoint y: 406, endPoint x: 687, endPoint y: 404, distance: 47.0
click at [687, 404] on p "Bottomline are aware of an issue that may be affecting your GTX Thin Client ser…" at bounding box center [888, 405] width 689 height 45
drag, startPoint x: 940, startPoint y: 387, endPoint x: 855, endPoint y: 387, distance: 85.0
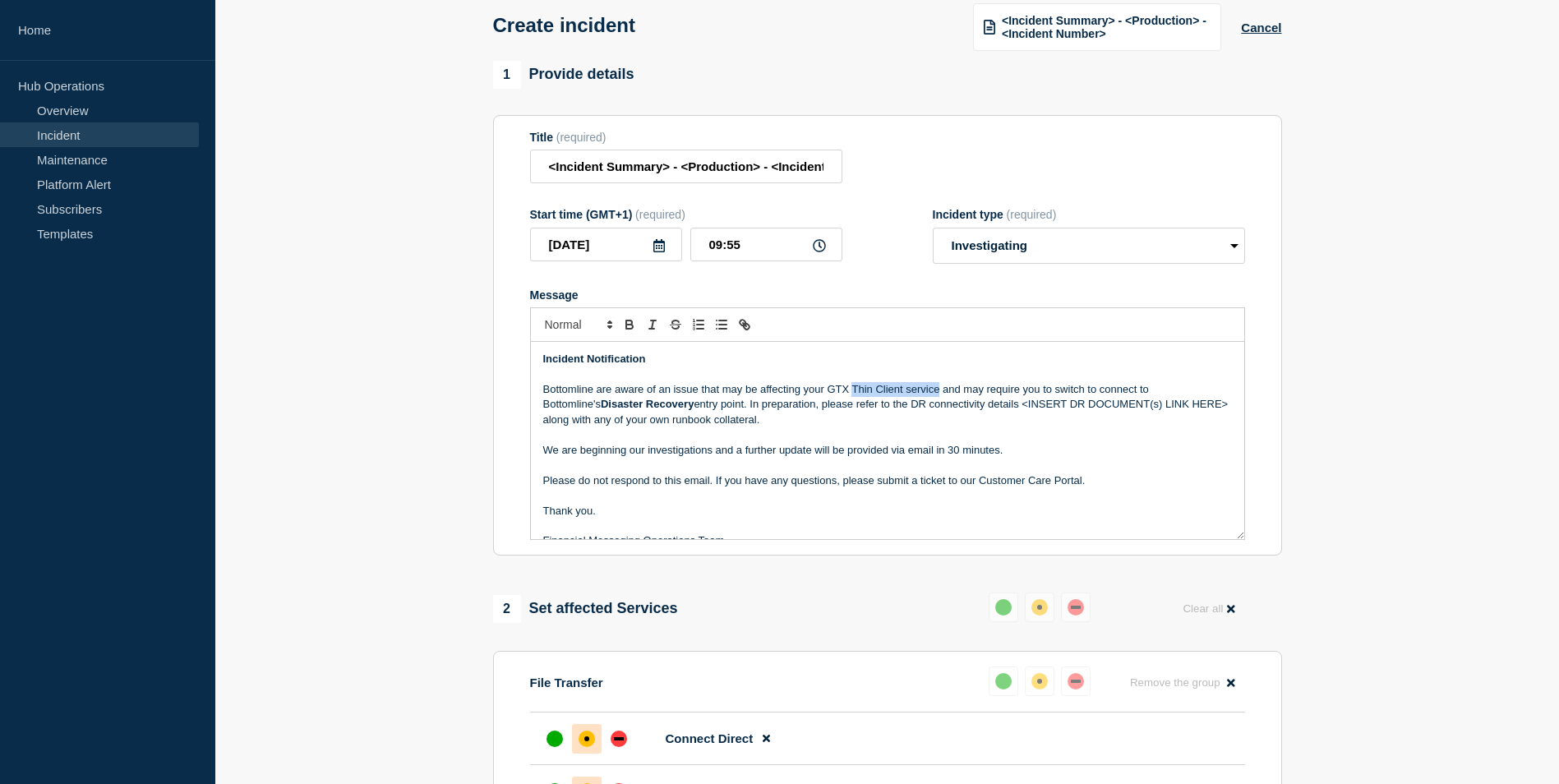
click at [855, 387] on p "Bottomline are aware of an issue that may be affecting your GTX Thin Client ser…" at bounding box center [888, 405] width 689 height 45
copy p "Thin Client service"
drag, startPoint x: 680, startPoint y: 405, endPoint x: 642, endPoint y: 404, distance: 38.0
click at [642, 404] on p "Bottomline are aware of an issue that may be affecting your GTX Thin Client ser…" at bounding box center [888, 405] width 689 height 45
drag, startPoint x: 732, startPoint y: 405, endPoint x: 801, endPoint y: 420, distance: 70.6
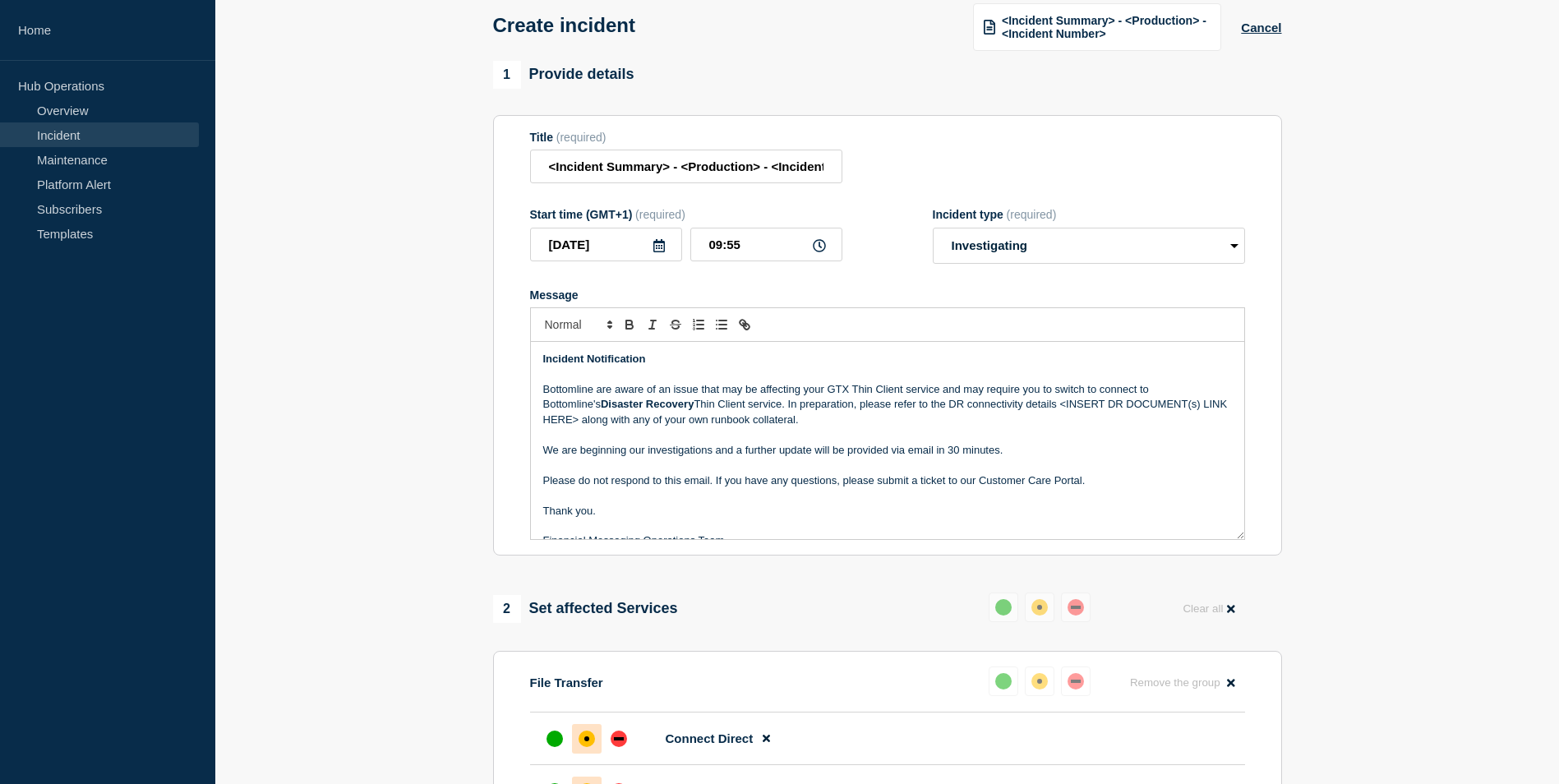
click at [801, 420] on p "Bottomline are aware of an issue that may be affecting your GTX Thin Client ser…" at bounding box center [888, 405] width 689 height 45
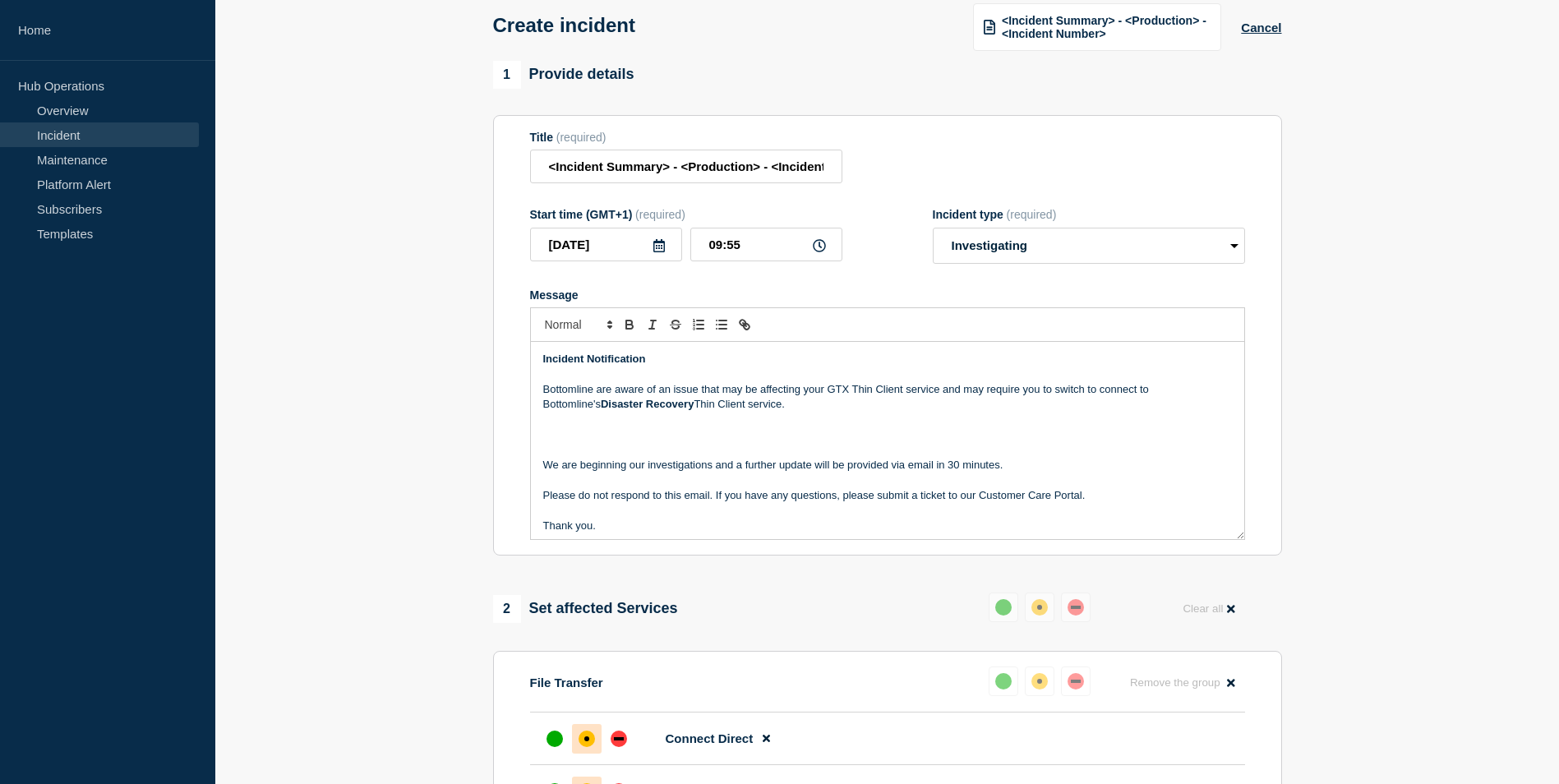
click at [943, 388] on p "Bottomline are aware of an issue that may be affecting your GTX Thin Client ser…" at bounding box center [888, 397] width 689 height 31
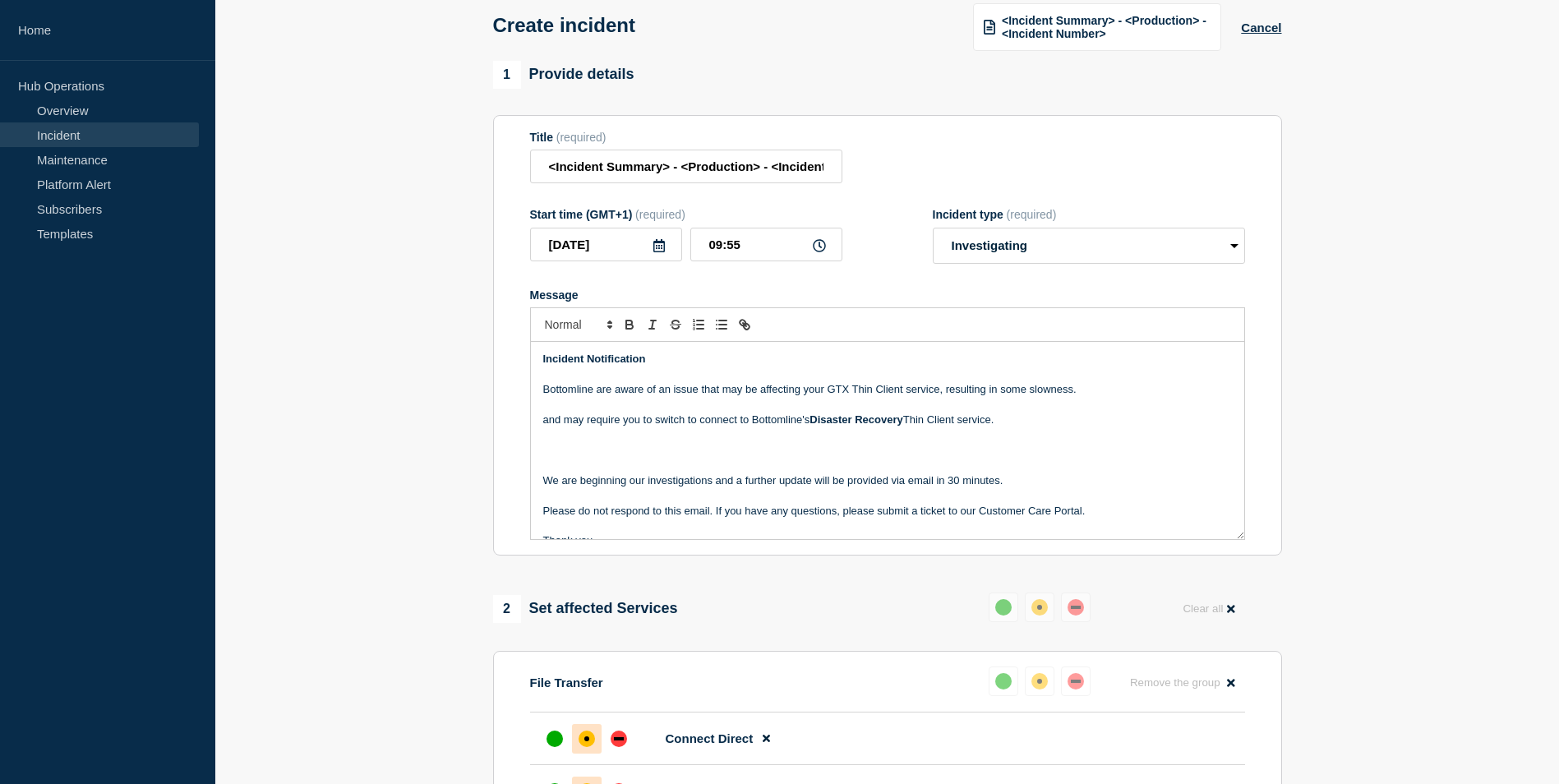
click at [983, 422] on p "and may require you to switch to connect to Bottomline's Disaster Recovery Thin…" at bounding box center [888, 420] width 689 height 14
drag, startPoint x: 544, startPoint y: 420, endPoint x: 591, endPoint y: 446, distance: 53.7
click at [546, 419] on p "and may require you to switch to connect to Bottomline's Disaster Recovery Thin…" at bounding box center [888, 420] width 689 height 14
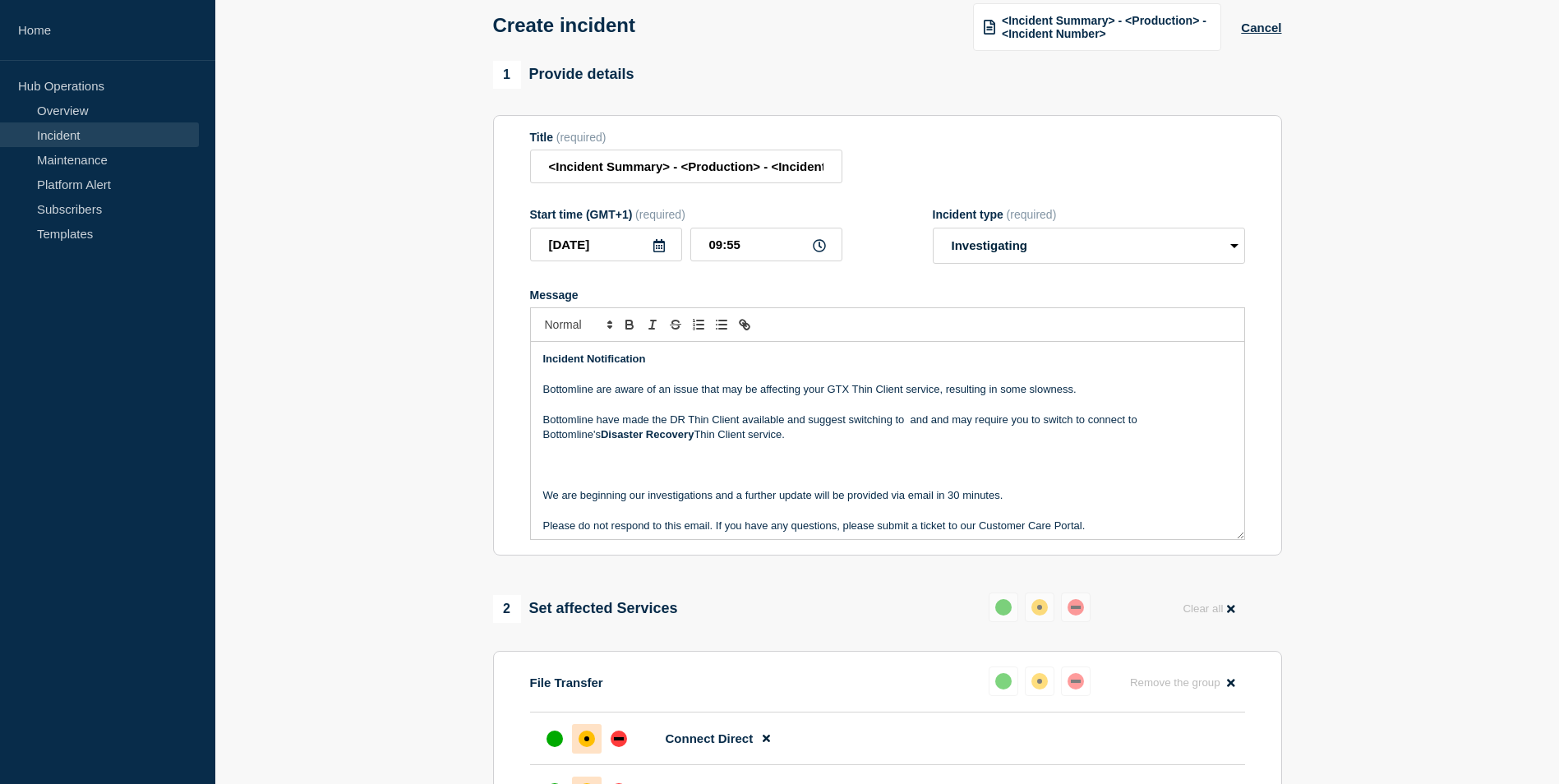
click at [908, 422] on p "Bottomline have made the DR Thin Client available and suggest switching to and …" at bounding box center [888, 428] width 689 height 31
drag, startPoint x: 908, startPoint y: 423, endPoint x: 915, endPoint y: 433, distance: 12.2
click at [915, 433] on p "Bottomline have made the DR Thin Client available and suggest switching to and …" at bounding box center [888, 428] width 689 height 31
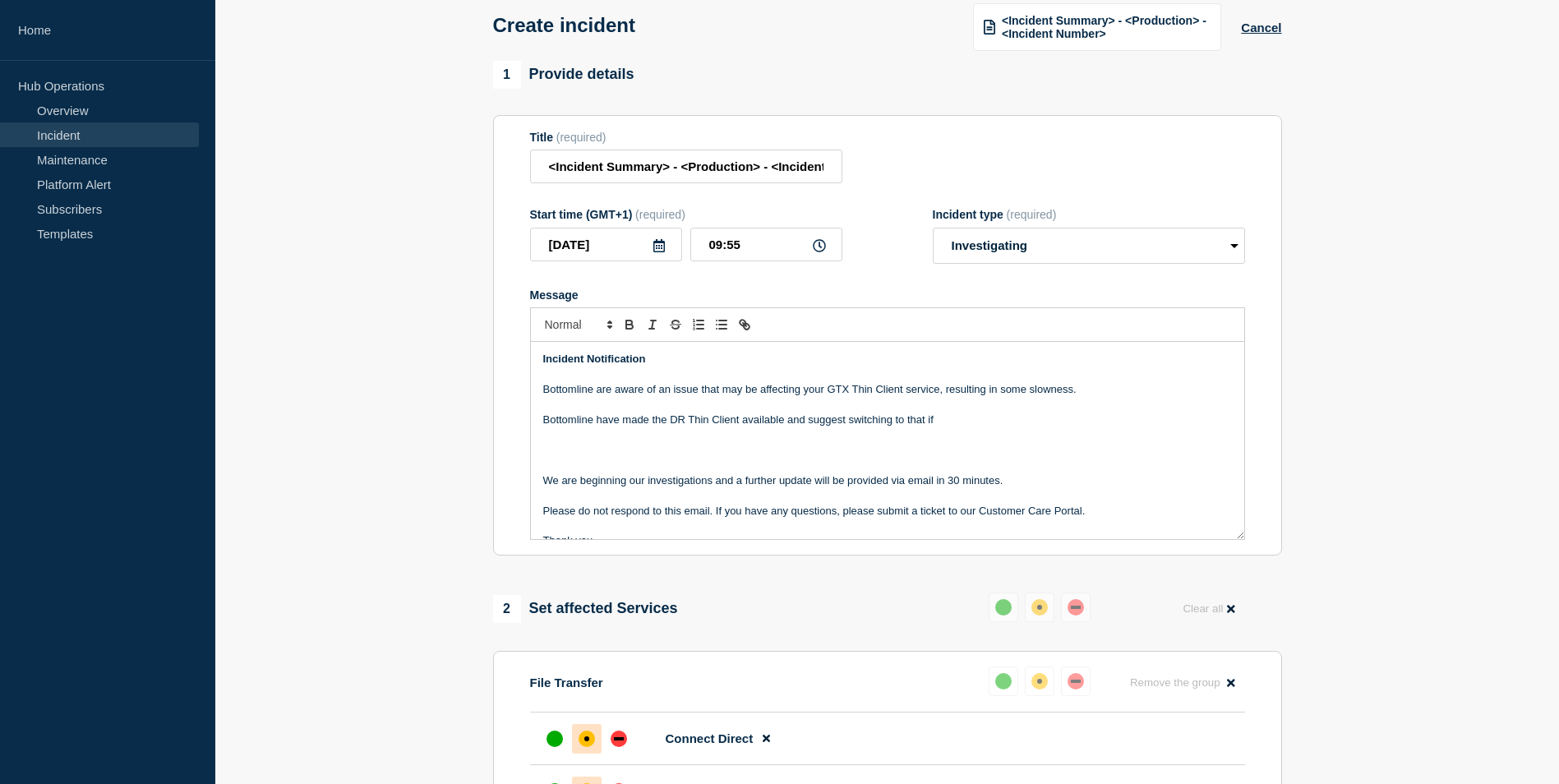
click at [1047, 421] on p "Bottomline have made the DR Thin Client available and suggest switching to that…" at bounding box center [888, 420] width 689 height 14
drag, startPoint x: 1045, startPoint y: 421, endPoint x: 990, endPoint y: 457, distance: 65.7
click at [968, 415] on p "Bottomline have made the DR Thin Client available and suggest switching to that…" at bounding box center [888, 420] width 689 height 14
drag, startPoint x: 1064, startPoint y: 425, endPoint x: 964, endPoint y: 421, distance: 100.1
click at [964, 421] on p "Bottomline have made the DR Thin Client available and suggest switching to that…" at bounding box center [888, 420] width 689 height 14
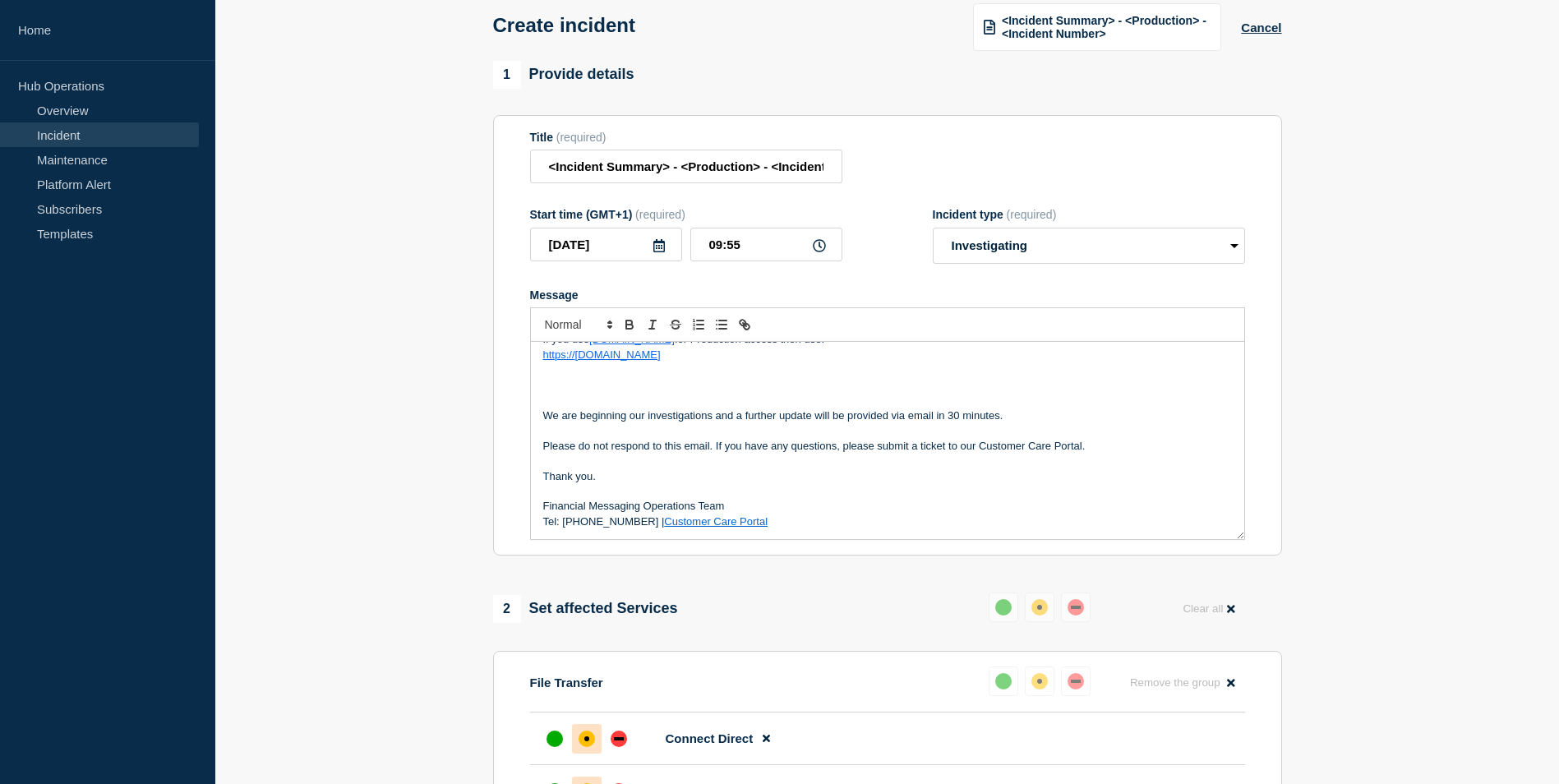
scroll to position [186, 0]
click at [795, 413] on p "We are beginning our investigations and a further update will be provided via e…" at bounding box center [888, 415] width 689 height 14
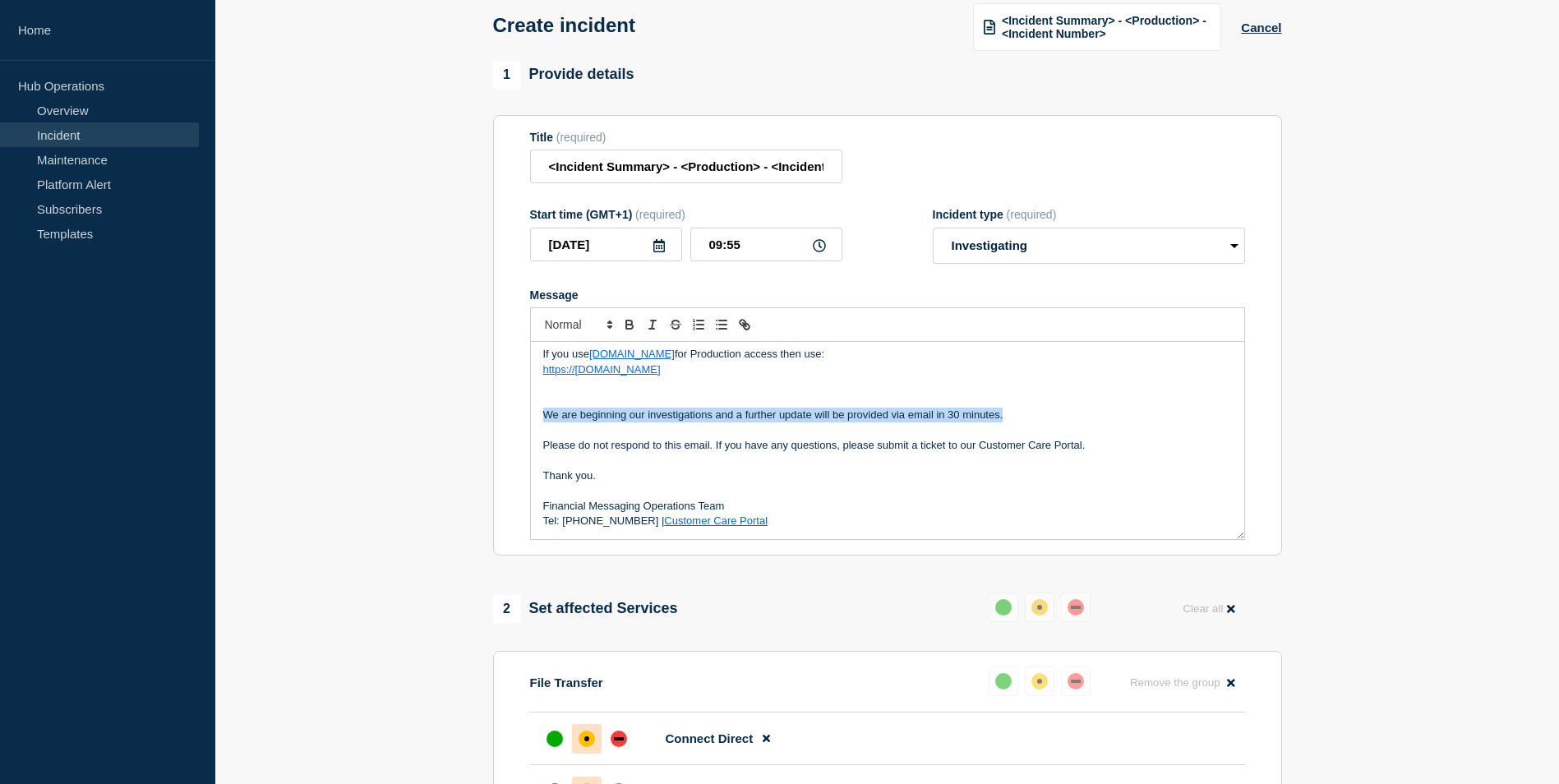
drag, startPoint x: 1007, startPoint y: 414, endPoint x: 496, endPoint y: 413, distance: 511.0
click at [496, 413] on section "Title (required) <Incident Summary> - <Production> - <Incident Number> Start ti…" at bounding box center [888, 335] width 789 height 441
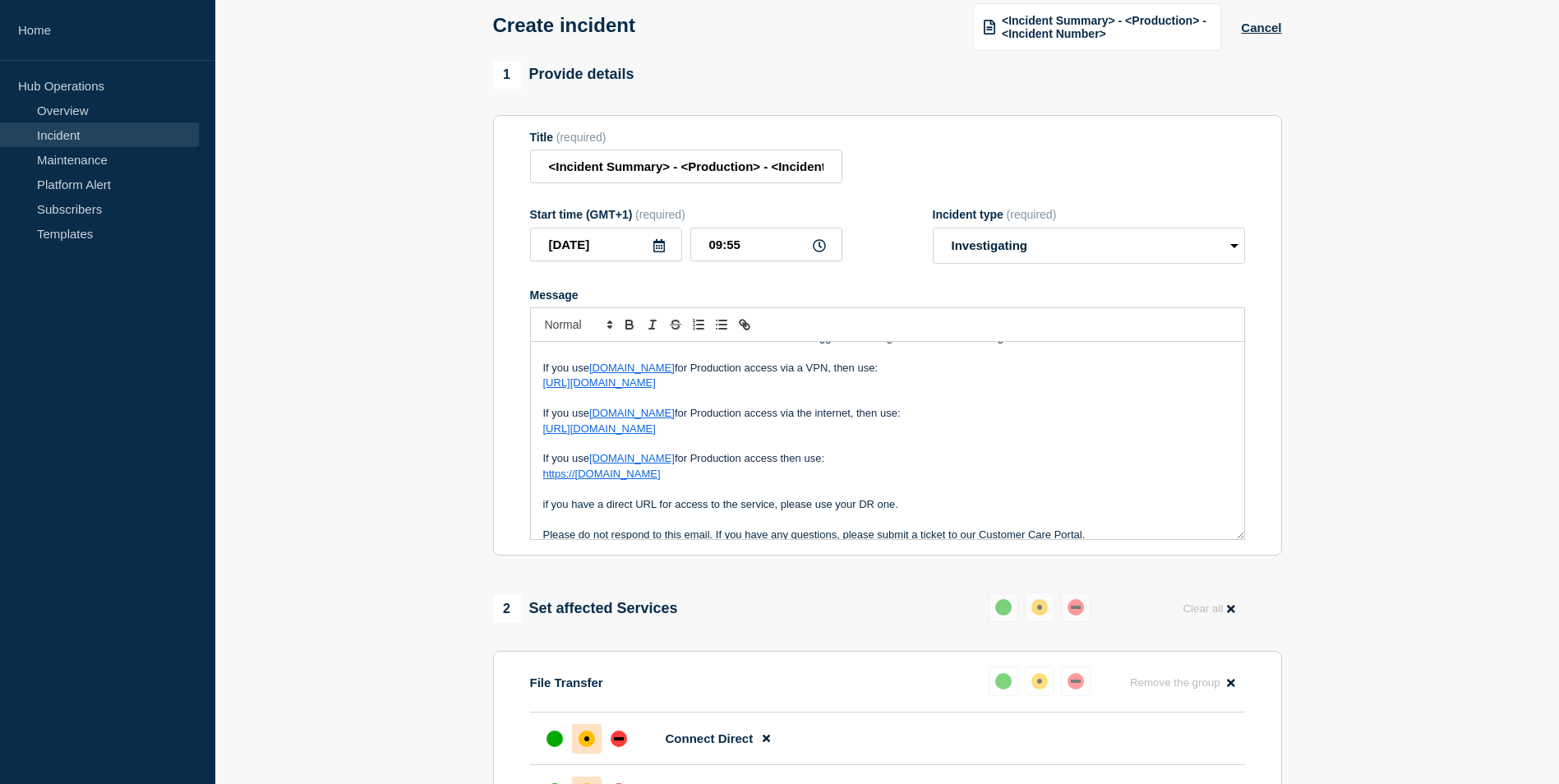
scroll to position [171, 0]
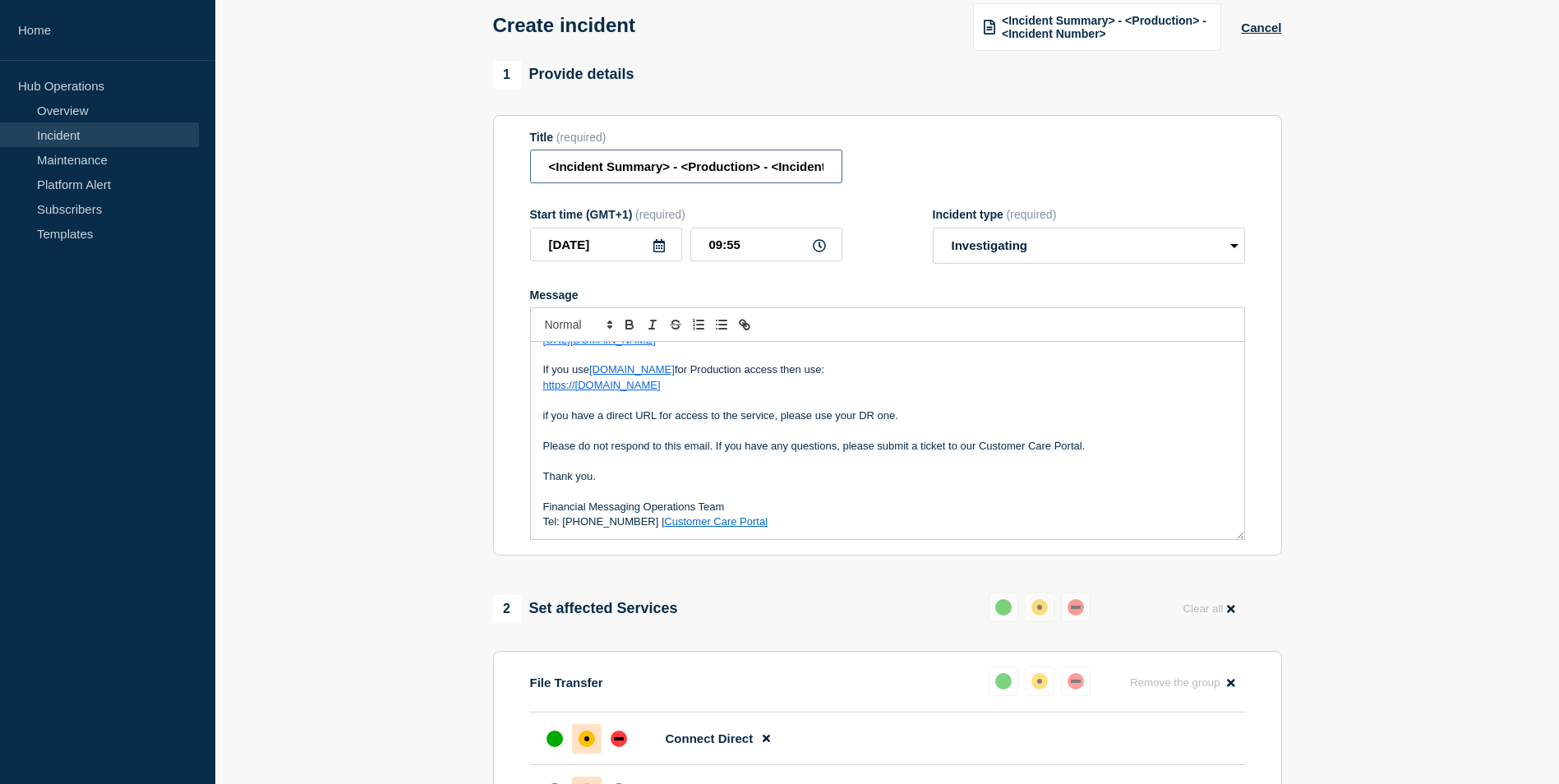
drag, startPoint x: 657, startPoint y: 159, endPoint x: 665, endPoint y: 169, distance: 12.8
click at [658, 159] on input "<Incident Summary> - <Production> - <Incident Number>" at bounding box center [687, 166] width 313 height 33
drag, startPoint x: 671, startPoint y: 169, endPoint x: 476, endPoint y: 161, distance: 195.2
click at [476, 161] on section "1 Provide details Title (required) <Incident Summary> - <Production> - <Inciden…" at bounding box center [887, 784] width 1344 height 1447
click at [712, 167] on input "GTX Thin Client slowness - <Production> - <Incident Number>" at bounding box center [687, 166] width 313 height 33
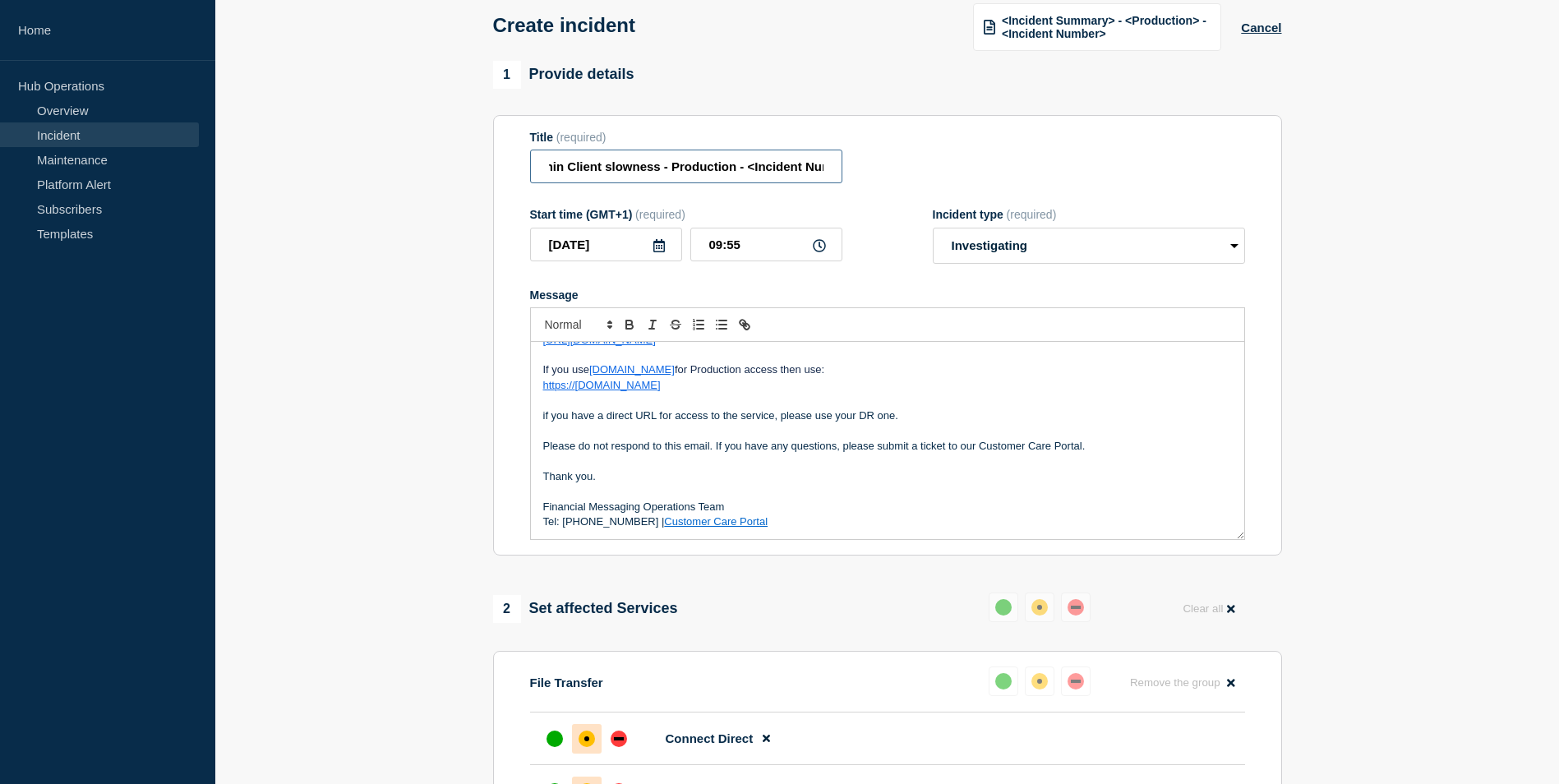
scroll to position [0, 76]
type input "GTX Thin Client slowness - Production - <Incident Number>"
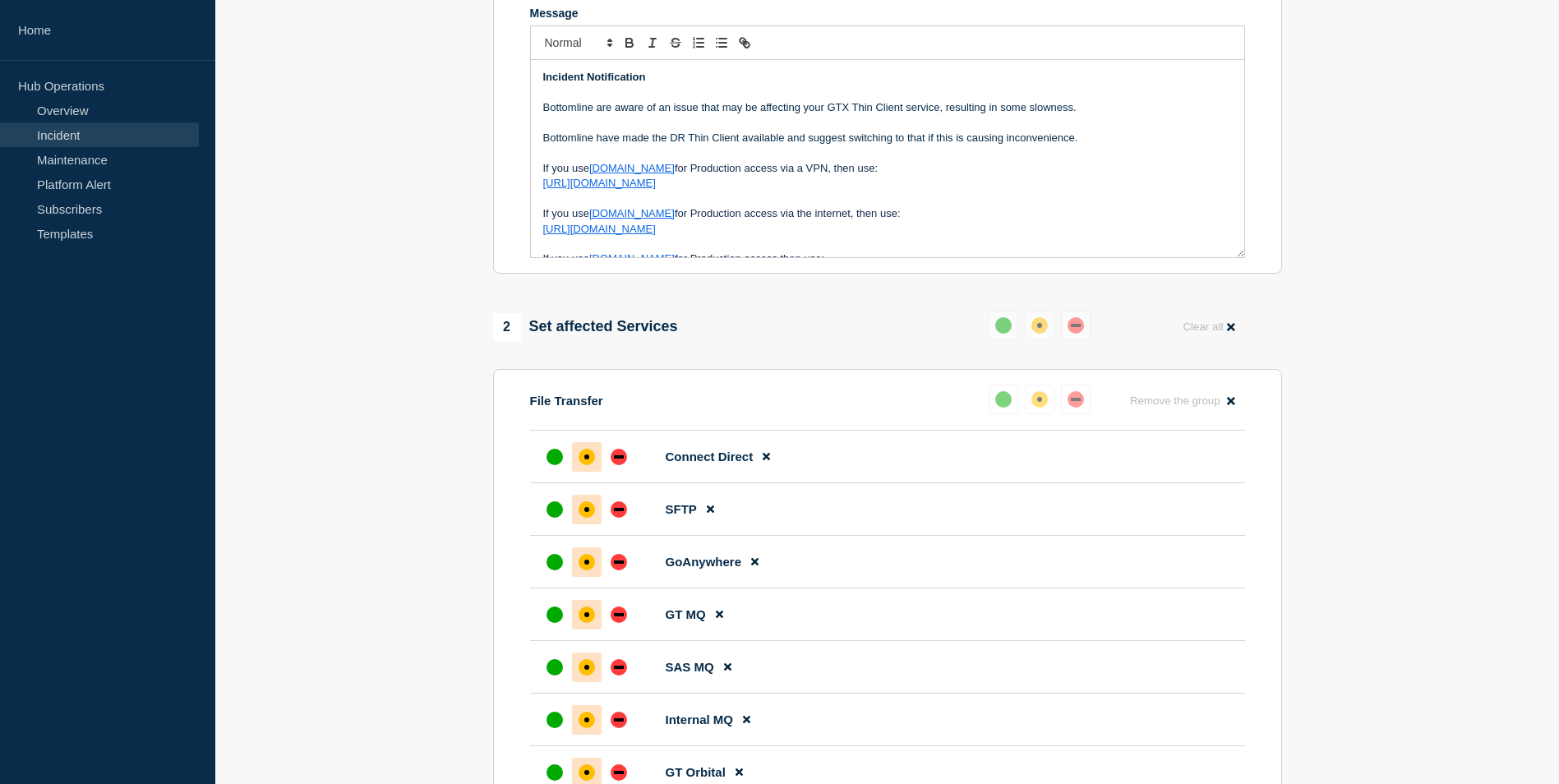
scroll to position [493, 0]
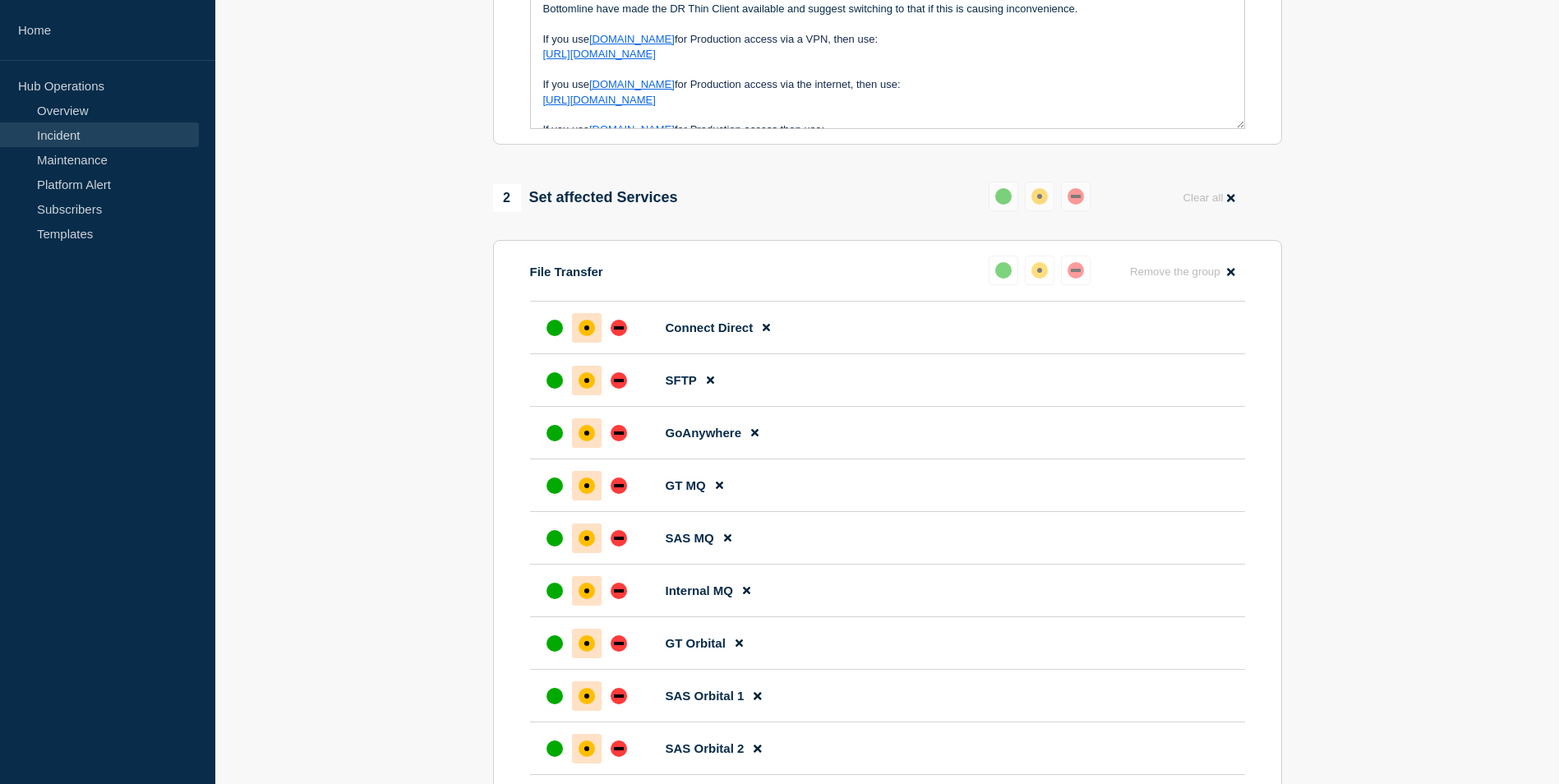
click at [1231, 200] on icon at bounding box center [1231, 198] width 7 height 7
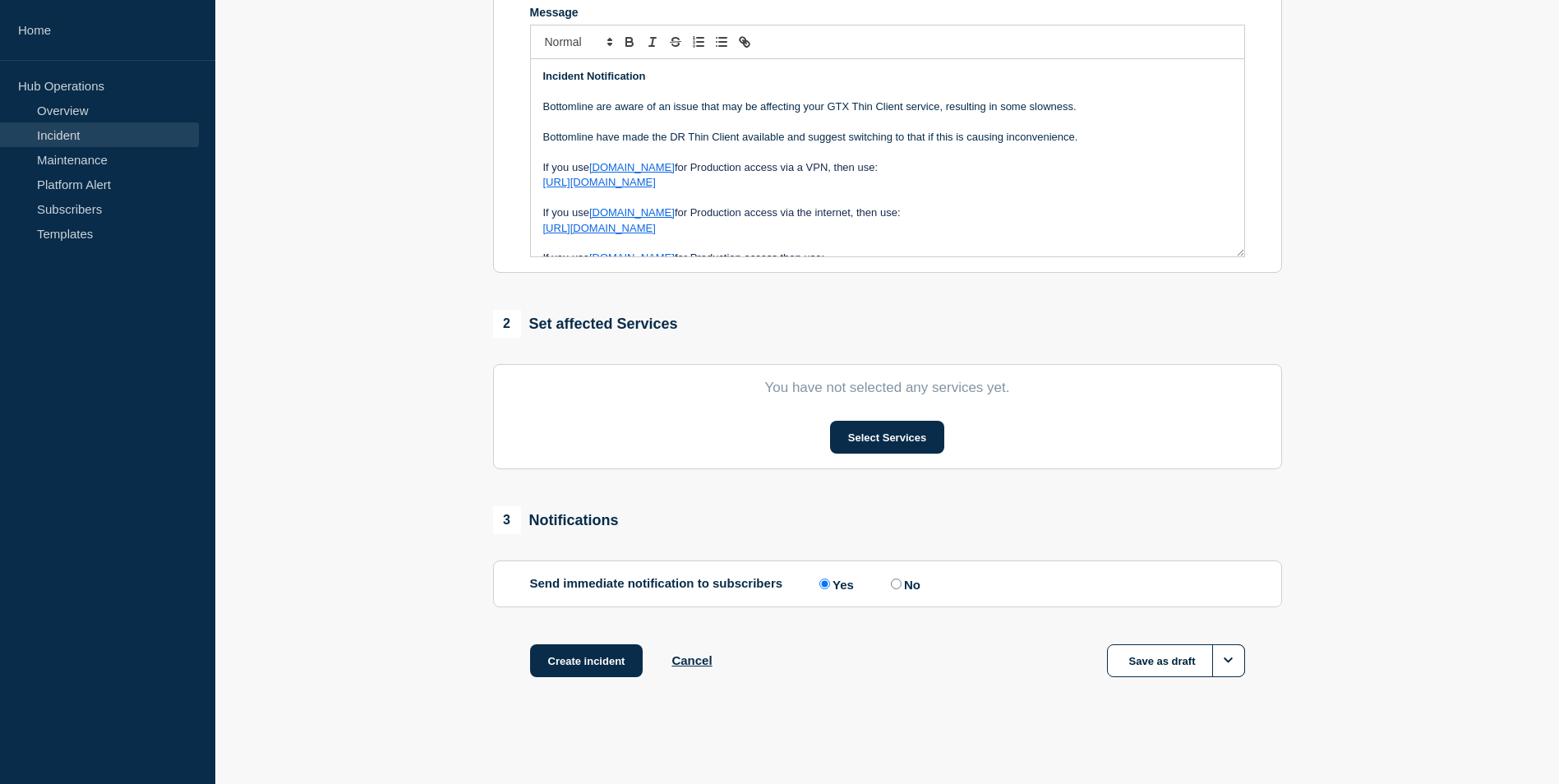
scroll to position [367, 0]
click at [899, 428] on button "Select Services" at bounding box center [887, 437] width 114 height 33
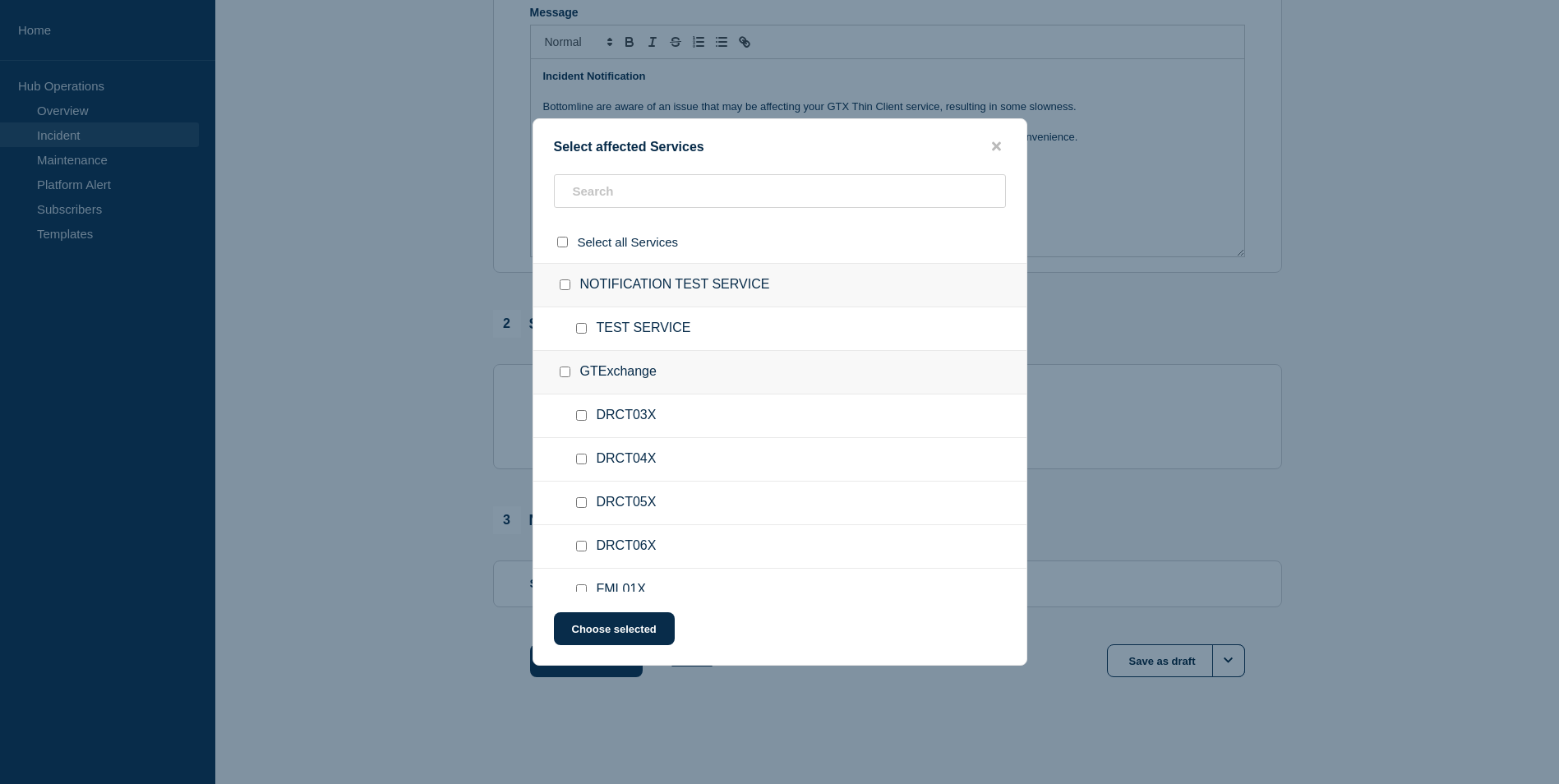
drag, startPoint x: 727, startPoint y: 364, endPoint x: 735, endPoint y: 352, distance: 14.4
click at [735, 352] on div "GTExchange" at bounding box center [780, 372] width 493 height 43
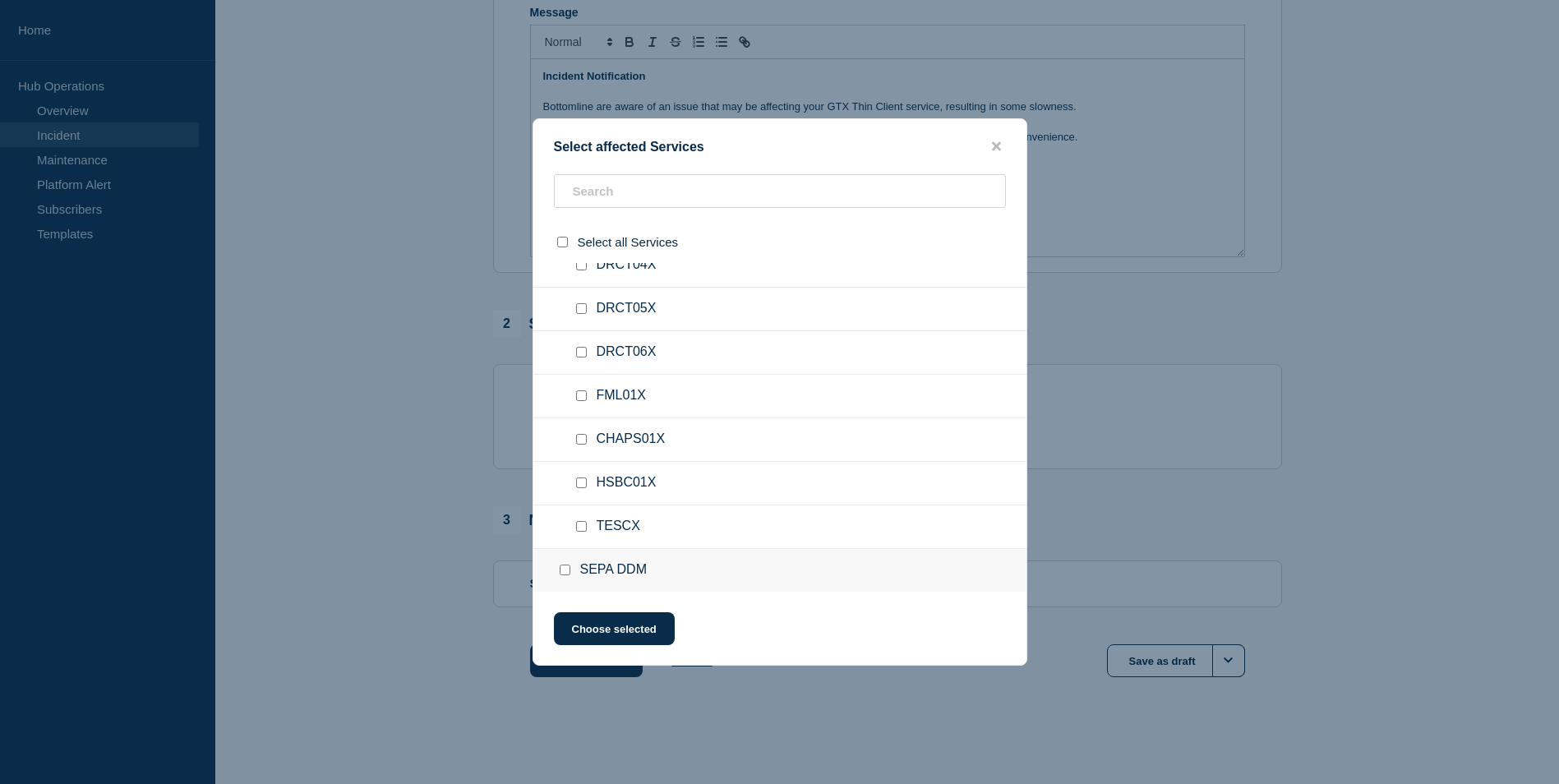
scroll to position [247, 0]
click at [579, 425] on div at bounding box center [585, 430] width 23 height 16
click at [583, 427] on input "HSBC01X checkbox" at bounding box center [581, 430] width 11 height 11
checkbox input "true"
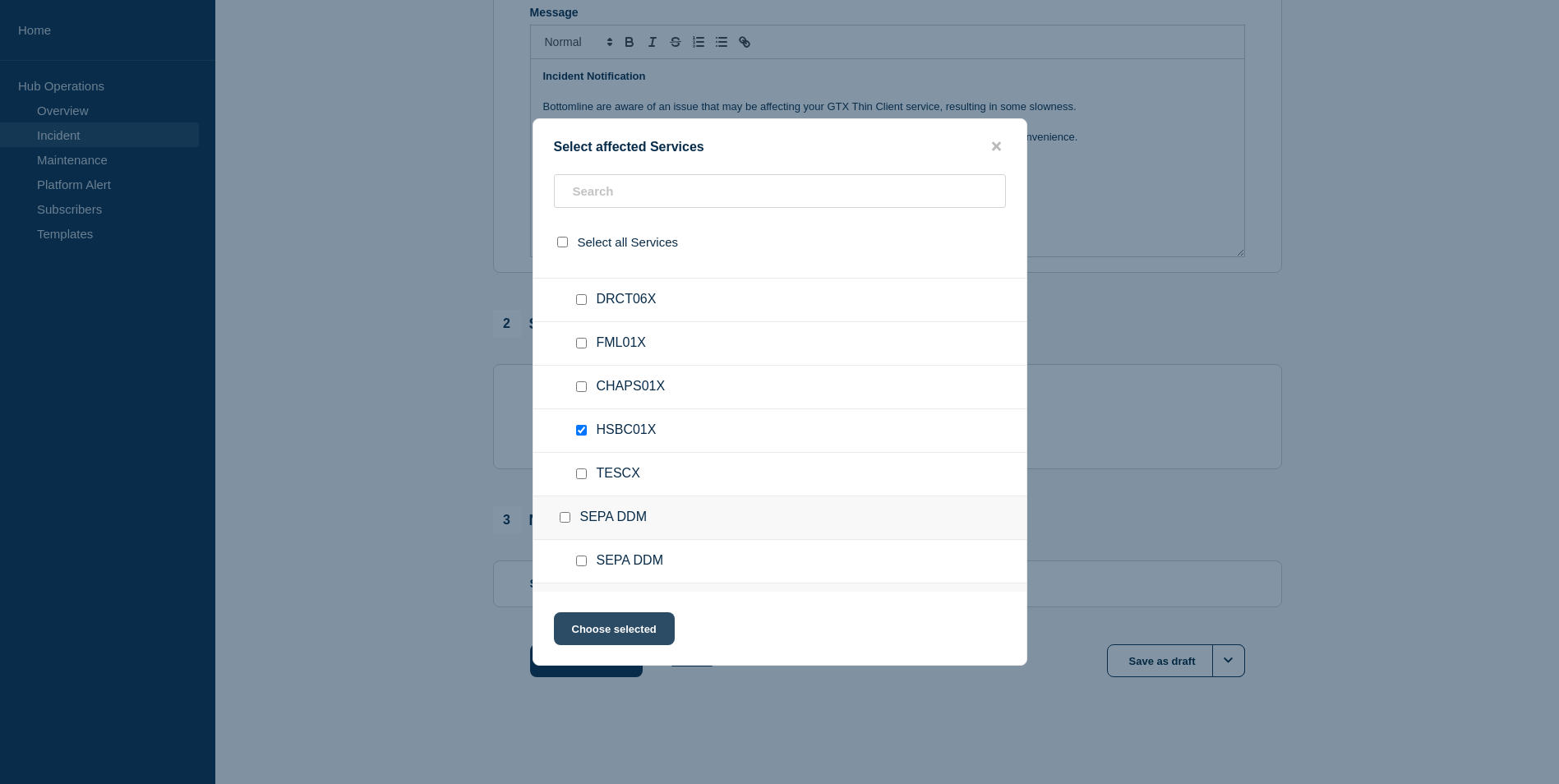
click at [612, 623] on button "Choose selected" at bounding box center [615, 628] width 121 height 33
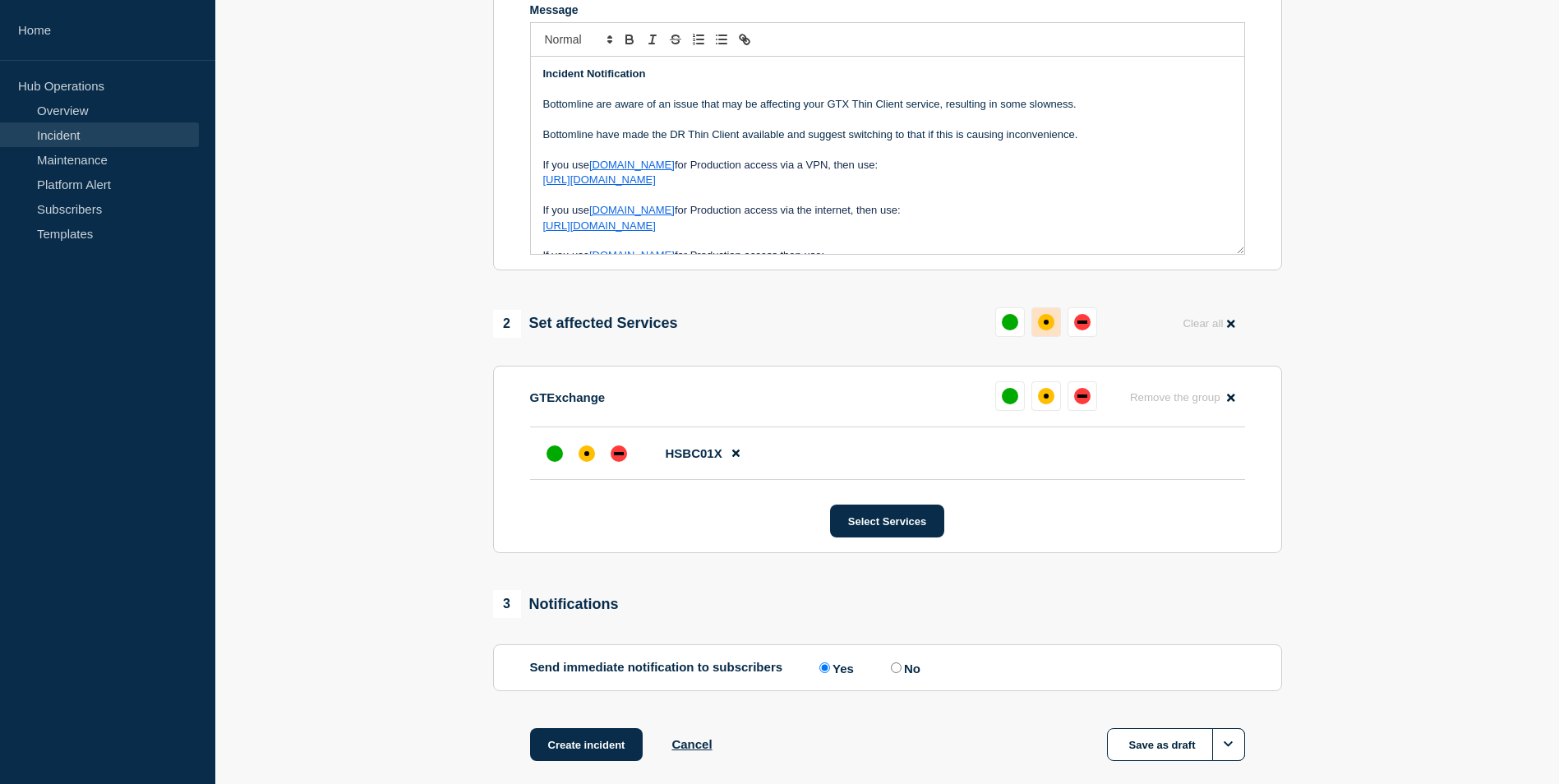
click at [1042, 326] on div "affected" at bounding box center [1047, 322] width 16 height 16
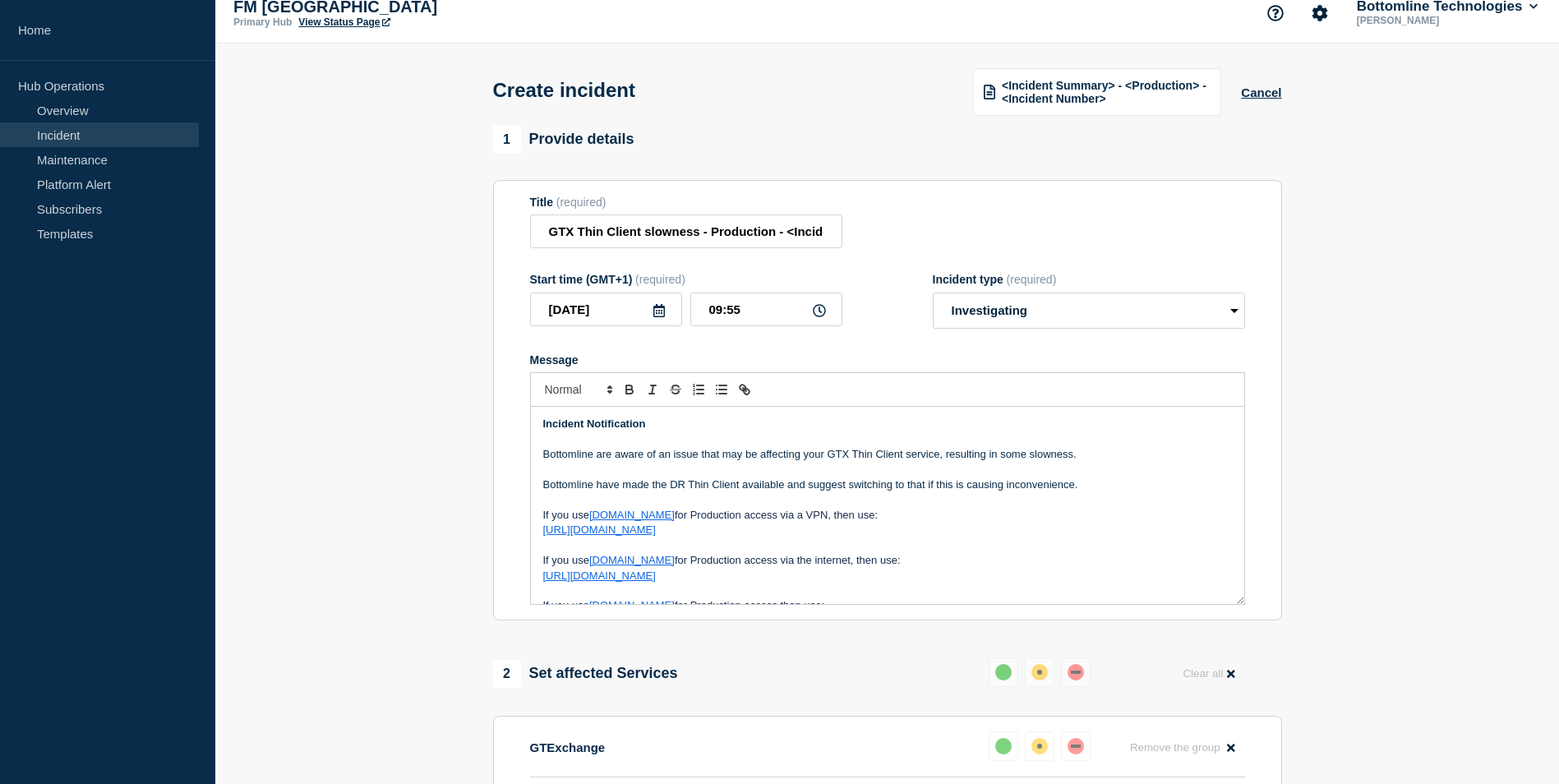
scroll to position [0, 0]
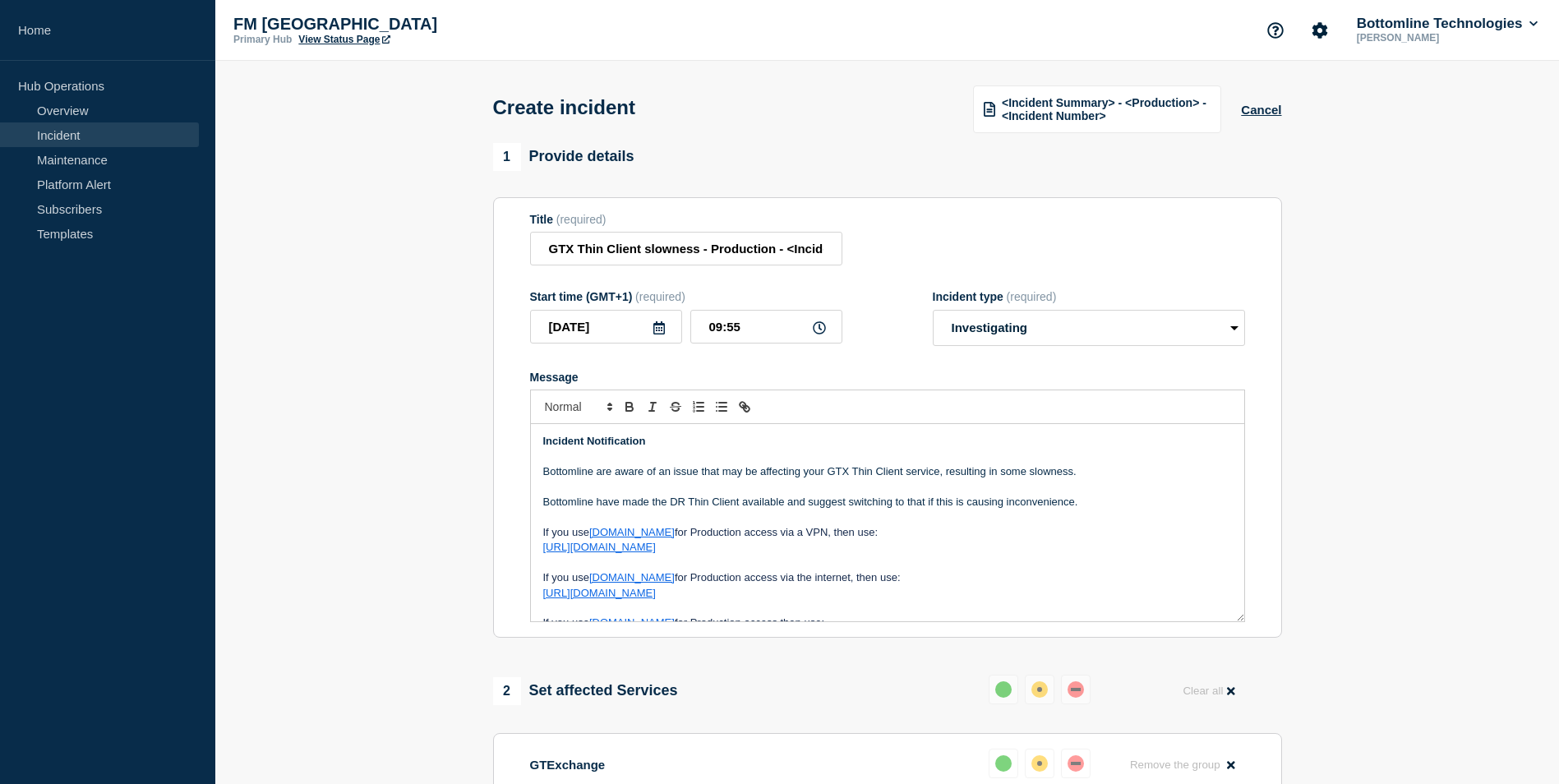
click at [1301, 390] on section "1 Provide details Title (required) GTX Thin Client slowness - Production - <Inc…" at bounding box center [887, 656] width 1344 height 1027
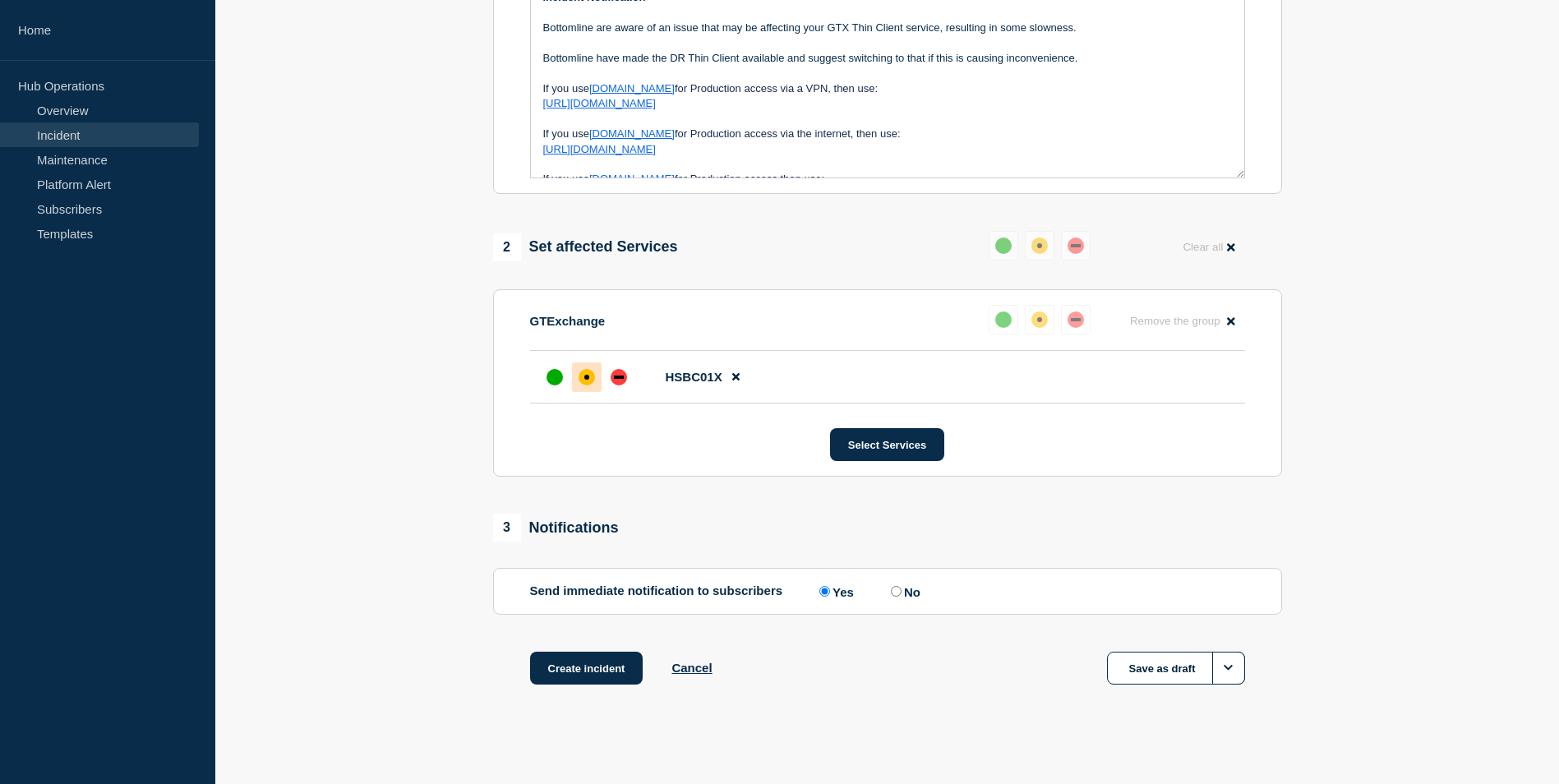
scroll to position [453, 0]
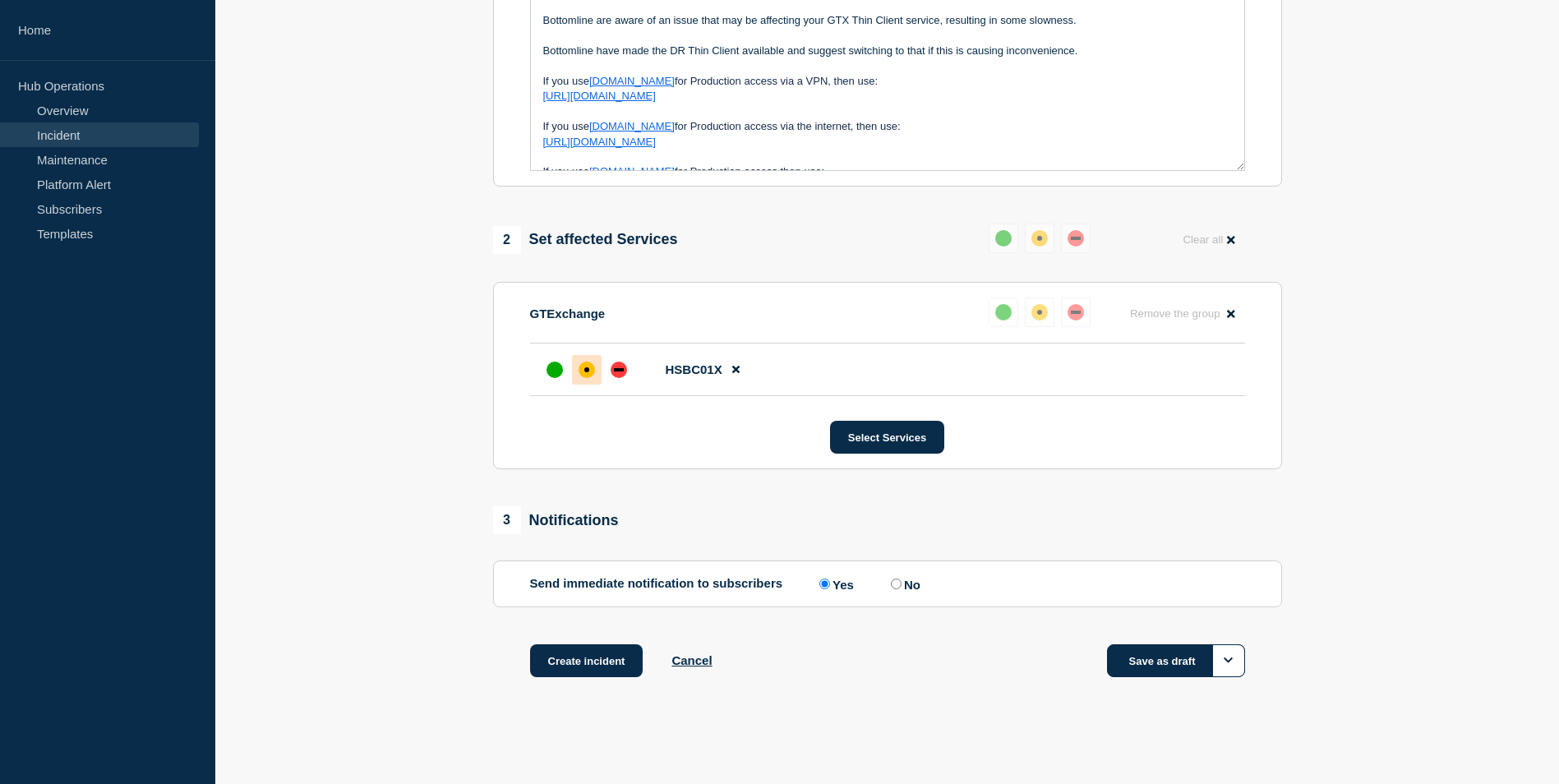
click at [1175, 663] on button "Save as draft" at bounding box center [1176, 660] width 138 height 33
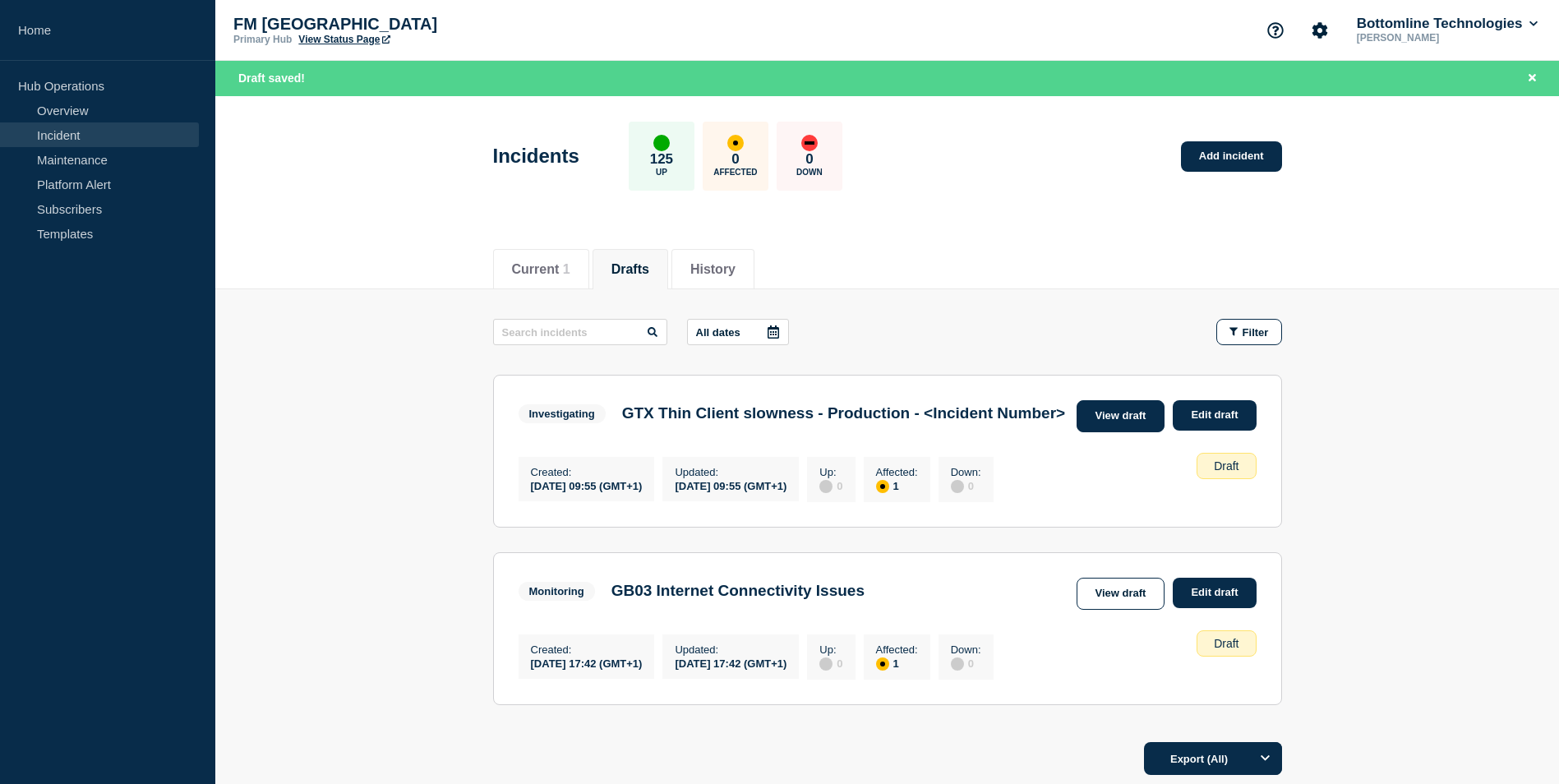
click at [1133, 409] on link "View draft" at bounding box center [1121, 415] width 89 height 32
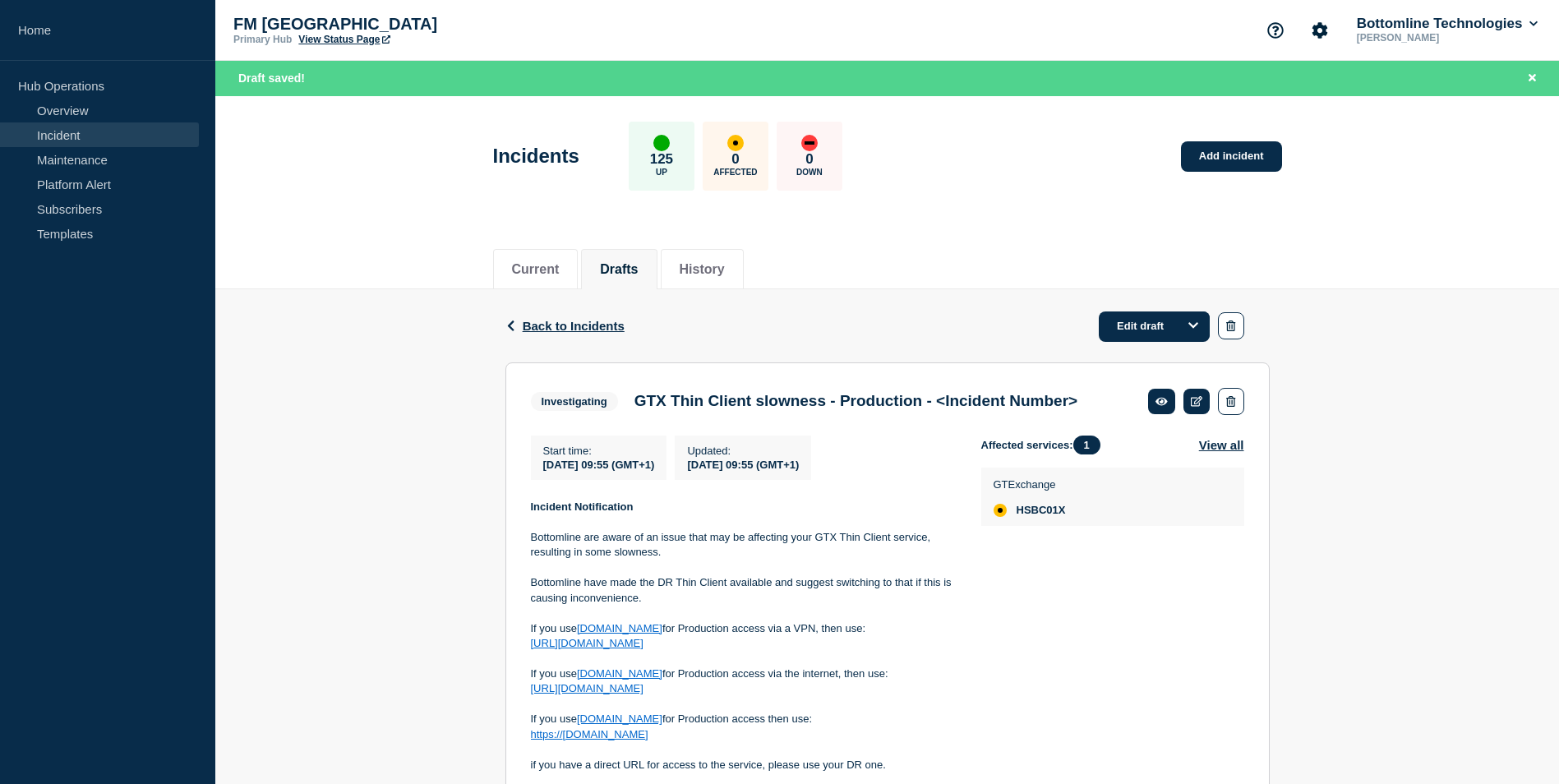
click at [1402, 522] on div "Back Back to Incidents Edit draft Investigating GTX Thin Client slowness - Prod…" at bounding box center [887, 639] width 1344 height 701
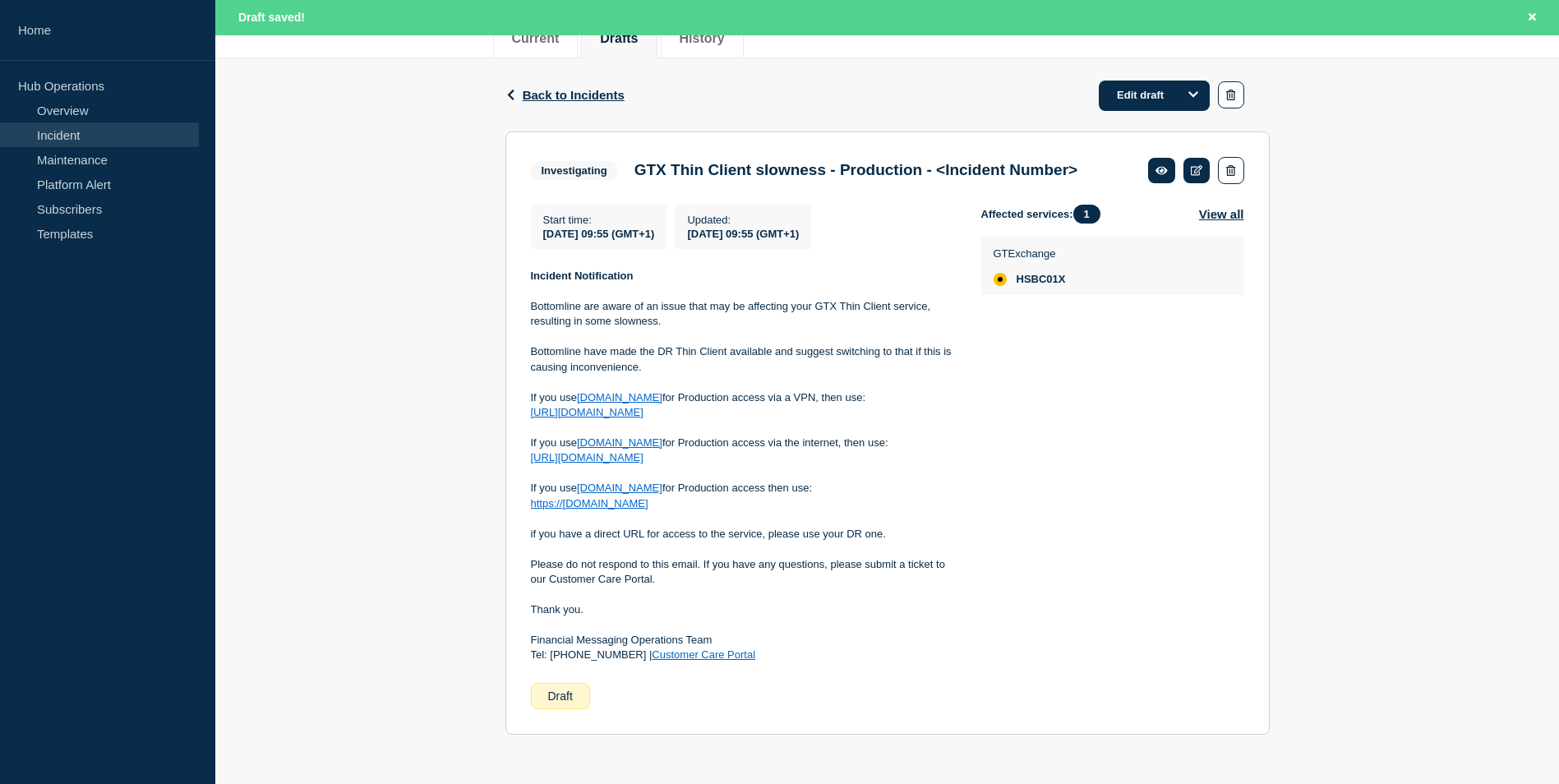
scroll to position [255, 0]
click at [1197, 165] on icon at bounding box center [1197, 171] width 13 height 11
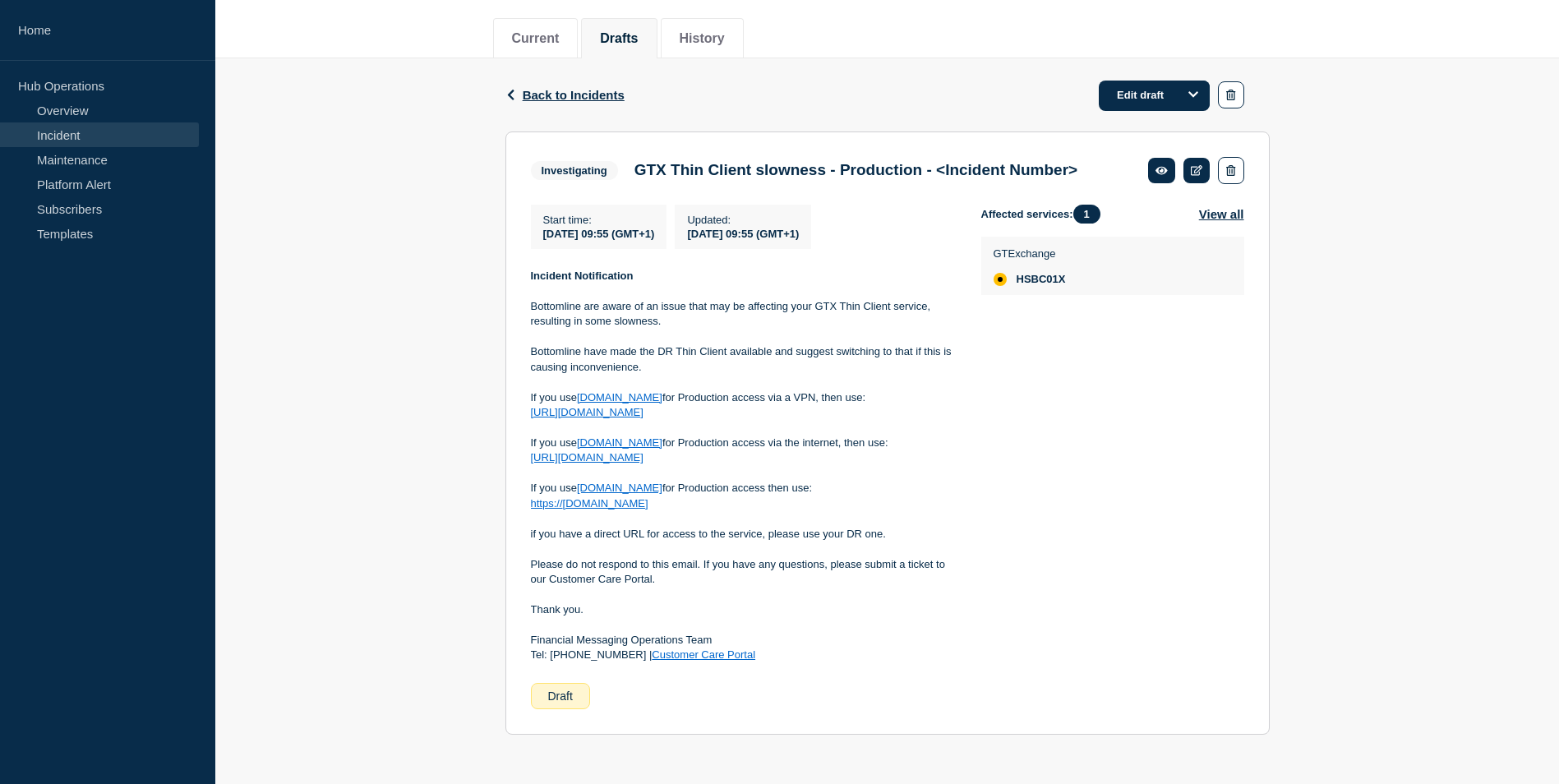
scroll to position [219, 0]
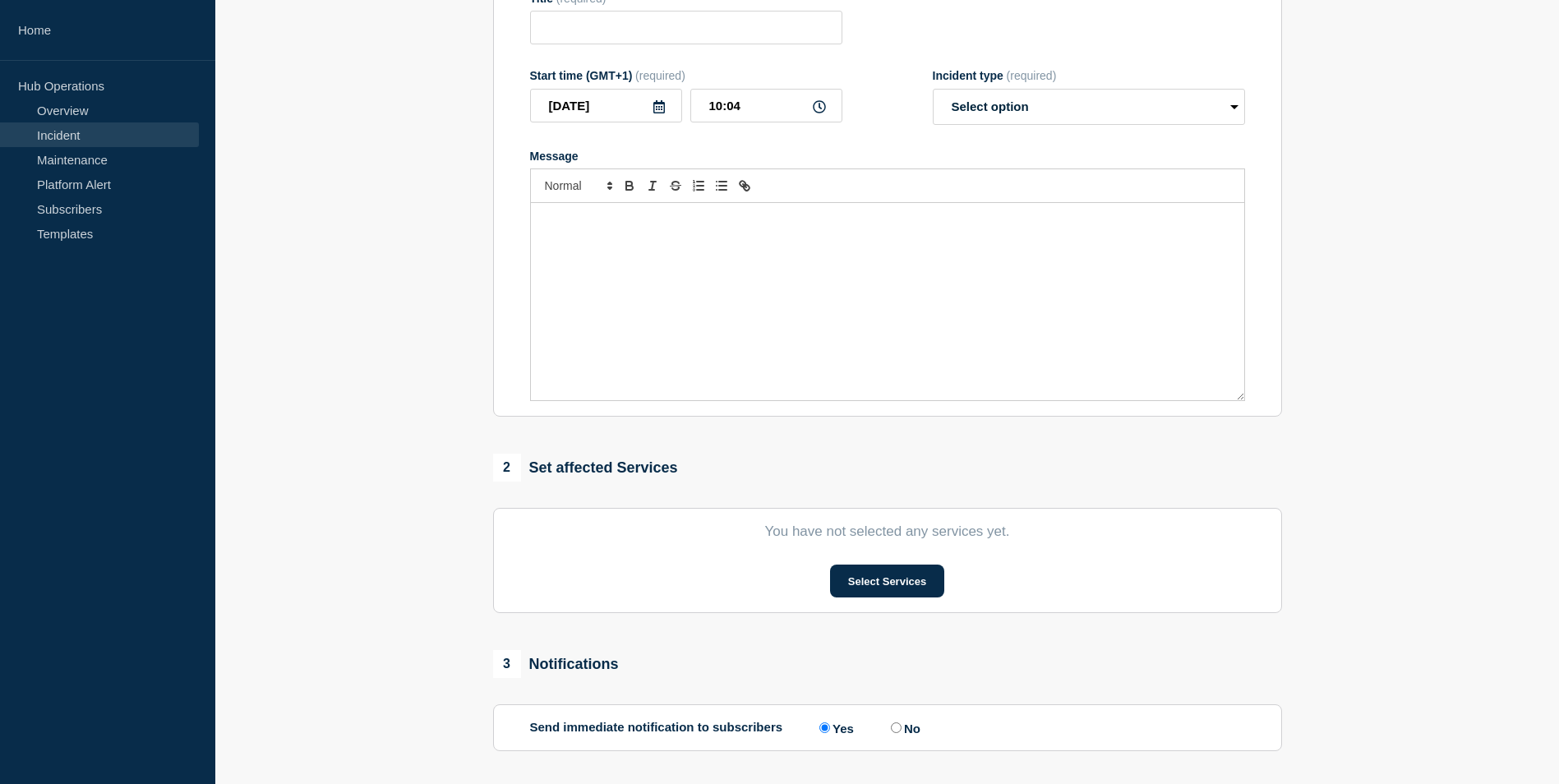
type input "GTX Thin Client slowness - Production - <Incident Number>"
type input "09:55"
select select "investigating"
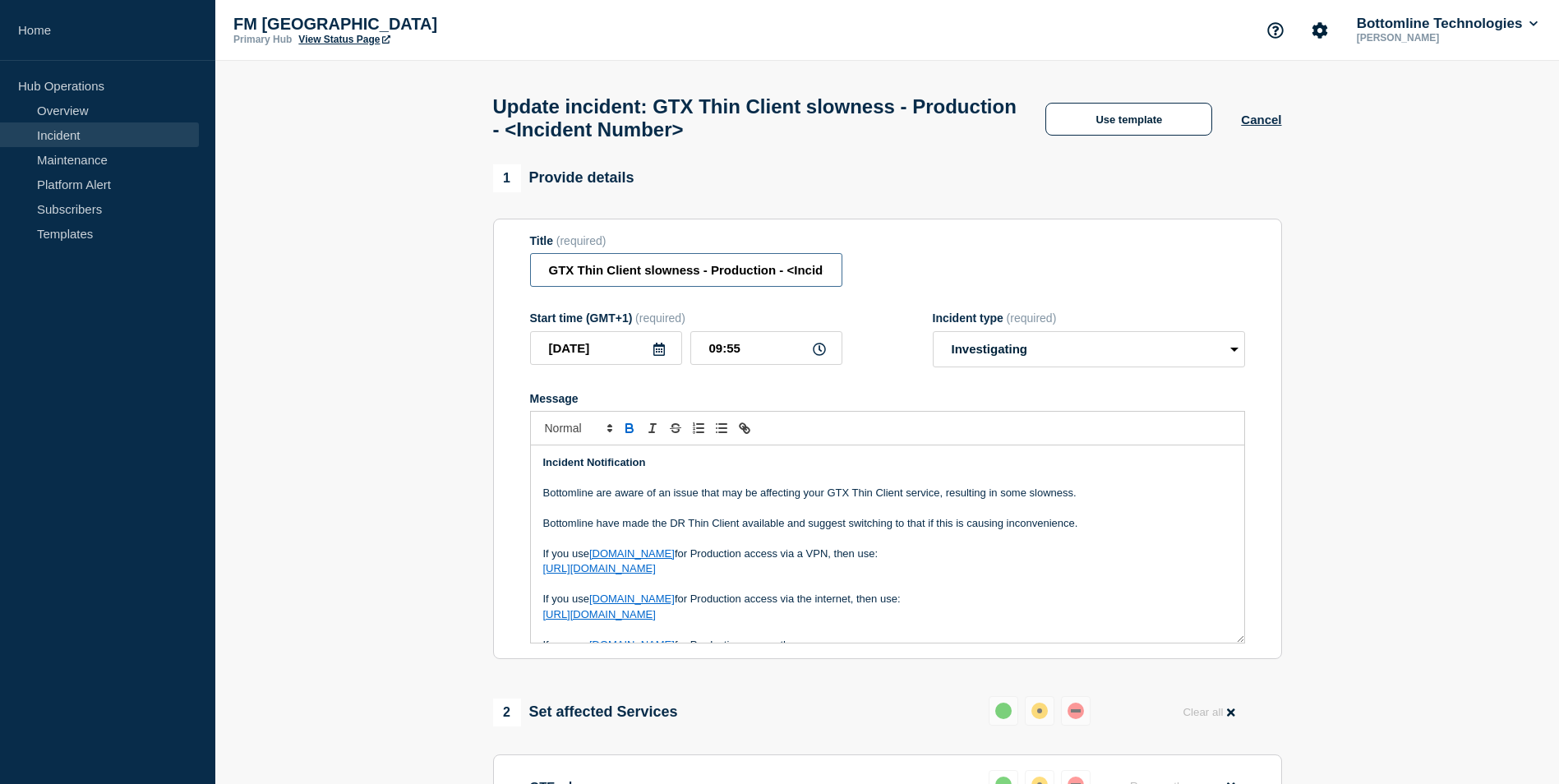
click at [785, 275] on input "GTX Thin Client slowness - Production - <Incident Number>" at bounding box center [687, 269] width 313 height 33
drag, startPoint x: 774, startPoint y: 277, endPoint x: 1050, endPoint y: 280, distance: 276.0
click at [1050, 280] on div "Title (required) GTX Thin Client slowness - Production - <Incident Number>" at bounding box center [888, 260] width 715 height 53
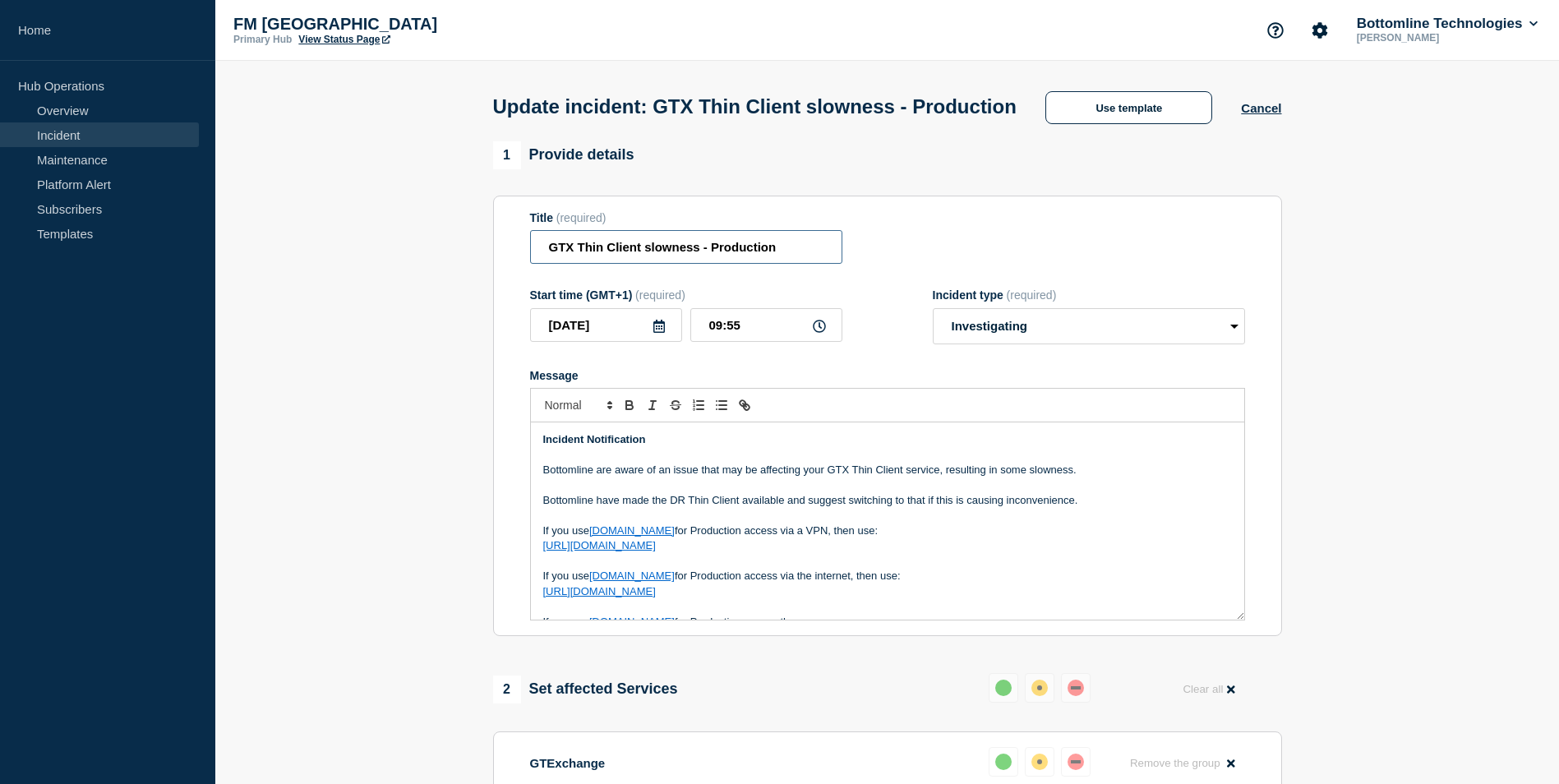
scroll to position [0, 0]
click at [1386, 319] on section "1 Provide details Title (required) GTX Thin Client slowness - Production Start …" at bounding box center [887, 654] width 1344 height 1027
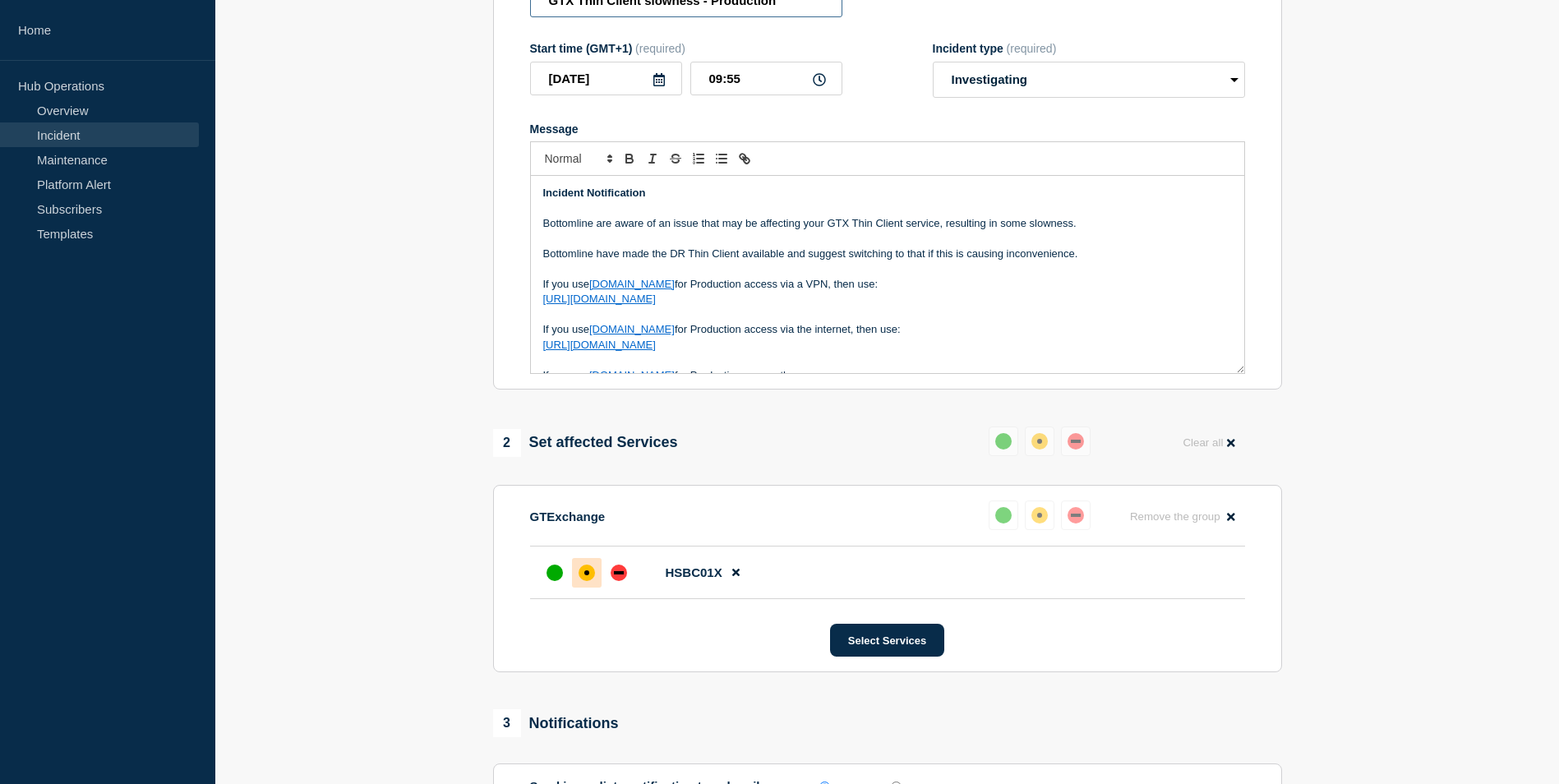
click at [809, 17] on input "GTX Thin Client slowness - Production" at bounding box center [687, 0] width 313 height 33
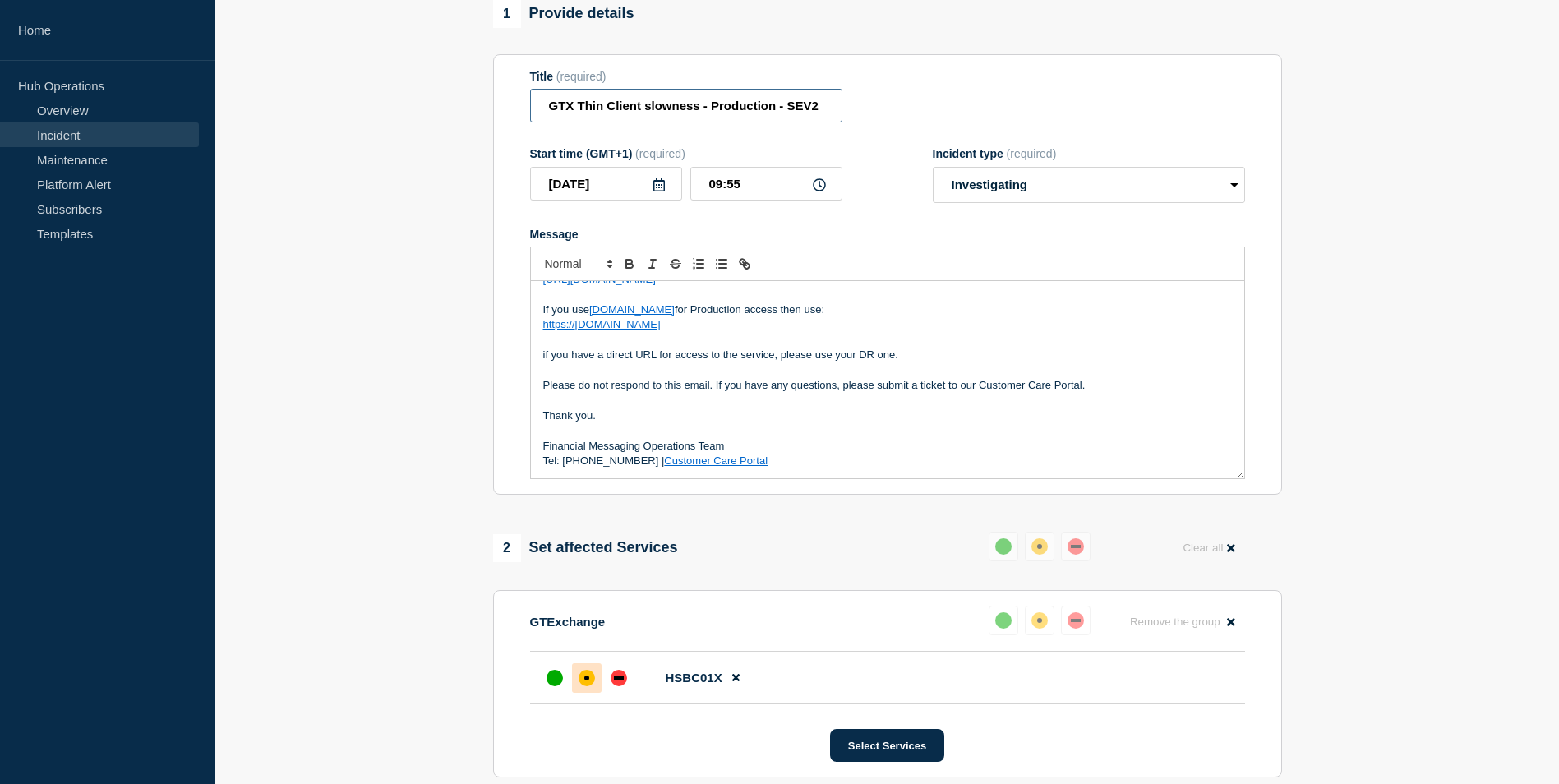
scroll to position [82, 0]
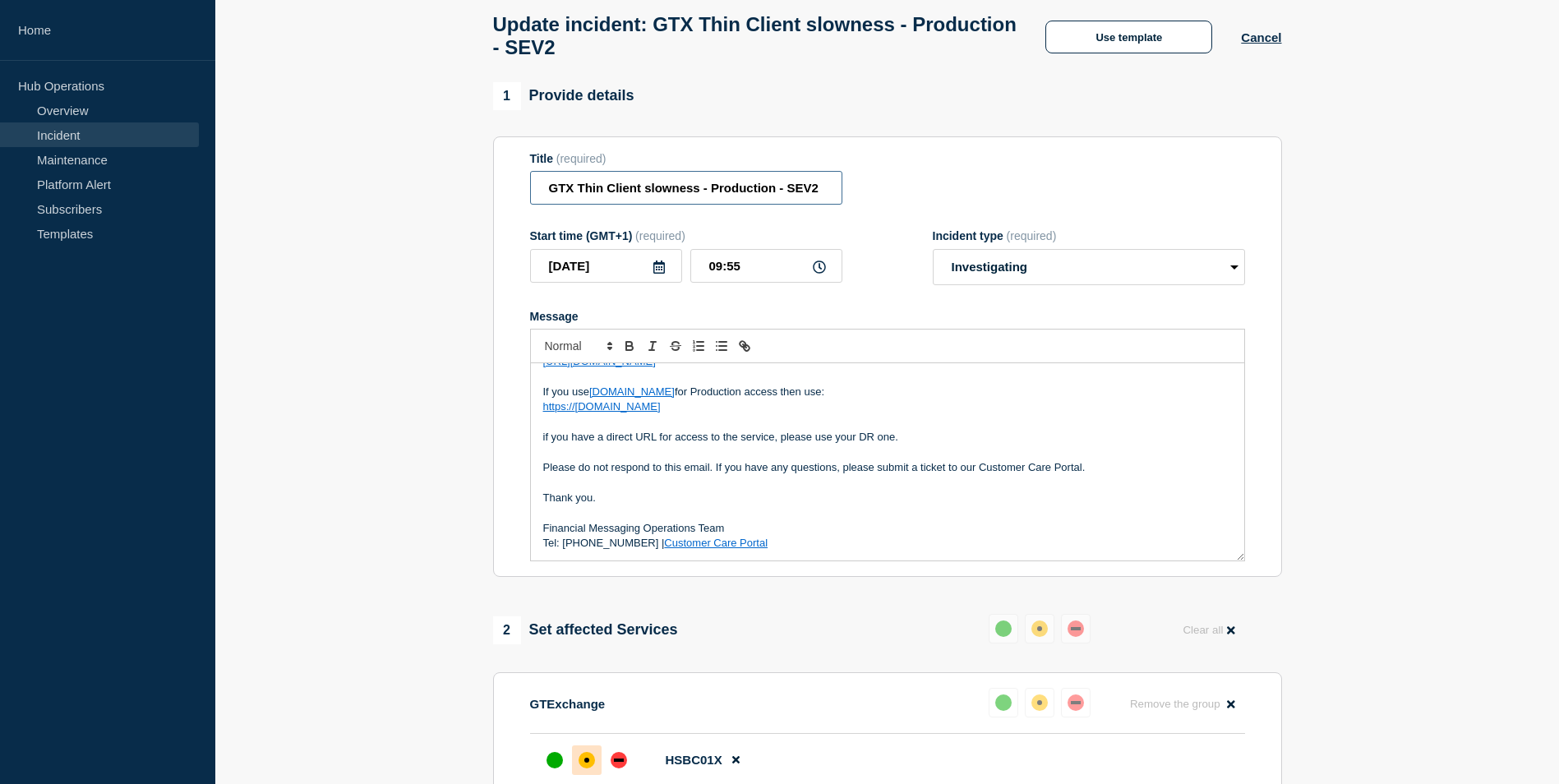
type input "GTX Thin Client slowness - Production - SEV2"
click at [964, 440] on p "if you have a direct URL for access to the service, please use your DR one." at bounding box center [888, 437] width 689 height 14
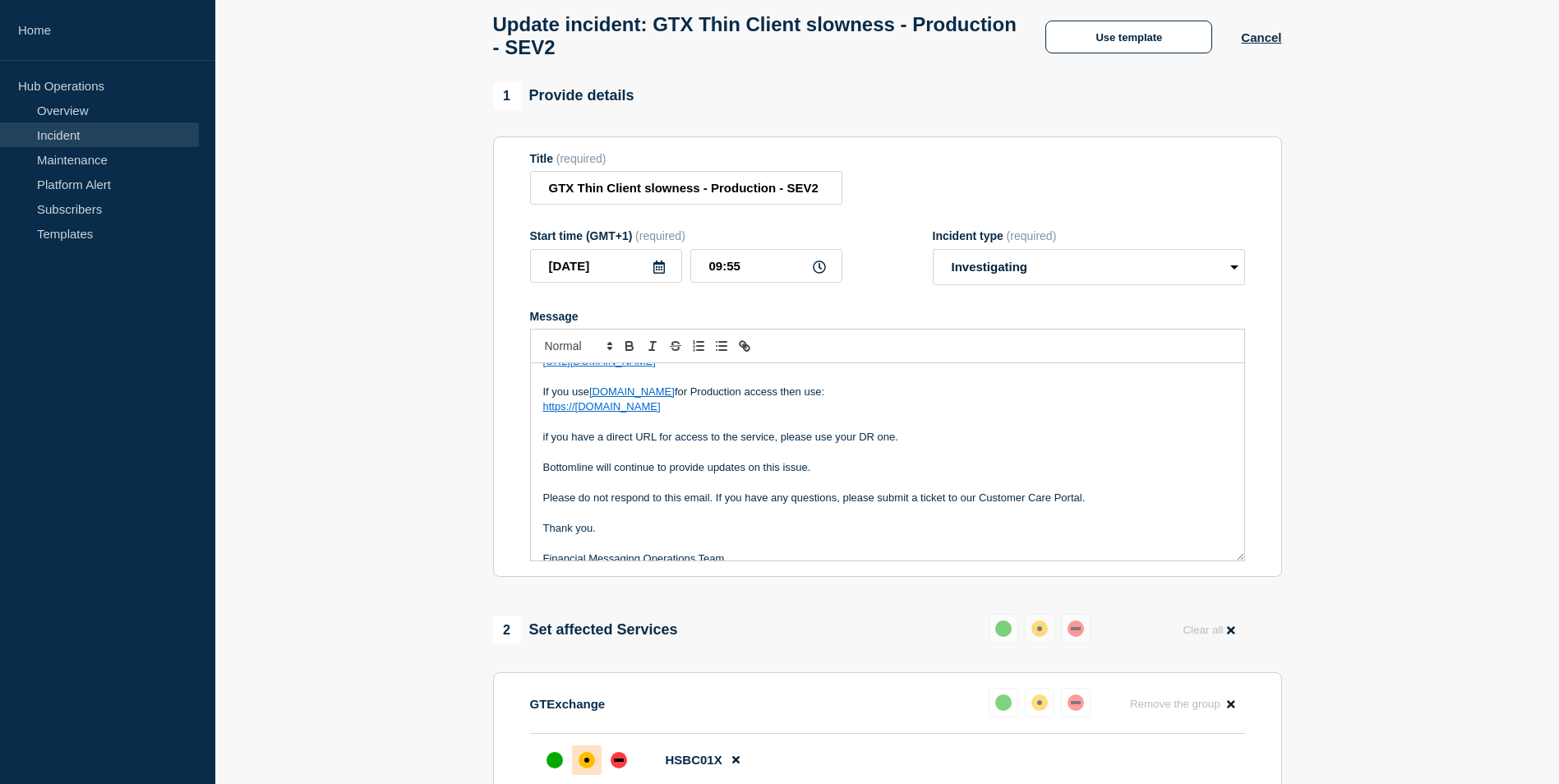
click at [704, 473] on p "Bottomline will continue to provide updates on this issue." at bounding box center [888, 467] width 689 height 14
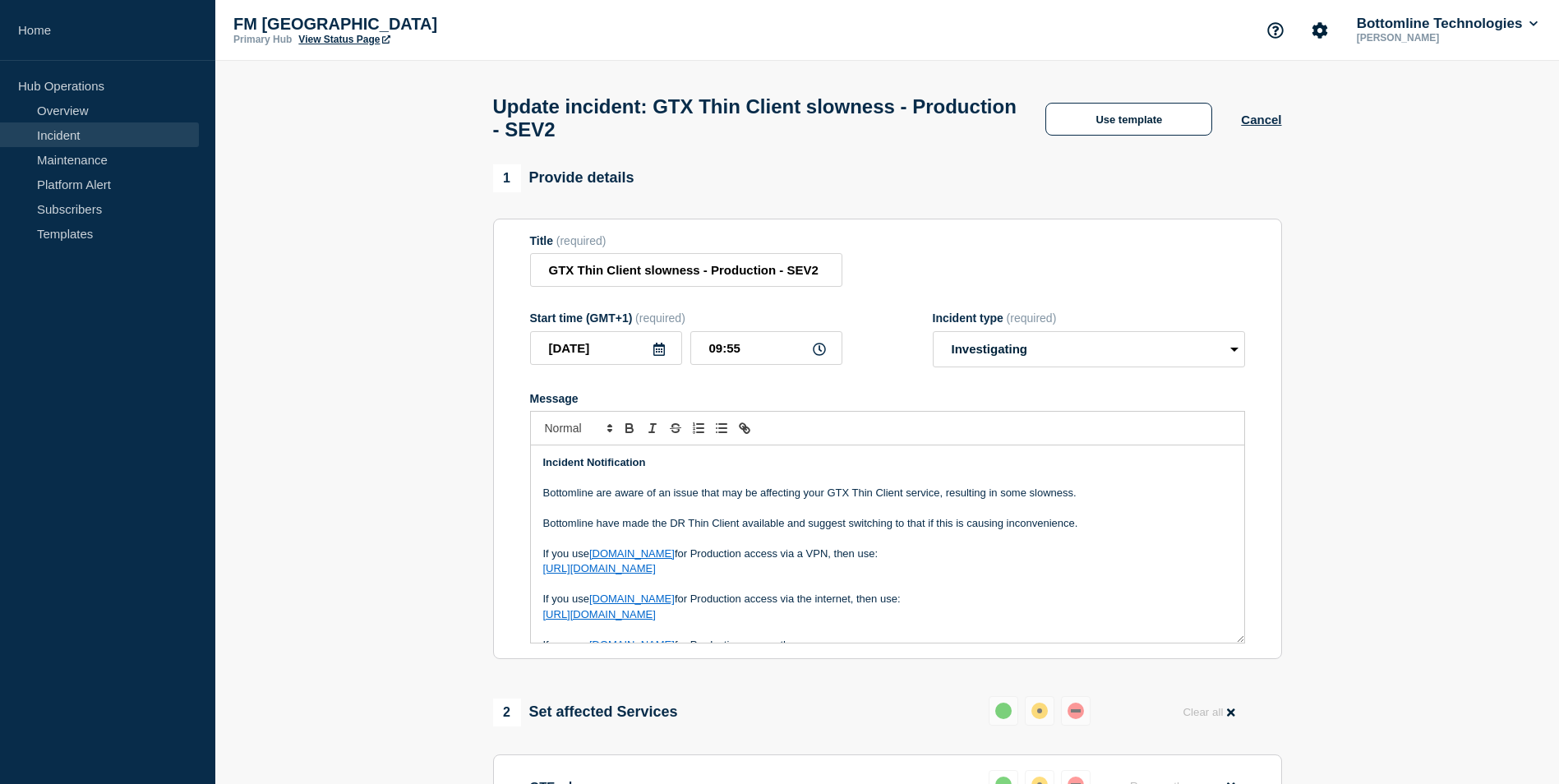
scroll to position [201, 0]
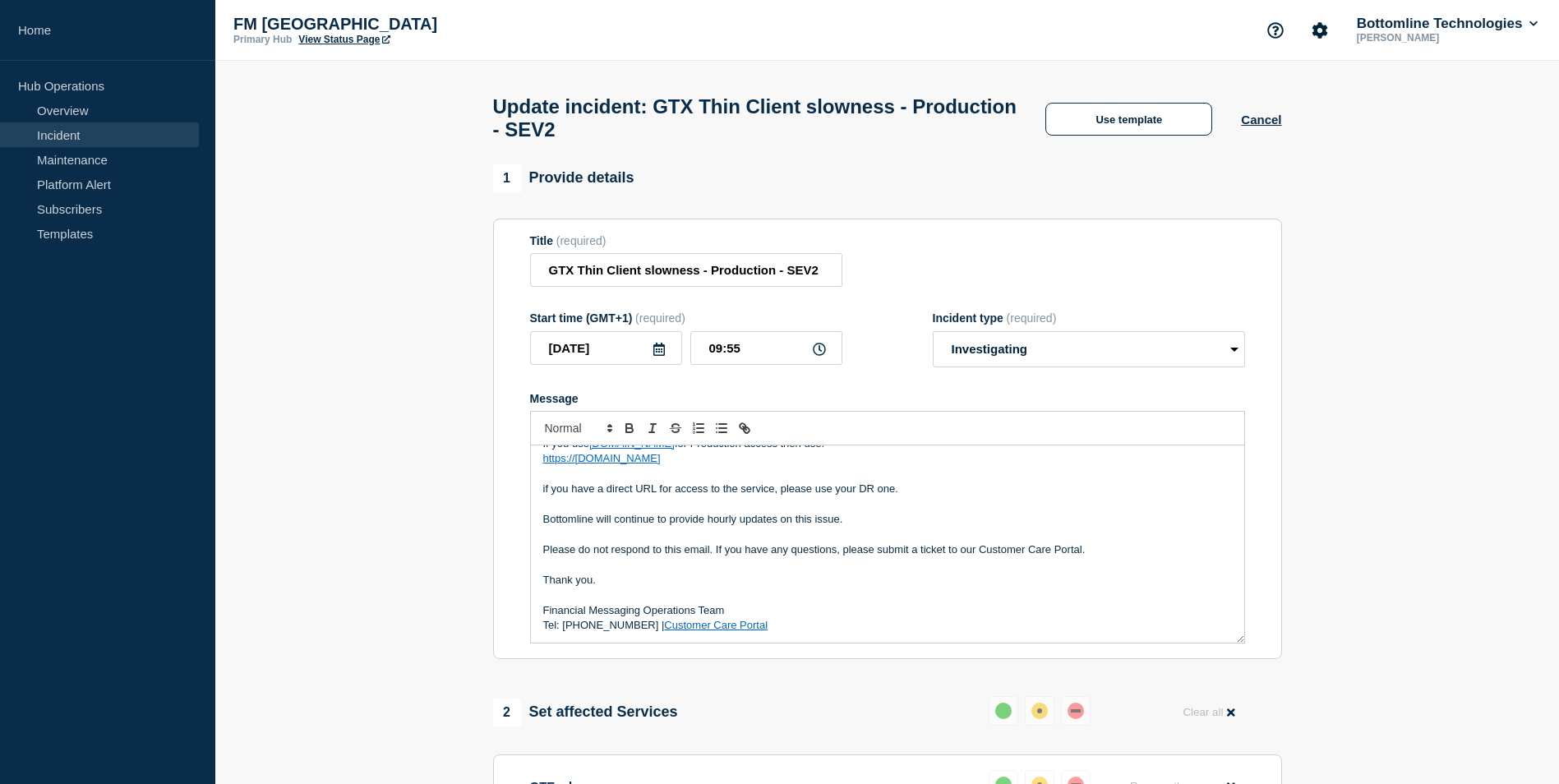
click at [1379, 422] on section "1 Provide details Title (required) GTX Thin Client slowness - Production - SEV2…" at bounding box center [887, 677] width 1344 height 1027
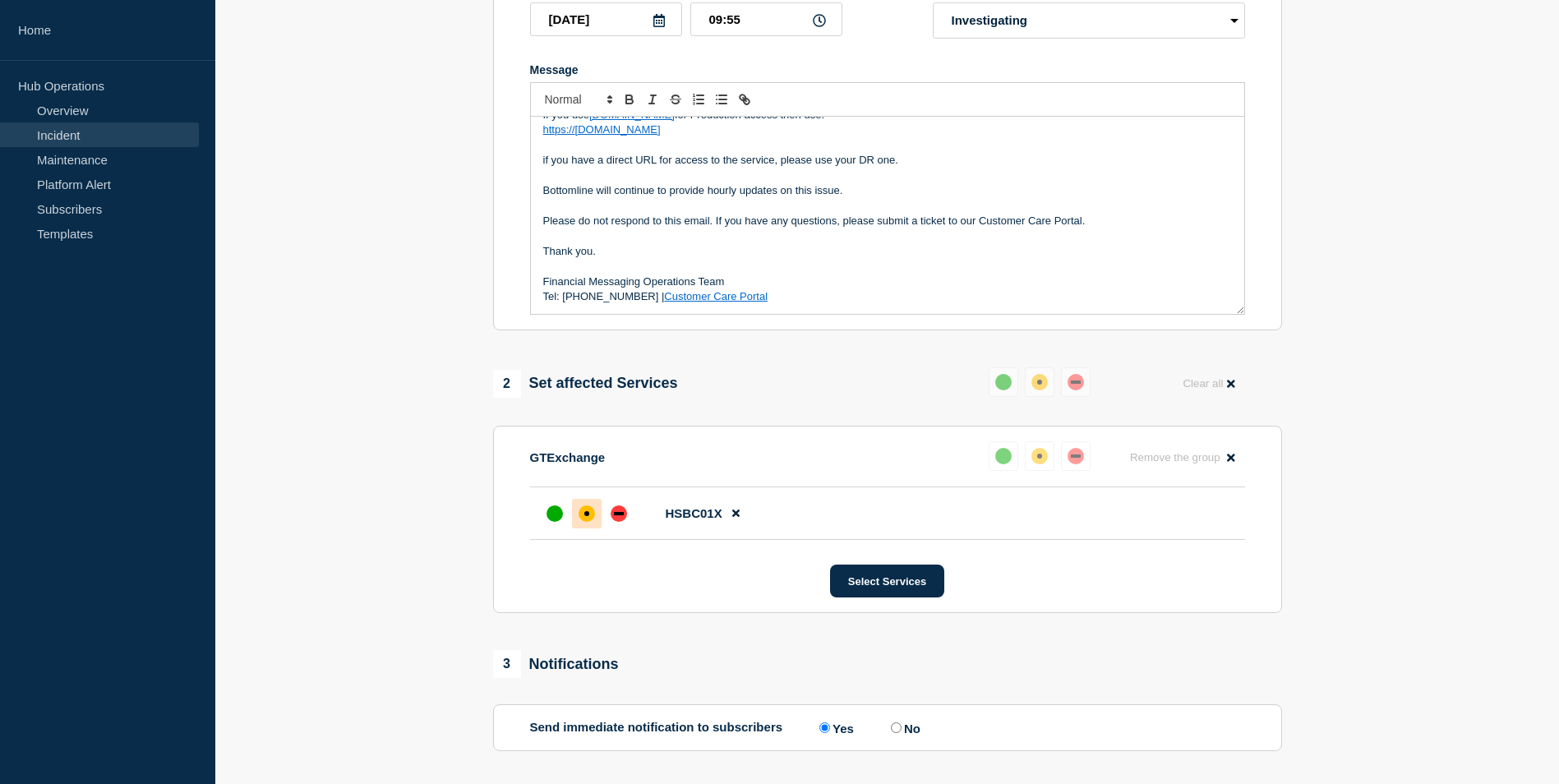
scroll to position [440, 0]
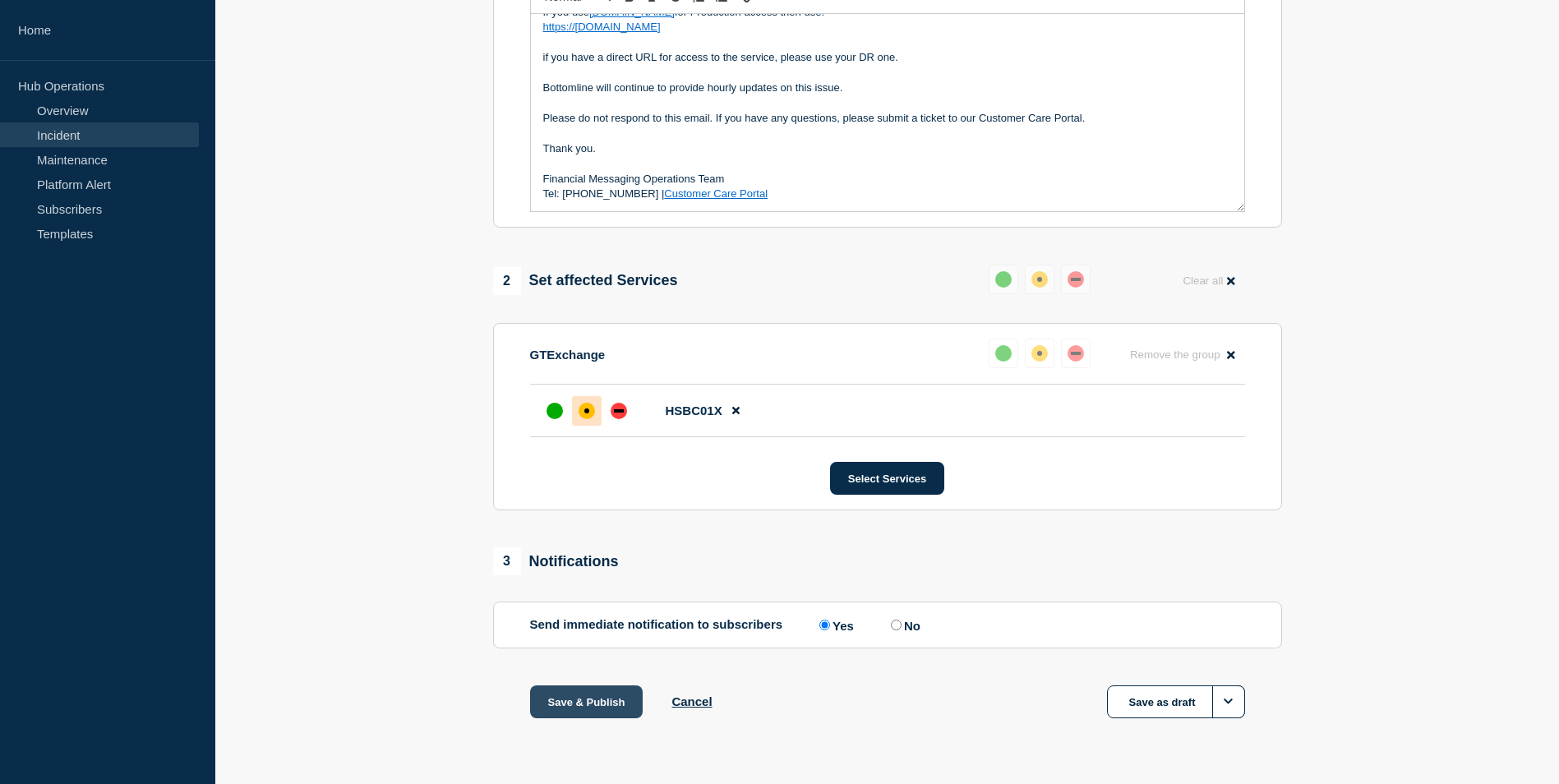
click at [594, 697] on button "Save & Publish" at bounding box center [587, 701] width 113 height 33
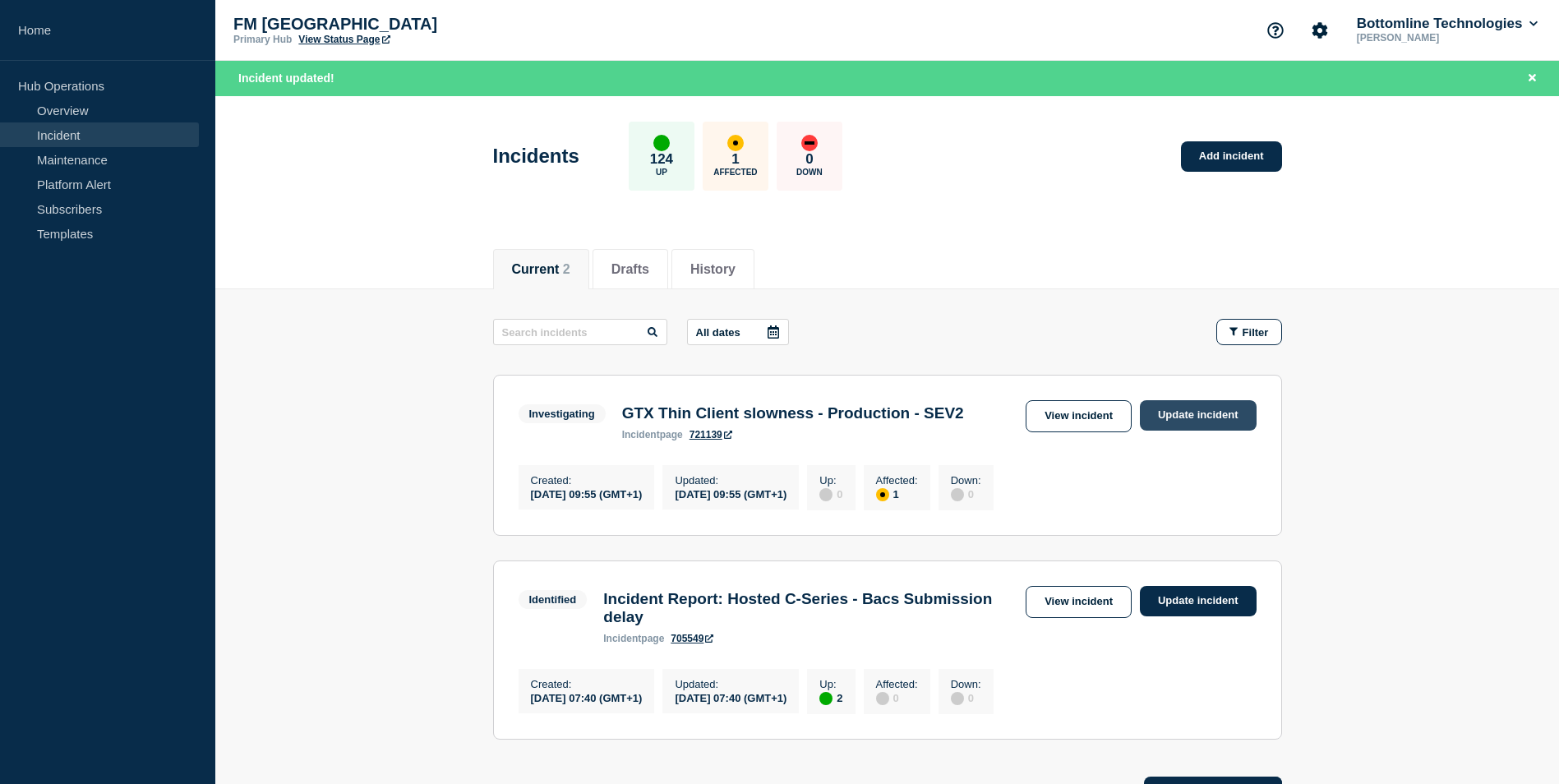
click at [1202, 413] on link "Update incident" at bounding box center [1197, 415] width 117 height 31
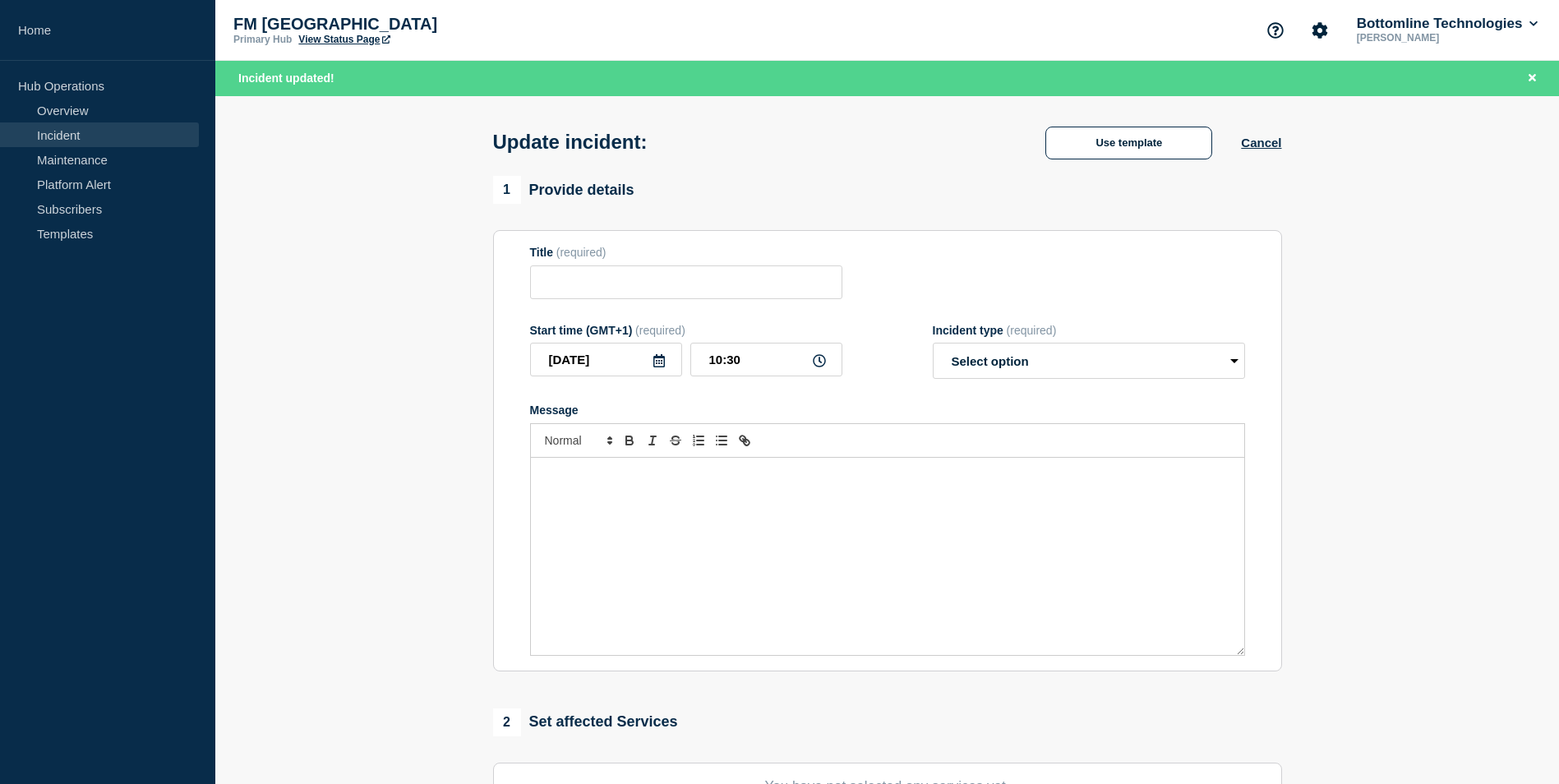
type input "GTX Thin Client slowness - Production - SEV2"
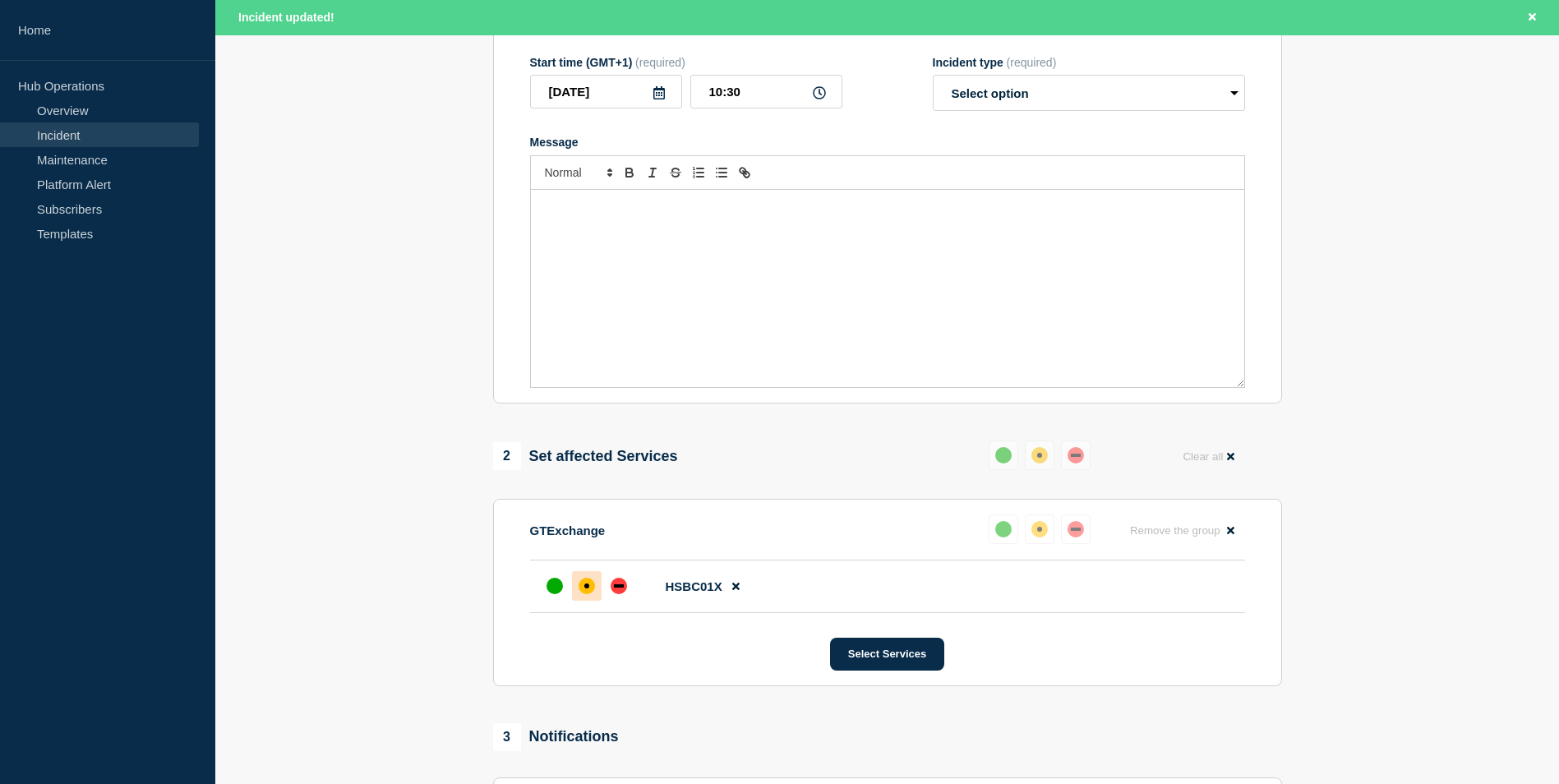
scroll to position [82, 0]
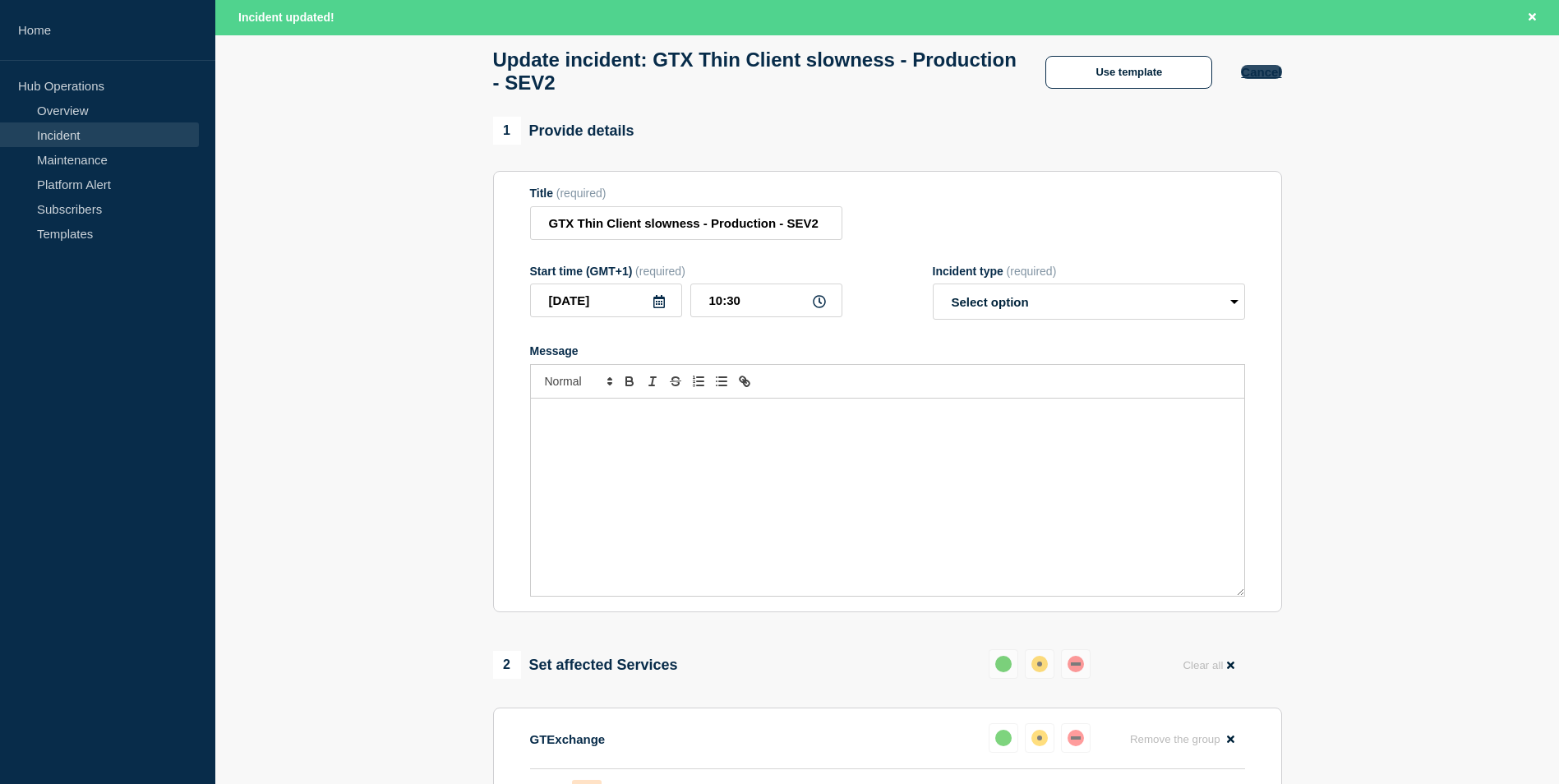
click at [1269, 77] on button "Cancel" at bounding box center [1261, 71] width 41 height 14
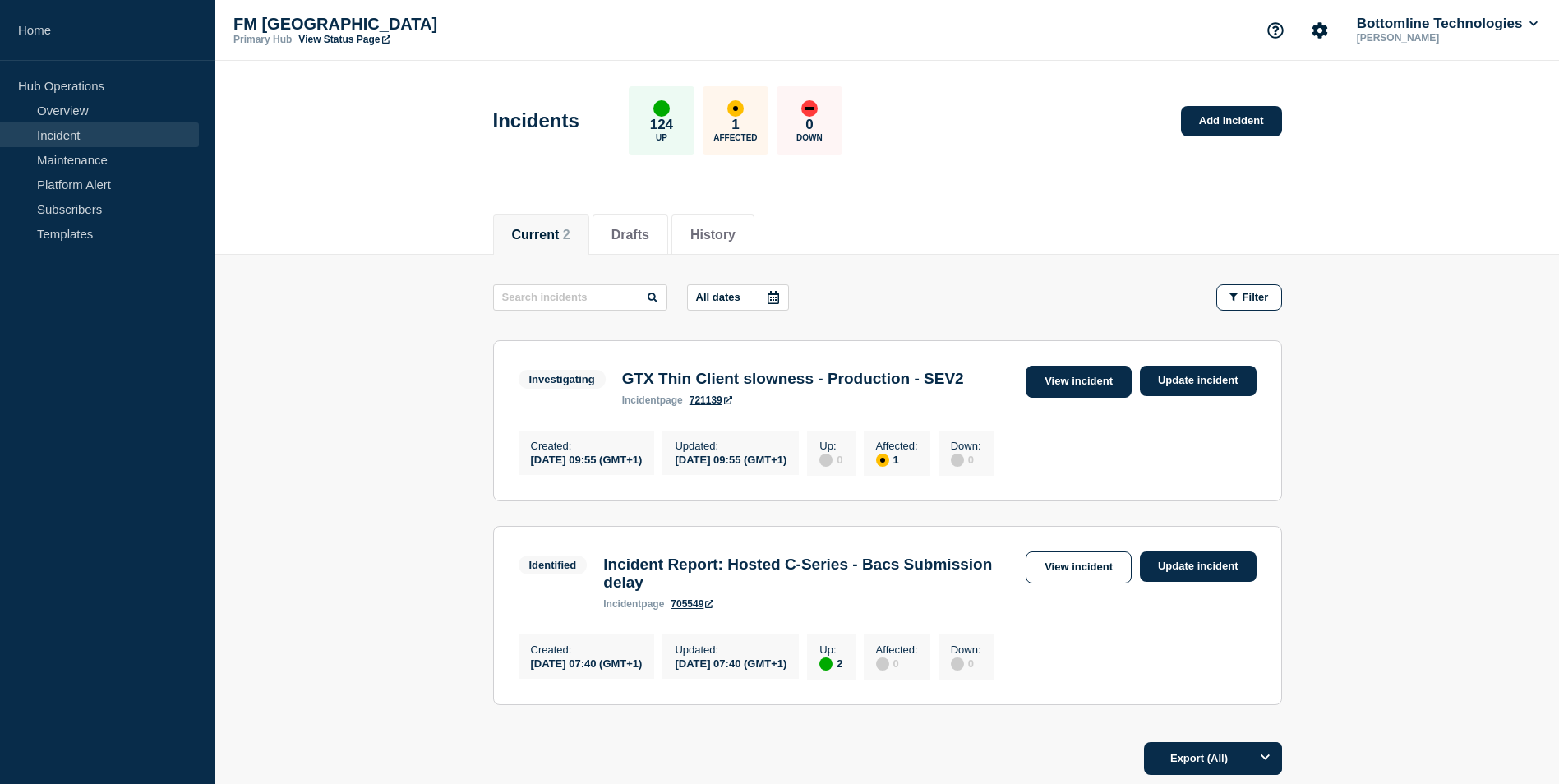
click at [1096, 382] on link "View incident" at bounding box center [1078, 381] width 106 height 32
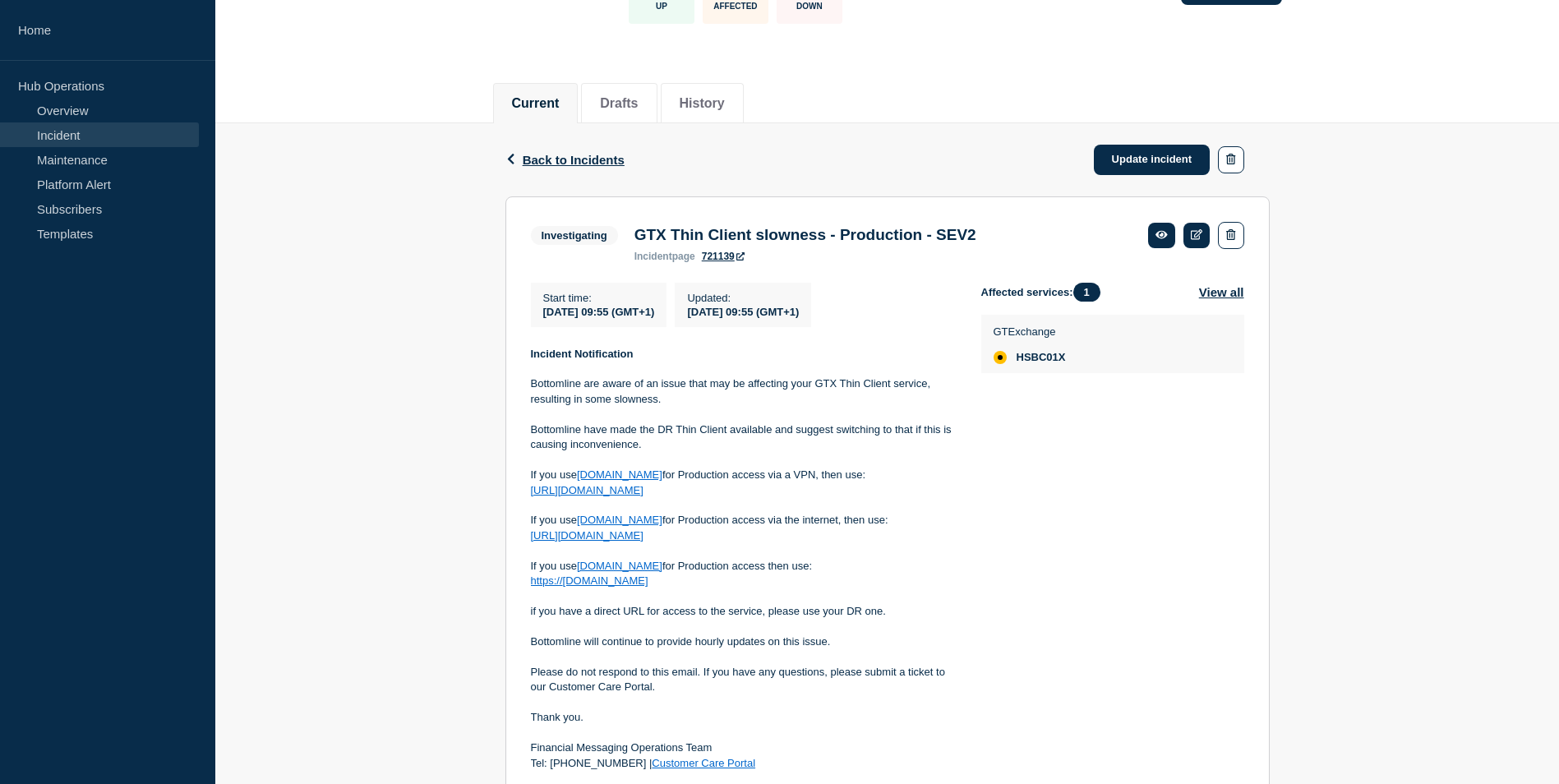
scroll to position [164, 0]
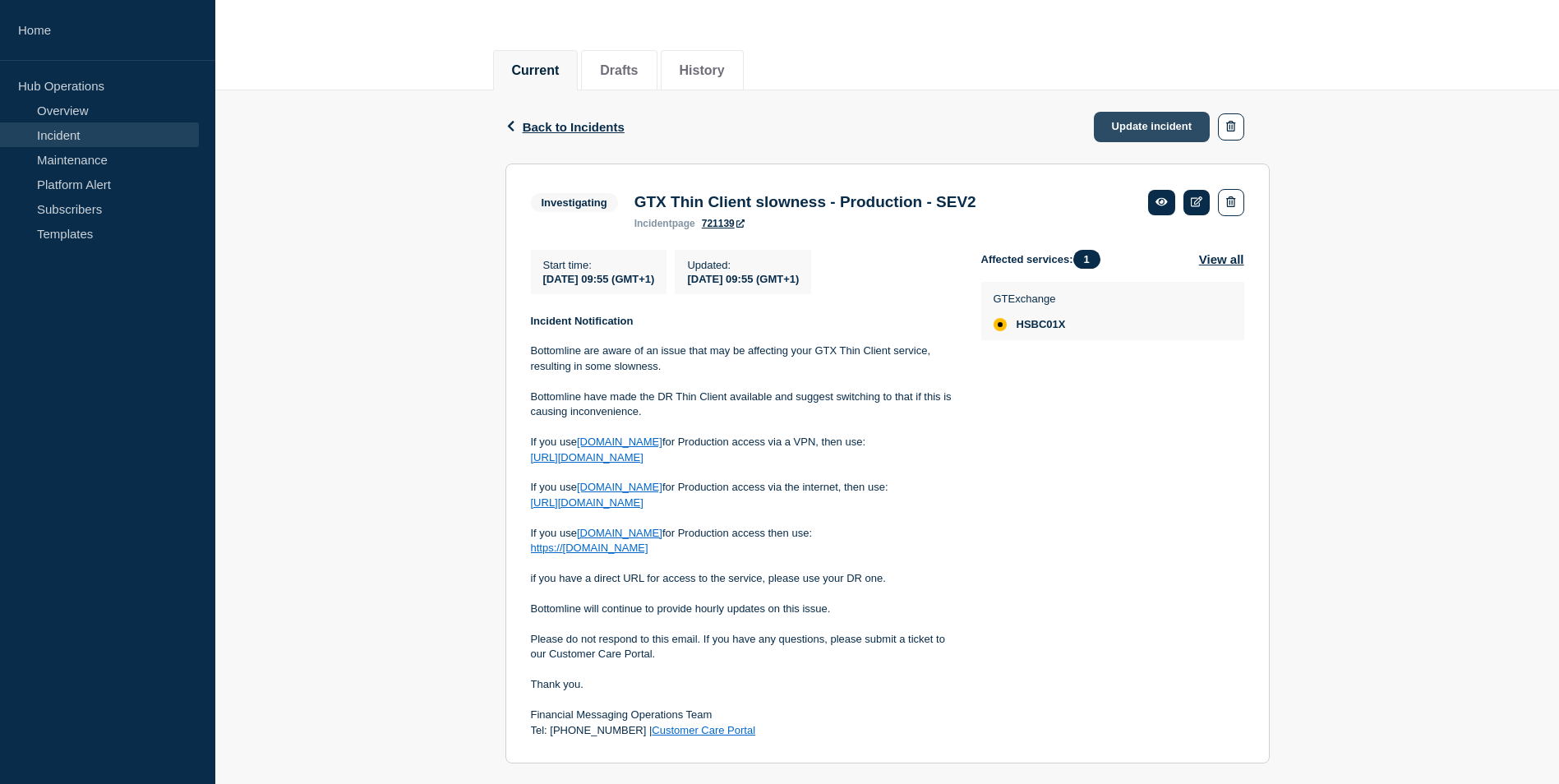
click at [1166, 126] on link "Update incident" at bounding box center [1151, 127] width 117 height 31
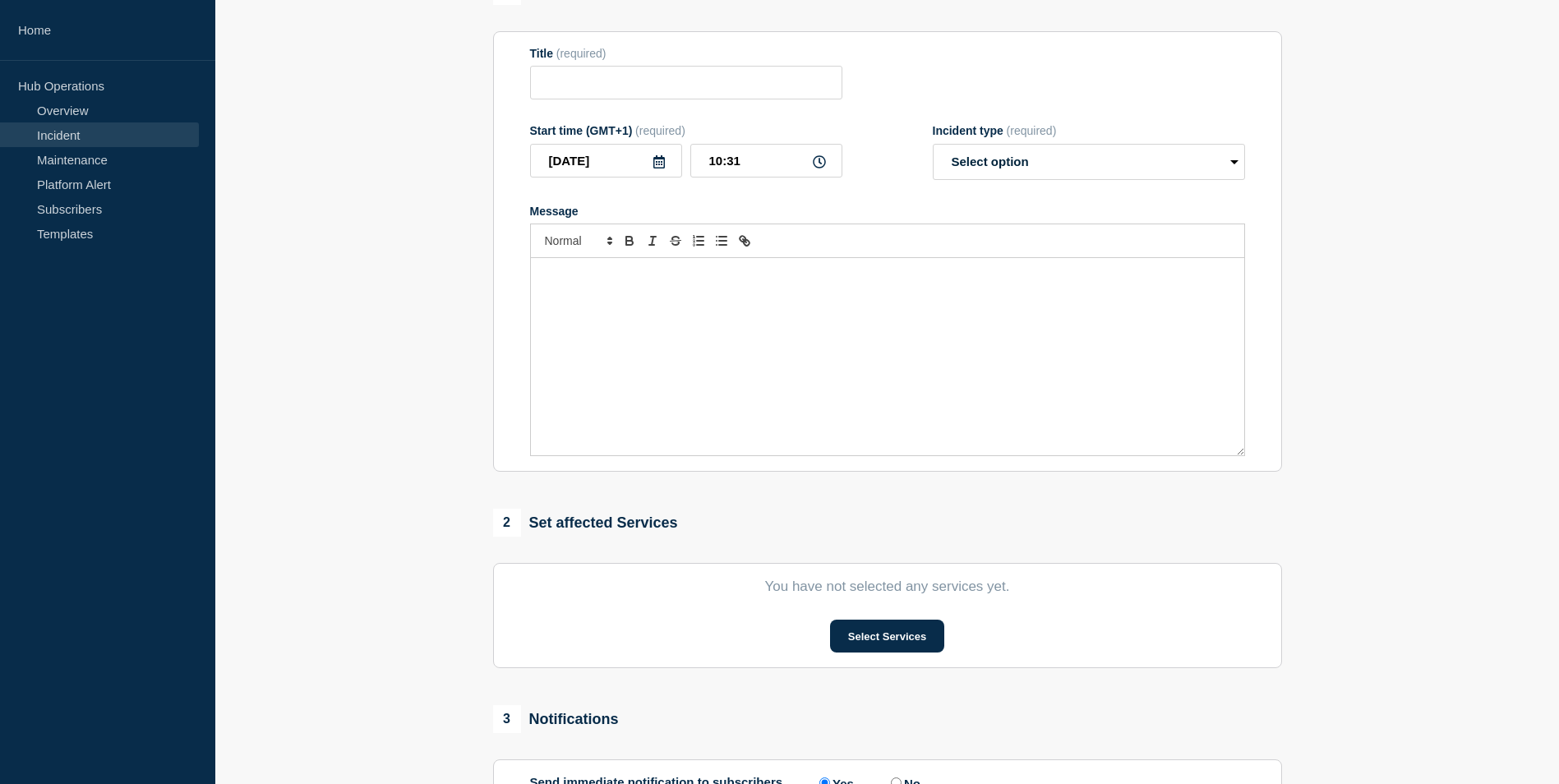
type input "GTX Thin Client slowness - Production - SEV2"
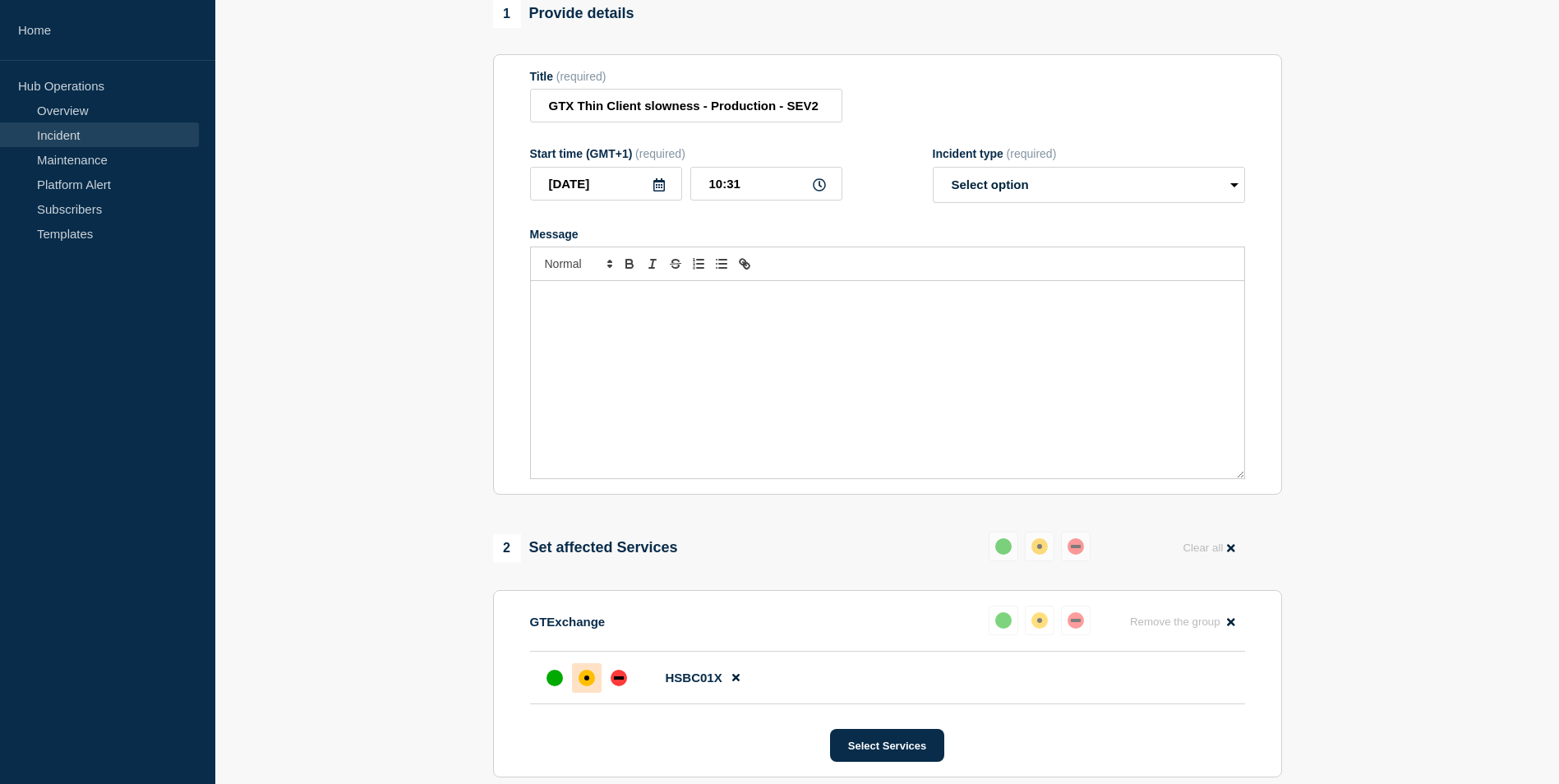
click at [832, 325] on div "Message" at bounding box center [887, 379] width 713 height 197
paste div "Message"
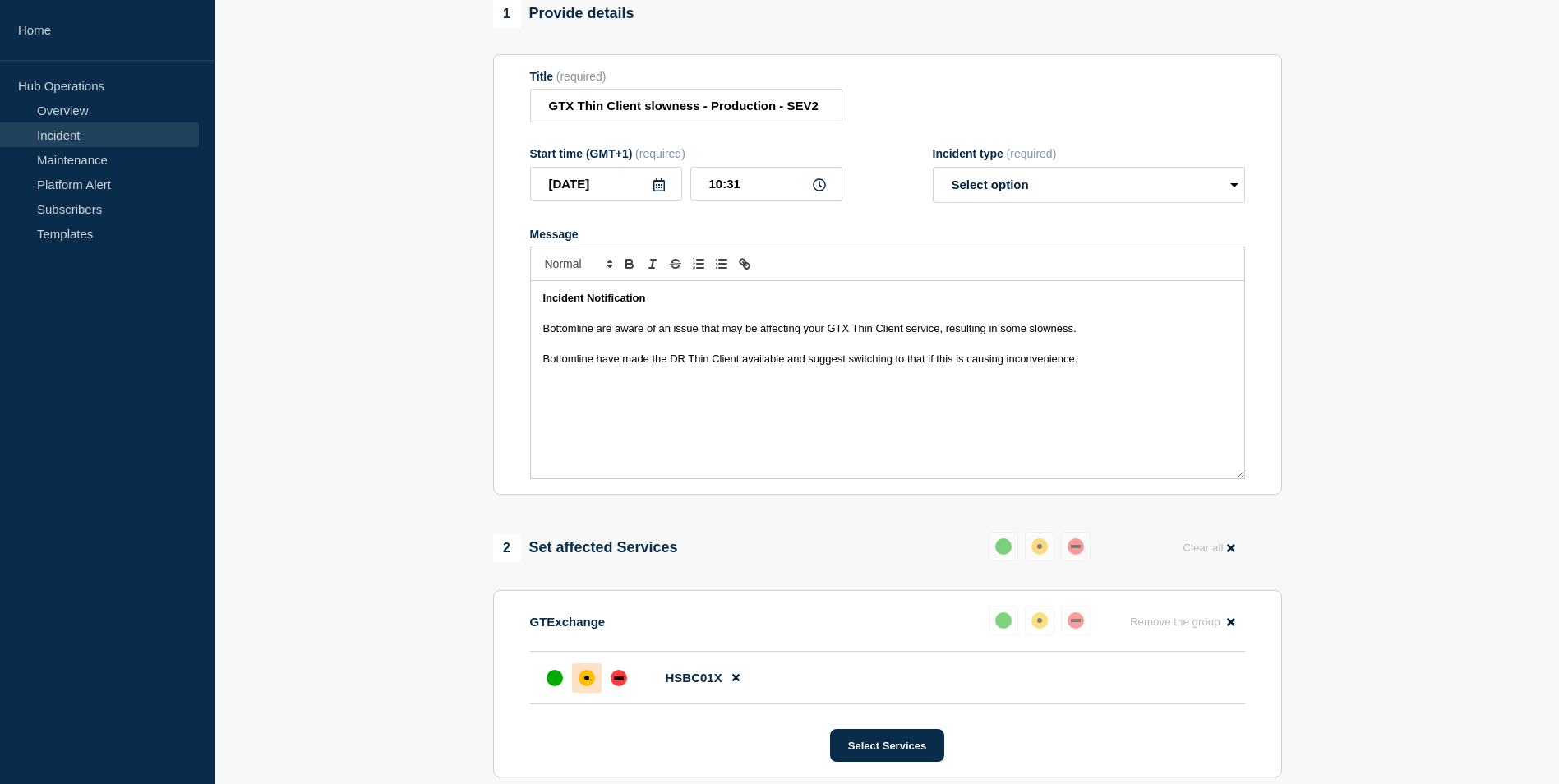
click at [612, 303] on strong "Incident Notification" at bounding box center [595, 298] width 103 height 13
click at [532, 326] on div "Incident Update Bottomline are aware of an issue that may be affecting your GTX…" at bounding box center [887, 379] width 713 height 197
click at [536, 336] on div "Incident Update Bottomline are aware of an issue that may be affecting your GTX…" at bounding box center [887, 379] width 713 height 197
click at [537, 367] on div "Incident Update Bottomline are aware of an issue that may be affecting your GTX…" at bounding box center [887, 379] width 713 height 197
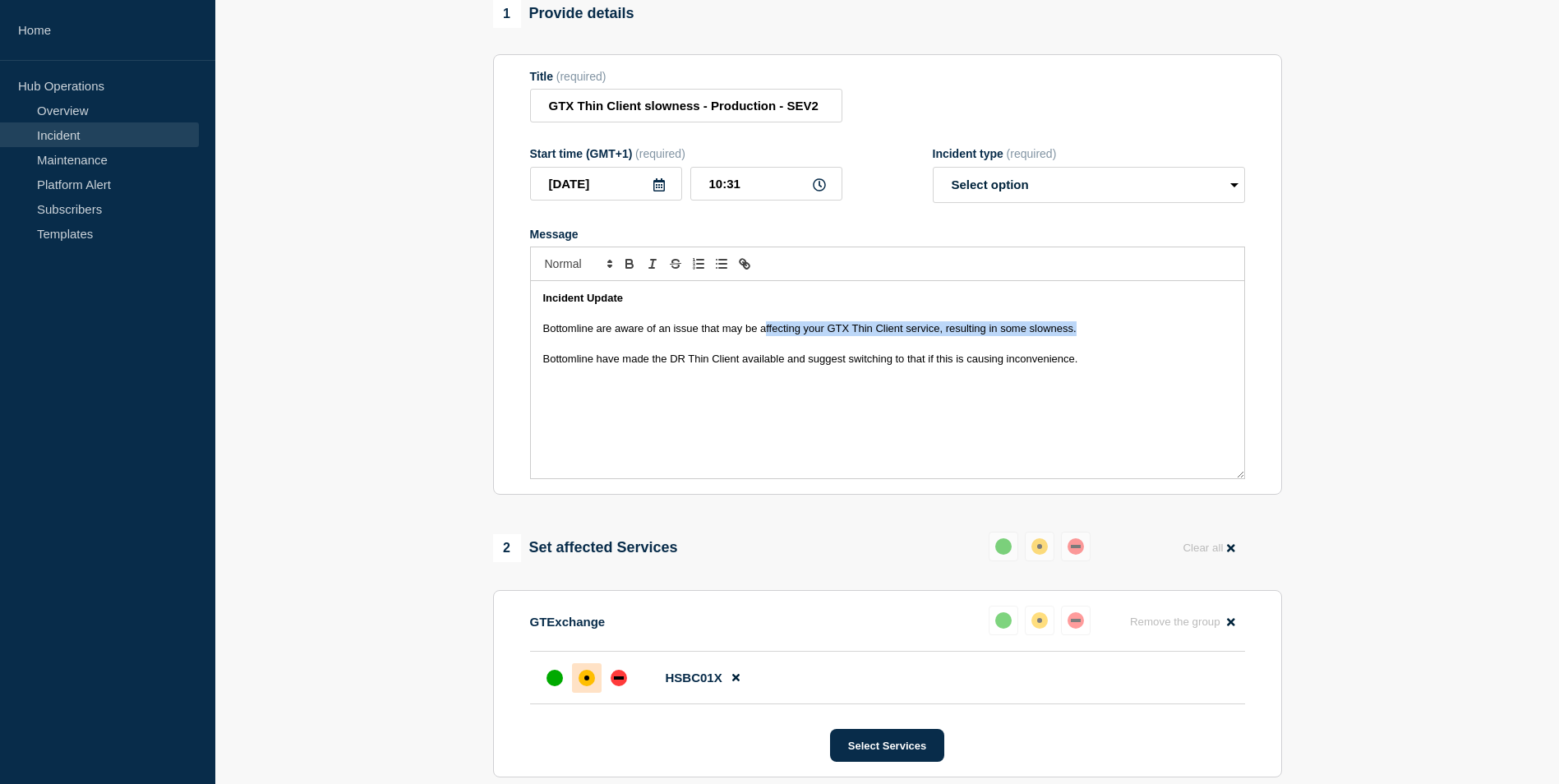
drag, startPoint x: 1093, startPoint y: 334, endPoint x: 766, endPoint y: 330, distance: 327.0
click at [766, 330] on p "Bottomline are aware of an issue that may be affecting your GTX Thin Client ser…" at bounding box center [888, 329] width 689 height 14
click at [1084, 330] on p "Bottomline are aware of an issue that may be affecting your GTX Thin Client ser…" at bounding box center [888, 329] width 689 height 14
drag, startPoint x: 1084, startPoint y: 337, endPoint x: 597, endPoint y: 340, distance: 487.0
click at [597, 336] on p "Bottomline are aware of an issue that may be affecting your GTX Thin Client ser…" at bounding box center [888, 329] width 689 height 14
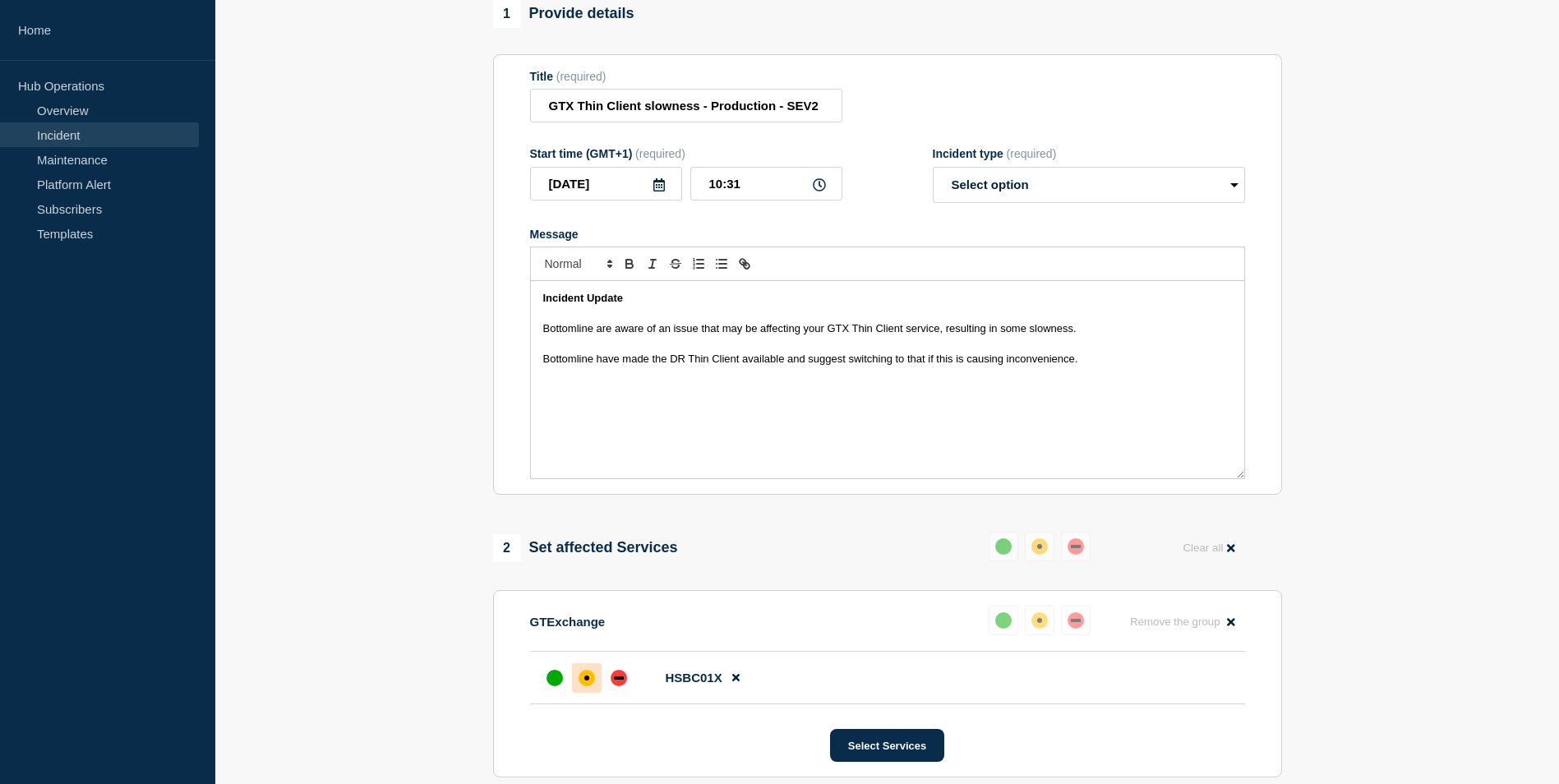
click at [925, 351] on p "Message" at bounding box center [888, 344] width 689 height 14
drag, startPoint x: 1090, startPoint y: 337, endPoint x: 596, endPoint y: 338, distance: 494.0
click at [596, 336] on p "Bottomline are aware of an issue that may be affecting your GTX Thin Client ser…" at bounding box center [888, 329] width 689 height 14
click at [1030, 336] on p "Bottomline will complete a power cycle of the Thin Client VM in order to rectif…" at bounding box center [888, 329] width 689 height 14
click at [598, 333] on span "Bottomline will complete a power cycle of the Thin Client VM in order to rectif…" at bounding box center [772, 328] width 457 height 13
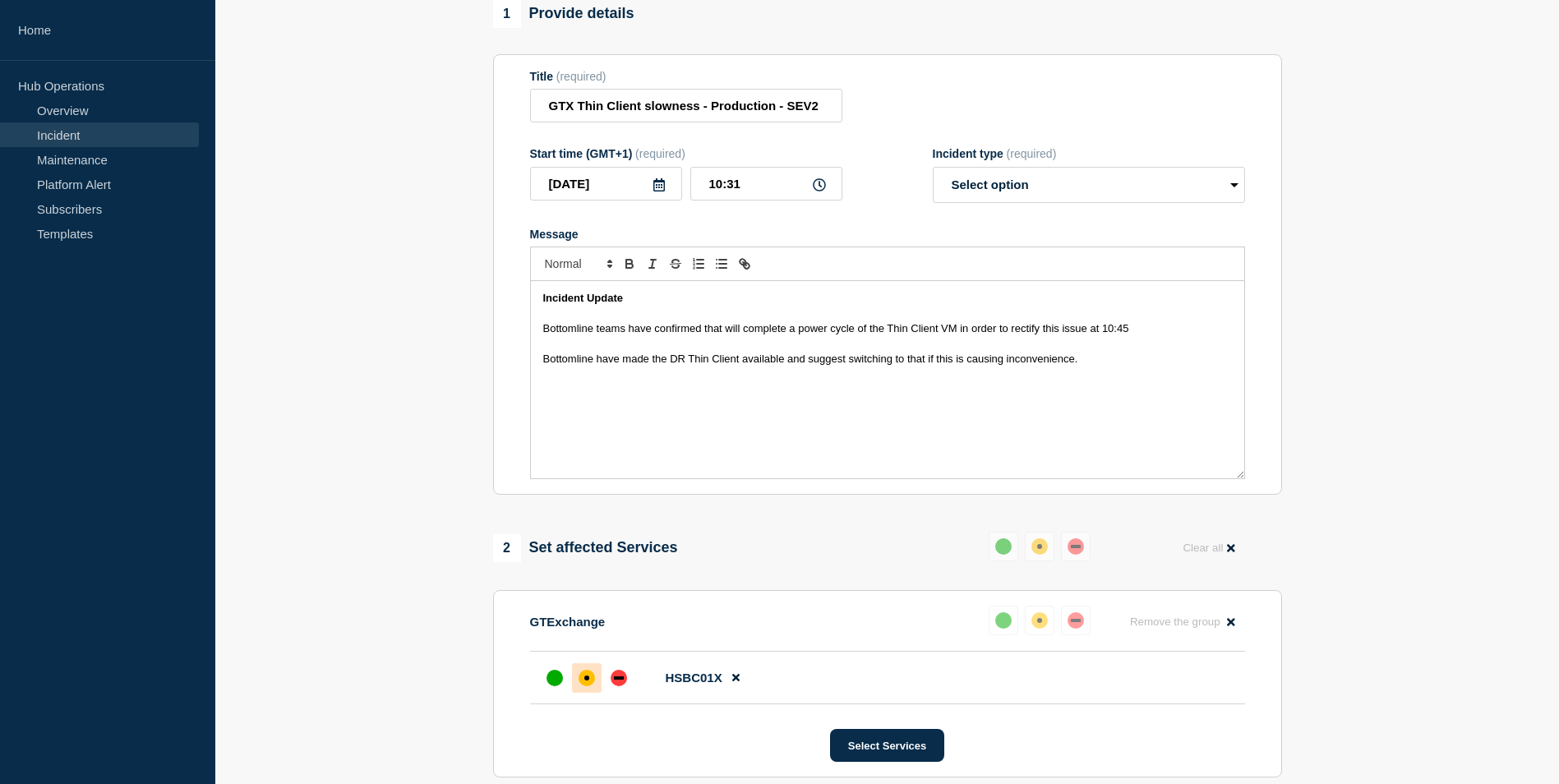
click at [734, 331] on span "Bottomline teams have confirmed that will complete a power cycle of the Thin Cl…" at bounding box center [836, 328] width 586 height 13
click at [1075, 334] on span "Bottomline teams have confirmed that a power cycle of the Thin Client VM is req…" at bounding box center [831, 328] width 575 height 13
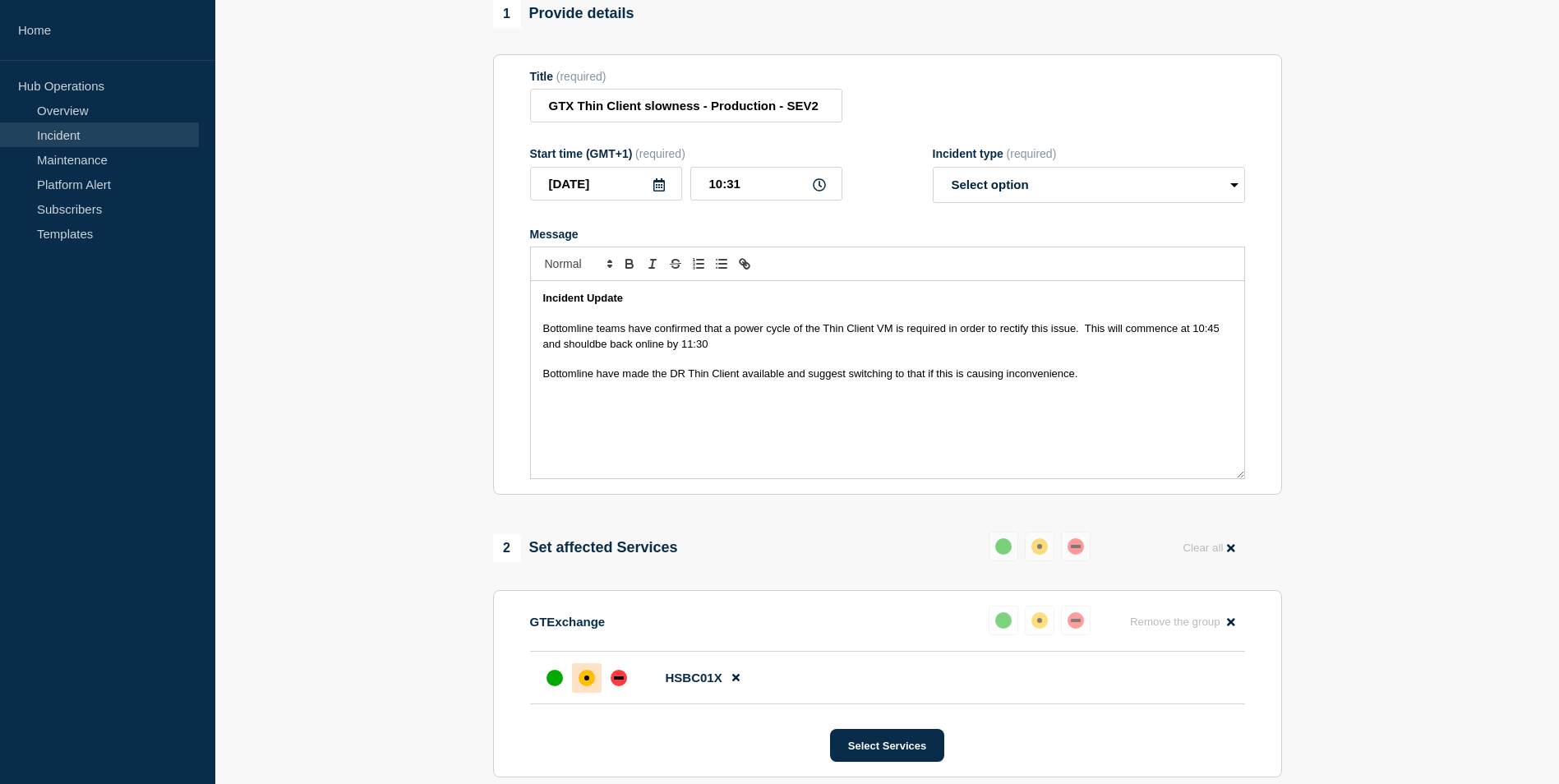
click at [543, 349] on span "Bottomline teams have confirmed that a power cycle of the Thin Client VM is req…" at bounding box center [883, 335] width 680 height 27
click at [1221, 333] on span "Bottomline teams have confirmed that a power cycle of the Thin Client VM is req…" at bounding box center [883, 335] width 680 height 27
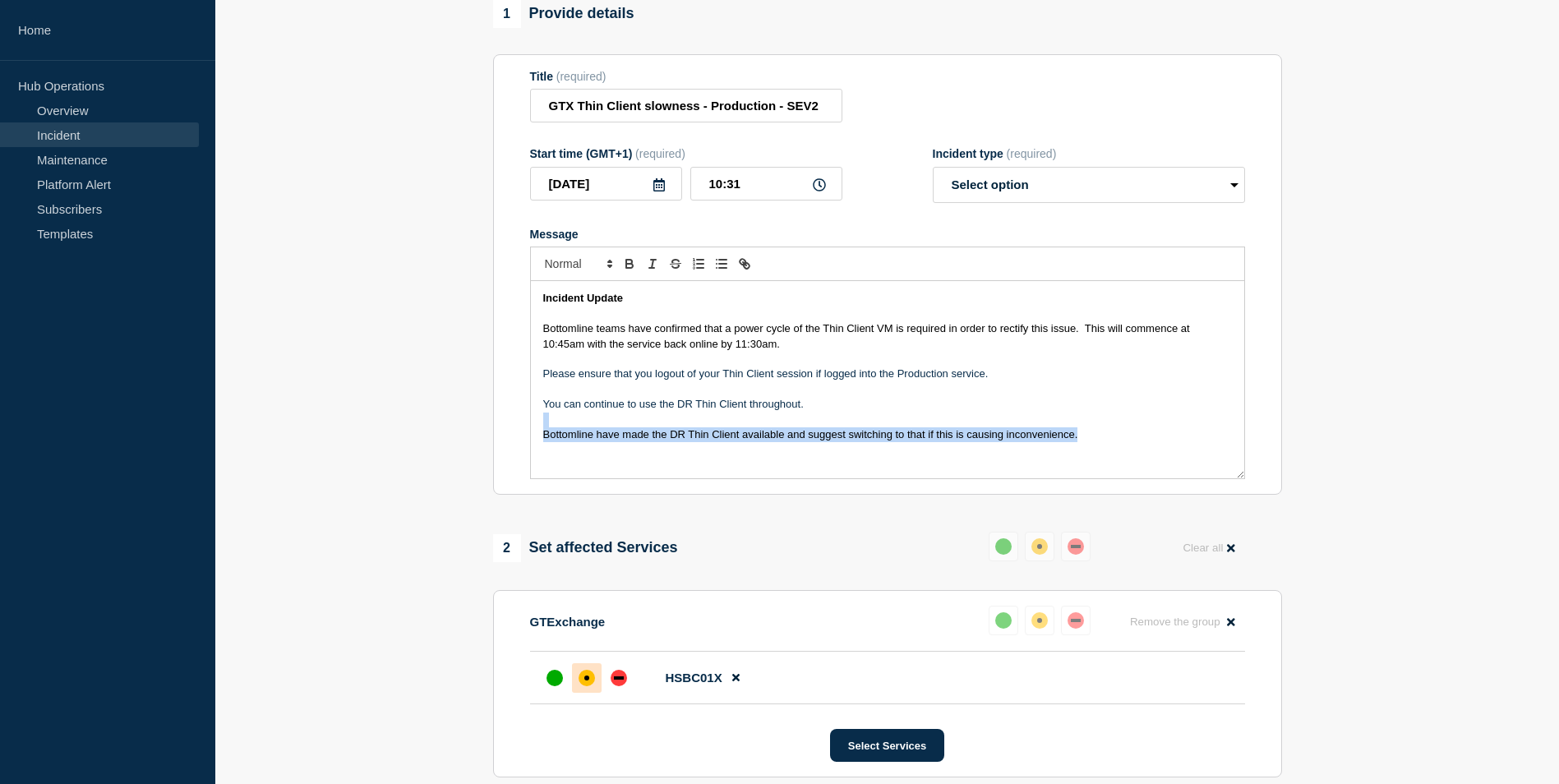
drag, startPoint x: 1089, startPoint y: 443, endPoint x: 502, endPoint y: 433, distance: 587.1
click at [502, 433] on section "Title (required) GTX Thin Client slowness - Production - SEV2 Start time (GMT+1…" at bounding box center [888, 275] width 789 height 441
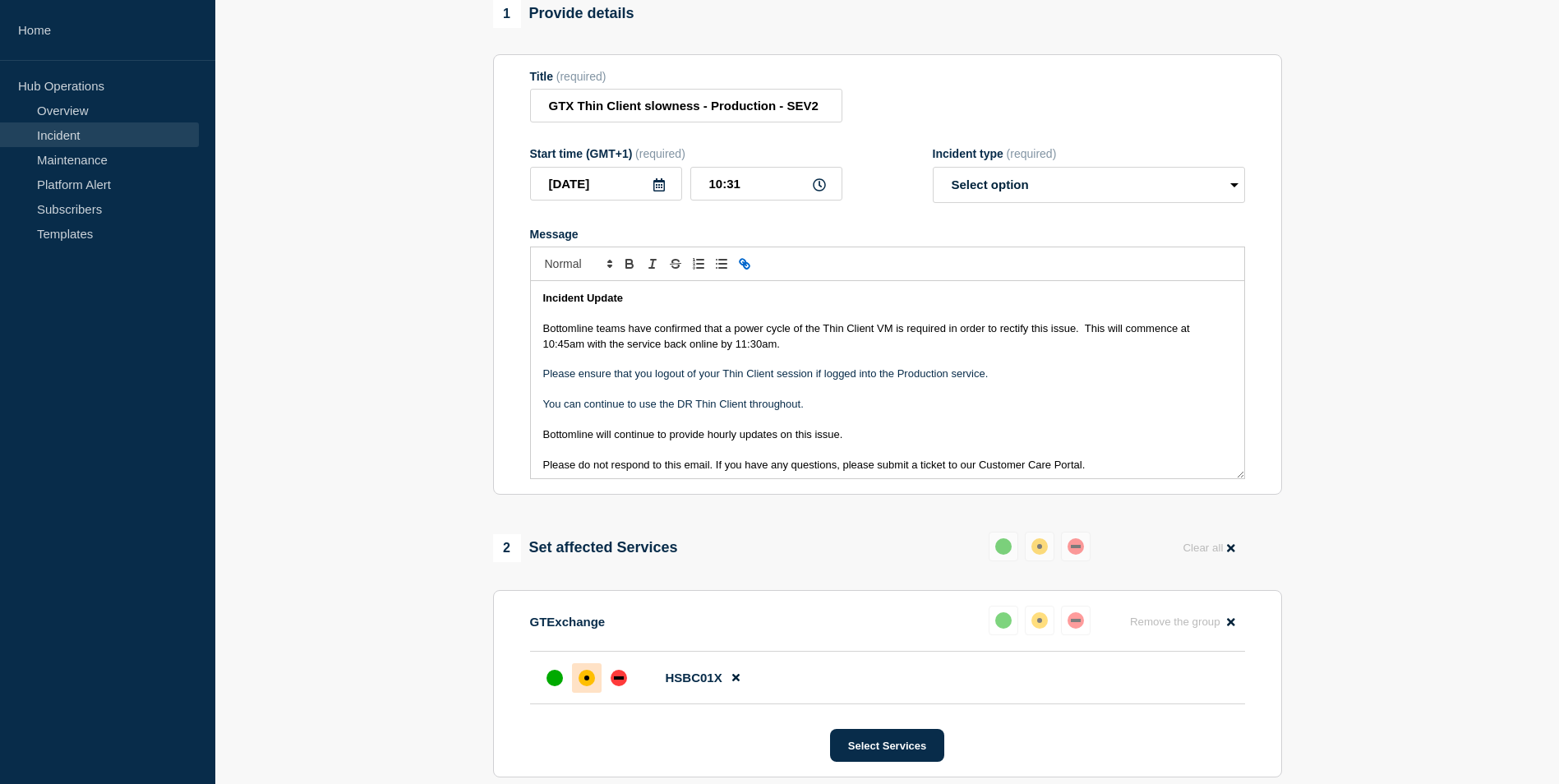
scroll to position [68, 0]
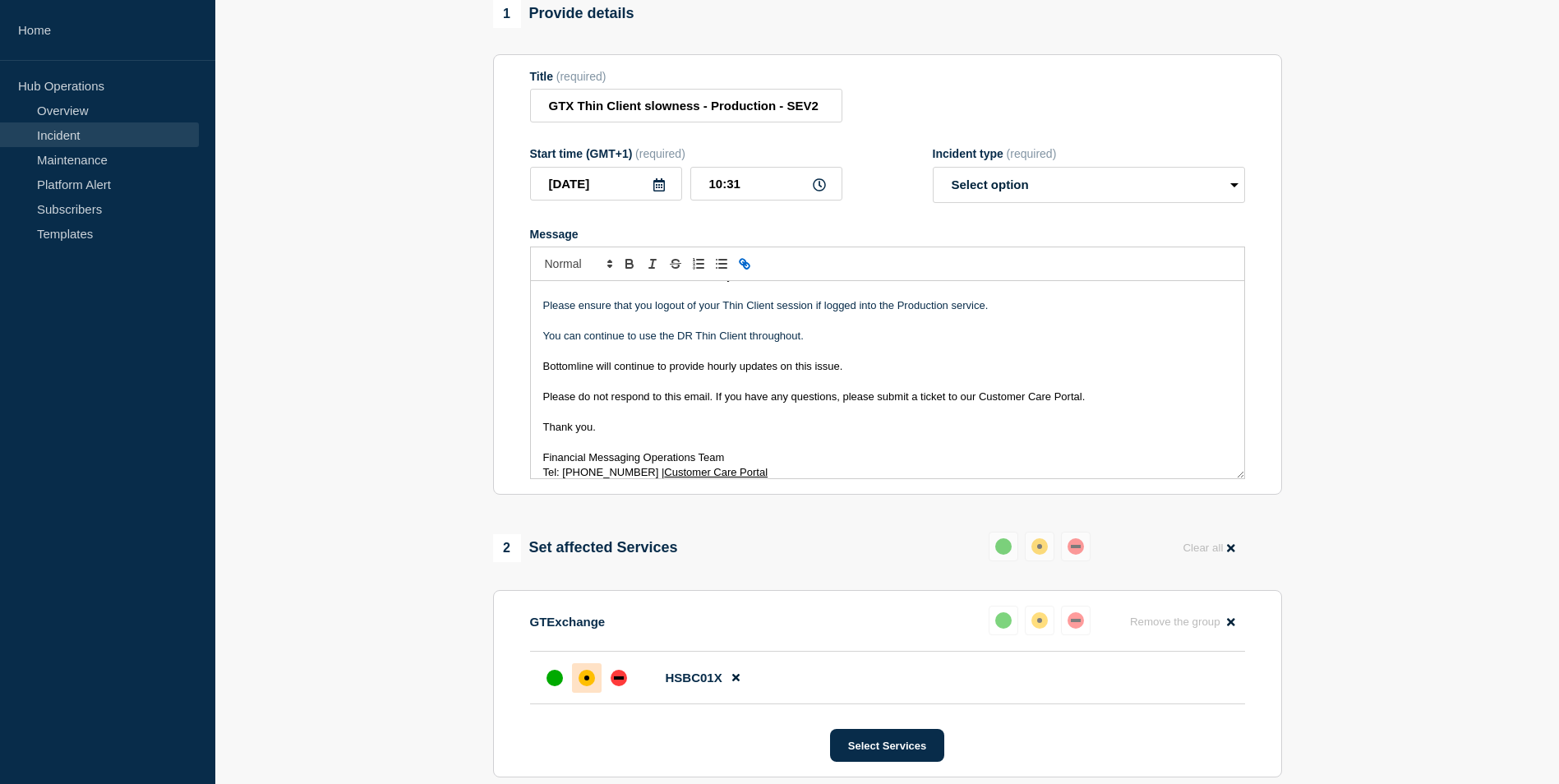
click at [537, 402] on div "Incident Update Bottomline teams have confirmed that a power cycle of the Thin …" at bounding box center [887, 379] width 713 height 197
click at [536, 435] on div "Incident Update Bottomline teams have confirmed that a power cycle of the Thin …" at bounding box center [887, 379] width 713 height 197
click at [537, 462] on div "Incident Update Bottomline teams have confirmed that a power cycle of the Thin …" at bounding box center [887, 379] width 713 height 197
click at [537, 477] on div "Incident Update Bottomline teams have confirmed that a power cycle of the Thin …" at bounding box center [887, 379] width 713 height 197
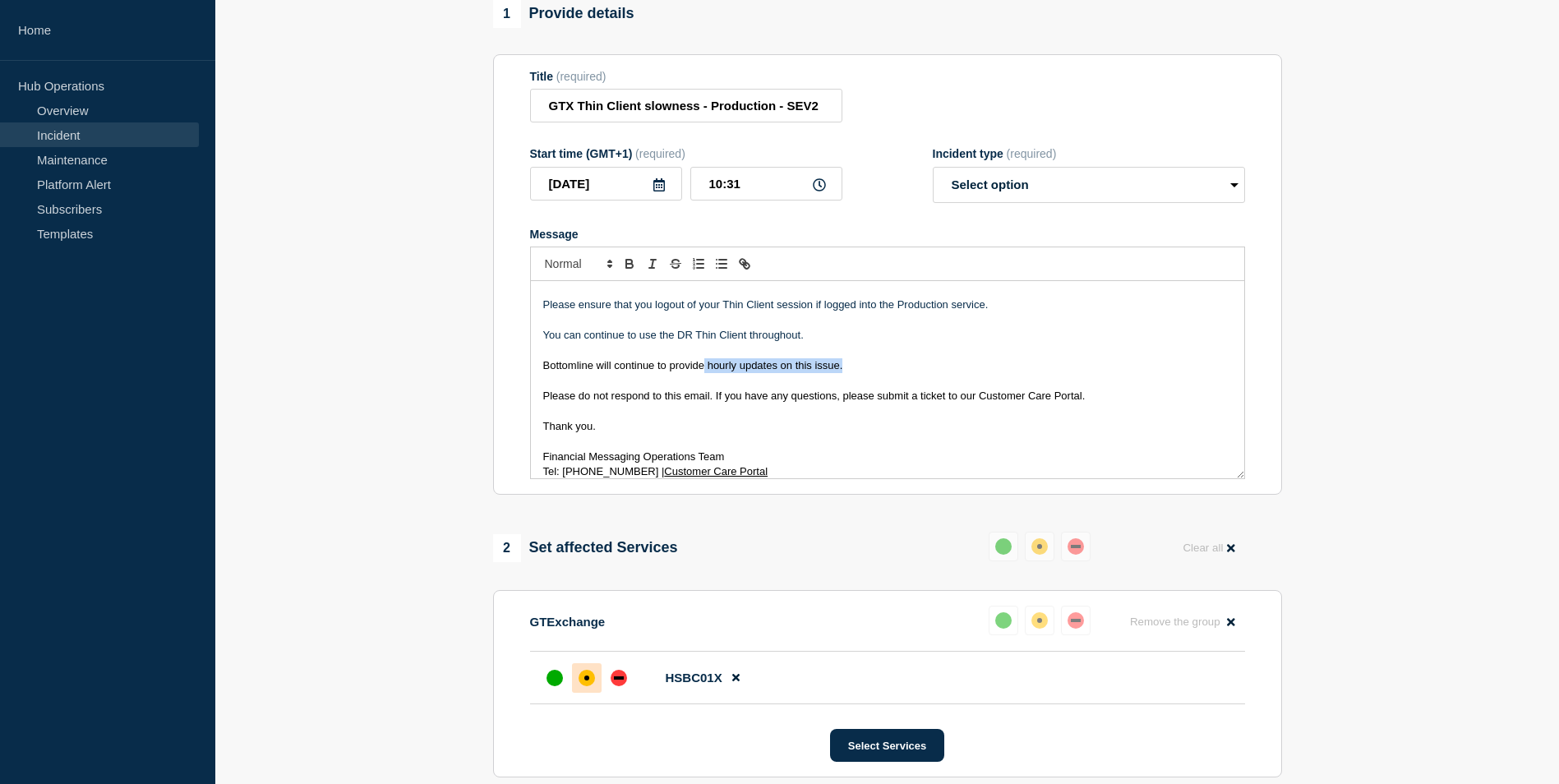
drag, startPoint x: 852, startPoint y: 371, endPoint x: 704, endPoint y: 370, distance: 148.0
click at [704, 370] on p "Bottomline will continue to provide hourly updates on this issue." at bounding box center [888, 365] width 689 height 14
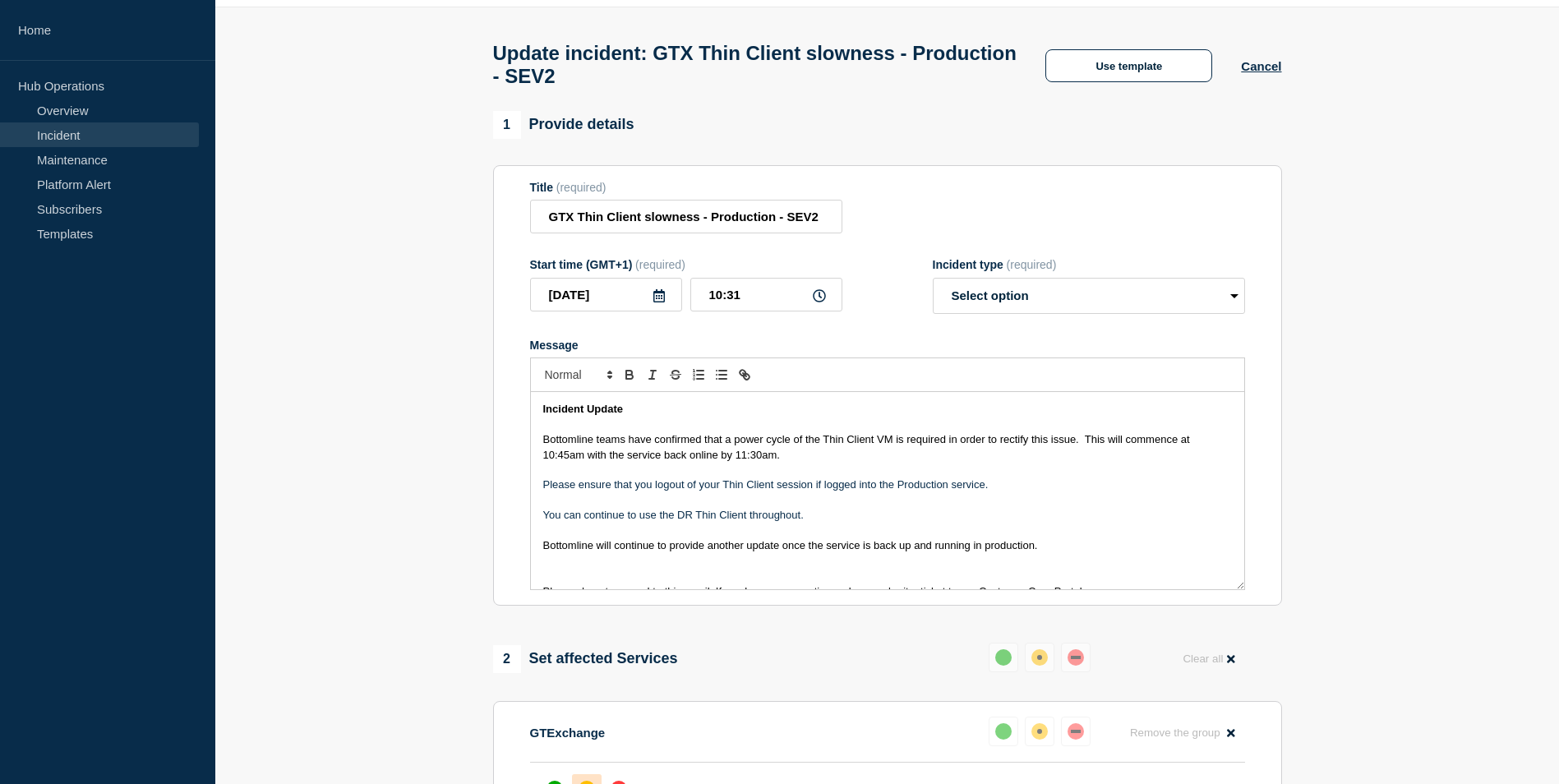
scroll to position [82, 0]
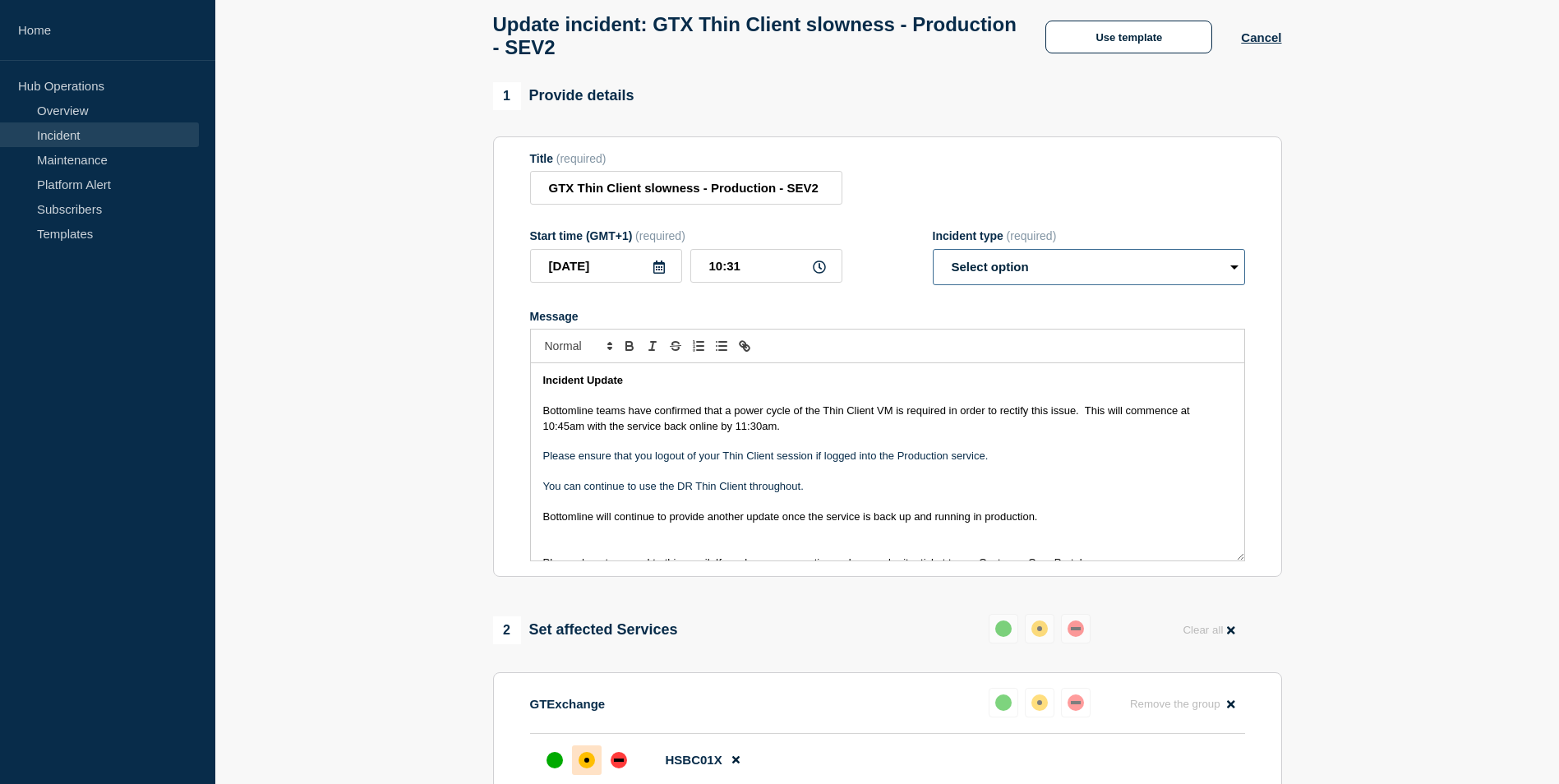
click at [1239, 270] on select "Select option Investigating Identified Monitoring Resolved" at bounding box center [1089, 267] width 313 height 36
select select "identified"
click at [933, 257] on select "Select option Investigating Identified Monitoring Resolved" at bounding box center [1089, 267] width 313 height 36
click at [1374, 373] on section "1 Provide details Title (required) GTX Thin Client slowness - Production - SEV2…" at bounding box center [887, 662] width 1344 height 1160
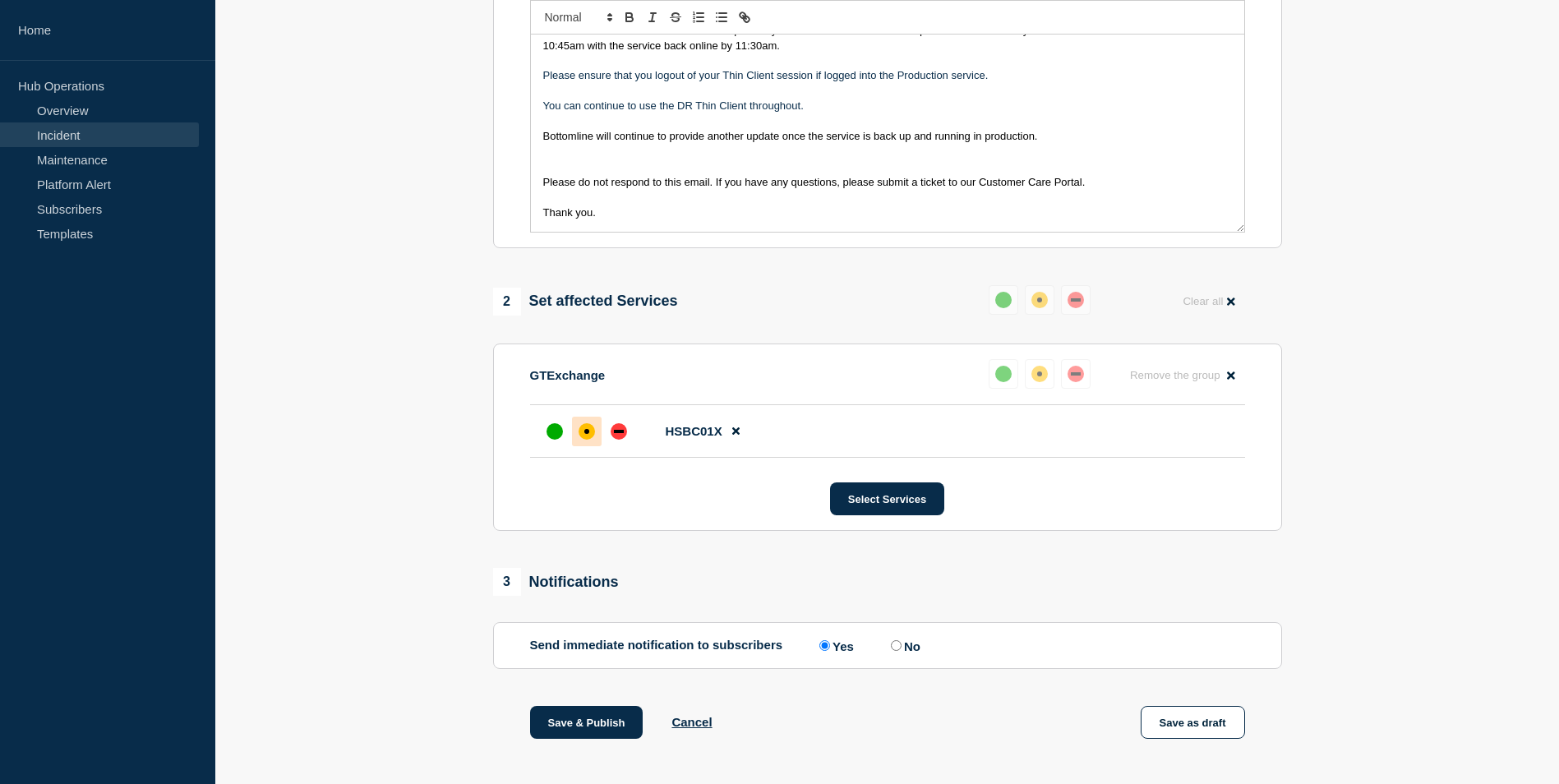
scroll to position [95, 0]
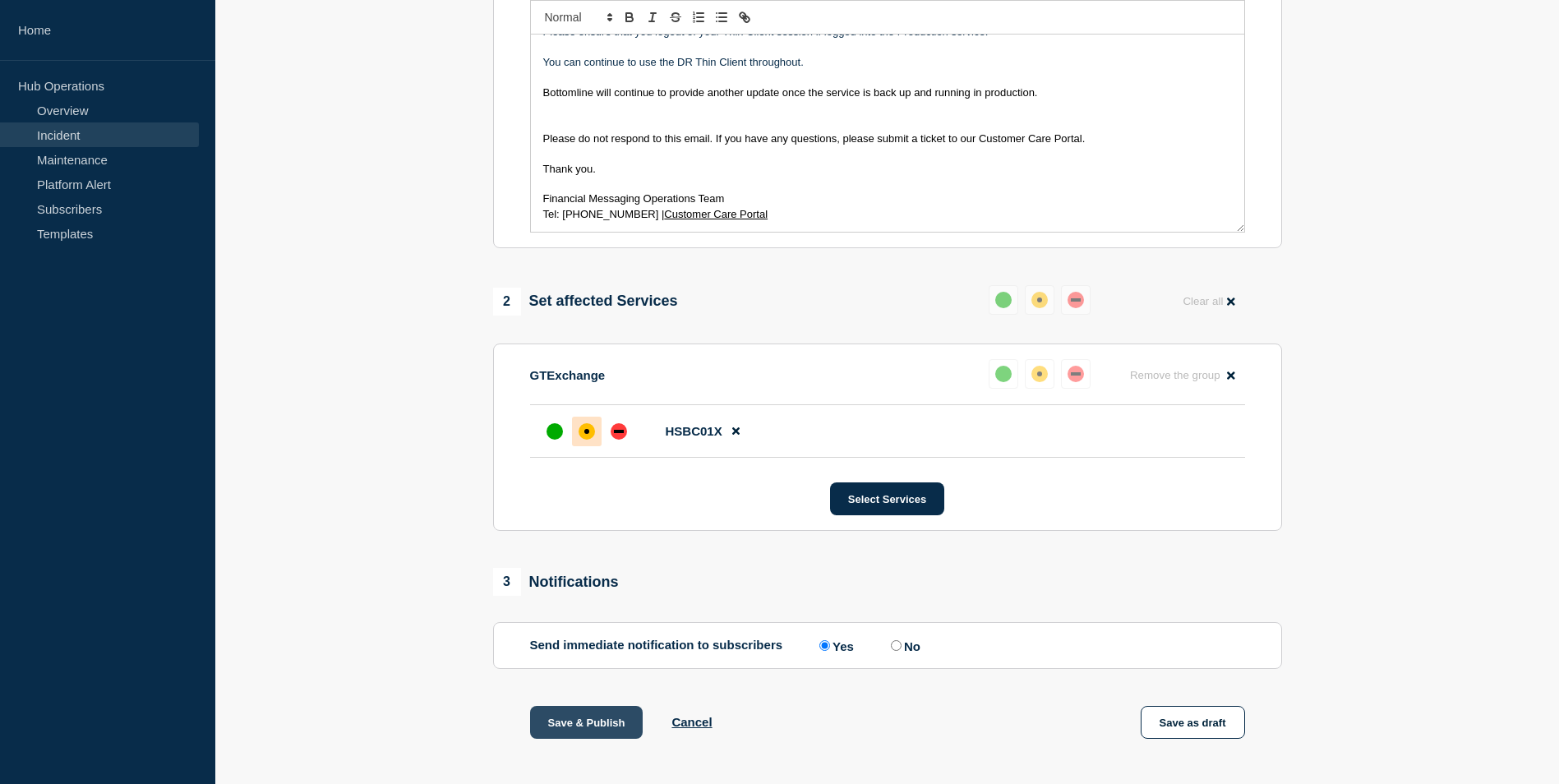
click at [582, 725] on button "Save & Publish" at bounding box center [587, 722] width 113 height 33
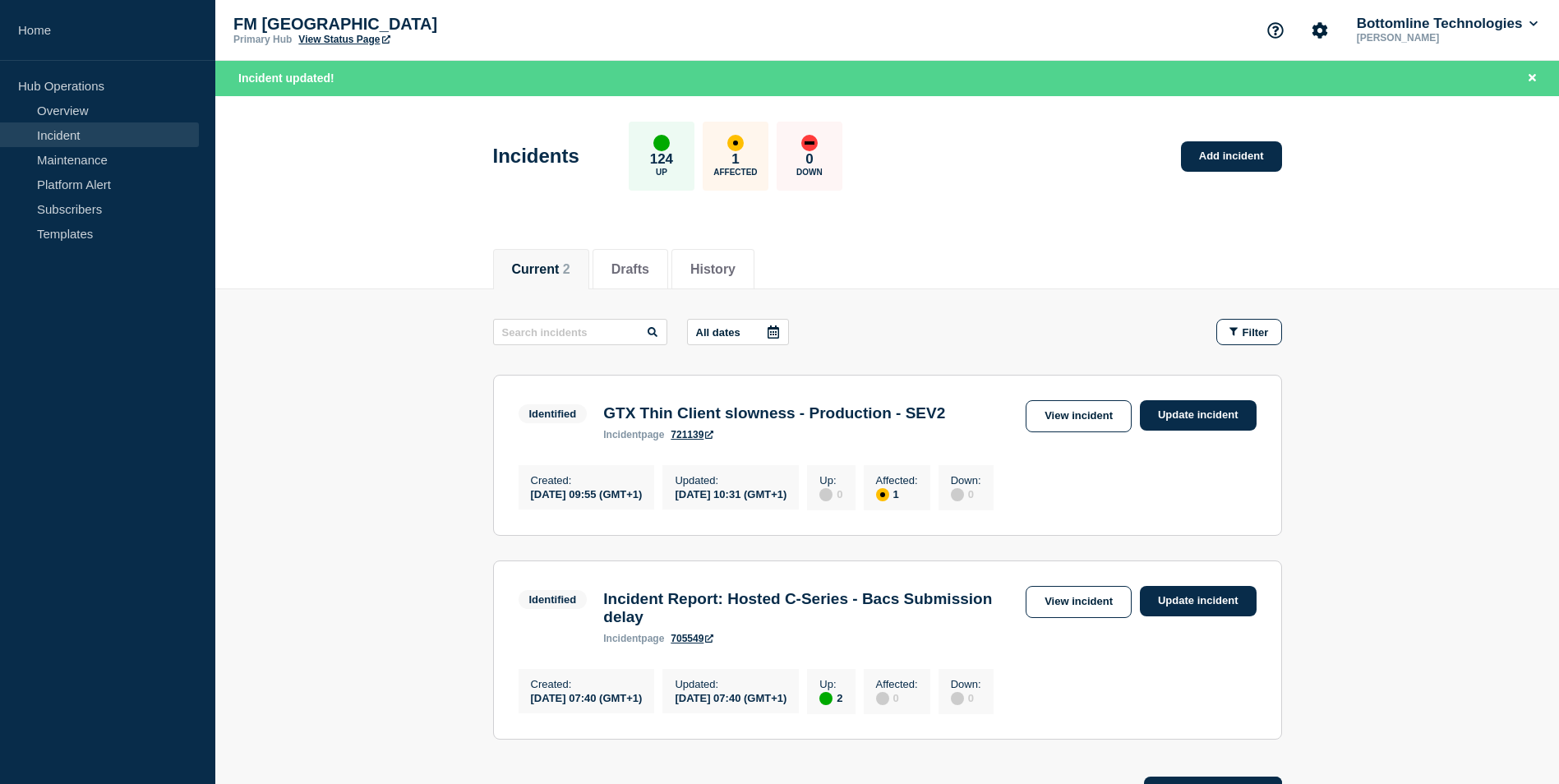
click at [1422, 727] on main "All dates Filter Identified 1 Affected GTX Thin Client slowness - Production - …" at bounding box center [887, 527] width 1344 height 475
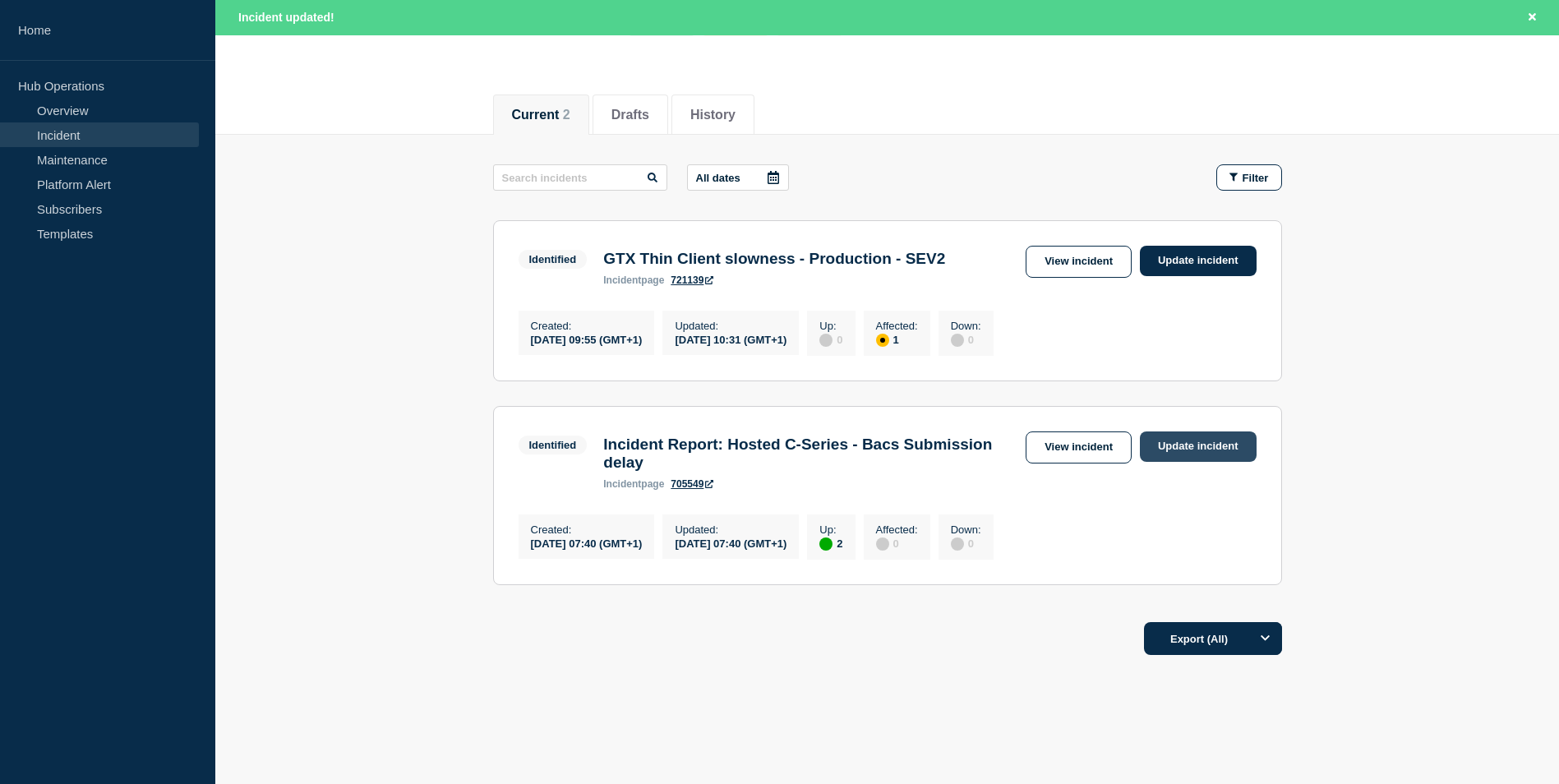
scroll to position [164, 0]
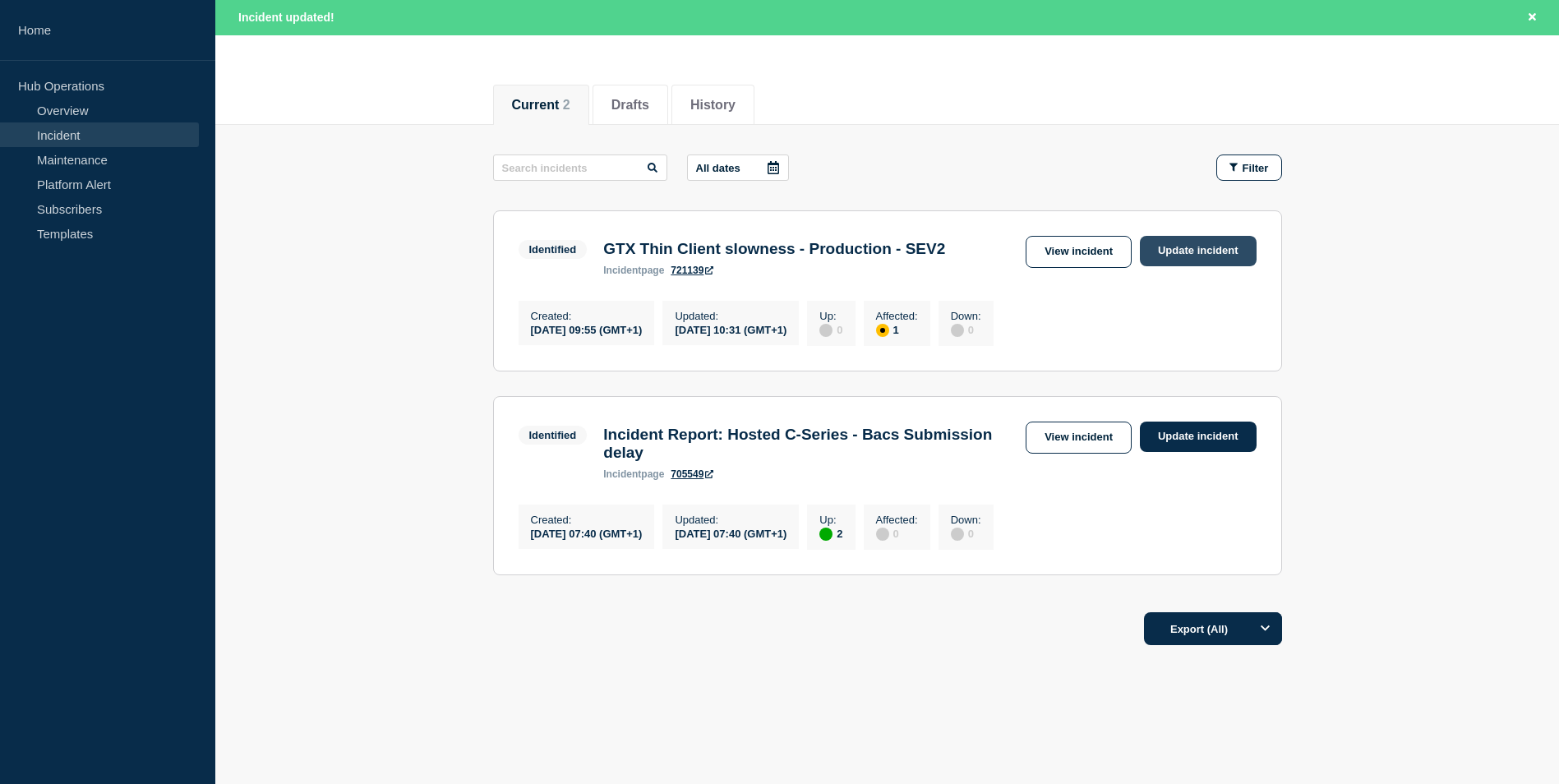
click at [1199, 249] on link "Update incident" at bounding box center [1197, 251] width 117 height 31
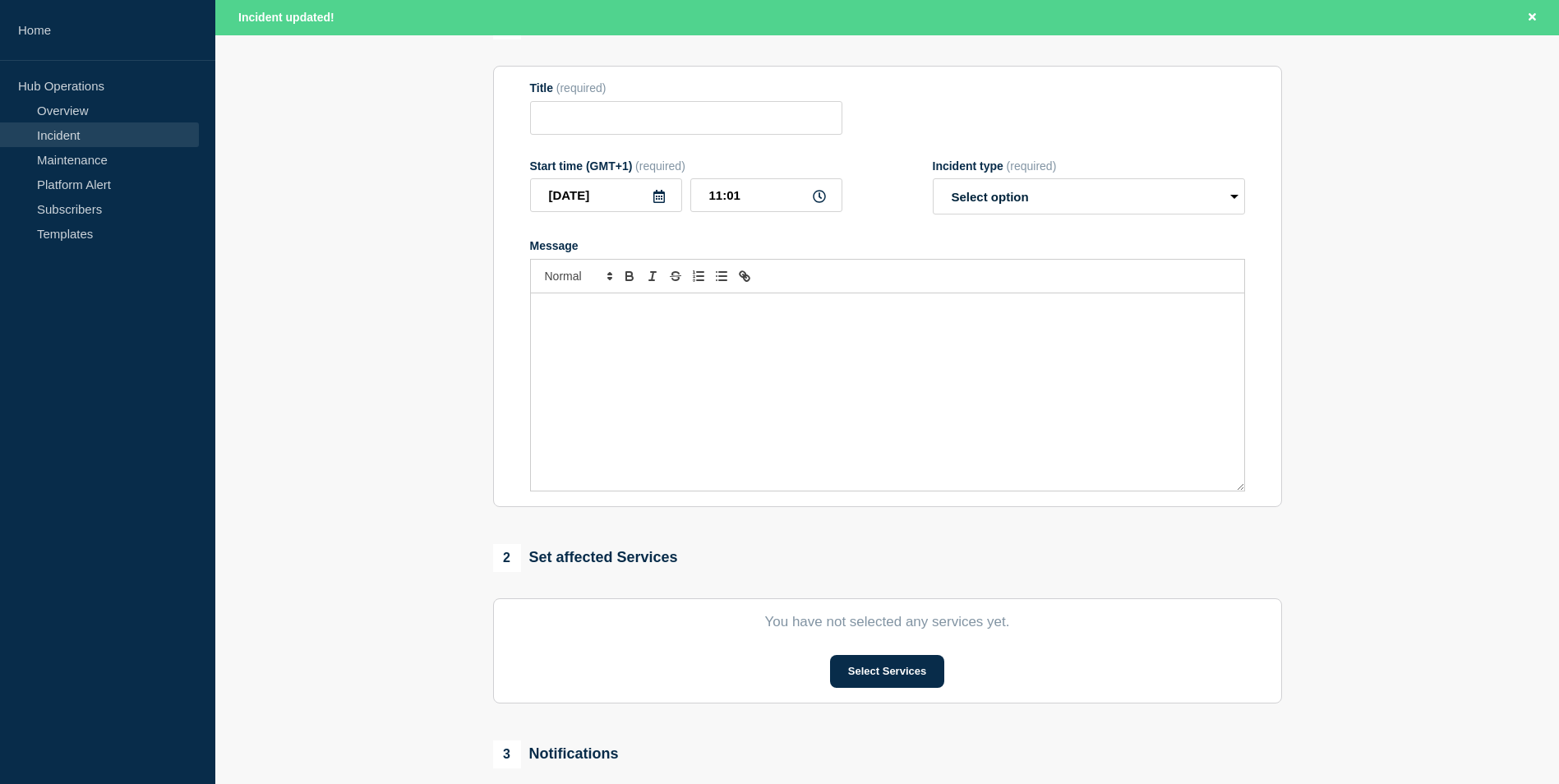
type input "GTX Thin Client slowness - Production - SEV2"
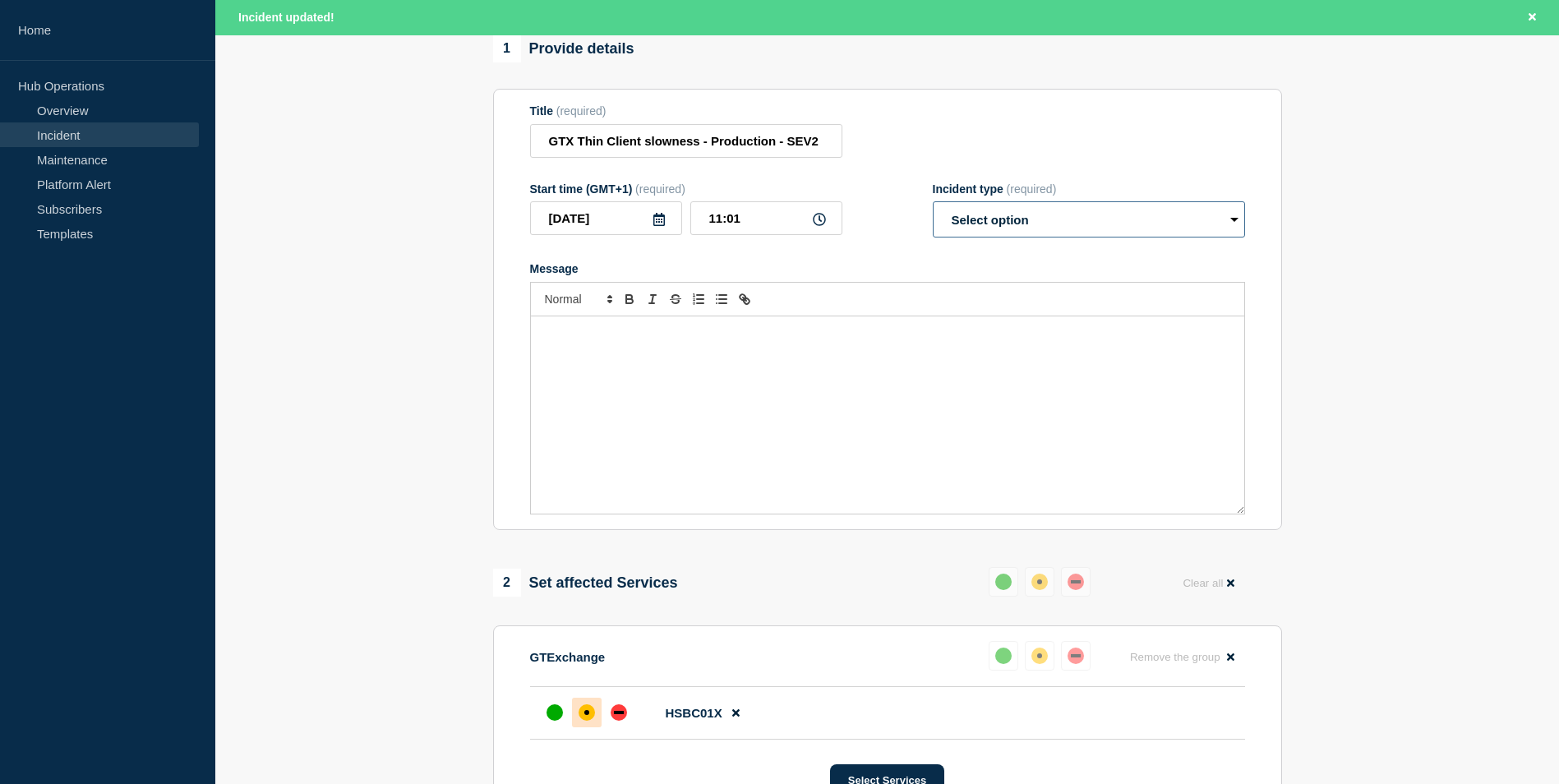
click at [1195, 222] on select "Select option Investigating Identified Monitoring Resolved" at bounding box center [1089, 219] width 313 height 36
select select "resolved"
click at [933, 210] on select "Select option Investigating Identified Monitoring Resolved" at bounding box center [1089, 219] width 313 height 36
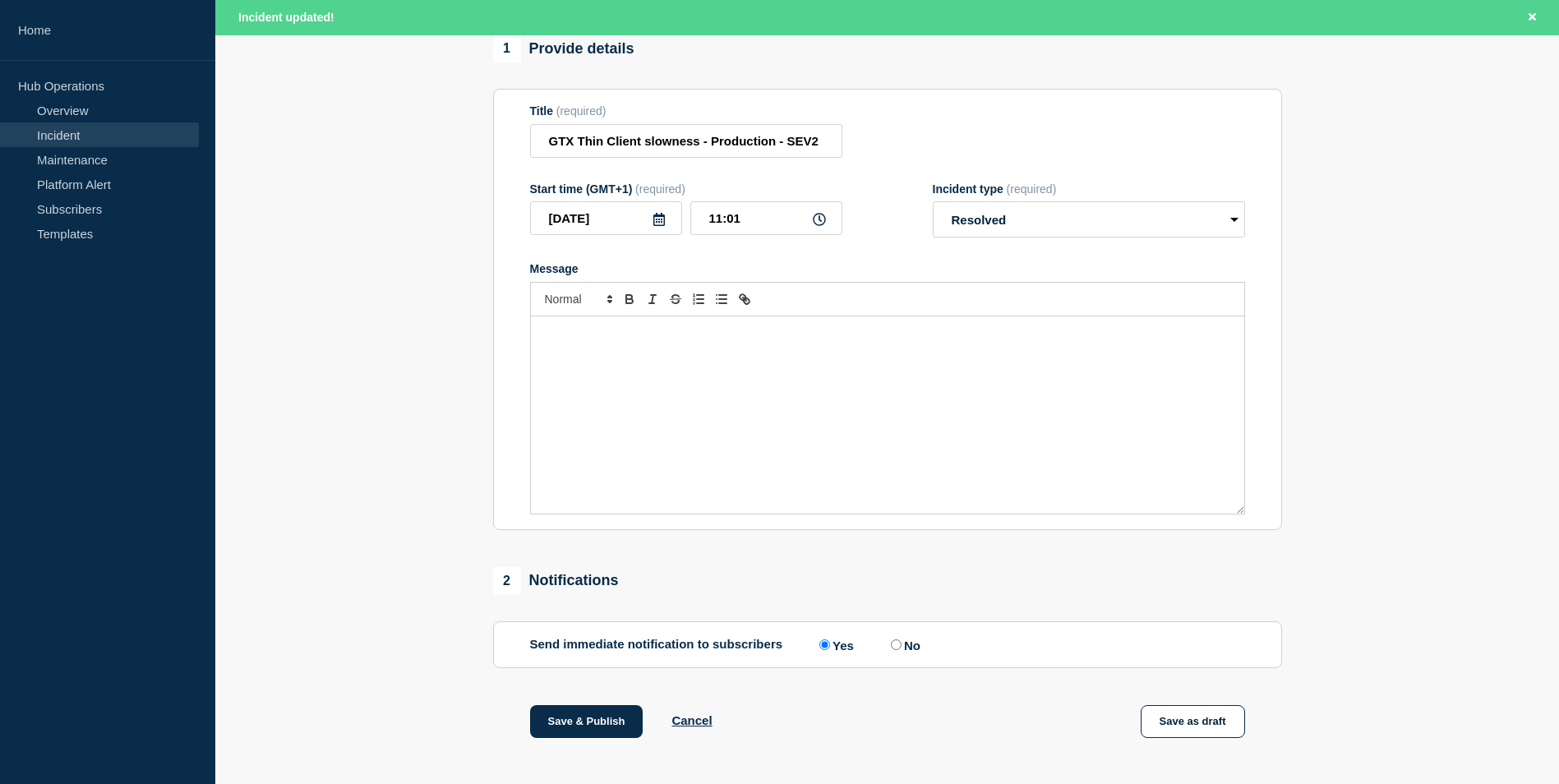
click at [1132, 399] on div "Message" at bounding box center [887, 415] width 713 height 197
click at [1247, 231] on section "Title (required) GTX Thin Client slowness - Production - SEV2 Start time (GMT+1…" at bounding box center [888, 309] width 789 height 441
click at [1231, 228] on select "Select option Investigating Identified Monitoring Resolved" at bounding box center [1089, 219] width 313 height 36
click at [1365, 233] on section "1 Provide details Title (required) GTX Thin Client slowness - Production - SEV2…" at bounding box center [887, 499] width 1344 height 930
click at [760, 398] on div "Message" at bounding box center [887, 415] width 713 height 197
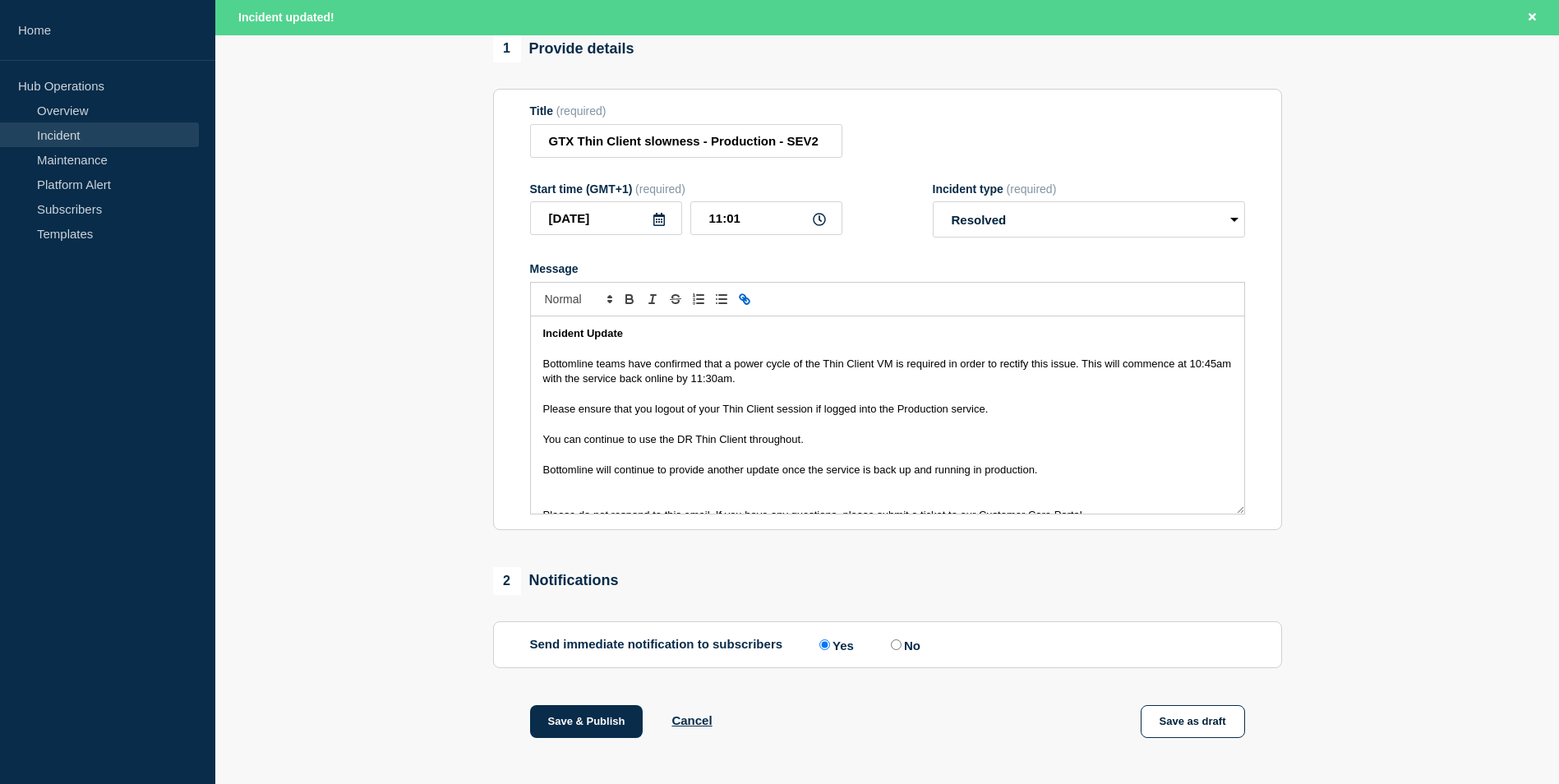
click at [531, 369] on div "Incident Update Bottomline teams have confirmed that a power cycle of the Thin …" at bounding box center [887, 415] width 713 height 197
click at [671, 373] on span "Bottomline teams have confirmed that a power cycle of the Thin Client VM is req…" at bounding box center [888, 371] width 691 height 27
click at [671, 372] on span "Bottomline teams have confirmed that a power cycle of the Thin Client VM is req…" at bounding box center [888, 371] width 691 height 27
drag, startPoint x: 888, startPoint y: 374, endPoint x: 1068, endPoint y: 415, distance: 184.6
click at [1068, 415] on div "Incident Update Bottomline teams have completed the power cycle of the Thin Cli…" at bounding box center [887, 415] width 713 height 197
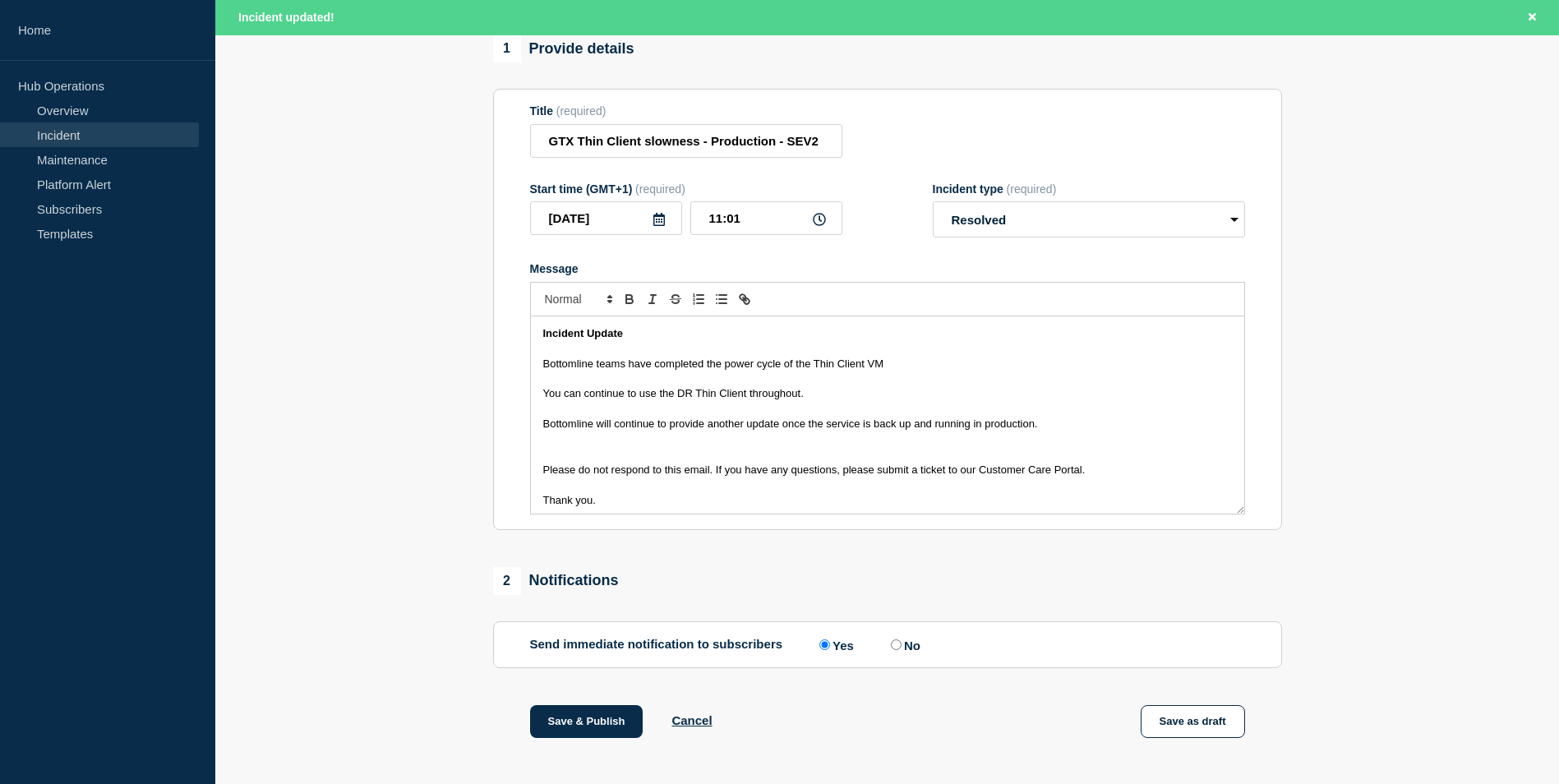
drag, startPoint x: 1041, startPoint y: 427, endPoint x: 810, endPoint y: 430, distance: 231.0
click at [810, 430] on p "Bottomline will continue to provide another update once the service is back up …" at bounding box center [888, 424] width 689 height 14
copy span "the service is back up and running in production."
click at [935, 369] on p "Bottomline teams have completed the power cycle of the Thin Client VM" at bounding box center [888, 364] width 689 height 14
click at [907, 366] on span "Bottomline teams have completed the power cycle of the Thin Client VM and the s…" at bounding box center [841, 364] width 596 height 13
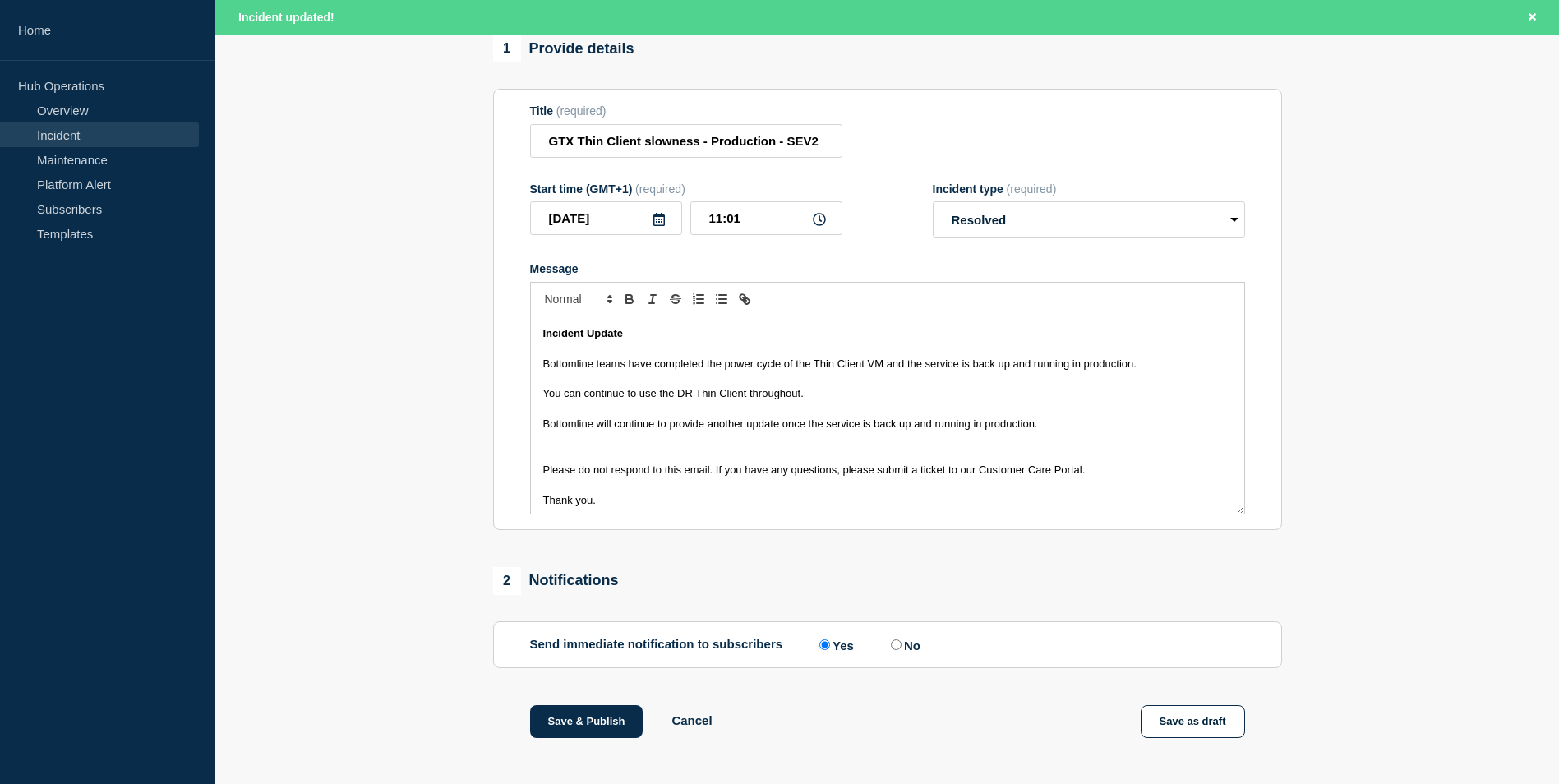
click at [526, 398] on section "Title (required) GTX Thin Client slowness - Production - SEV2 Start time (GMT+1…" at bounding box center [888, 309] width 789 height 441
click at [538, 396] on div "Incident Update Bottomline teams have completed the power cycle of the Thin Cli…" at bounding box center [887, 415] width 713 height 197
drag, startPoint x: 1083, startPoint y: 437, endPoint x: 507, endPoint y: 431, distance: 576.0
click at [507, 431] on section "Title (required) GTX Thin Client slowness - Production - SEV2 Start time (GMT+1…" at bounding box center [888, 309] width 789 height 441
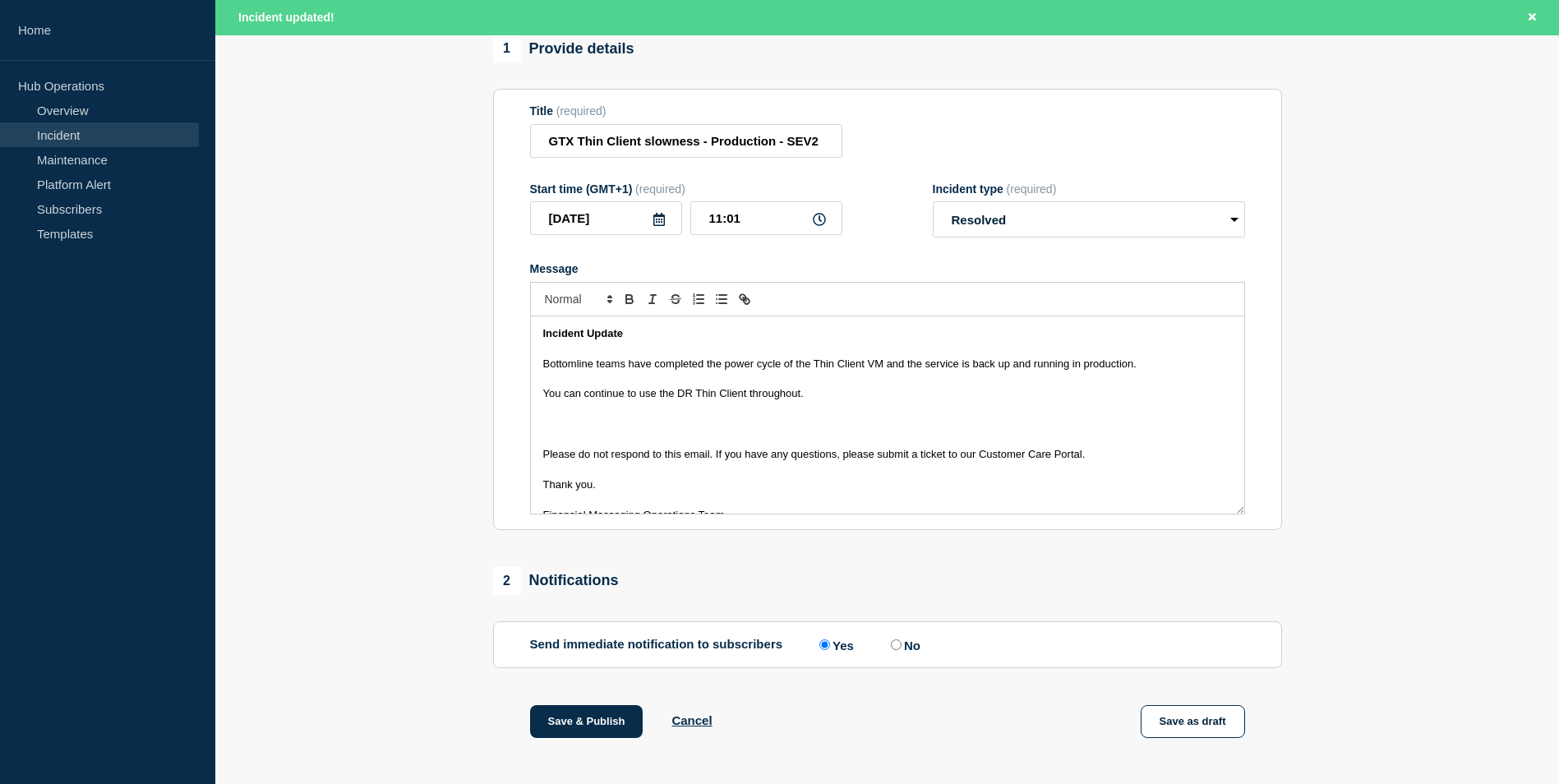
click at [540, 426] on div "Incident Update Bottomline teams have completed the power cycle of the Thin Cli…" at bounding box center [887, 415] width 713 height 197
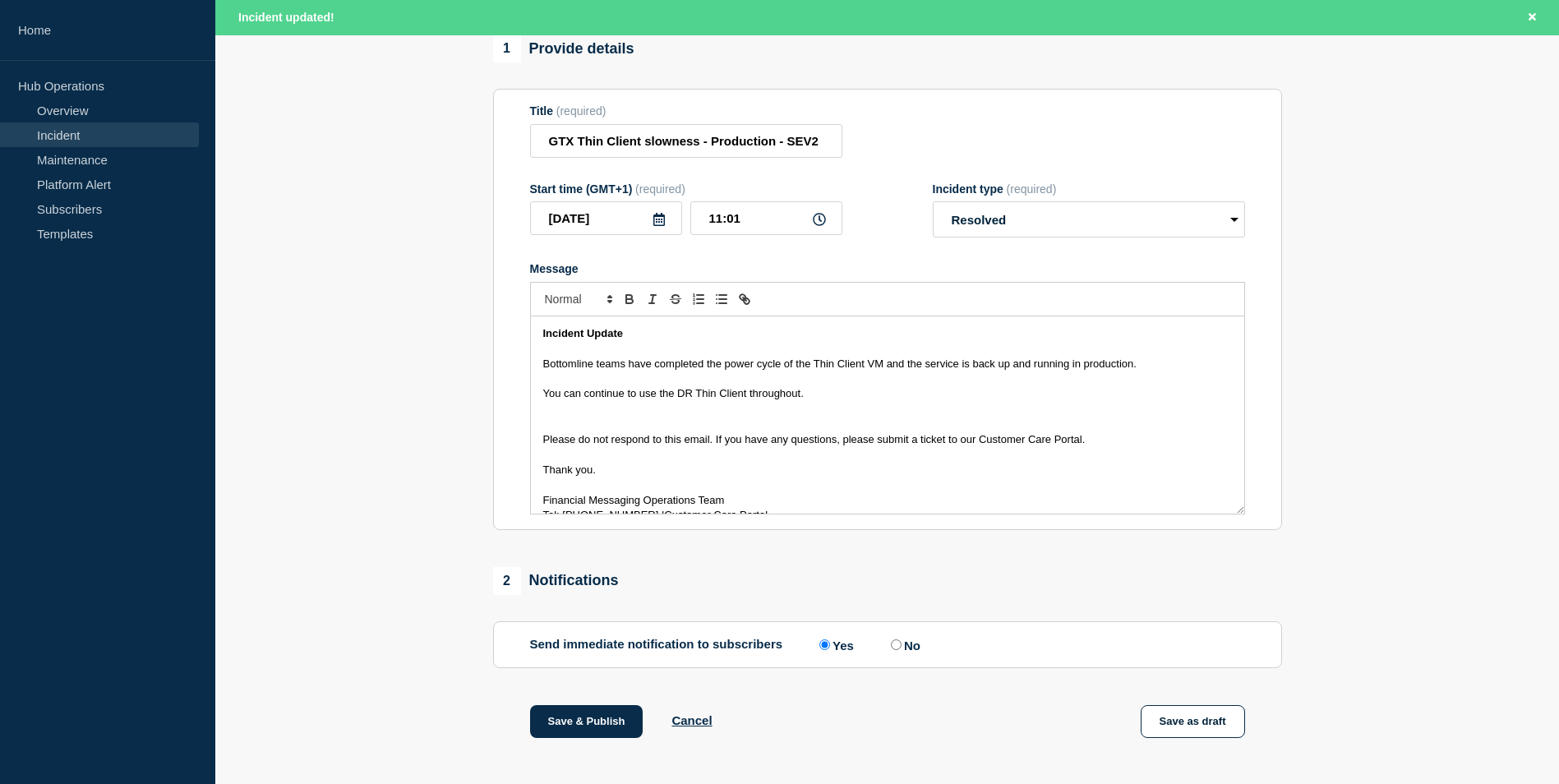
click at [539, 444] on div "Incident Update Bottomline teams have completed the power cycle of the Thin Cli…" at bounding box center [887, 415] width 713 height 197
click at [536, 473] on div "Incident Update Bottomline teams have completed the power cycle of the Thin Cli…" at bounding box center [887, 415] width 713 height 197
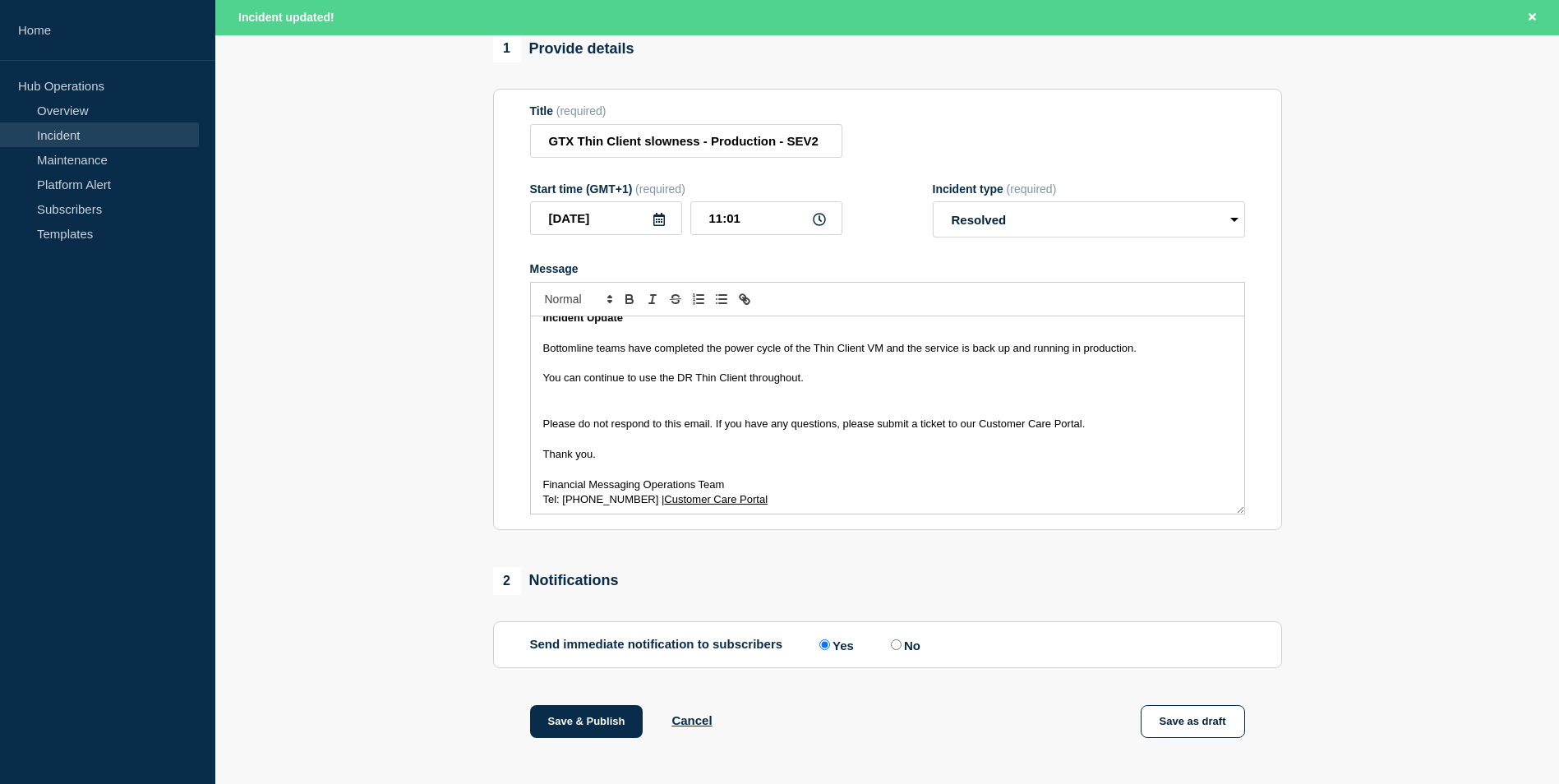
scroll to position [20, 0]
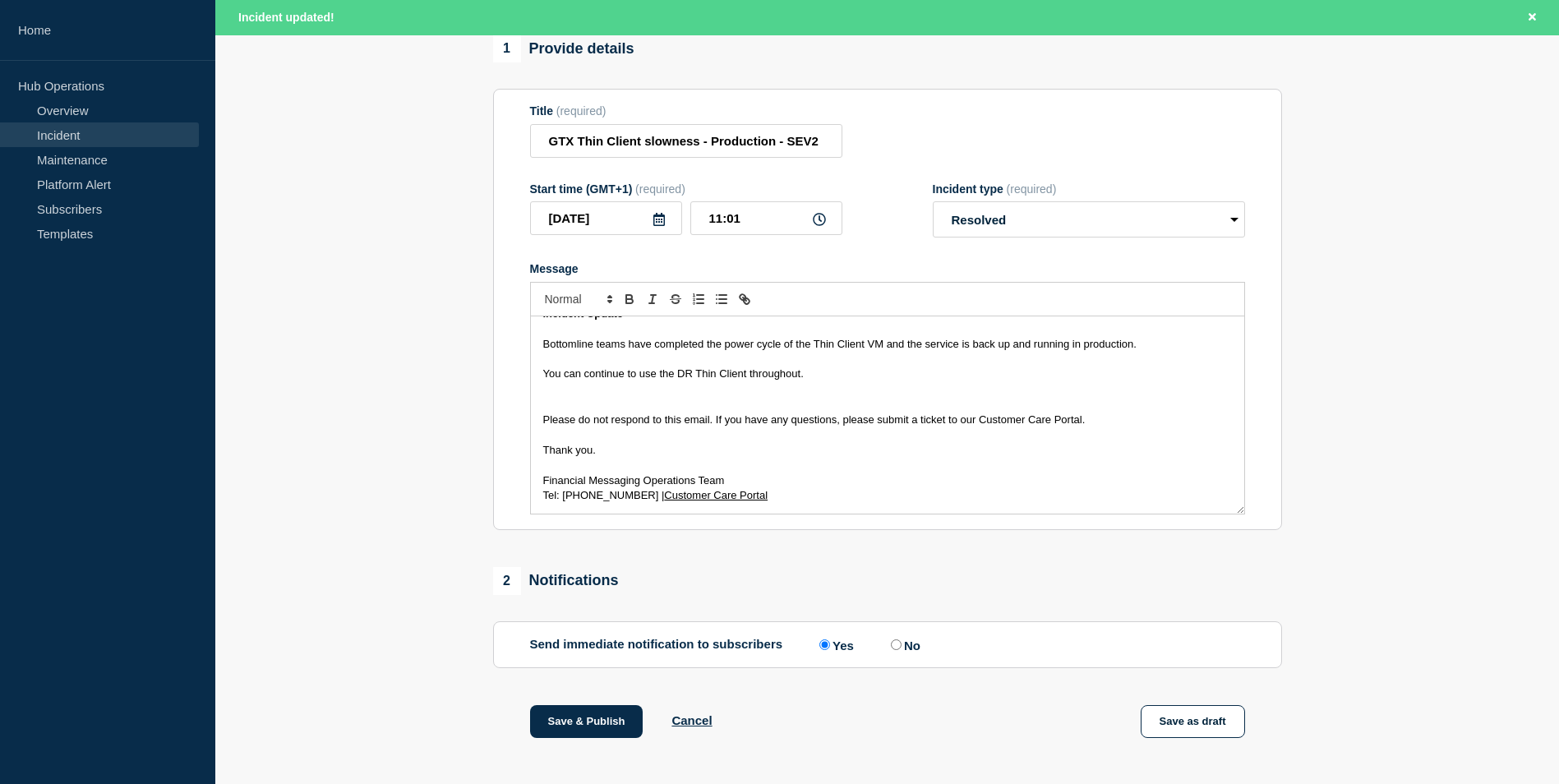
click at [532, 489] on div "Incident Update Bottomline teams have completed the power cycle of the Thin Cli…" at bounding box center [887, 415] width 713 height 197
click at [534, 504] on div "Incident Update Bottomline teams have completed the power cycle of the Thin Cli…" at bounding box center [887, 415] width 713 height 197
click at [839, 378] on p "You can continue to use the DR Thin Client throughout." at bounding box center [888, 374] width 689 height 14
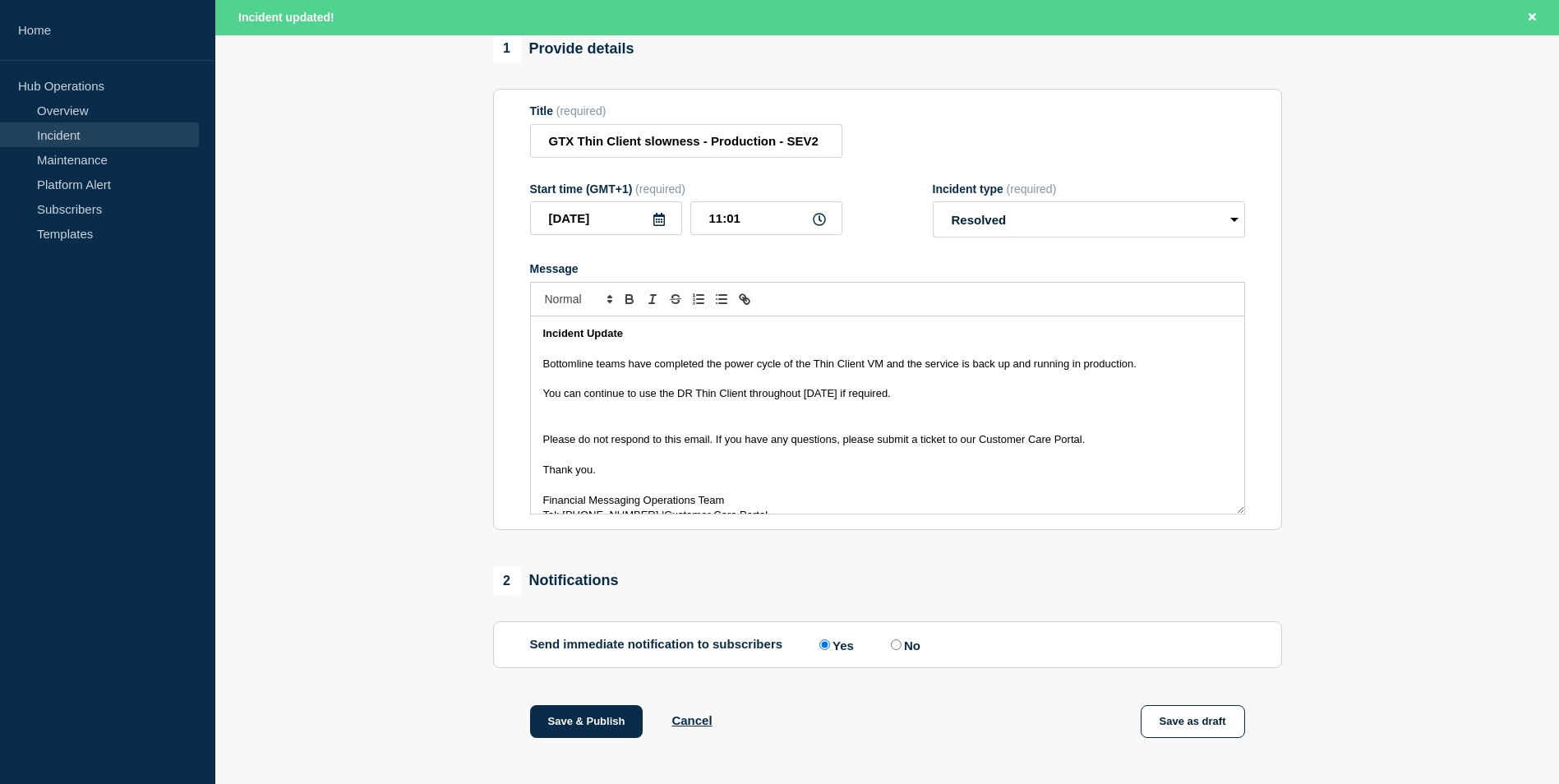
click at [1182, 365] on p "Bottomline teams have completed the power cycle of the Thin Client VM and the s…" at bounding box center [888, 364] width 689 height 14
click at [905, 368] on span "Bottomline teams have completed the power cycle of the Thin Client VM and the s…" at bounding box center [840, 364] width 594 height 13
click at [1211, 371] on p "Bottomline teams have completed the power cycle of the Thin Client VM and can c…" at bounding box center [888, 364] width 689 height 14
click at [1118, 386] on p "Message" at bounding box center [888, 378] width 689 height 14
click at [1094, 401] on p "You can continue to use the DR Thin Client throughout [DATE] if required." at bounding box center [888, 393] width 689 height 14
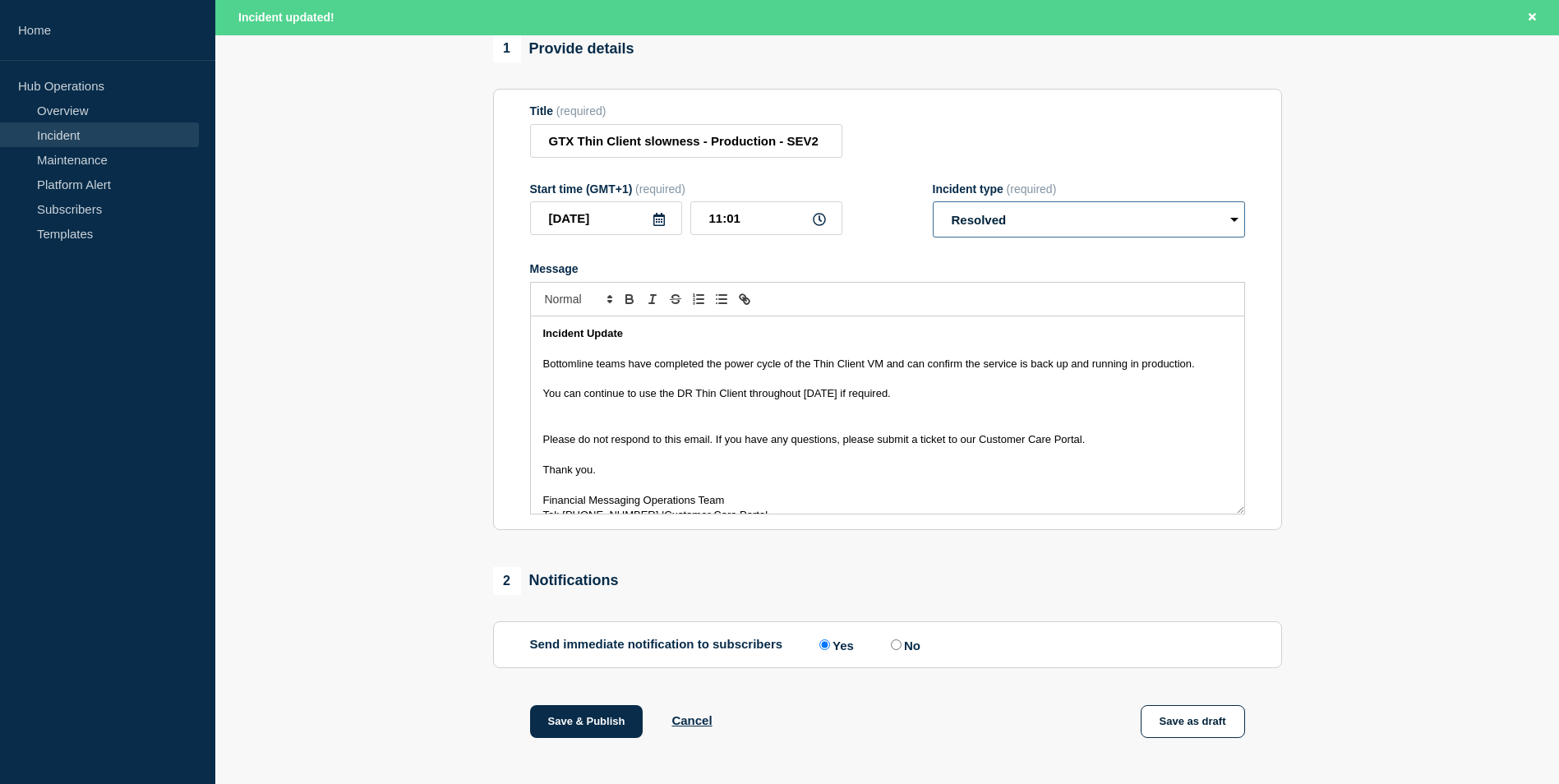
click at [1233, 228] on select "Select option Investigating Identified Monitoring Resolved" at bounding box center [1089, 219] width 313 height 36
select select "monitoring"
click at [933, 210] on select "Select option Investigating Identified Monitoring Resolved" at bounding box center [1089, 219] width 313 height 36
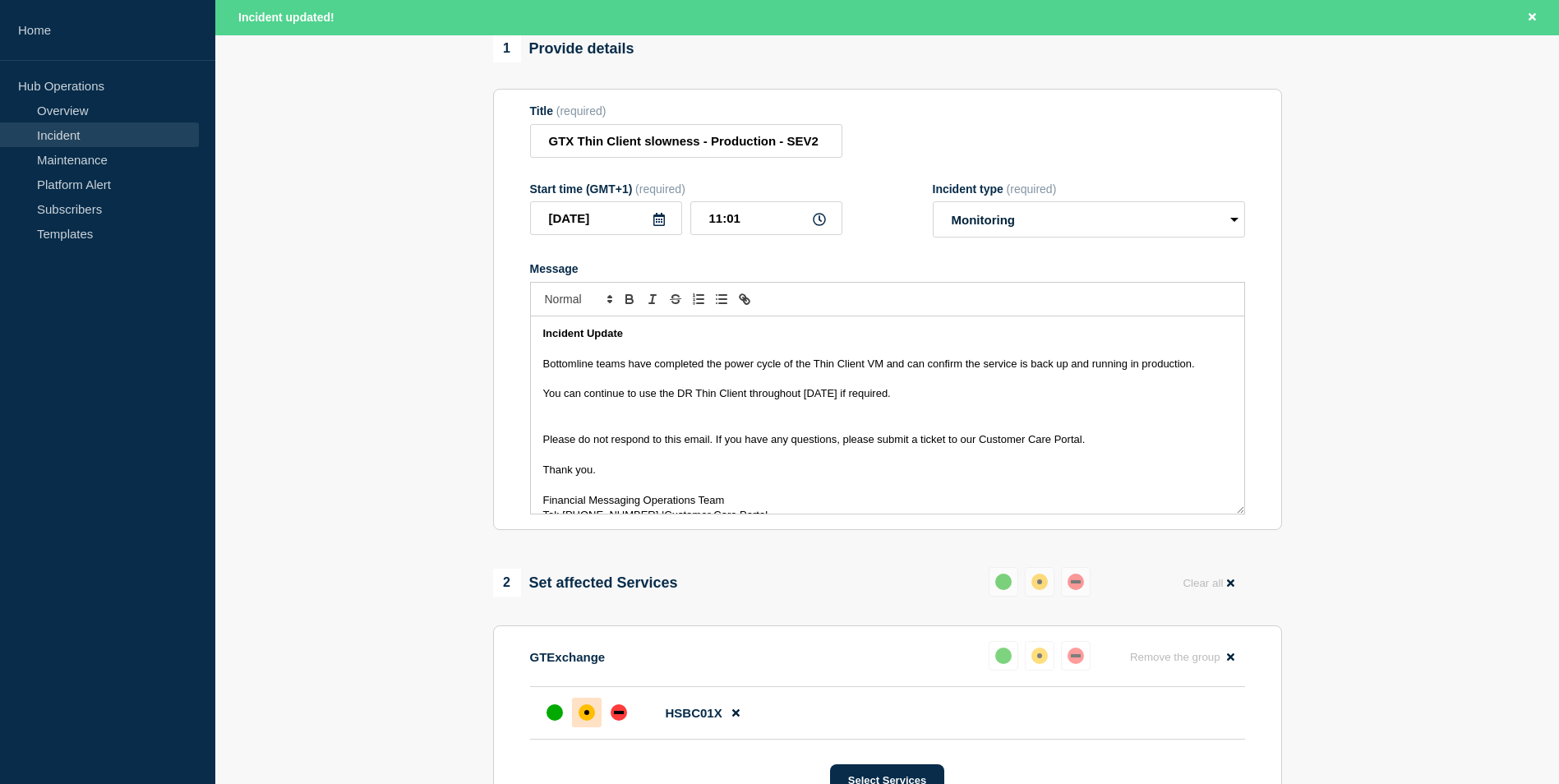
click at [955, 401] on p "You can continue to use the DR Thin Client throughout [DATE] if required." at bounding box center [888, 393] width 689 height 14
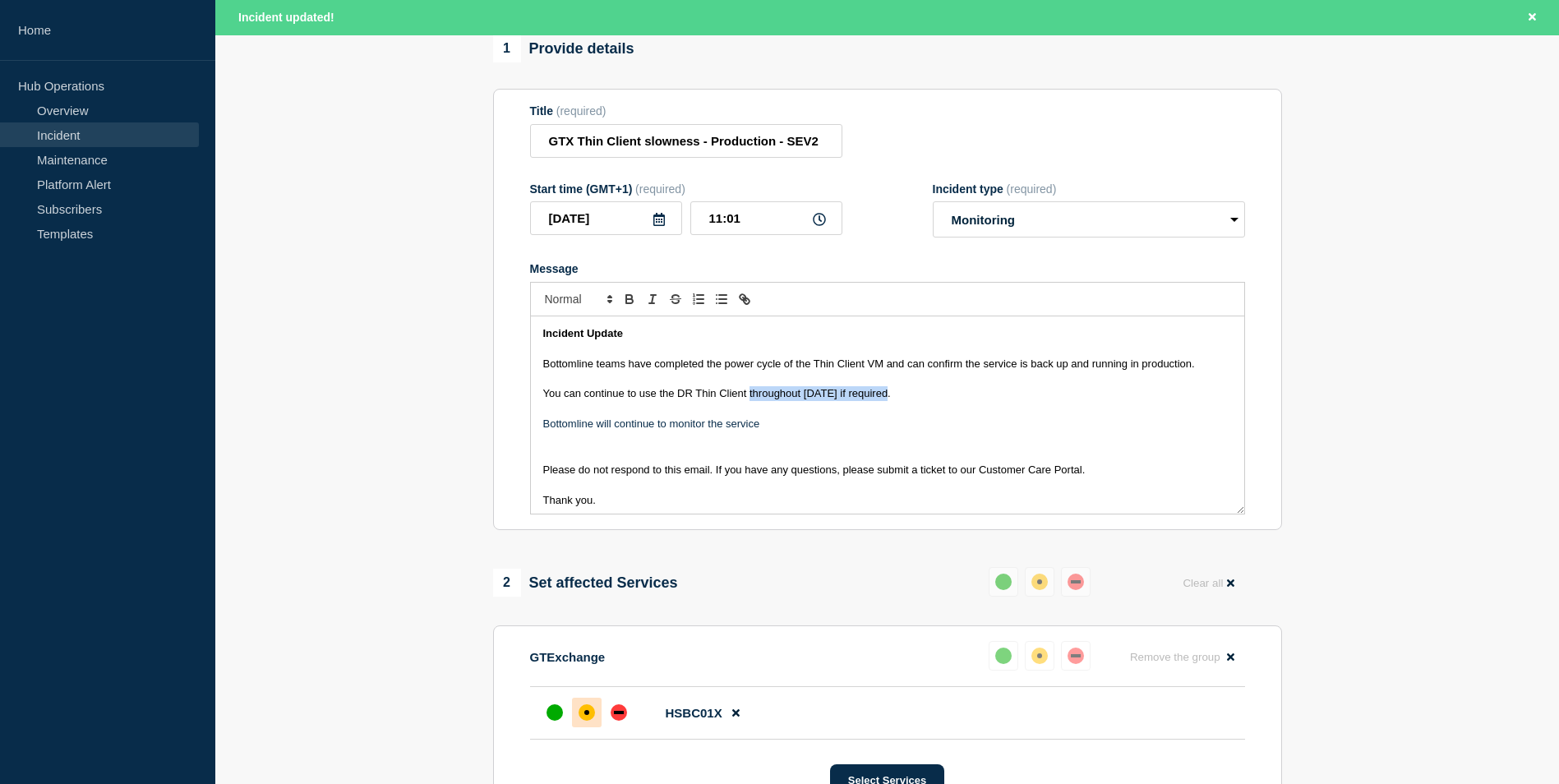
drag, startPoint x: 860, startPoint y: 399, endPoint x: 749, endPoint y: 397, distance: 111.0
click at [749, 397] on p "You can continue to use the DR Thin Client throughout [DATE] if required." at bounding box center [888, 393] width 689 height 14
copy span "throughout [DATE] if required."
click at [802, 430] on p "Bottomline will continue to monitor the service" at bounding box center [888, 424] width 689 height 14
click at [760, 430] on span "throughout [DATE] if required." at bounding box center [830, 424] width 141 height 13
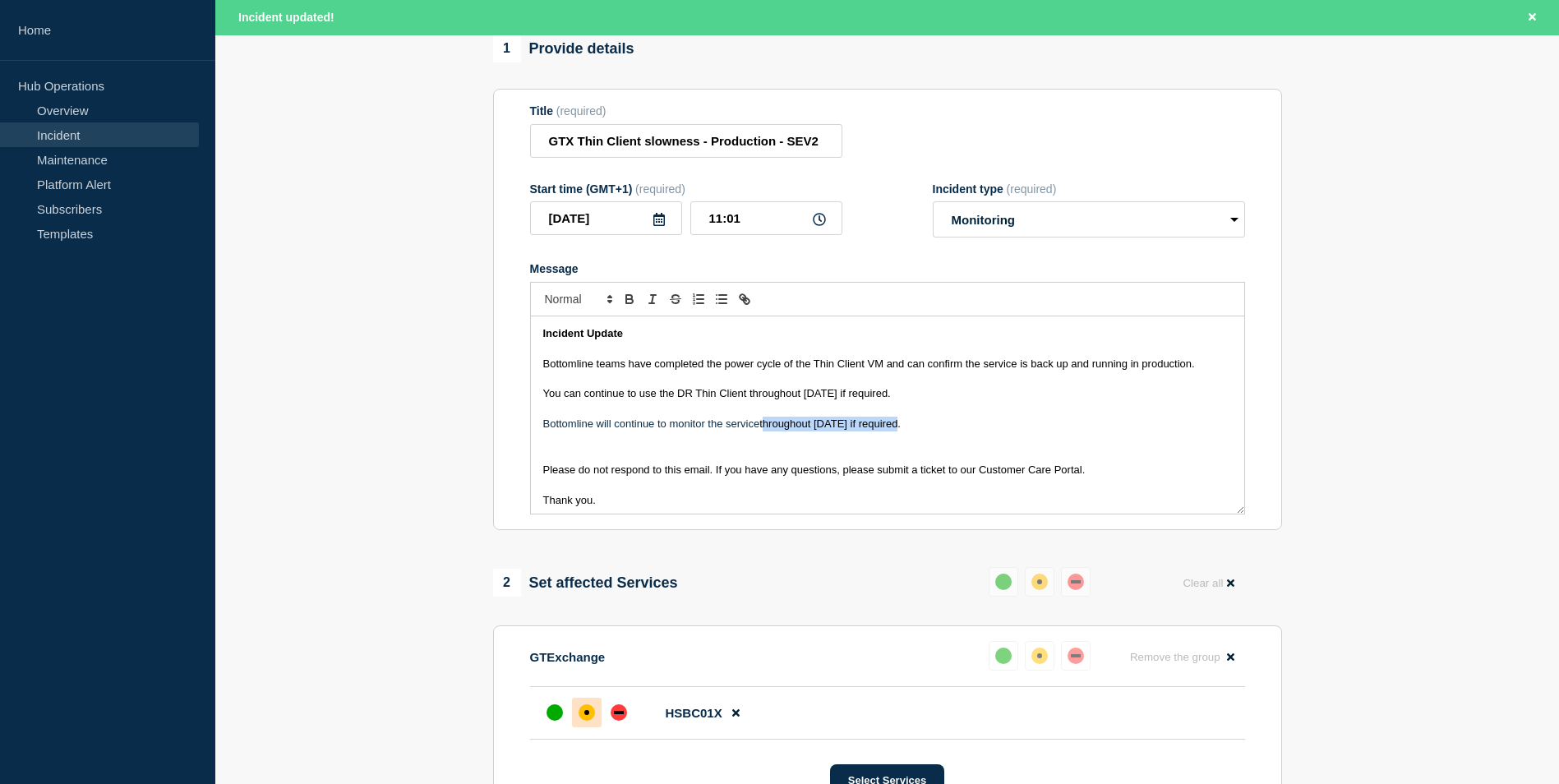
drag, startPoint x: 933, startPoint y: 433, endPoint x: 765, endPoint y: 425, distance: 168.2
click at [765, 425] on p "Bottomline will continue to monitor the service throughout [DATE] if required." at bounding box center [888, 424] width 689 height 14
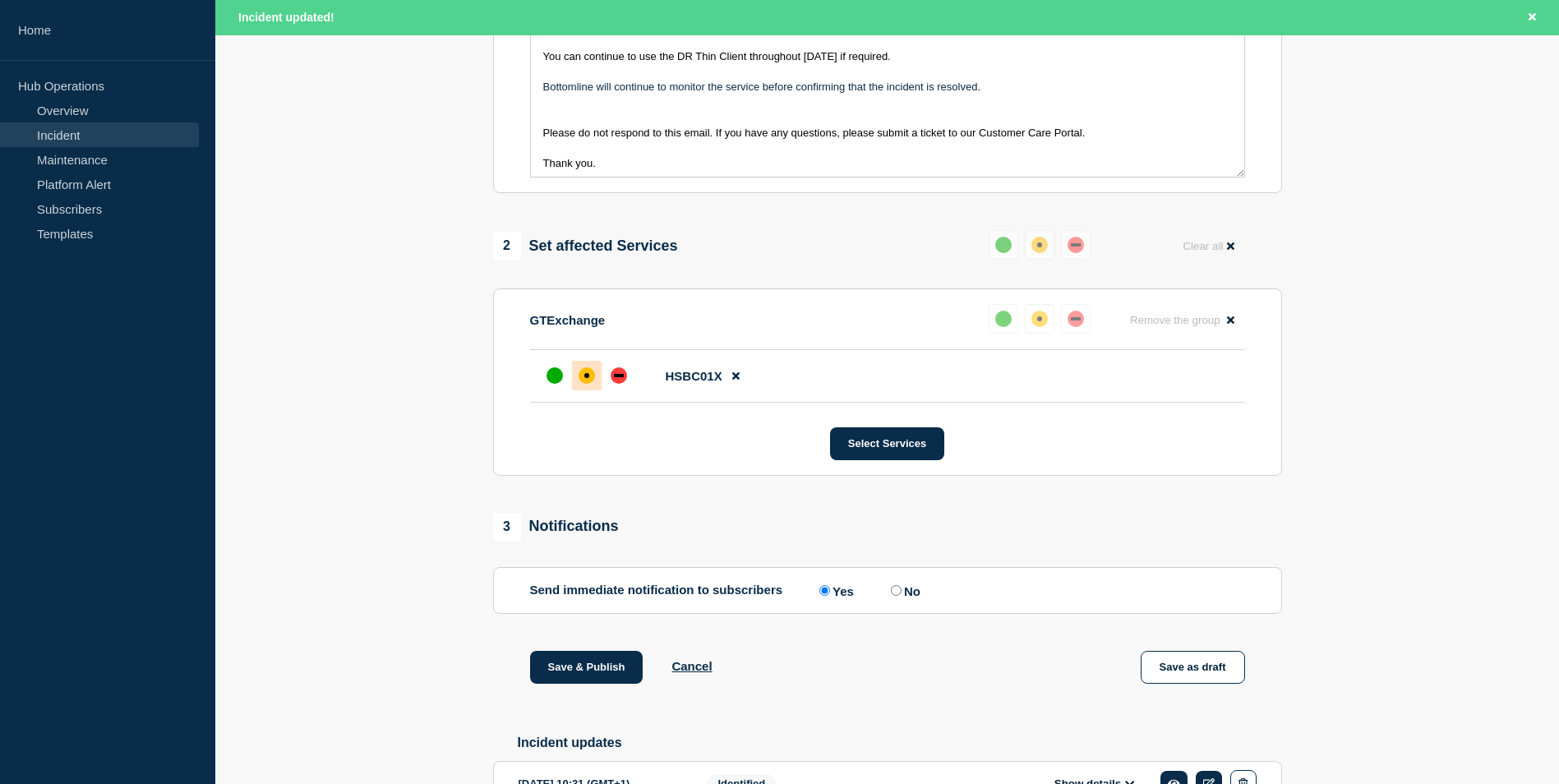
scroll to position [666, 0]
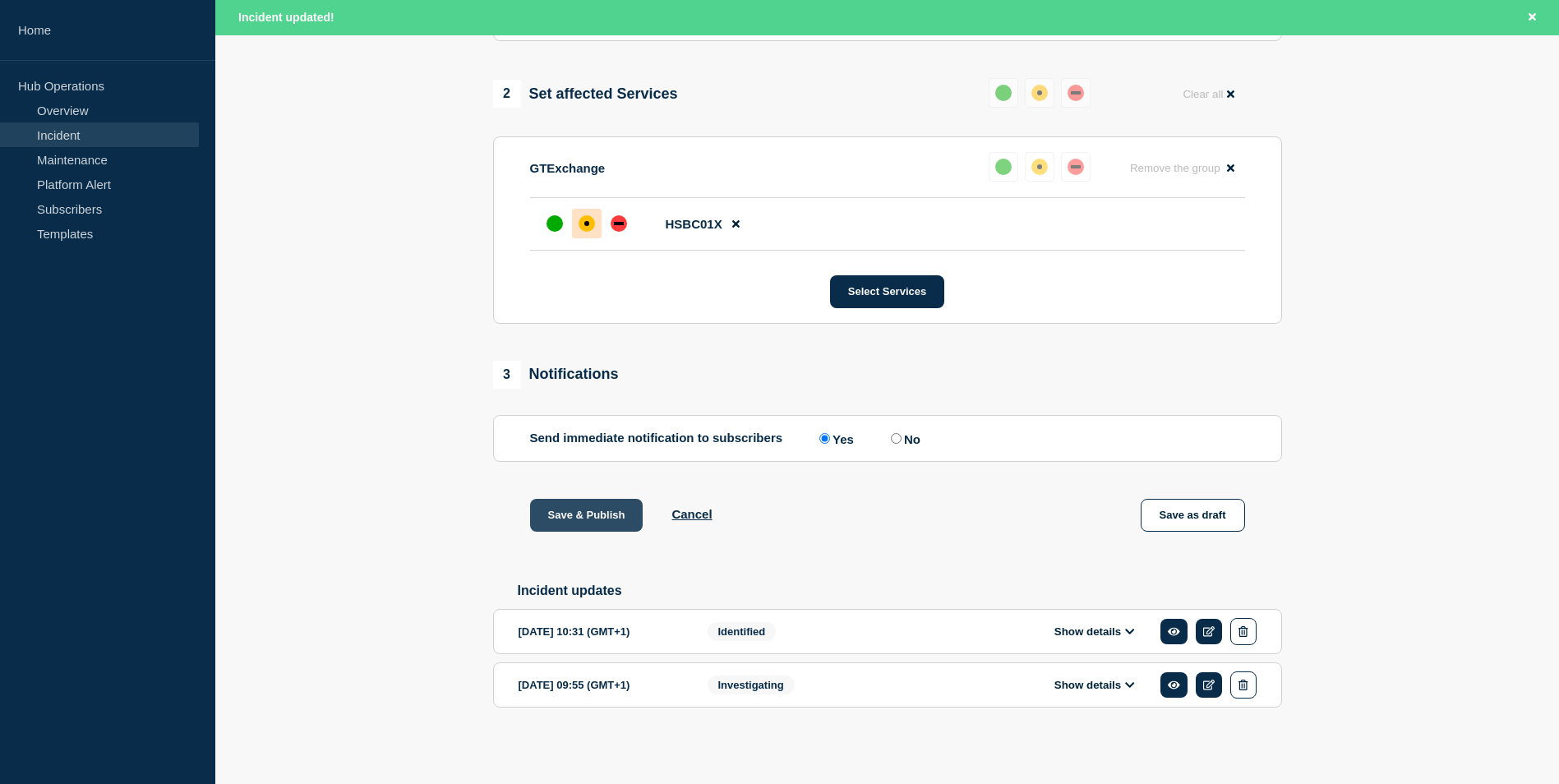
click at [596, 503] on button "Save & Publish" at bounding box center [587, 515] width 113 height 33
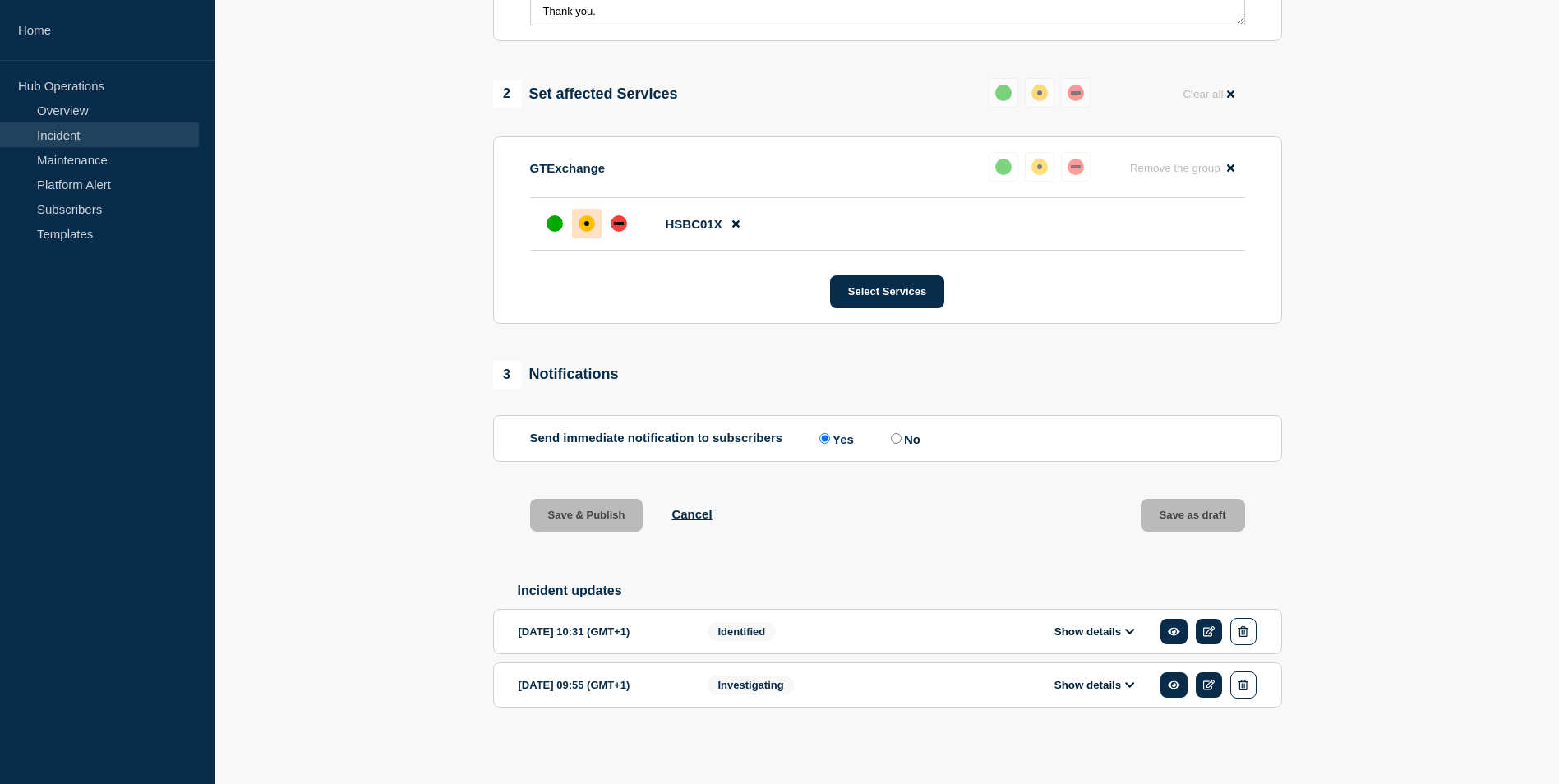
scroll to position [630, 0]
